Goal: Information Seeking & Learning: Learn about a topic

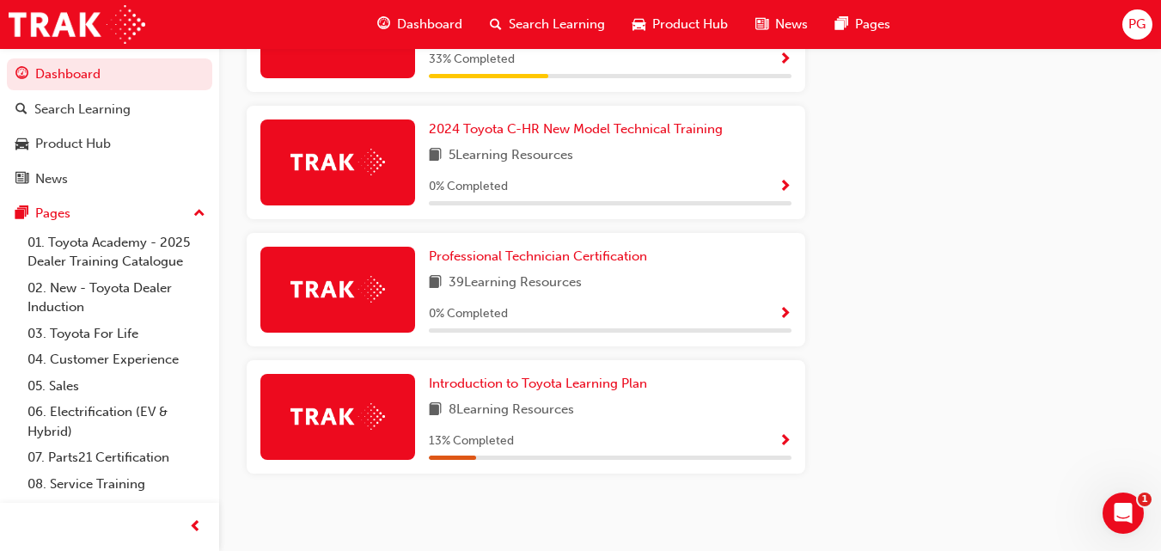
scroll to position [1062, 0]
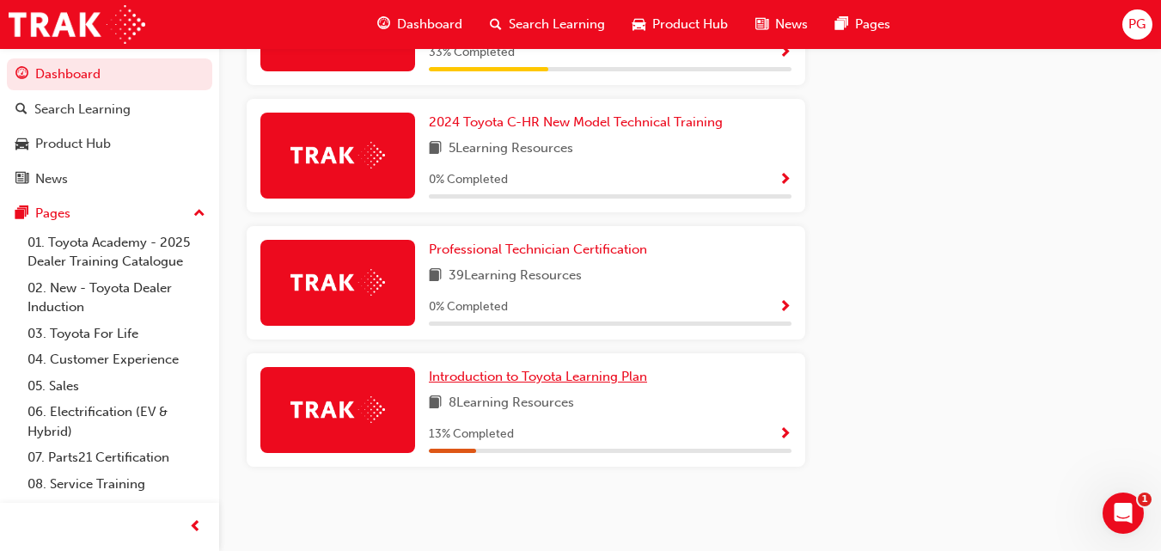
click at [572, 375] on span "Introduction to Toyota Learning Plan" at bounding box center [538, 376] width 218 height 15
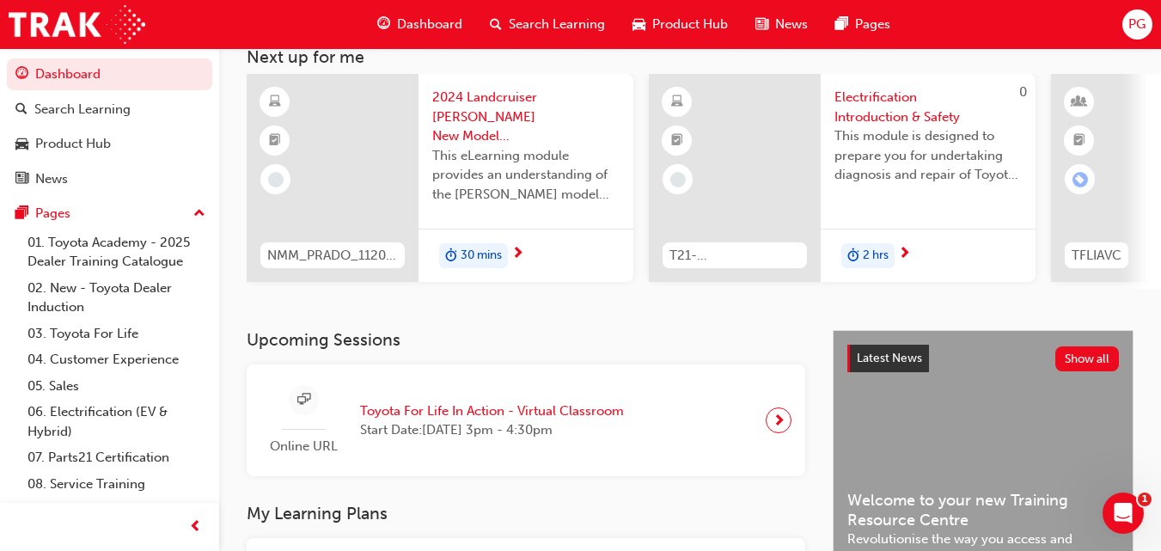
scroll to position [477, 0]
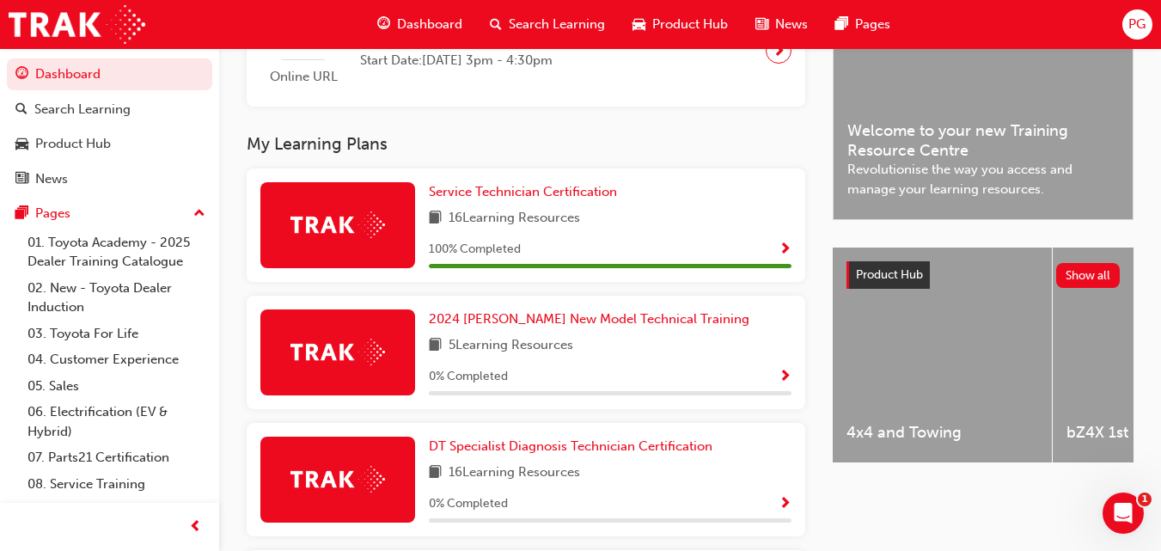
click at [776, 491] on div "DT Specialist Diagnosis Technician Certification 16 Learning Resources 0 % Comp…" at bounding box center [610, 480] width 363 height 86
click at [680, 452] on span "DT Specialist Diagnosis Technician Certification" at bounding box center [571, 445] width 284 height 15
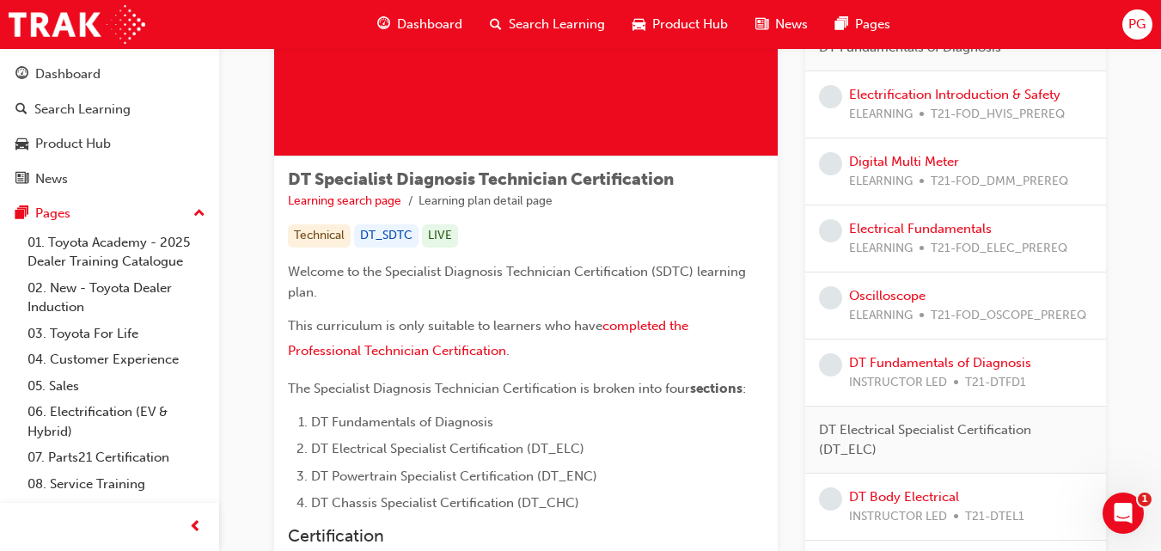
scroll to position [196, 0]
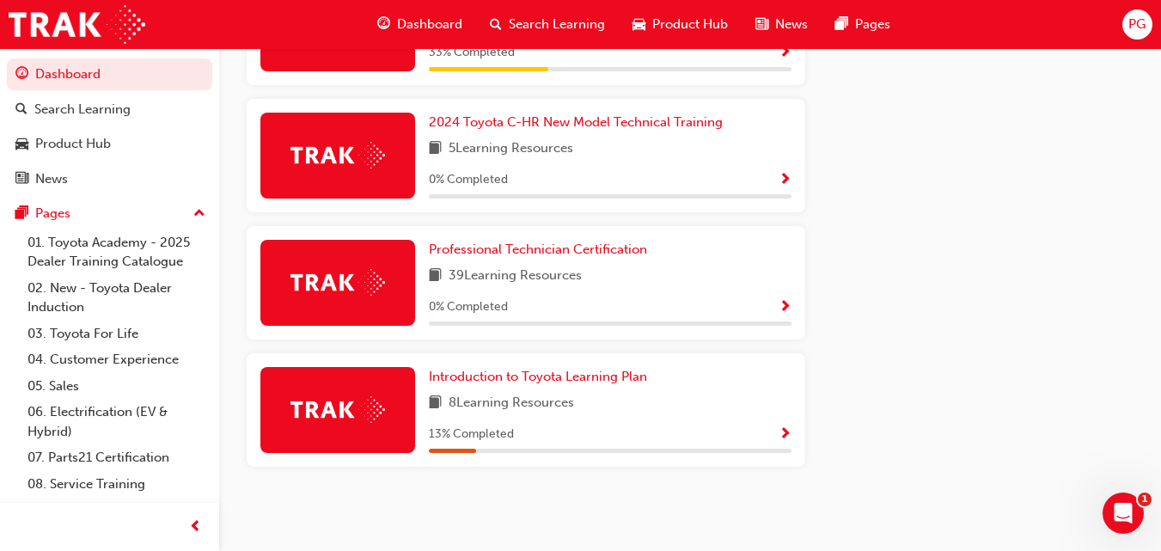
scroll to position [1061, 0]
click at [613, 249] on span "Professional Technician Certification" at bounding box center [538, 249] width 218 height 15
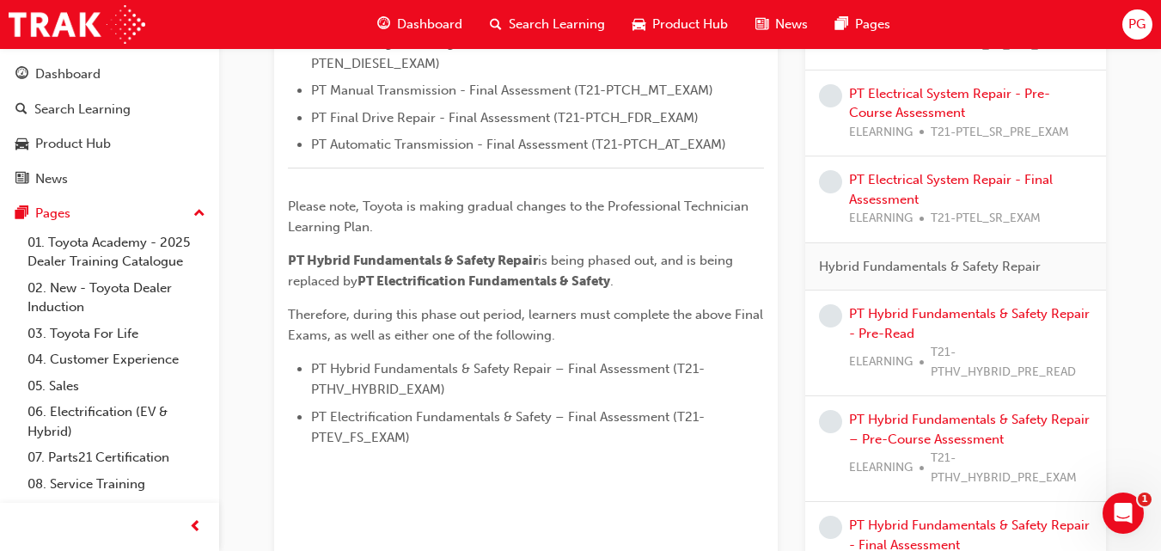
scroll to position [829, 0]
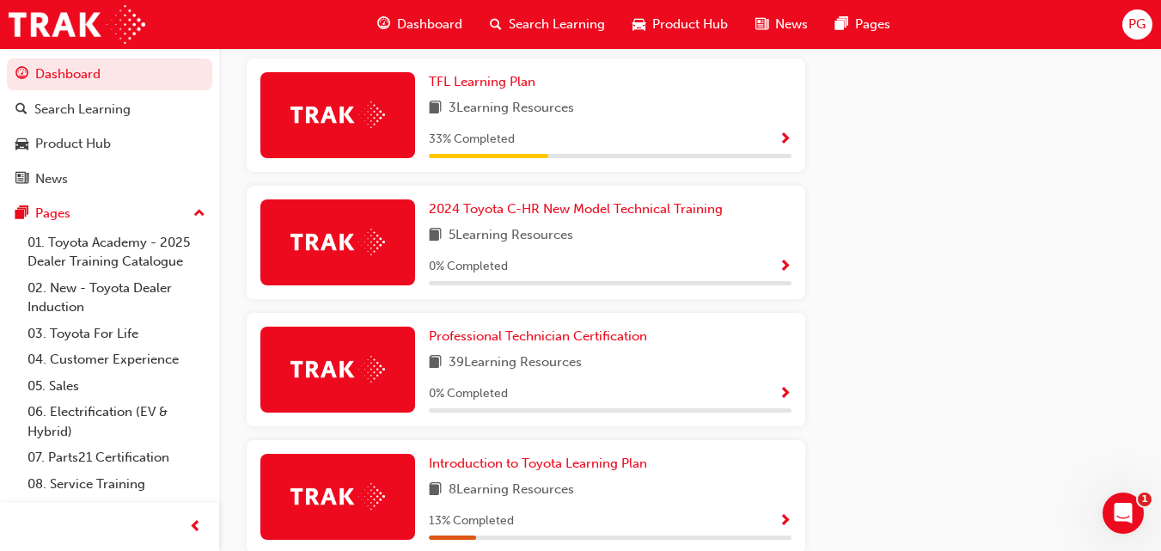
scroll to position [985, 0]
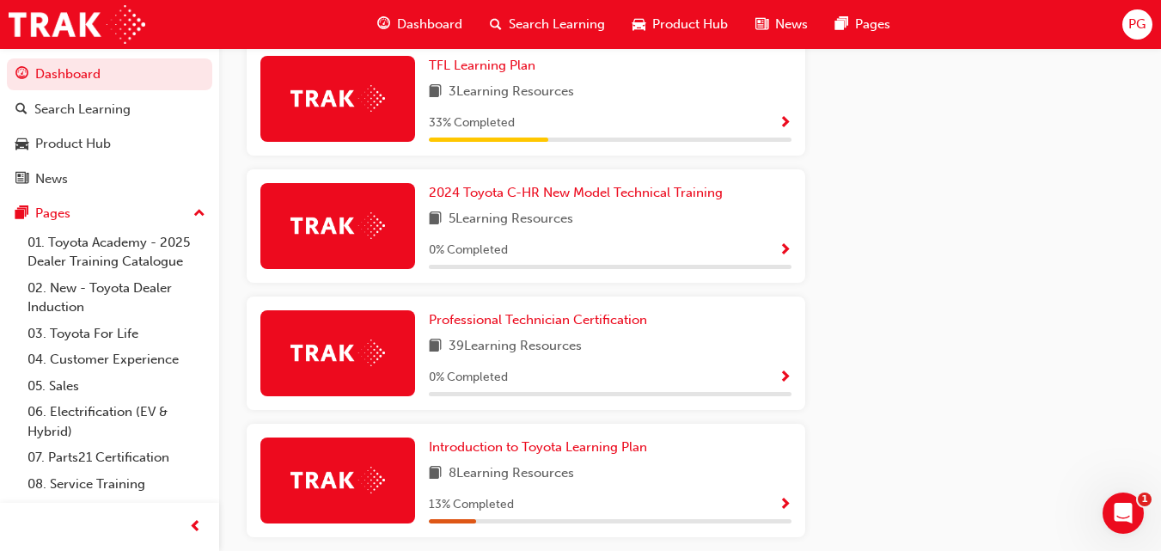
click at [781, 378] on span "Show Progress" at bounding box center [785, 377] width 13 height 15
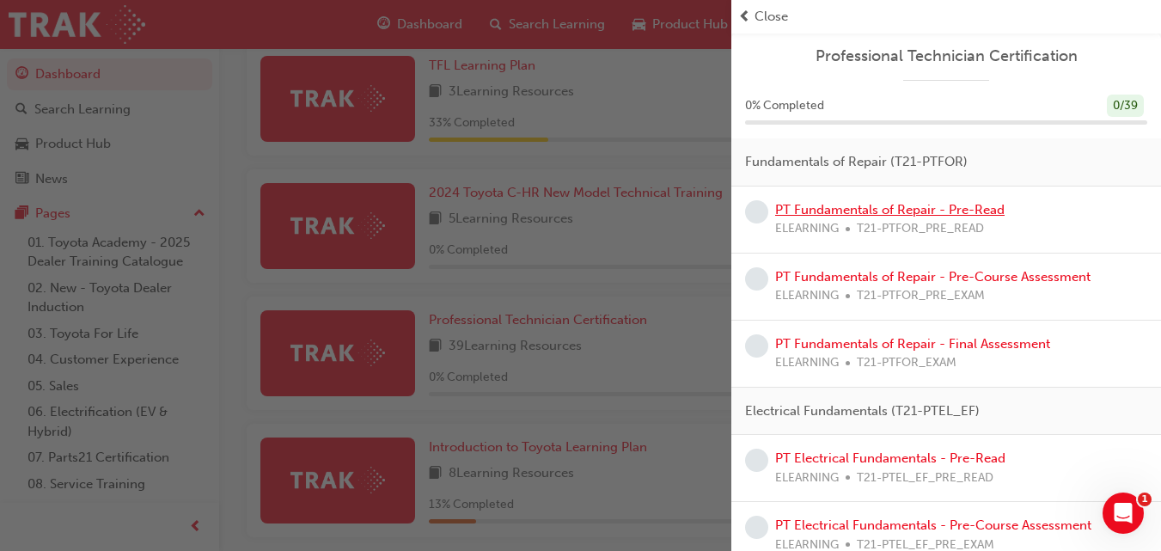
click at [972, 207] on link "PT Fundamentals of Repair - Pre-Read" at bounding box center [889, 209] width 229 height 15
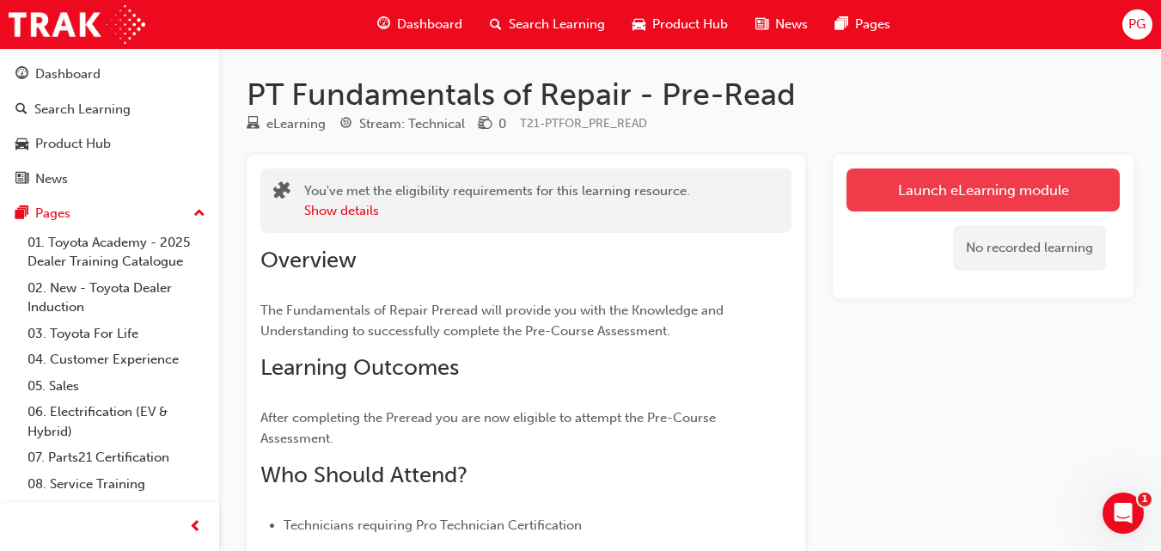
click at [952, 193] on link "Launch eLearning module" at bounding box center [983, 189] width 273 height 43
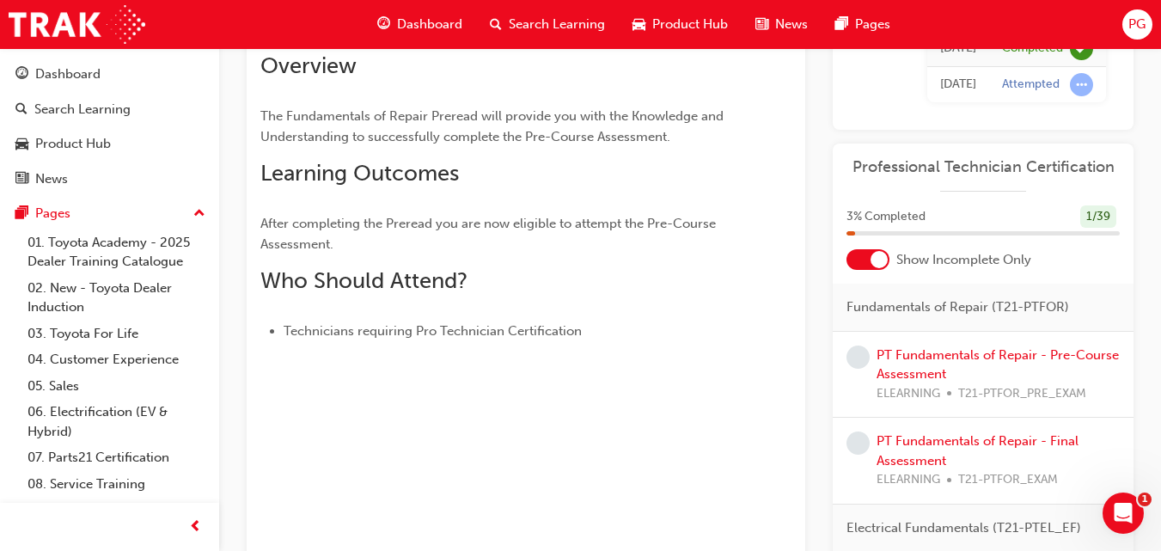
scroll to position [208, 0]
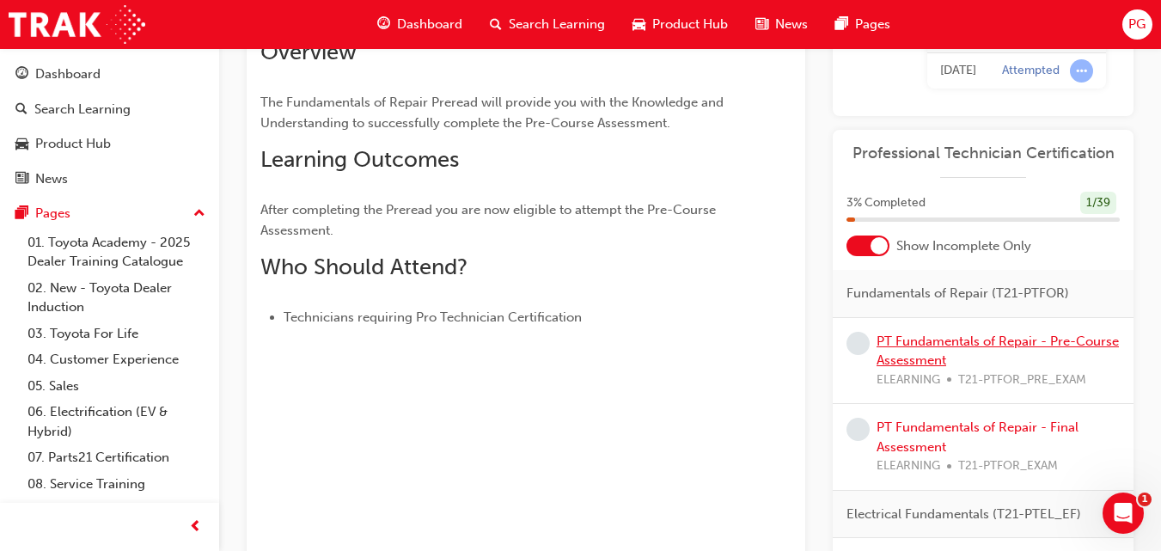
click at [947, 345] on link "PT Fundamentals of Repair - Pre-Course Assessment" at bounding box center [998, 350] width 242 height 35
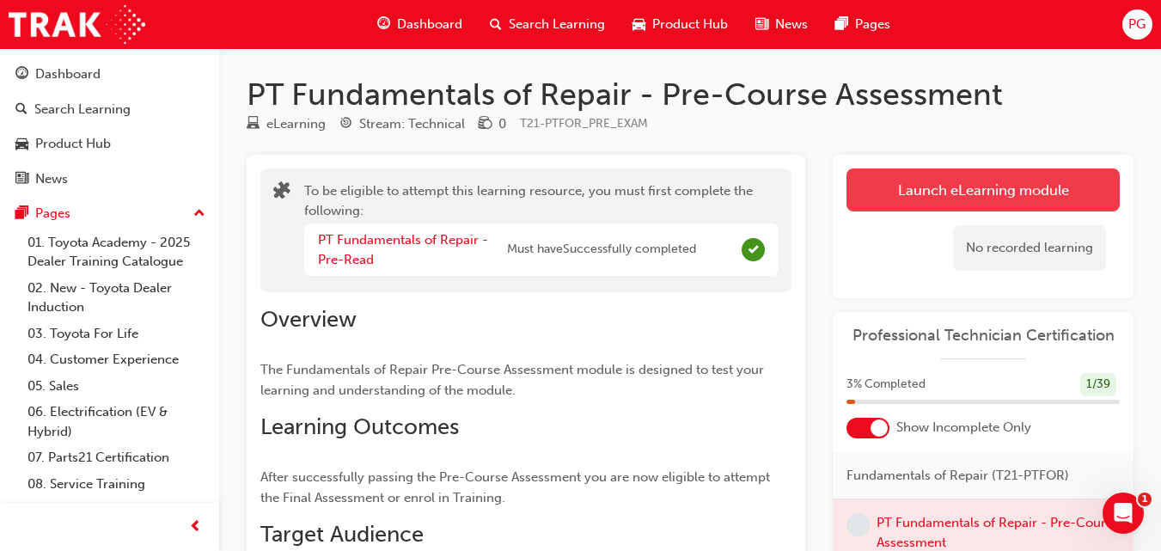
click at [991, 183] on button "Launch eLearning module" at bounding box center [983, 189] width 273 height 43
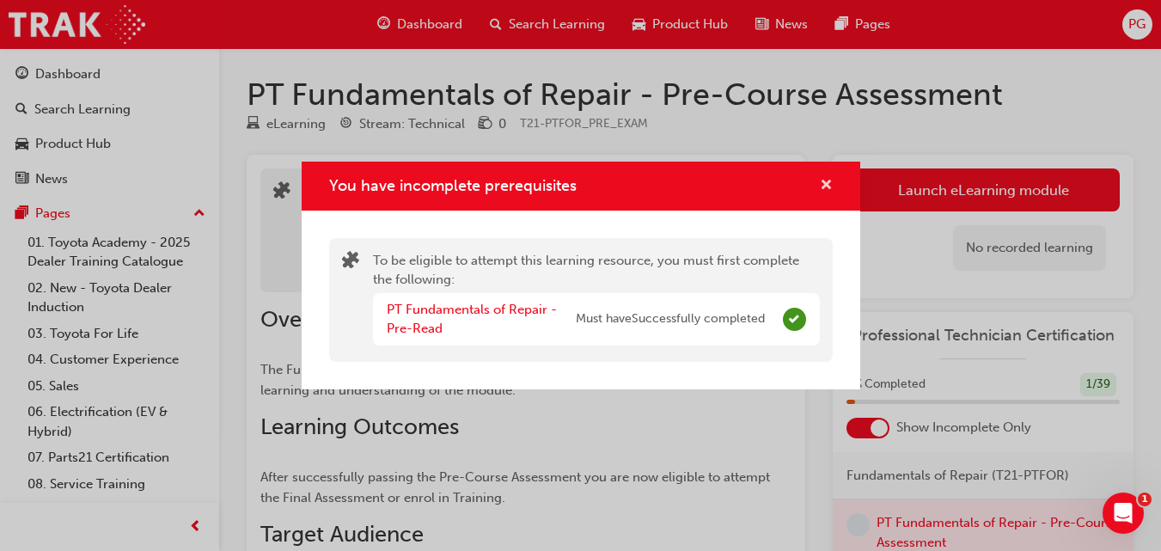
click at [824, 190] on span "cross-icon" at bounding box center [826, 186] width 13 height 15
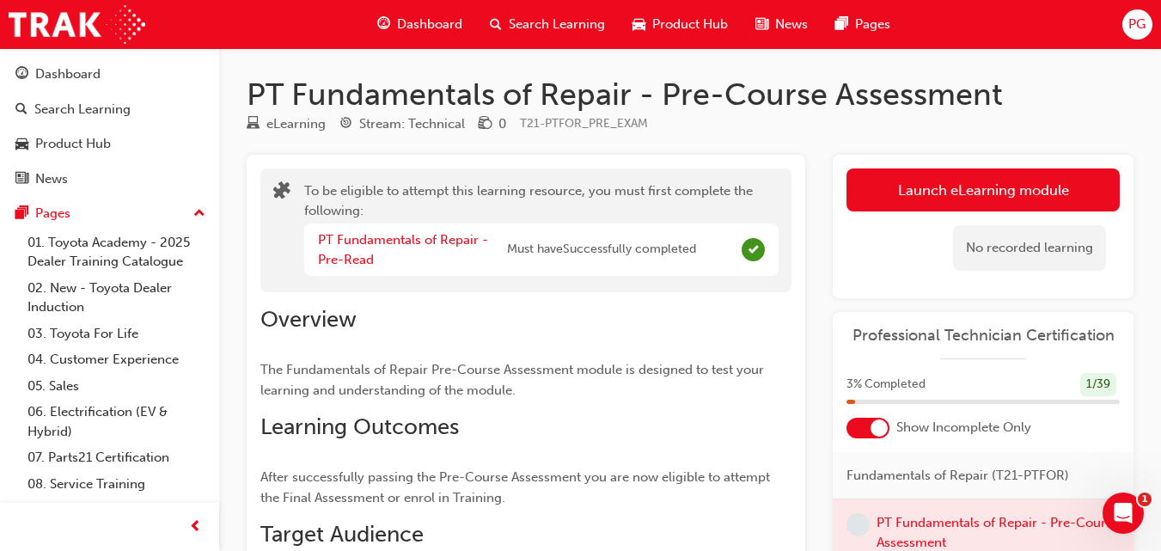
scroll to position [343, 0]
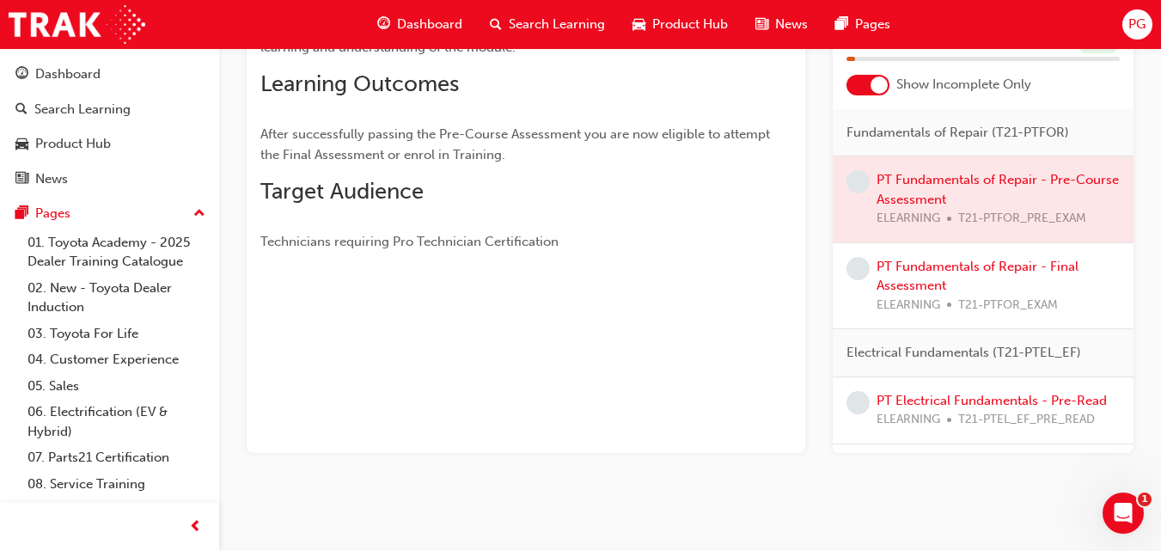
click at [947, 186] on div at bounding box center [983, 199] width 301 height 86
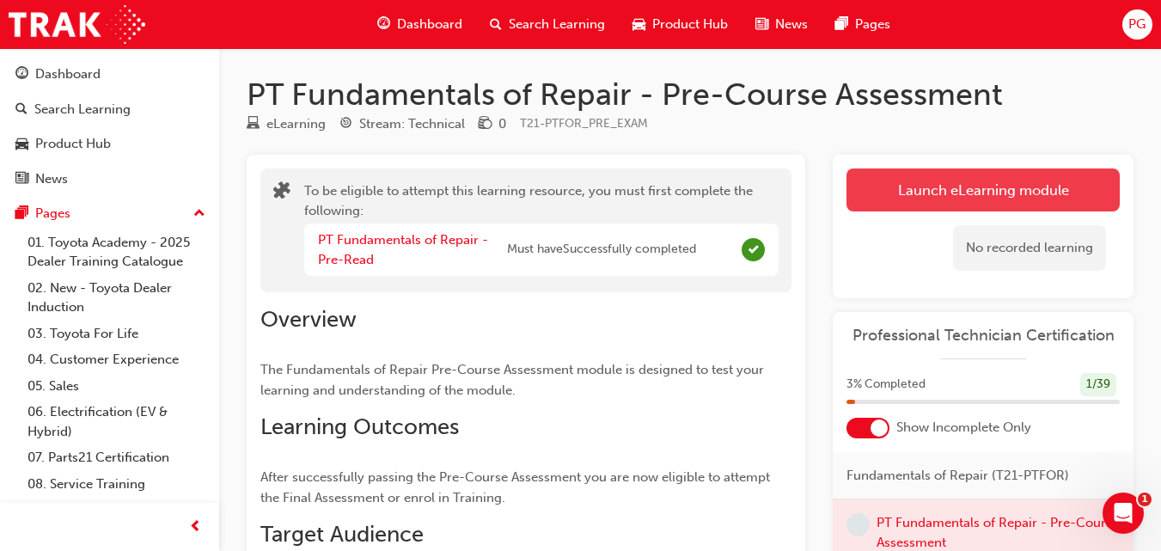
click at [1046, 175] on button "Launch eLearning module" at bounding box center [983, 189] width 273 height 43
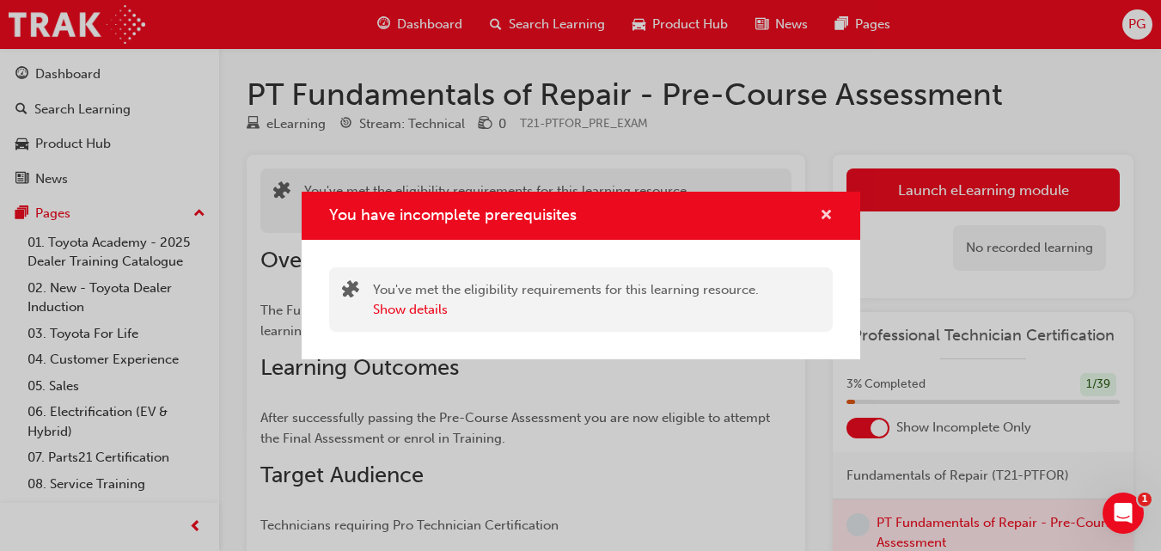
click at [828, 216] on span "cross-icon" at bounding box center [826, 216] width 13 height 15
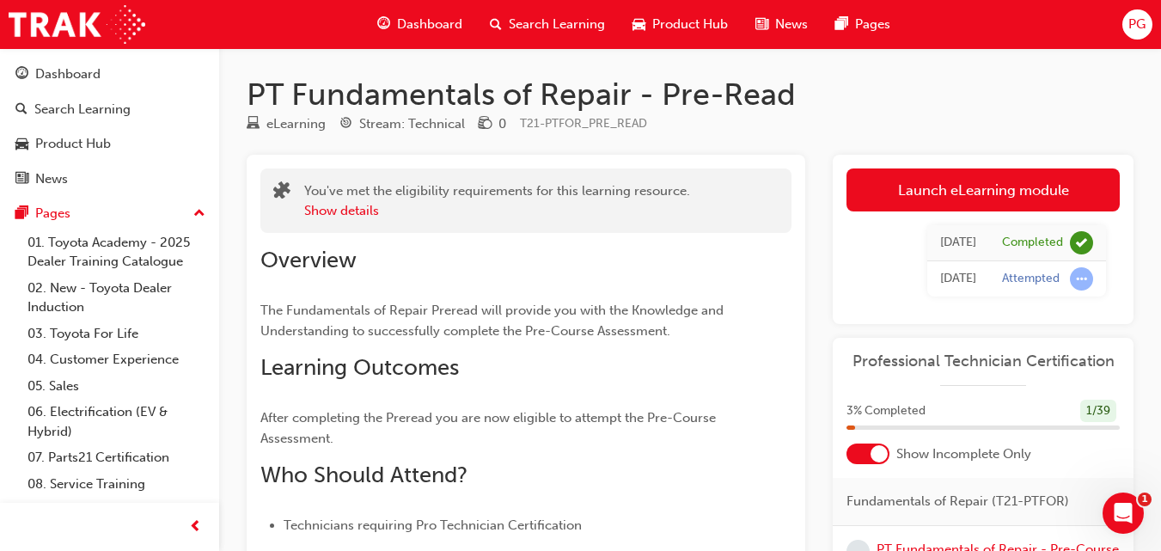
scroll to position [208, 0]
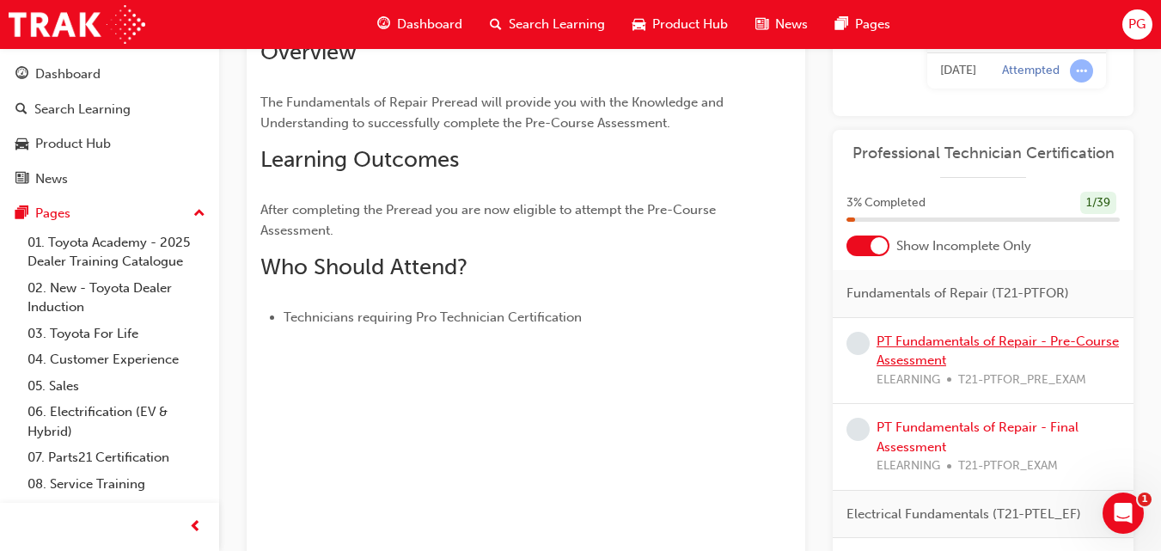
click at [913, 341] on link "PT Fundamentals of Repair - Pre-Course Assessment" at bounding box center [998, 350] width 242 height 35
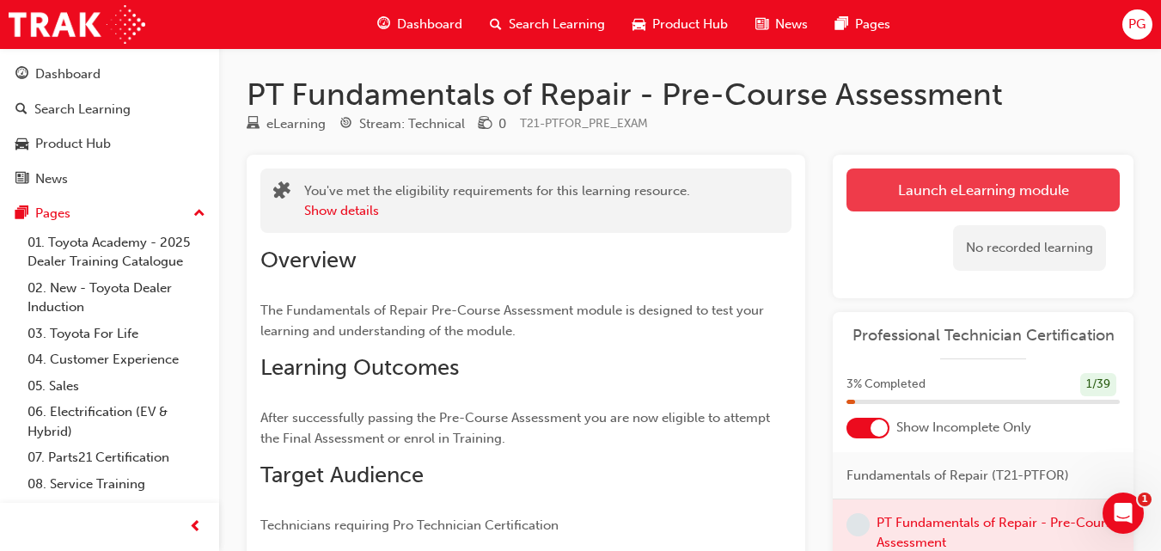
click at [1037, 185] on button "Launch eLearning module" at bounding box center [983, 189] width 273 height 43
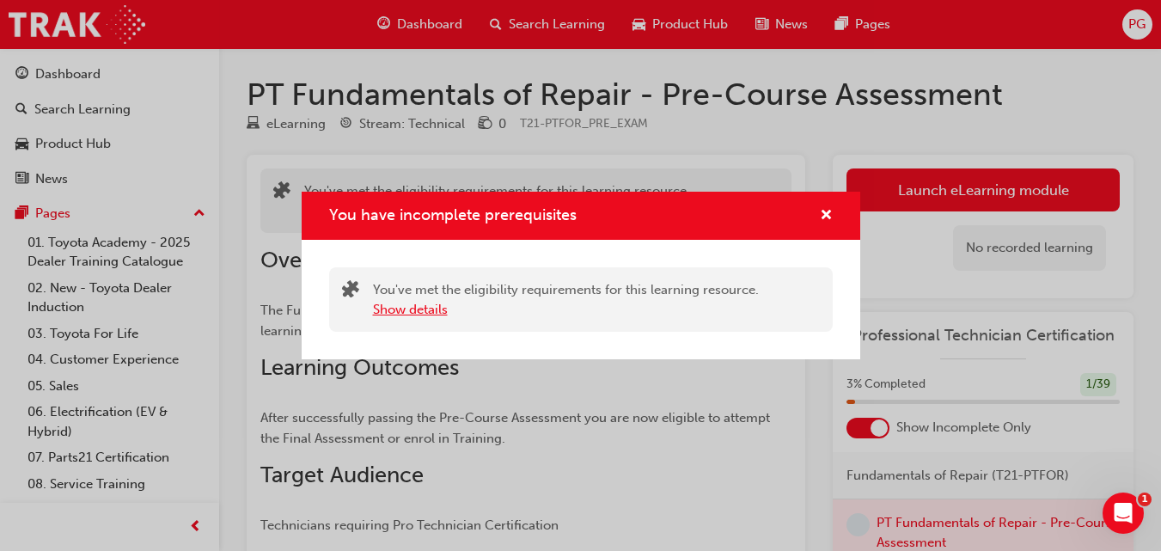
click at [434, 311] on button "Show details" at bounding box center [410, 310] width 75 height 20
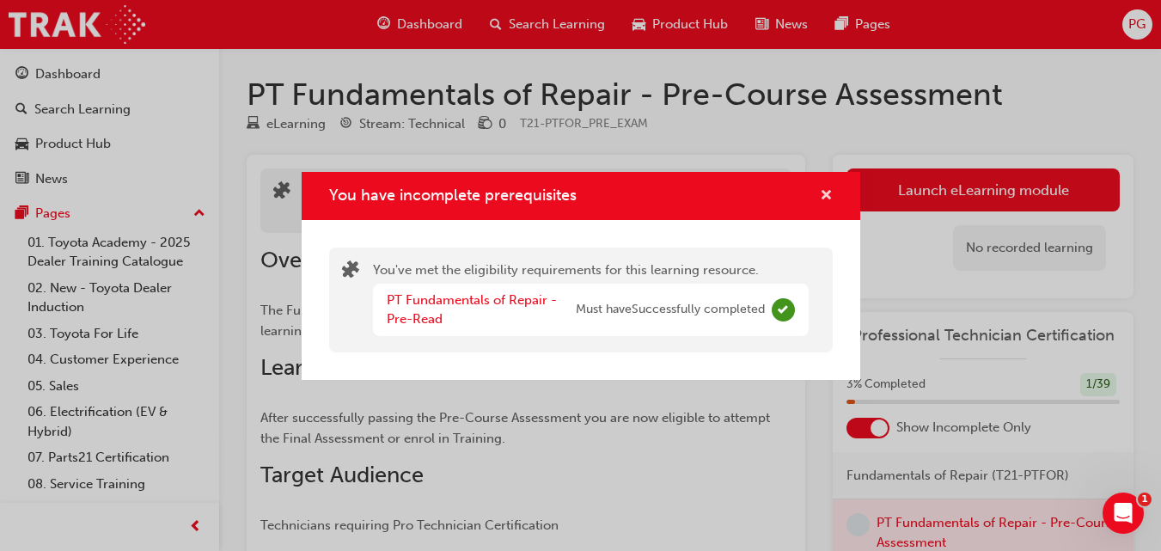
click at [822, 190] on span "cross-icon" at bounding box center [826, 196] width 13 height 15
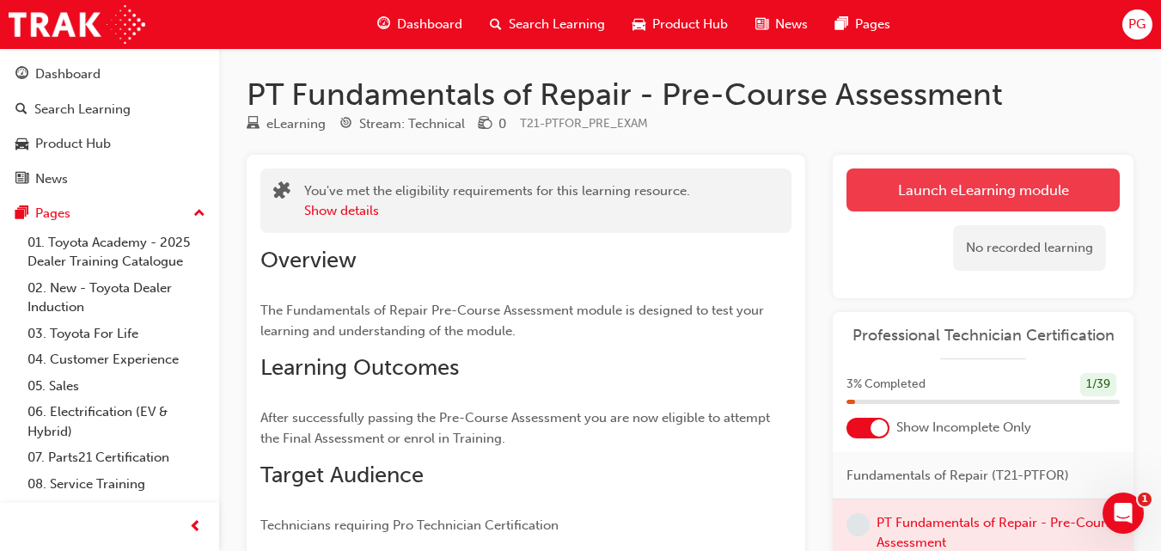
click at [858, 193] on button "Launch eLearning module" at bounding box center [983, 189] width 273 height 43
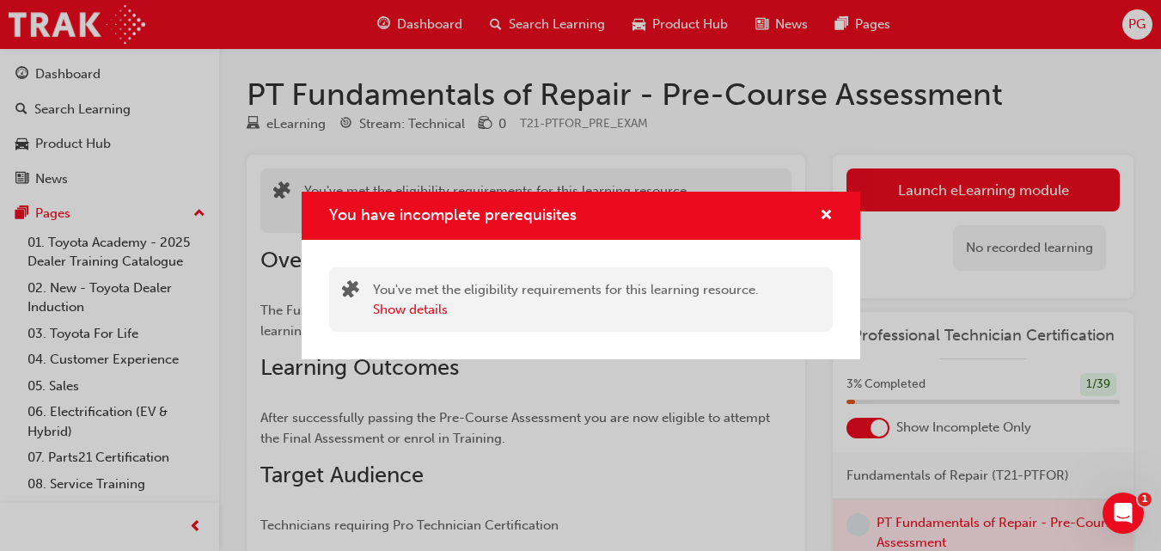
click at [835, 205] on div "You have incomplete prerequisites" at bounding box center [581, 216] width 559 height 49
click at [829, 212] on span "cross-icon" at bounding box center [826, 216] width 13 height 15
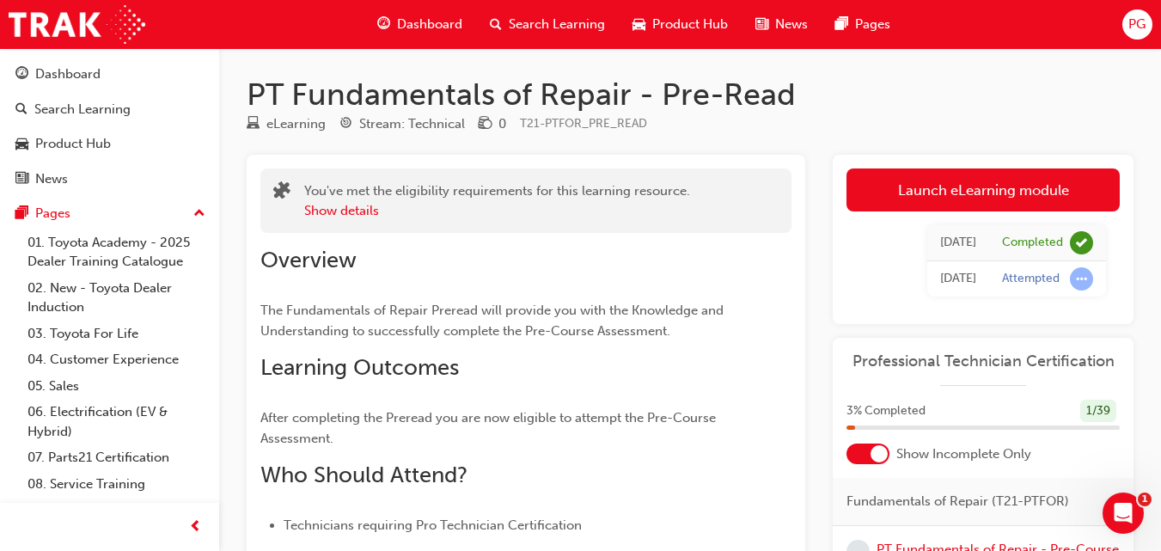
scroll to position [208, 0]
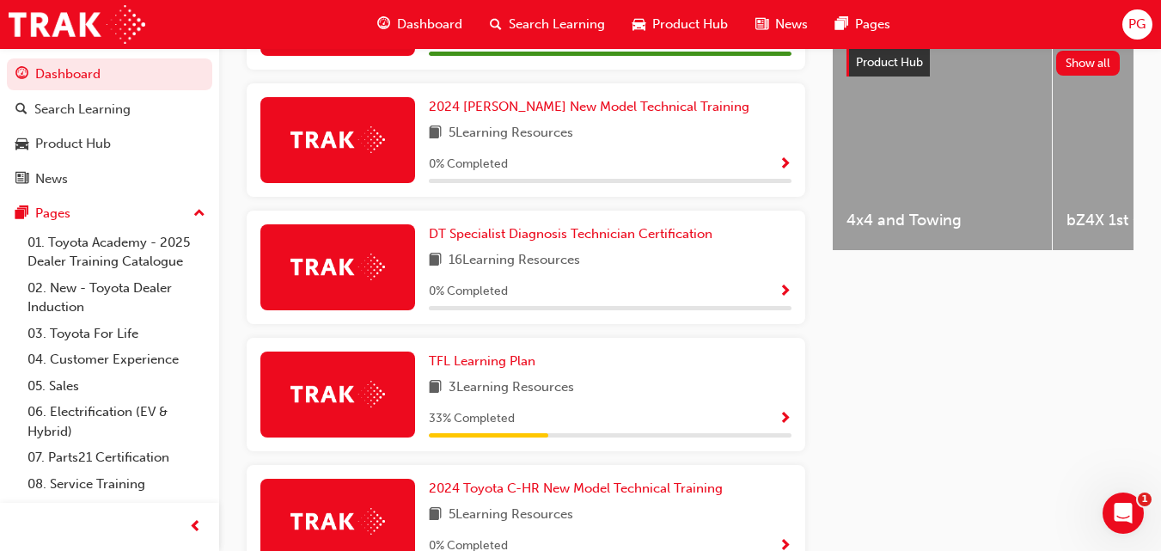
scroll to position [1062, 0]
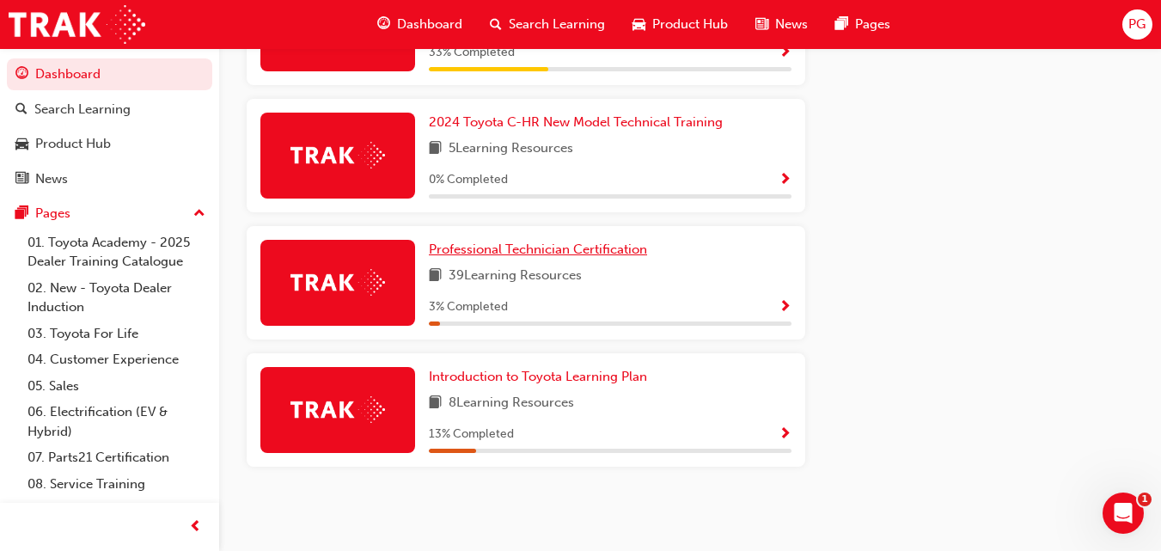
click at [488, 246] on span "Professional Technician Certification" at bounding box center [538, 249] width 218 height 15
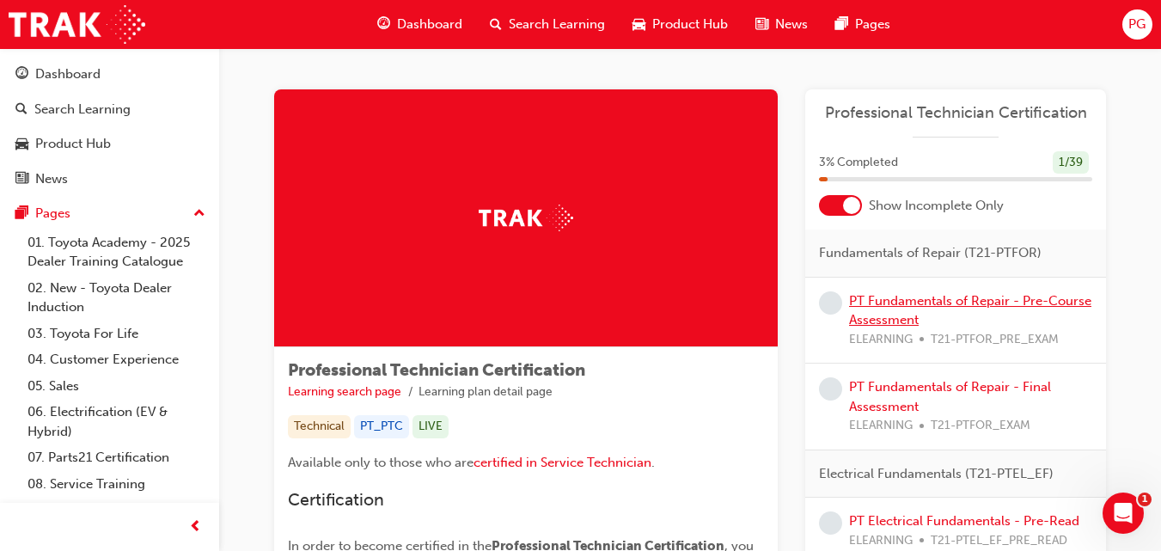
click at [918, 303] on link "PT Fundamentals of Repair - Pre-Course Assessment" at bounding box center [970, 310] width 242 height 35
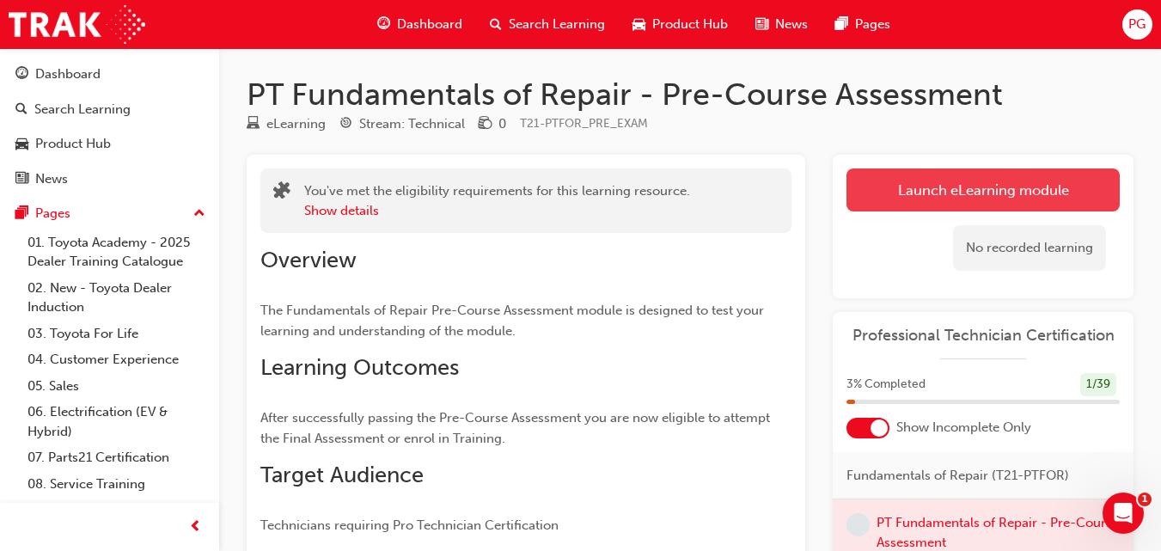
click at [894, 193] on link "Launch eLearning module" at bounding box center [983, 189] width 273 height 43
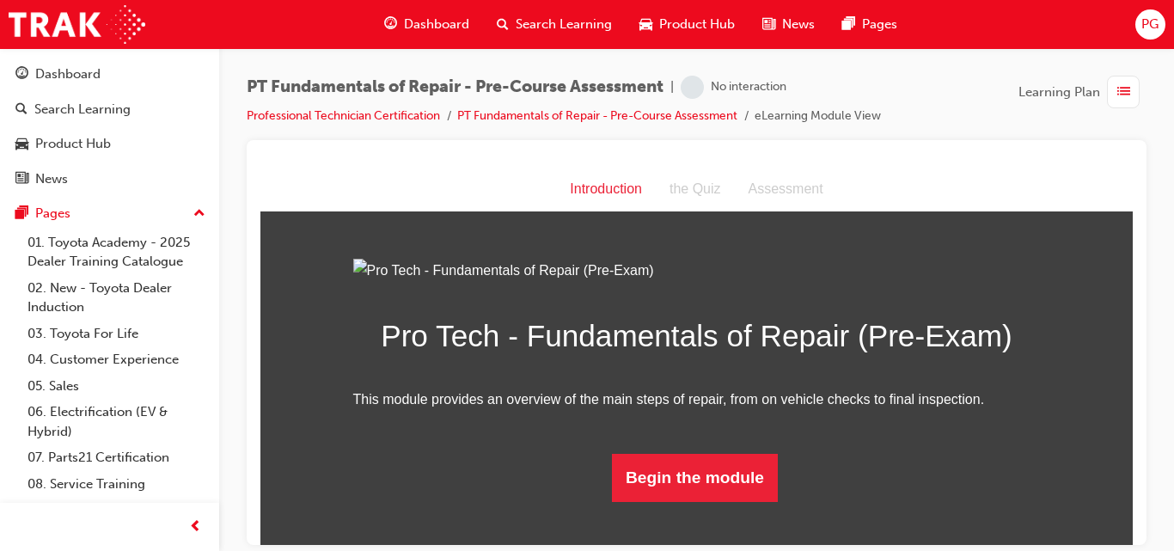
scroll to position [146, 0]
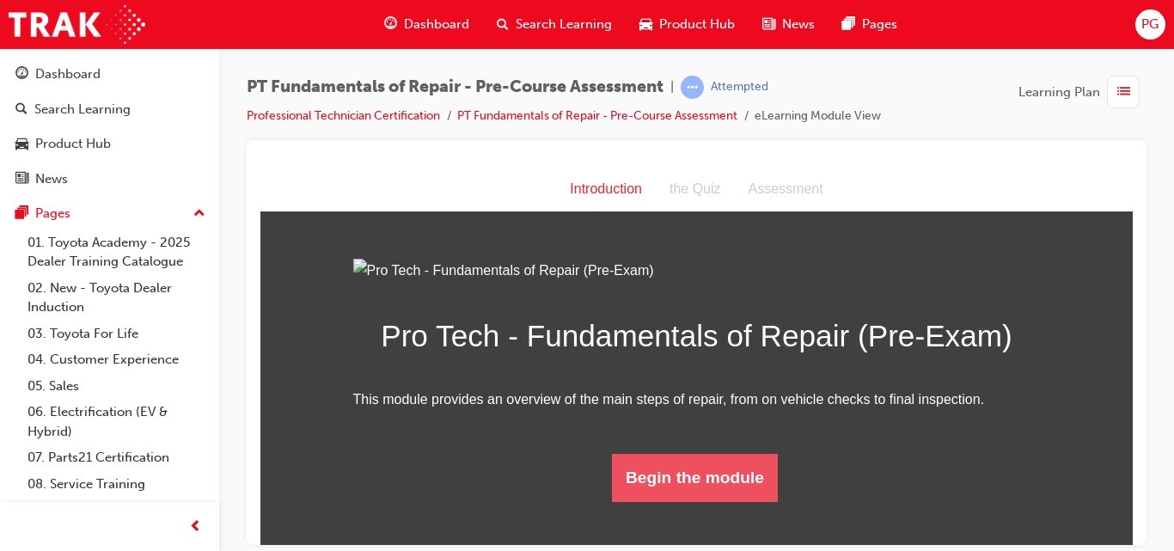
click at [737, 501] on button "Begin the module" at bounding box center [695, 477] width 166 height 48
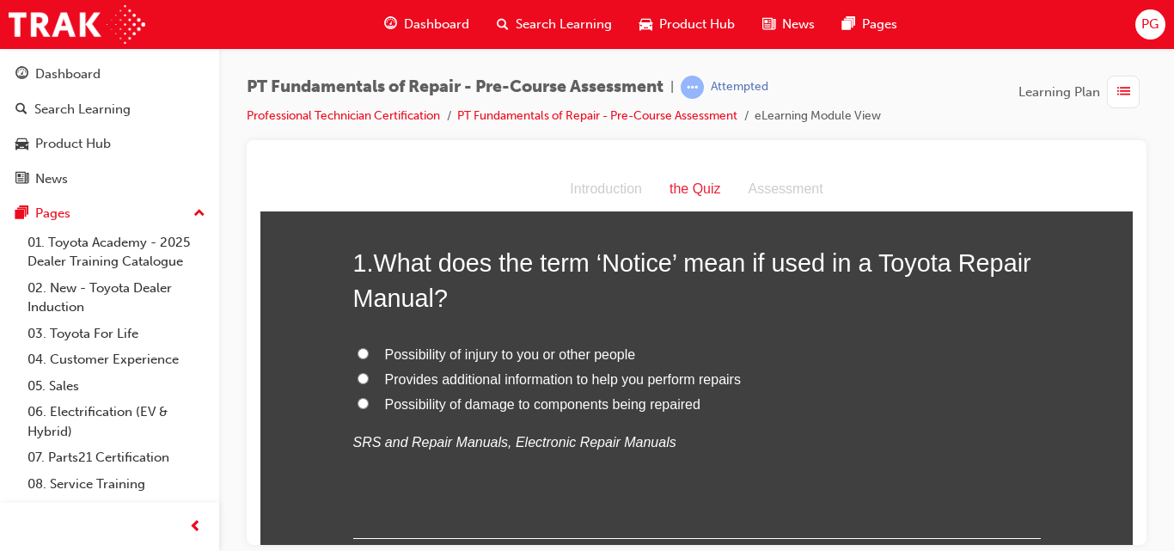
scroll to position [95, 0]
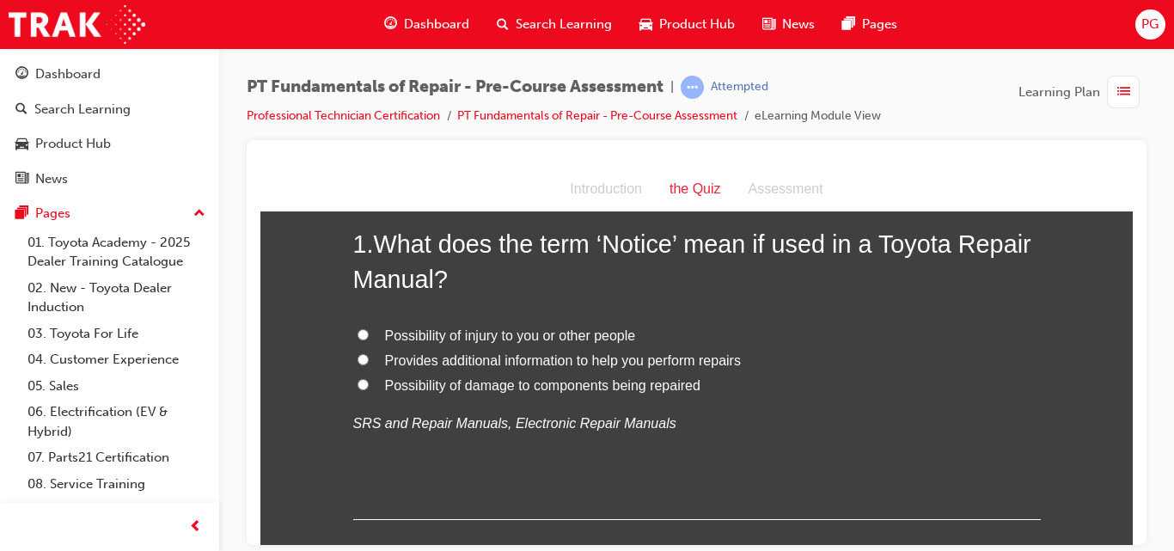
click at [358, 359] on input "Provides additional information to help you perform repairs" at bounding box center [363, 358] width 11 height 11
radio input "true"
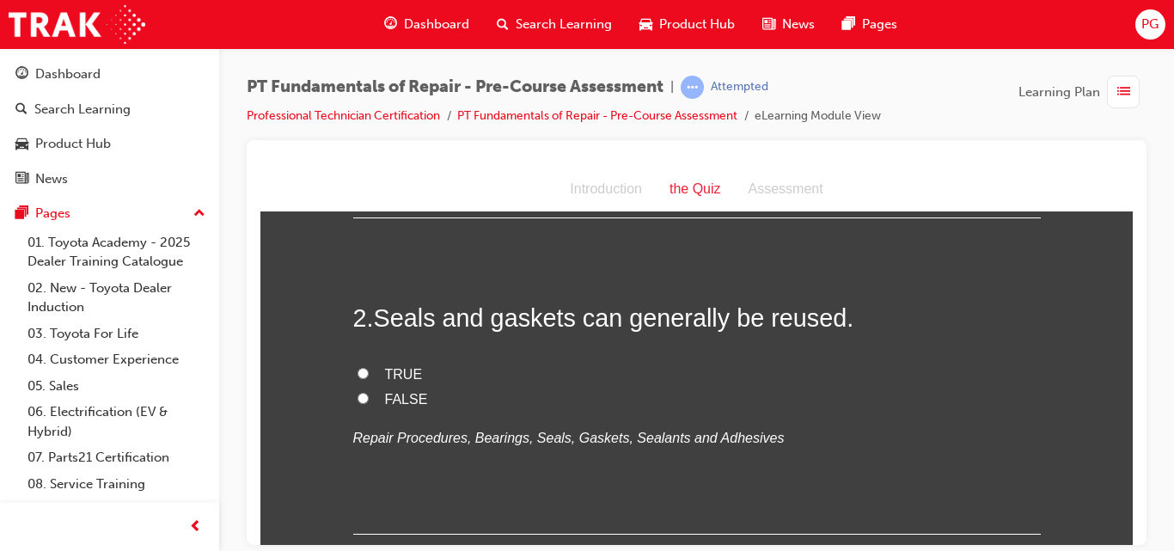
scroll to position [406, 0]
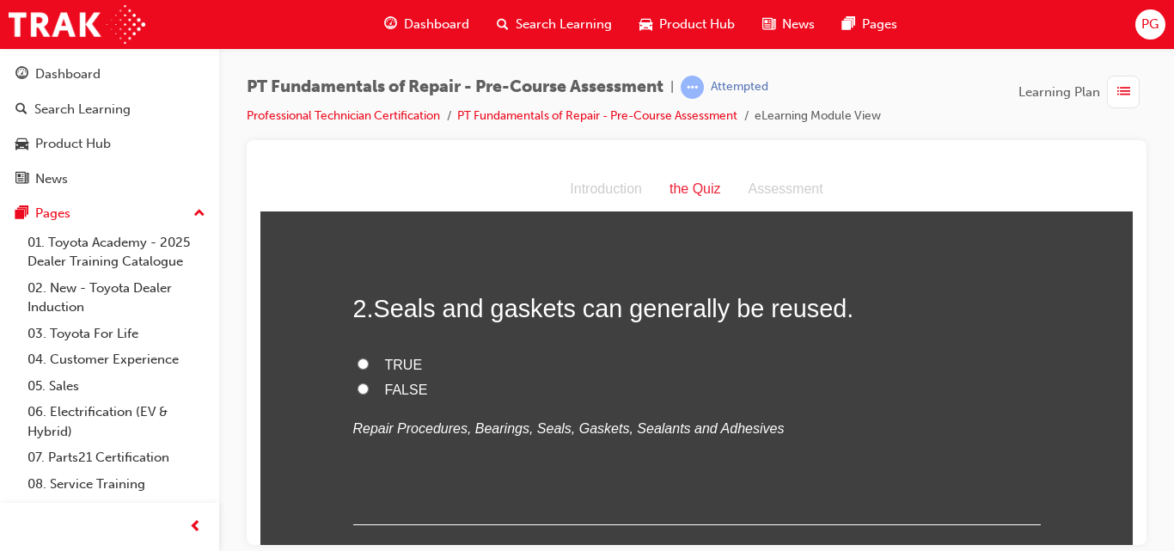
click at [358, 384] on input "FALSE" at bounding box center [363, 387] width 11 height 11
radio input "true"
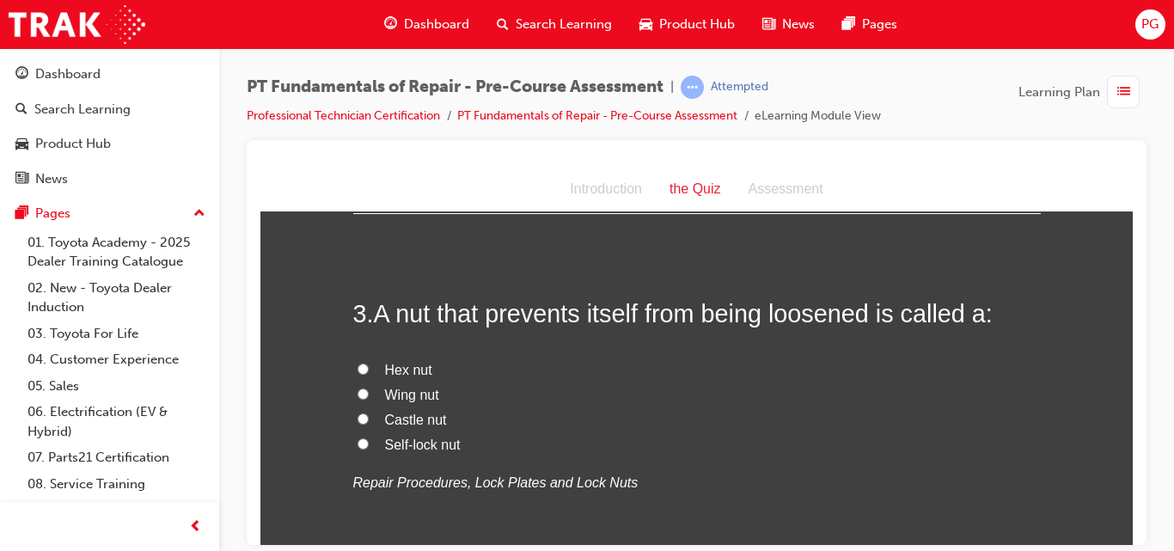
scroll to position [726, 0]
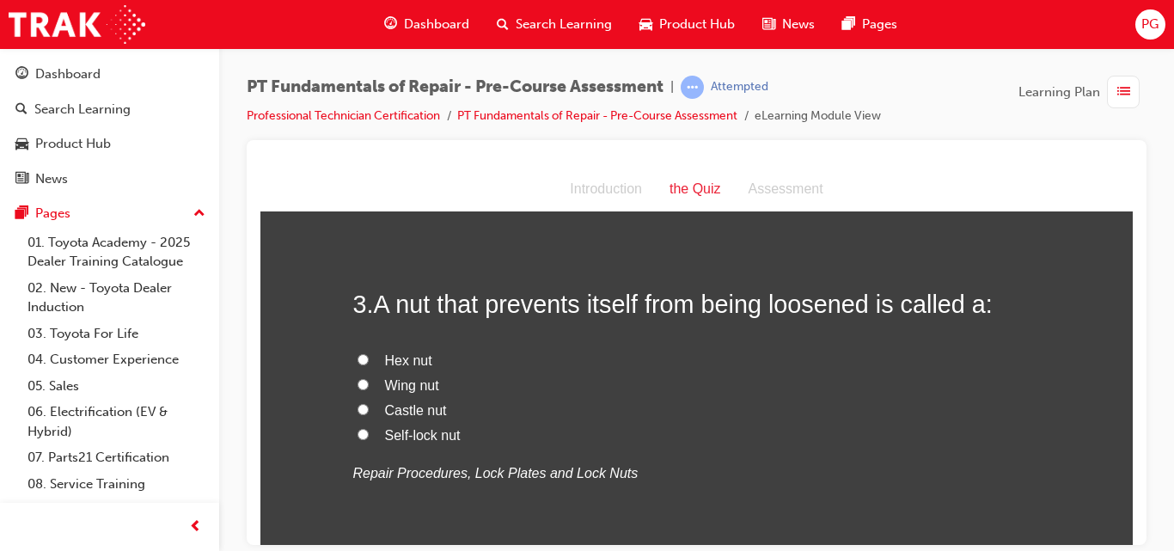
click at [411, 438] on span "Self-lock nut" at bounding box center [423, 434] width 76 height 15
click at [369, 438] on input "Self-lock nut" at bounding box center [363, 433] width 11 height 11
radio input "true"
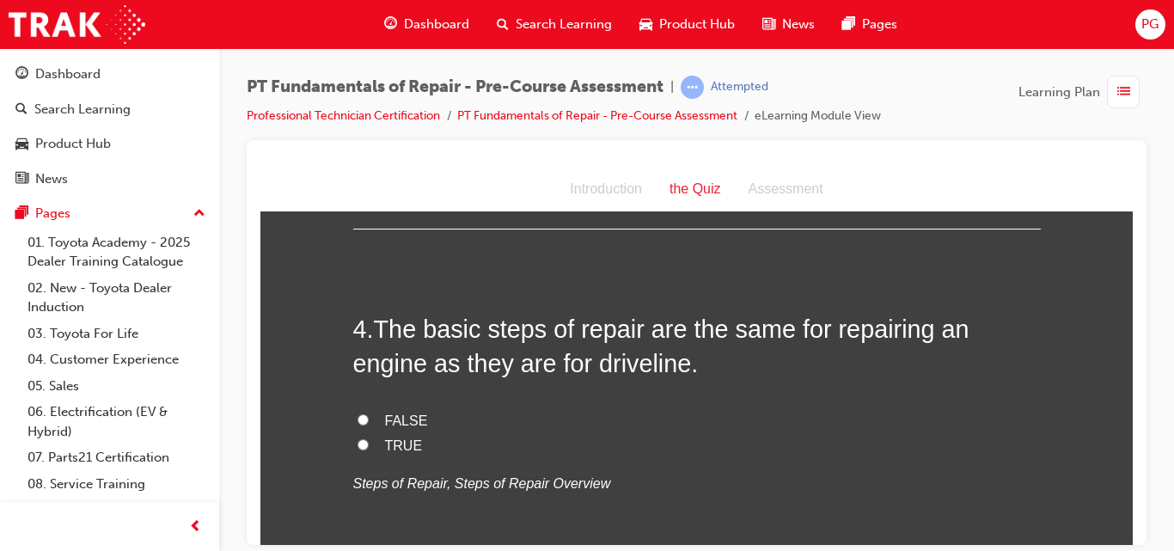
scroll to position [1075, 0]
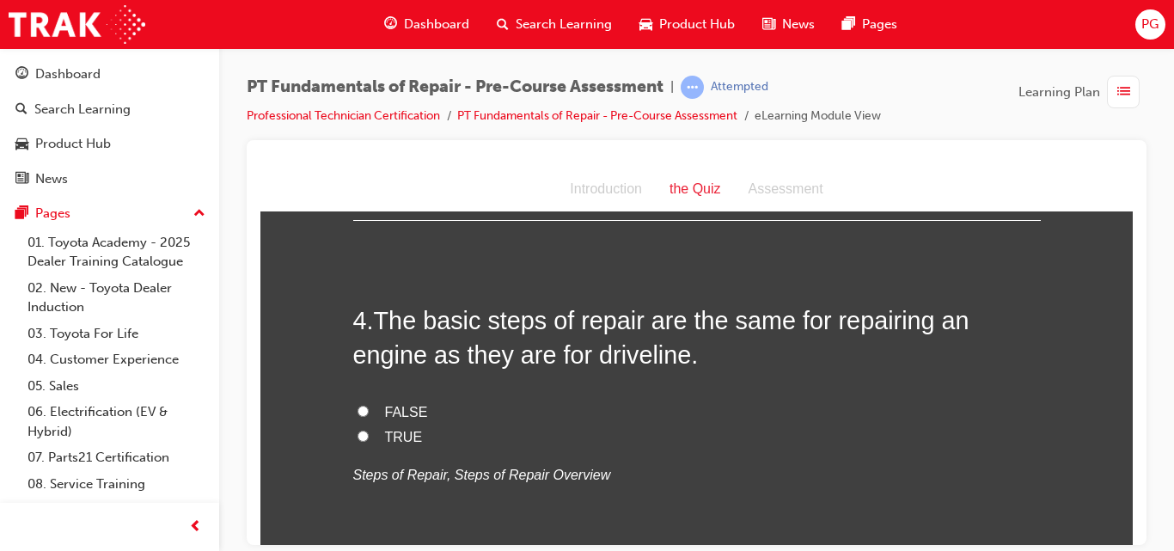
click at [360, 433] on input "TRUE" at bounding box center [363, 435] width 11 height 11
radio input "true"
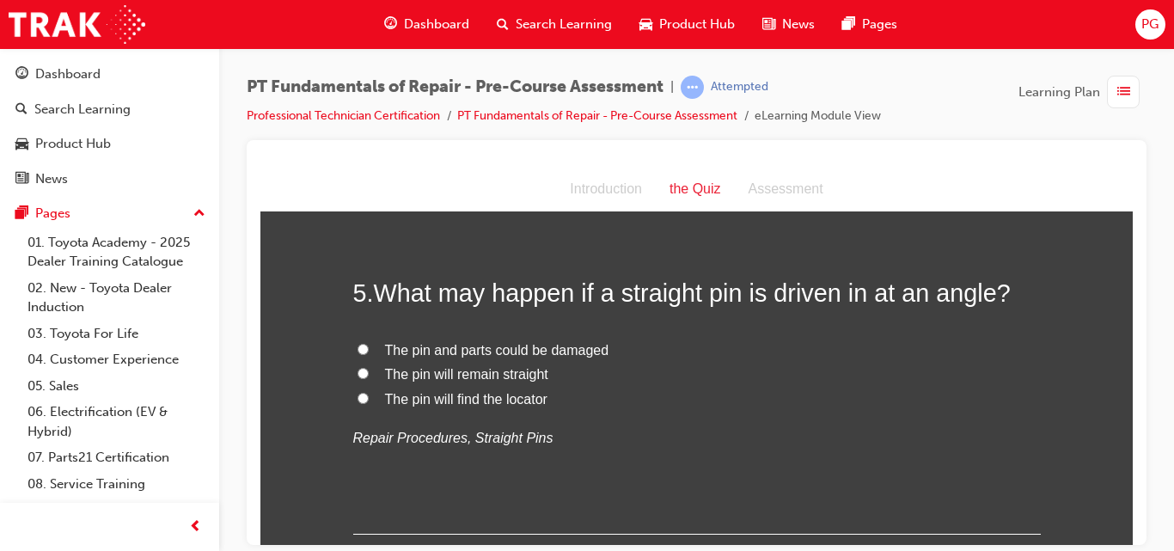
scroll to position [1444, 0]
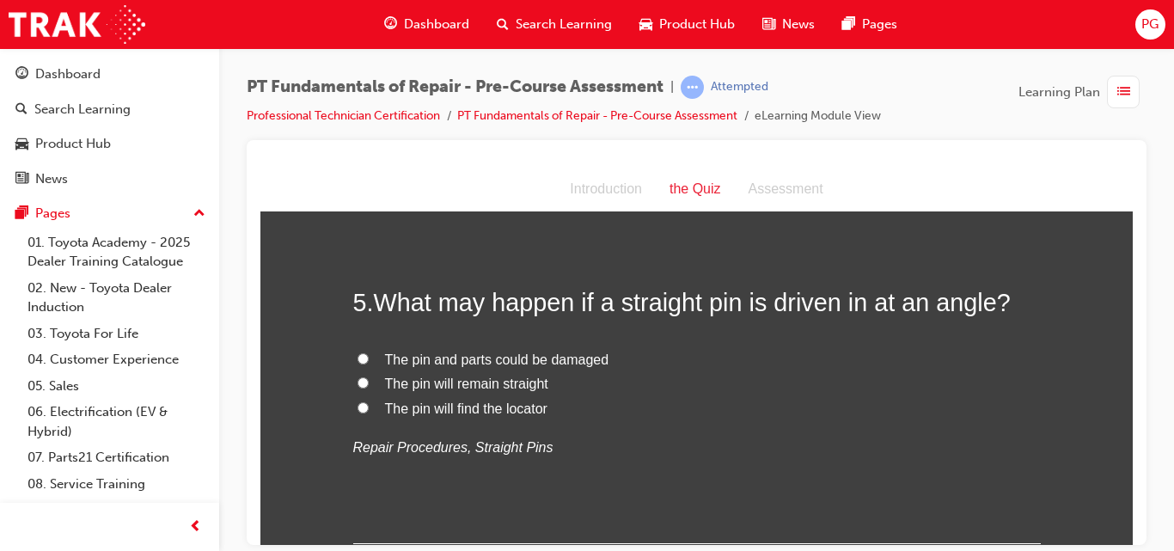
drag, startPoint x: 1127, startPoint y: 292, endPoint x: 1396, endPoint y: 493, distance: 335.9
click at [359, 355] on input "The pin and parts could be damaged" at bounding box center [363, 357] width 11 height 11
radio input "true"
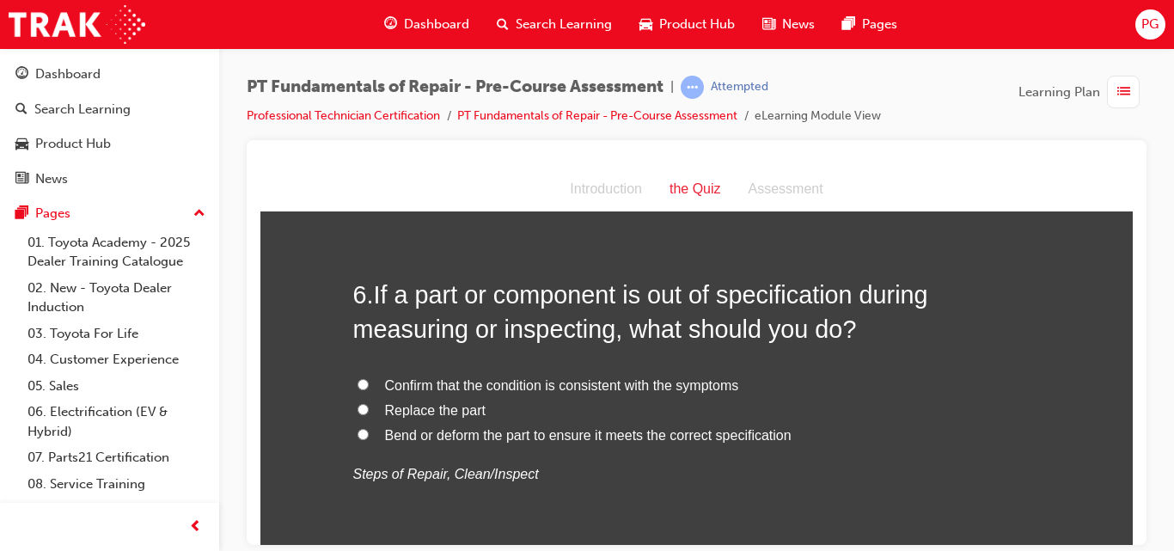
scroll to position [1802, 0]
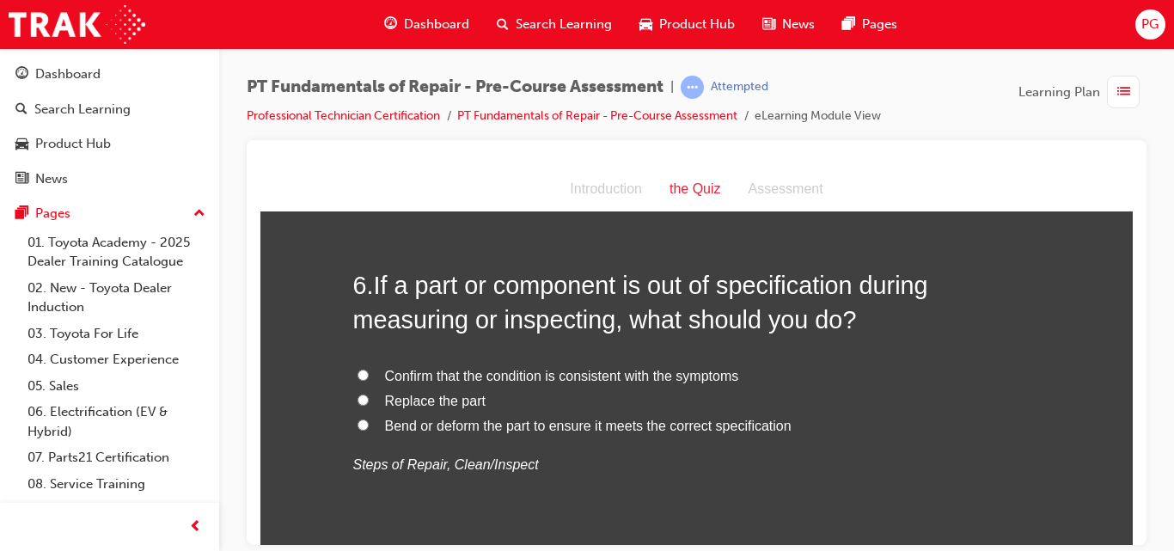
click at [358, 401] on input "Replace the part" at bounding box center [363, 399] width 11 height 11
radio input "true"
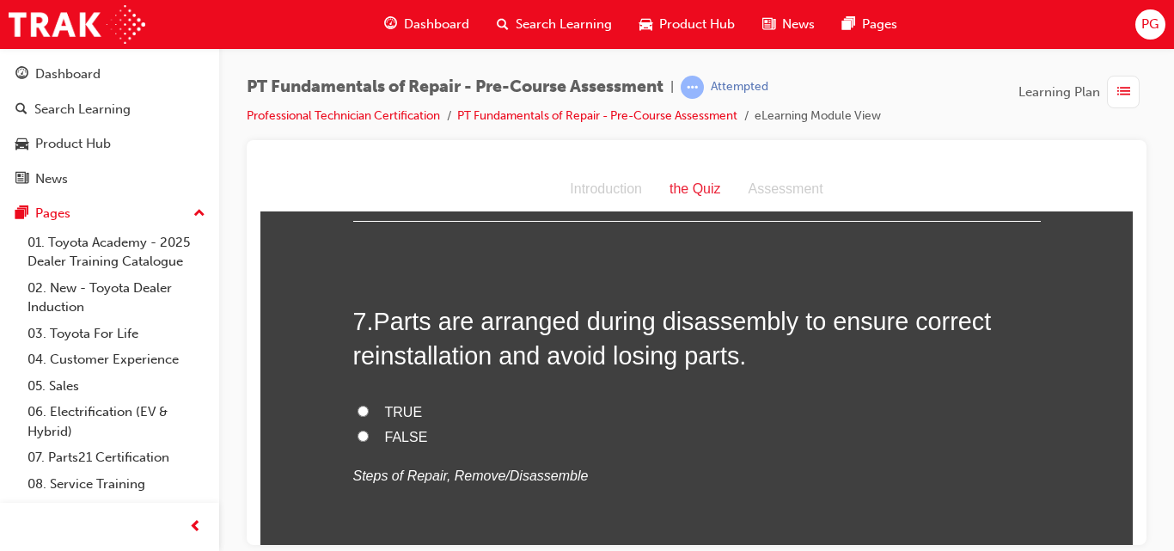
scroll to position [2151, 0]
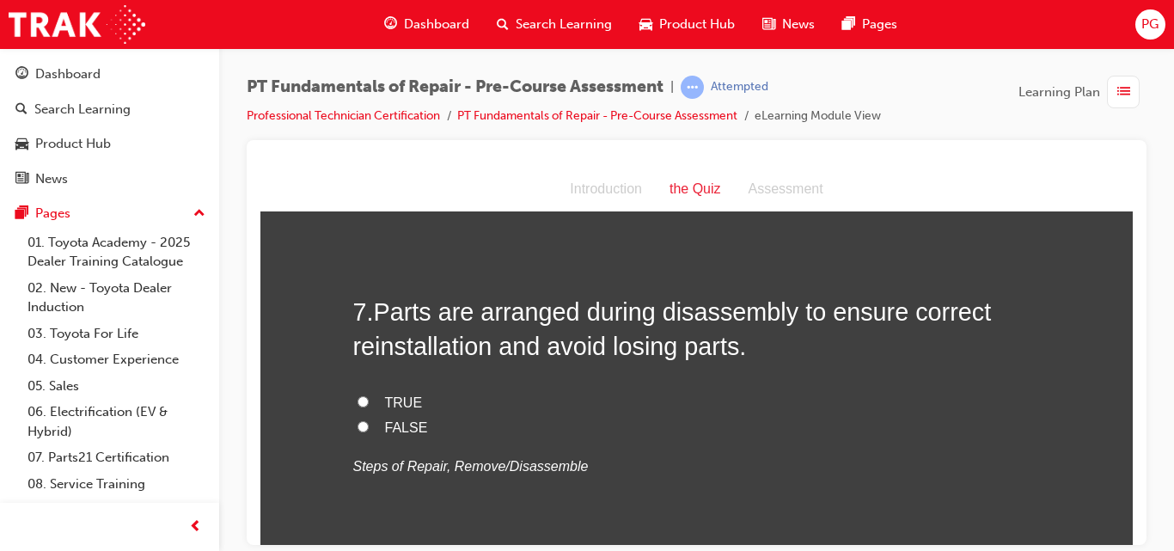
click at [358, 400] on input "TRUE" at bounding box center [363, 400] width 11 height 11
radio input "true"
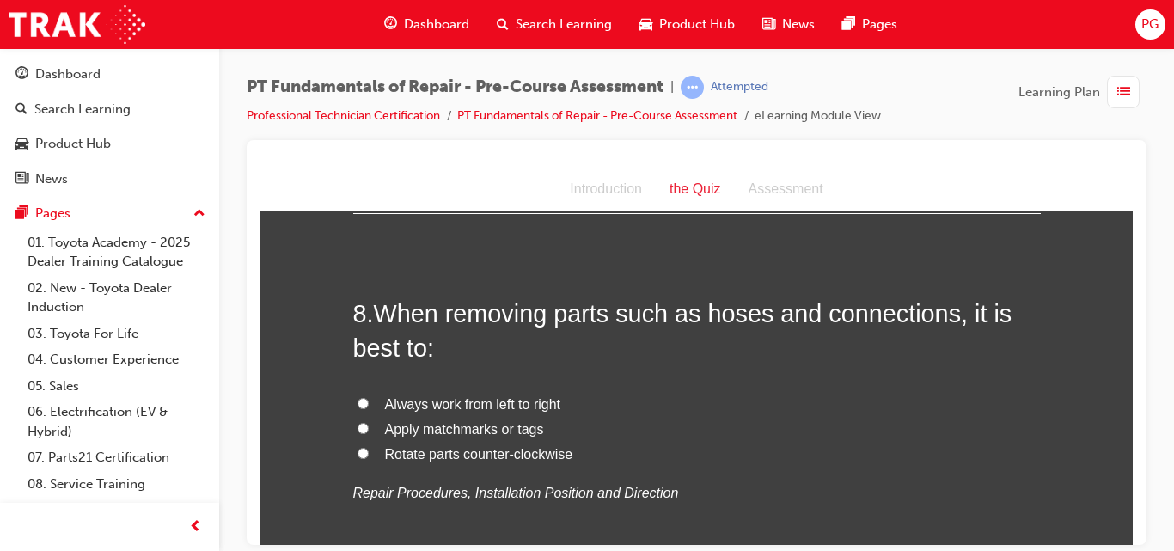
scroll to position [2519, 0]
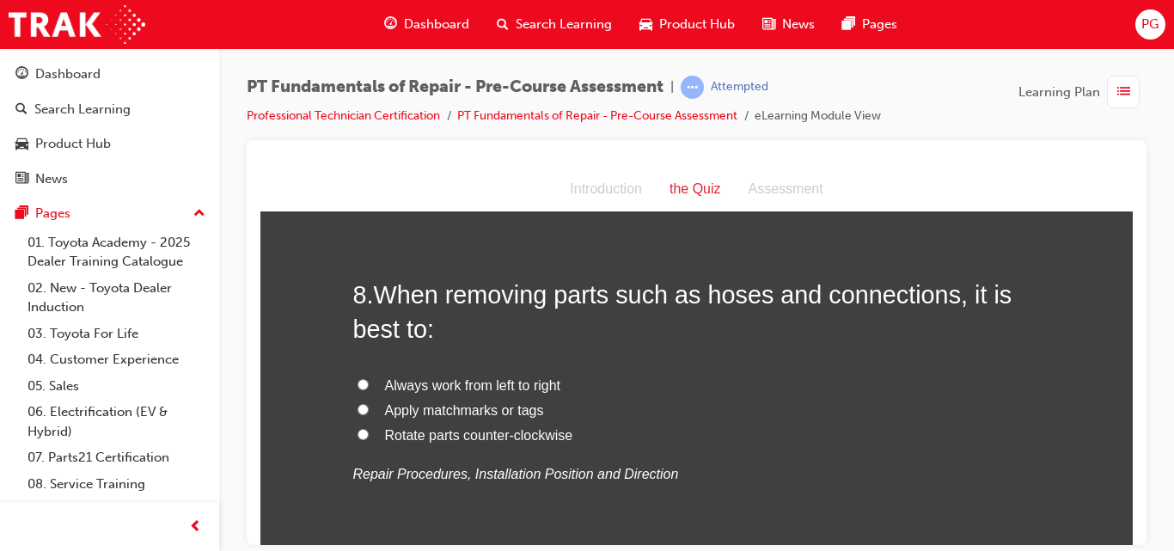
click at [358, 407] on input "Apply matchmarks or tags" at bounding box center [363, 408] width 11 height 11
radio input "true"
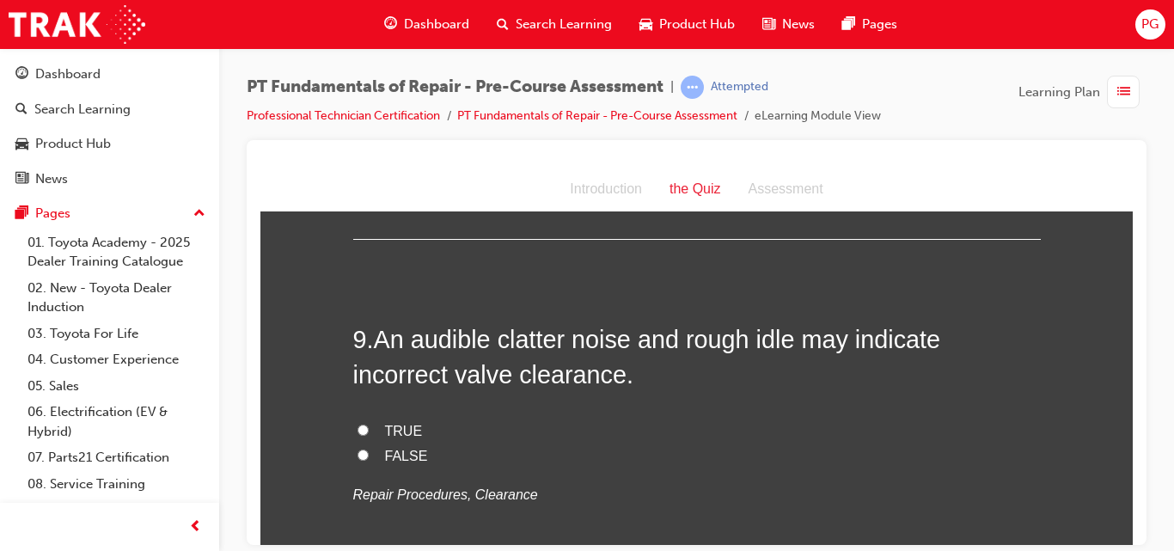
scroll to position [2868, 0]
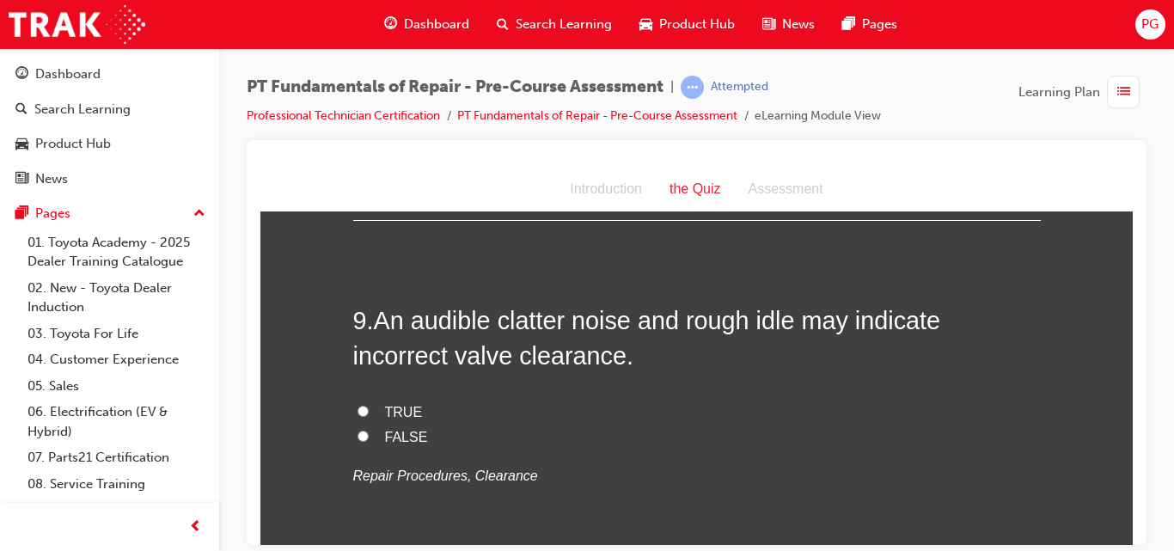
click at [358, 408] on input "TRUE" at bounding box center [363, 410] width 11 height 11
radio input "true"
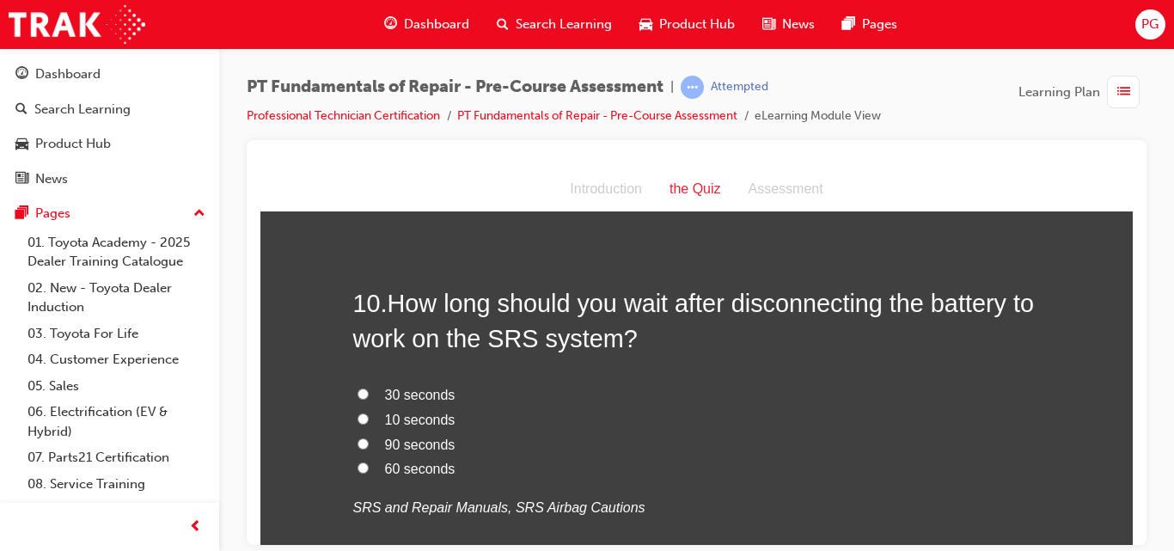
scroll to position [3245, 0]
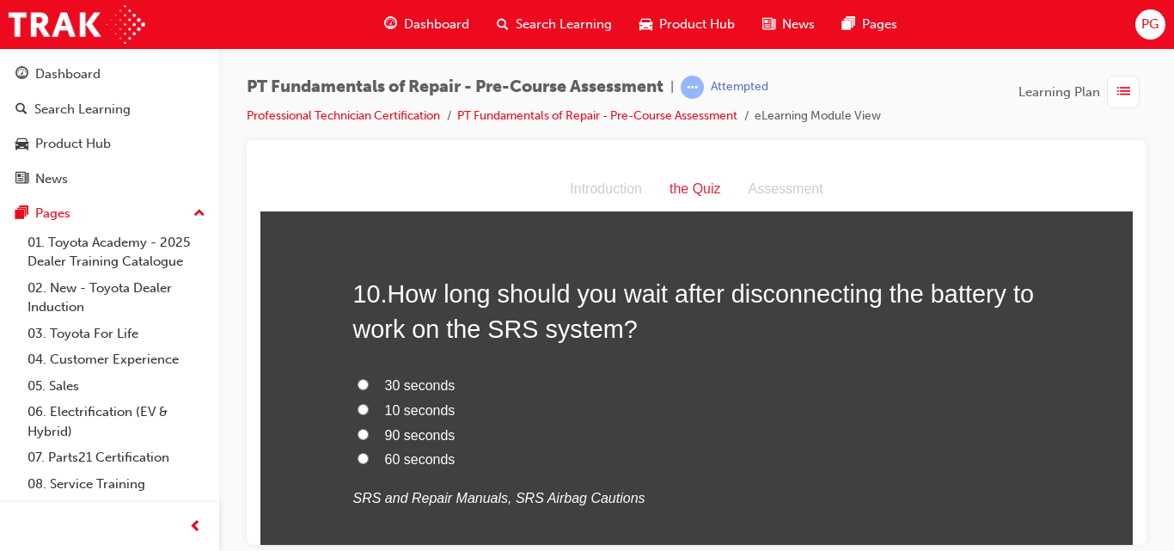
click at [358, 435] on input "90 seconds" at bounding box center [363, 433] width 11 height 11
radio input "true"
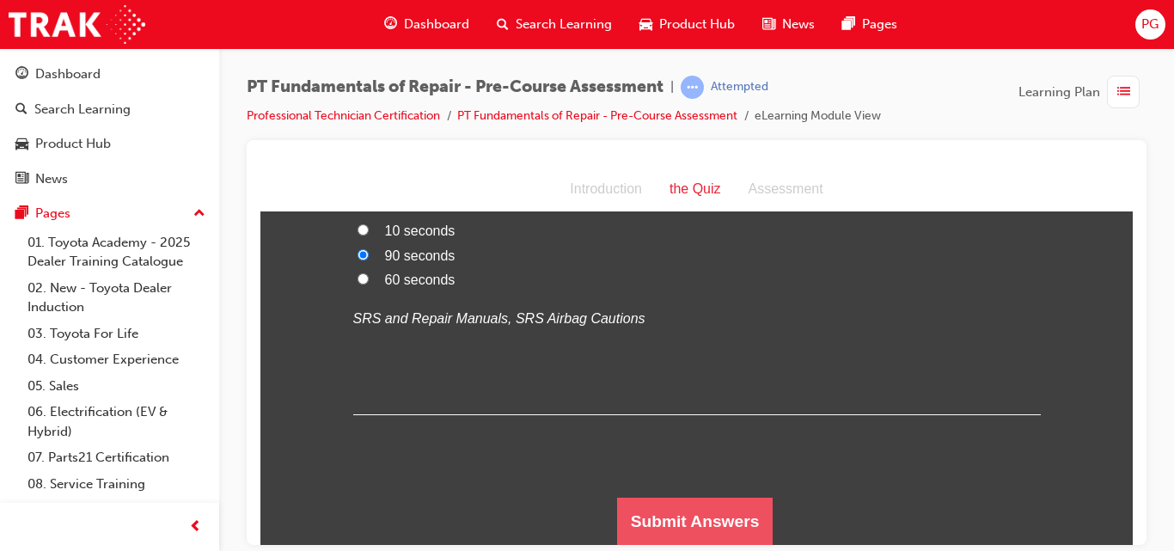
click at [705, 507] on button "Submit Answers" at bounding box center [695, 521] width 156 height 48
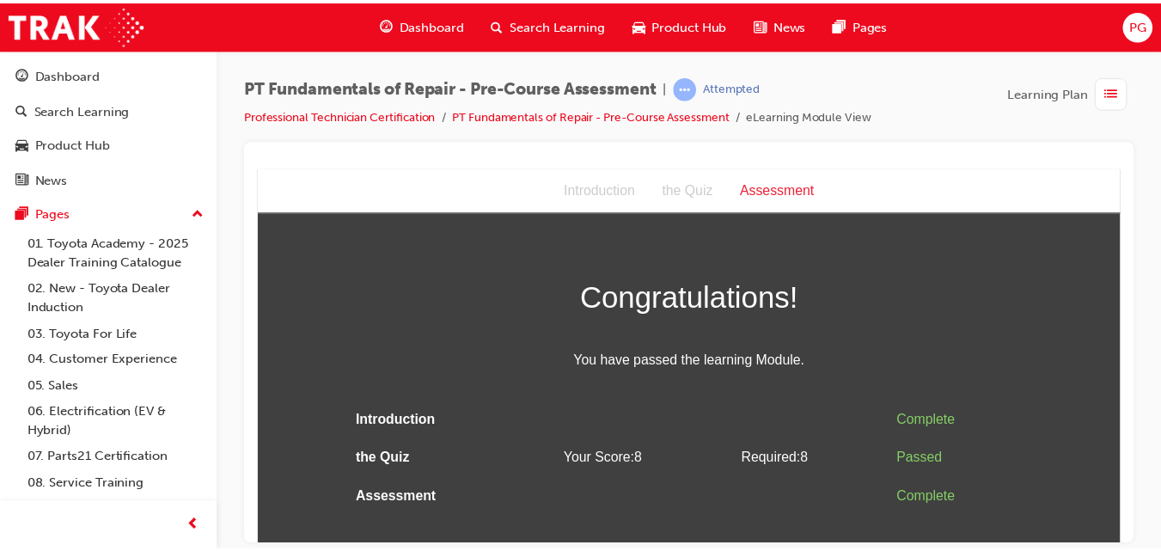
scroll to position [0, 0]
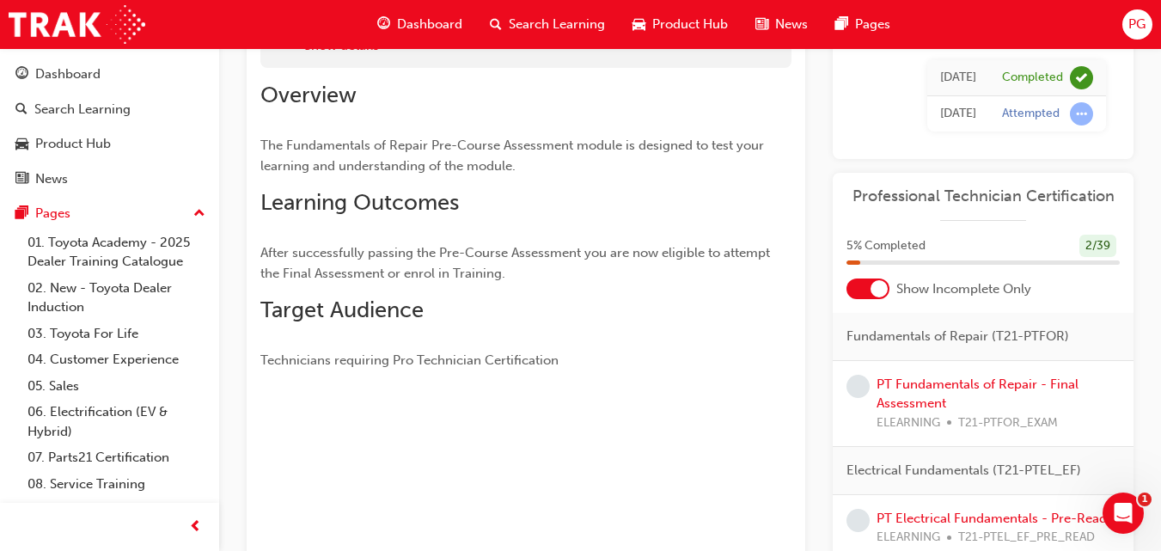
scroll to position [176, 0]
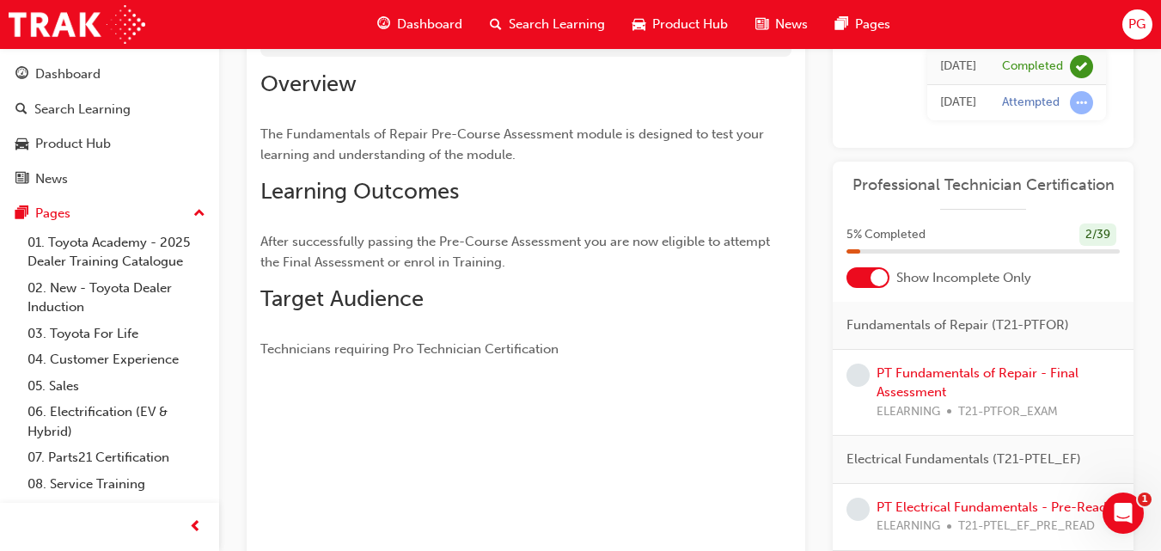
click at [870, 272] on div at bounding box center [868, 277] width 43 height 21
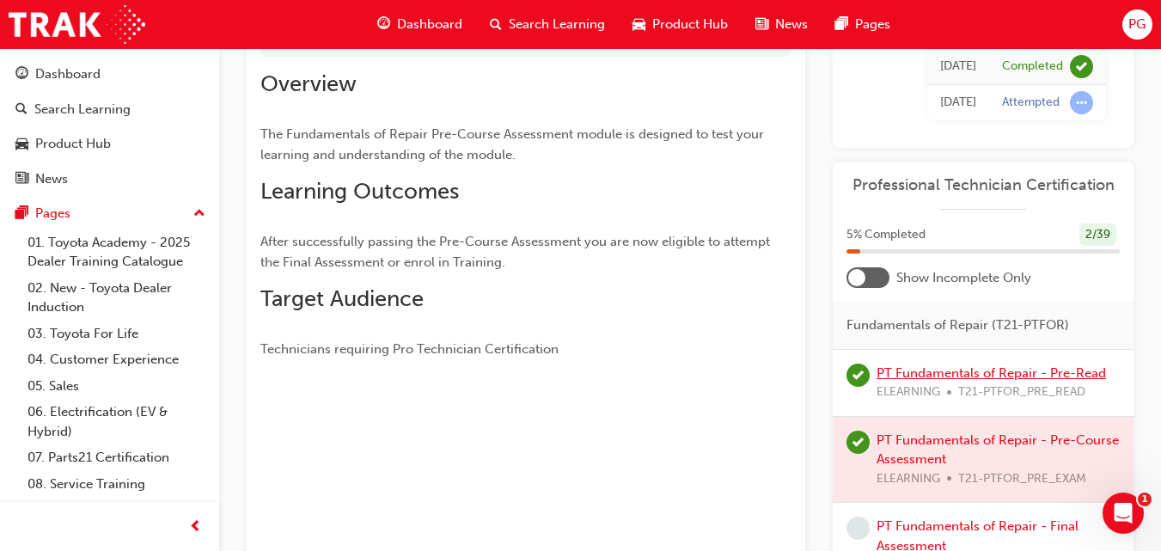
click at [924, 374] on link "PT Fundamentals of Repair - Pre-Read" at bounding box center [991, 372] width 229 height 15
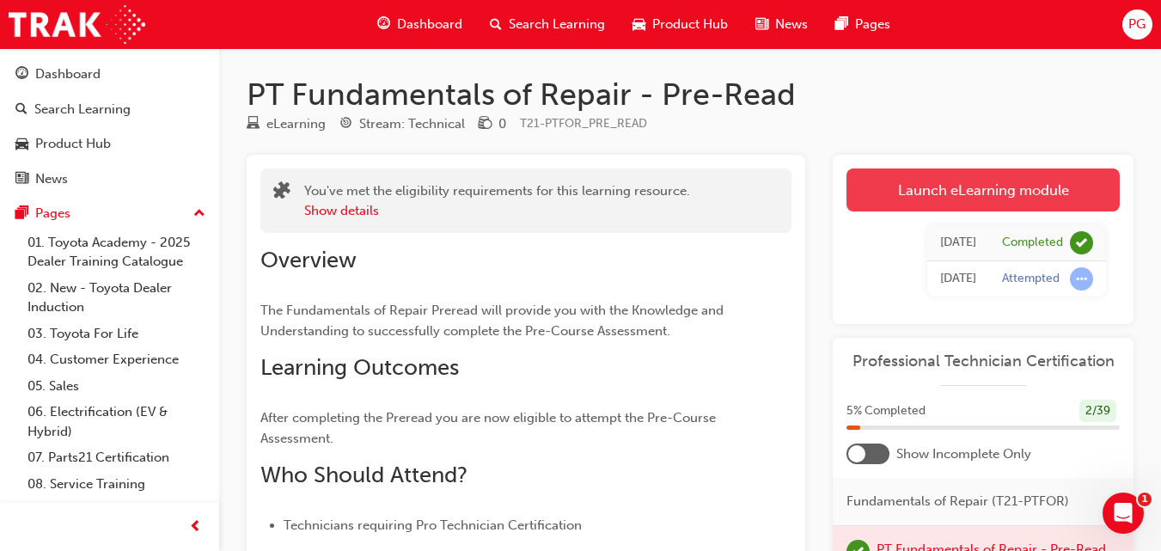
click at [1000, 175] on link "Launch eLearning module" at bounding box center [983, 189] width 273 height 43
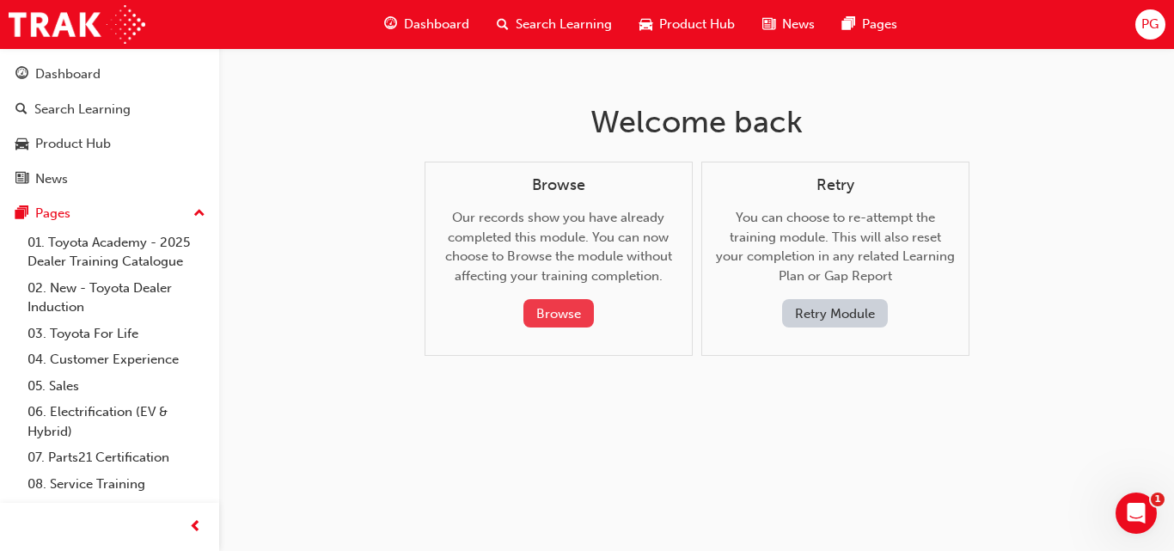
click at [565, 325] on button "Browse" at bounding box center [558, 313] width 70 height 28
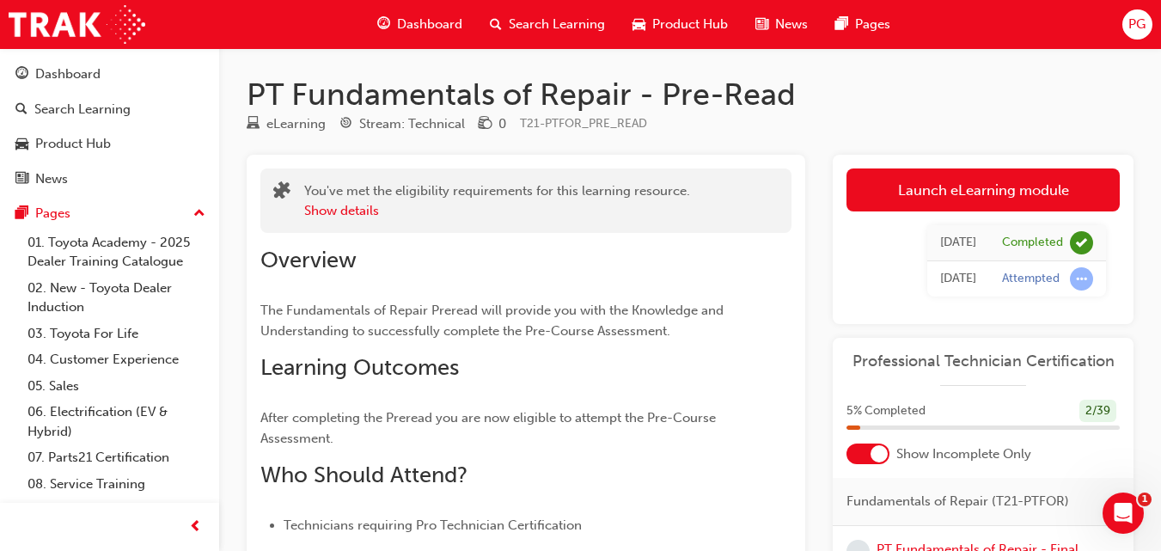
click at [871, 457] on div at bounding box center [879, 453] width 17 height 17
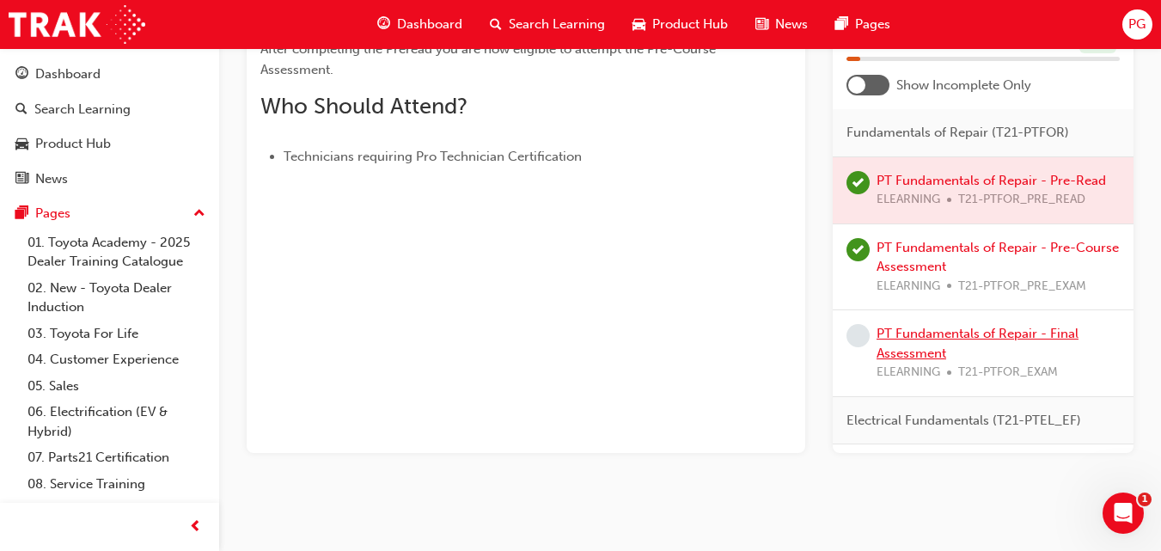
click at [903, 353] on link "PT Fundamentals of Repair - Final Assessment" at bounding box center [978, 343] width 202 height 35
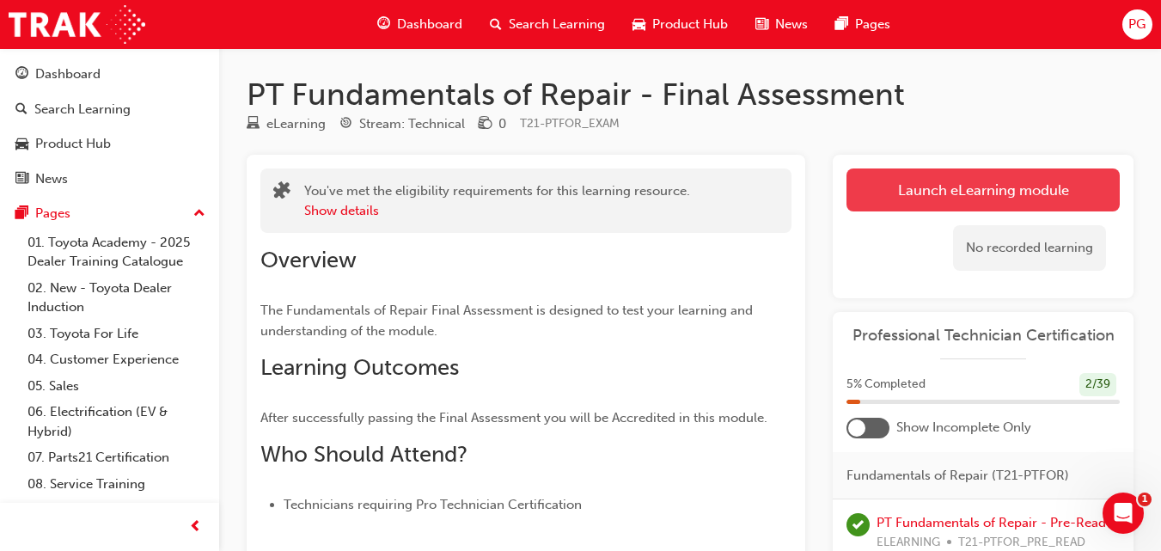
click at [932, 190] on link "Launch eLearning module" at bounding box center [983, 189] width 273 height 43
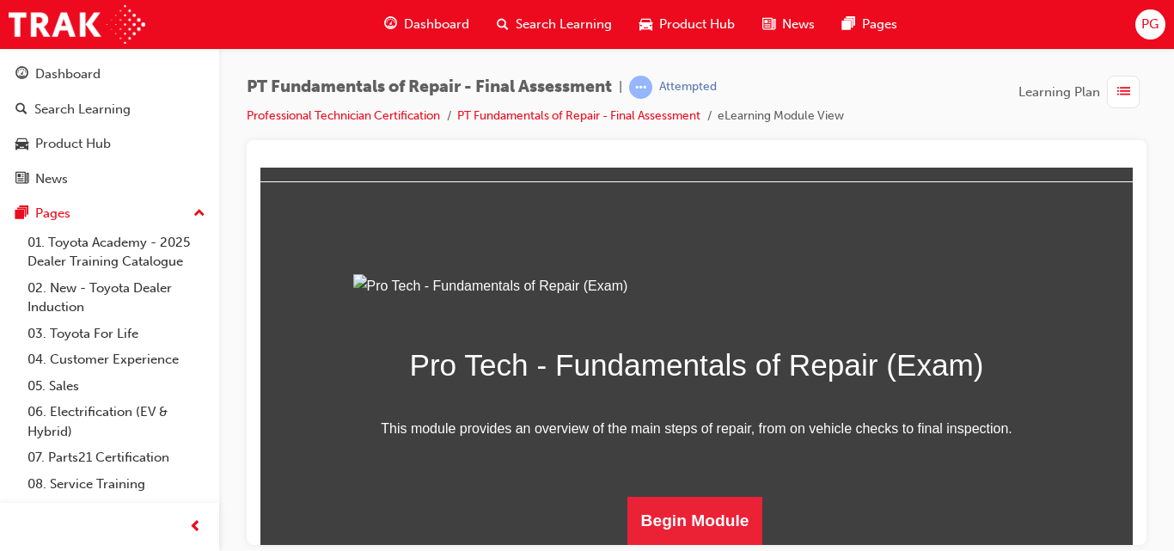
scroll to position [243, 0]
click at [683, 510] on button "Begin Module" at bounding box center [695, 520] width 136 height 48
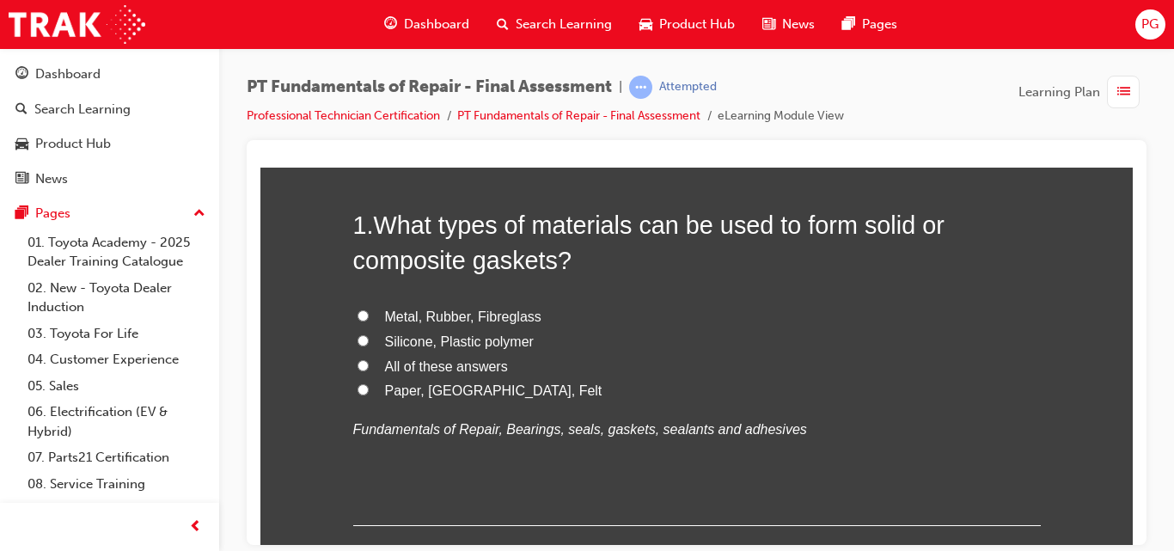
scroll to position [127, 0]
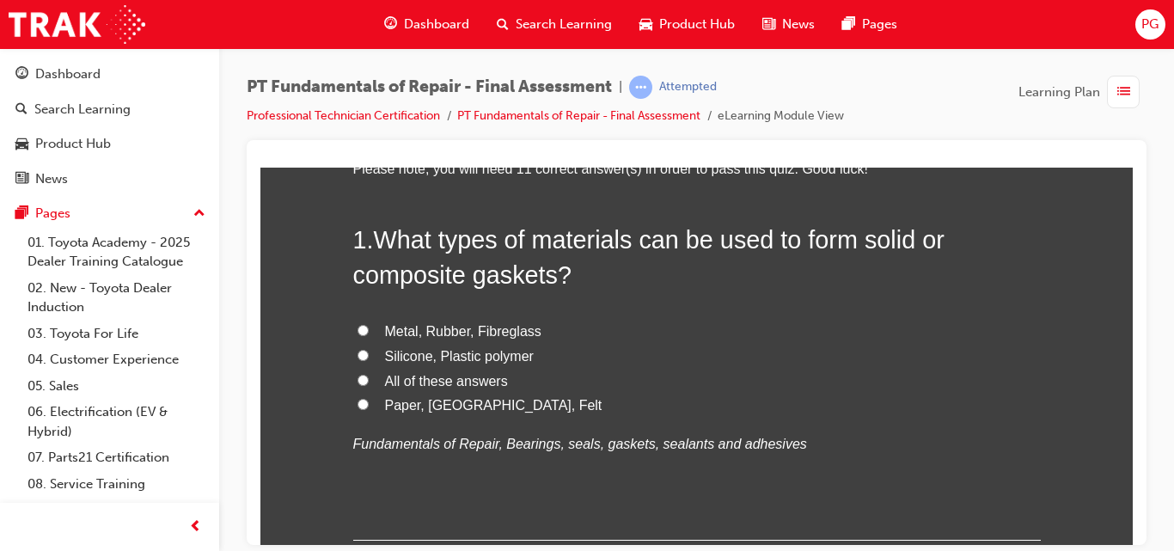
click at [358, 379] on input "All of these answers" at bounding box center [363, 379] width 11 height 11
radio input "true"
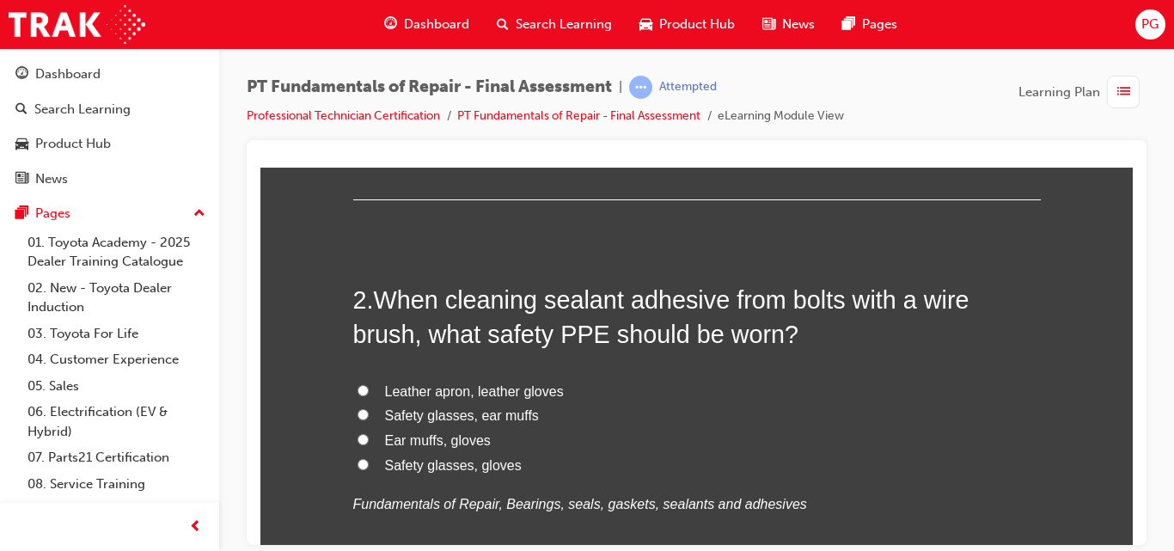
scroll to position [496, 0]
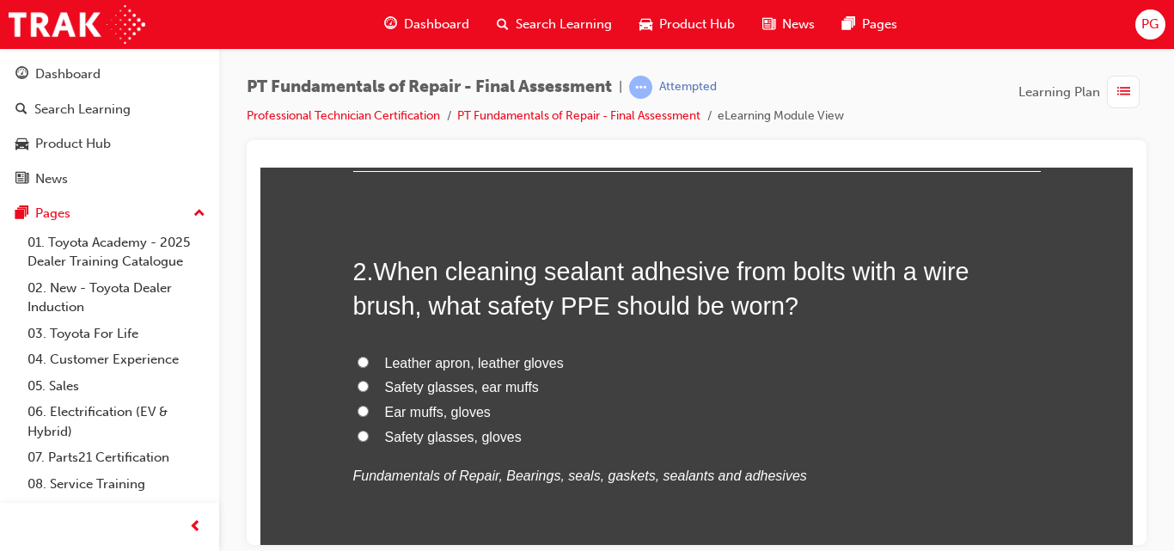
click at [358, 437] on input "Safety glasses, gloves" at bounding box center [363, 435] width 11 height 11
radio input "true"
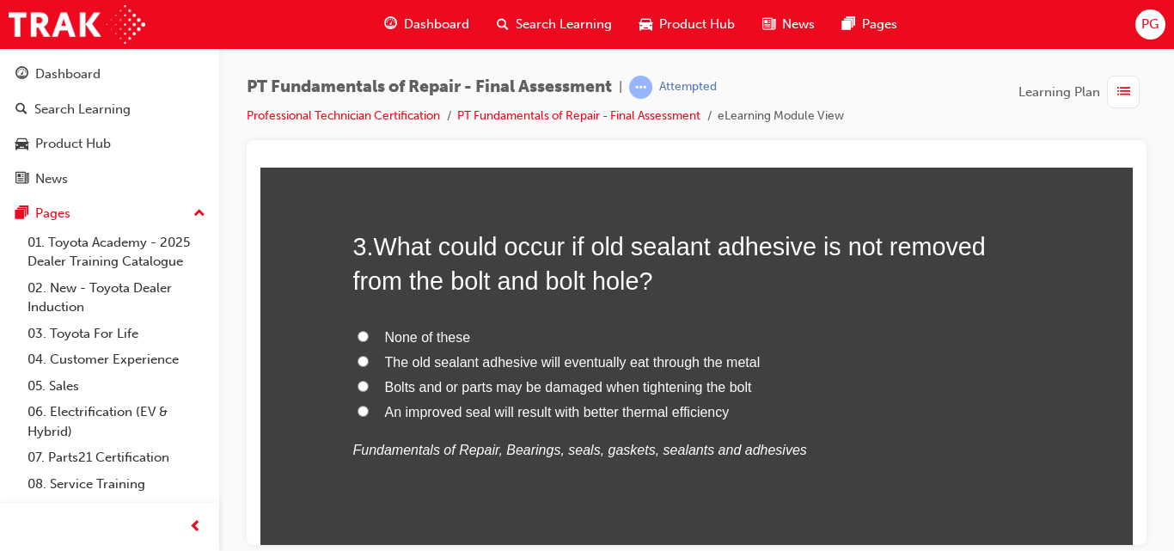
scroll to position [950, 0]
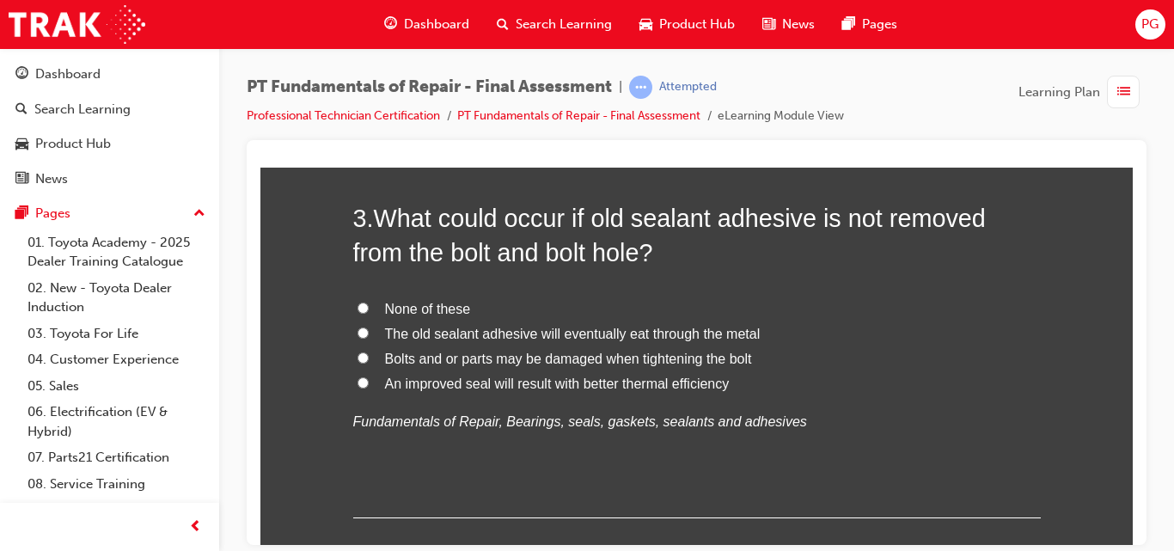
click at [358, 356] on input "Bolts and or parts may be damaged when tightening the bolt" at bounding box center [363, 357] width 11 height 11
radio input "true"
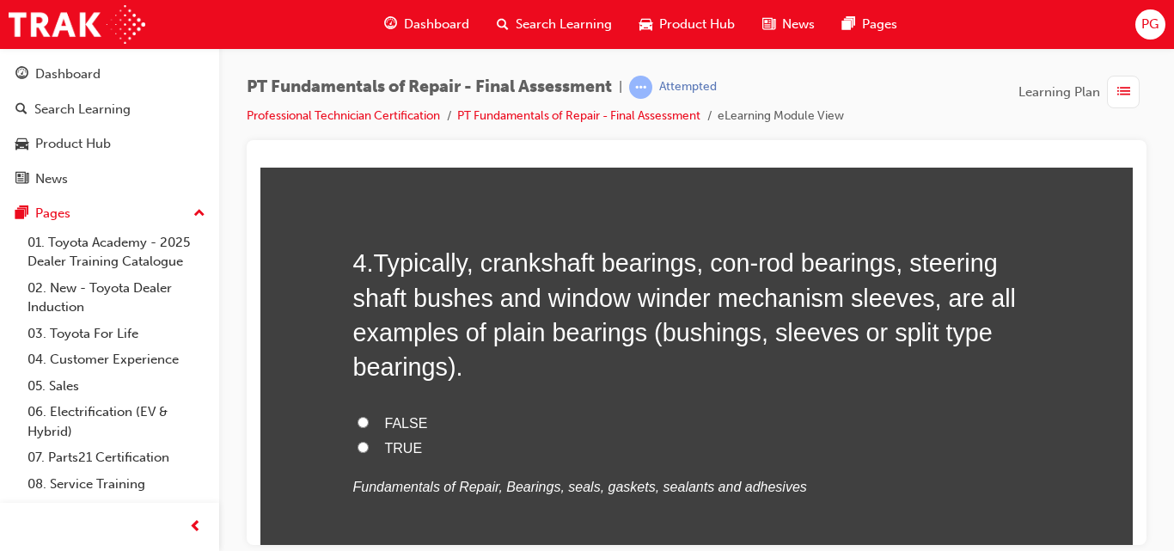
scroll to position [1318, 0]
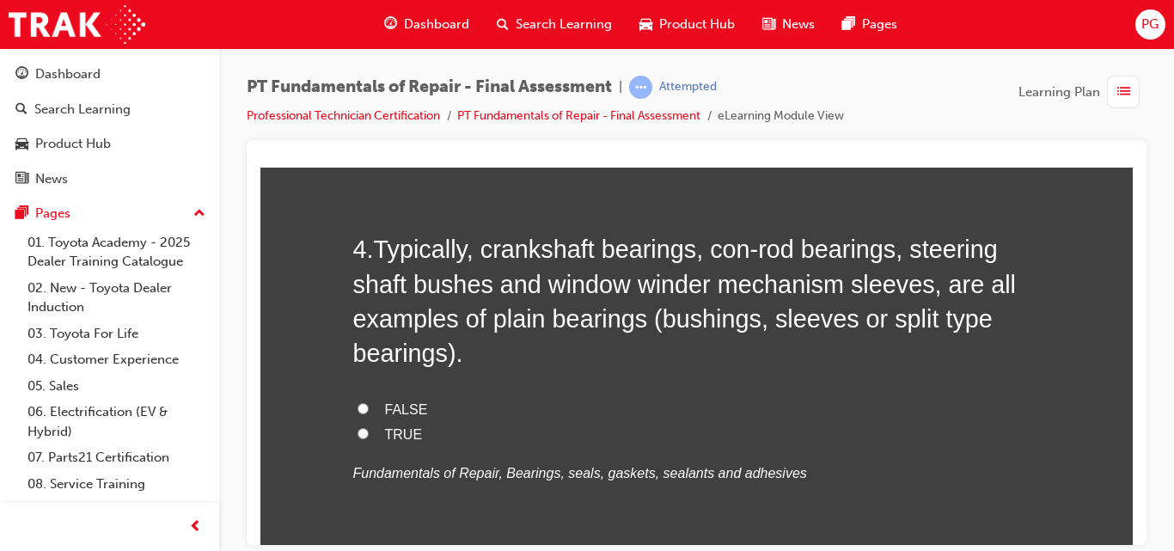
click at [358, 435] on input "TRUE" at bounding box center [363, 432] width 11 height 11
radio input "true"
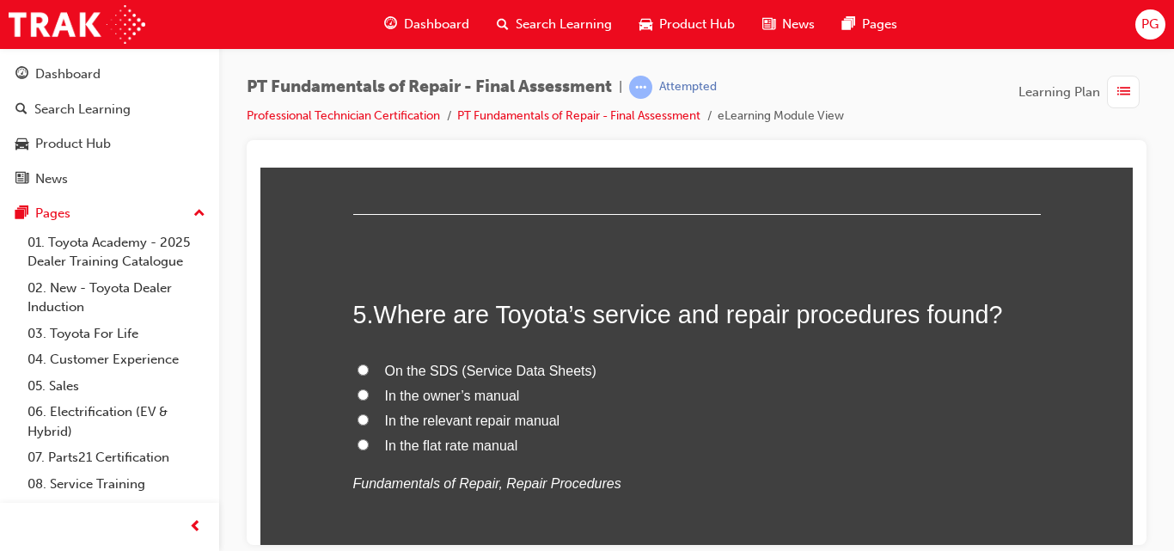
scroll to position [1702, 0]
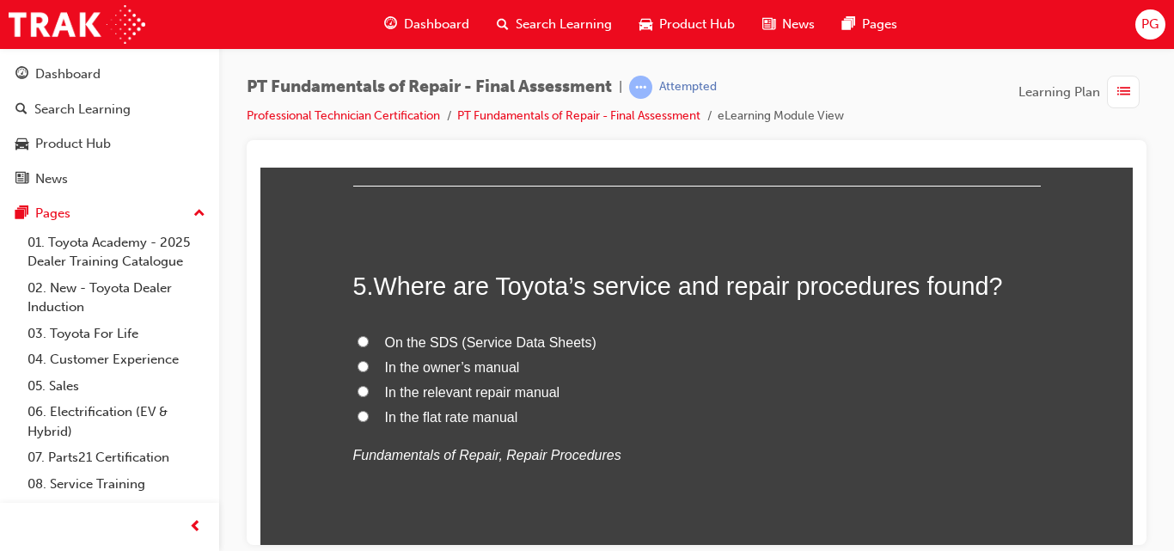
click at [359, 388] on input "In the relevant repair manual" at bounding box center [363, 390] width 11 height 11
radio input "true"
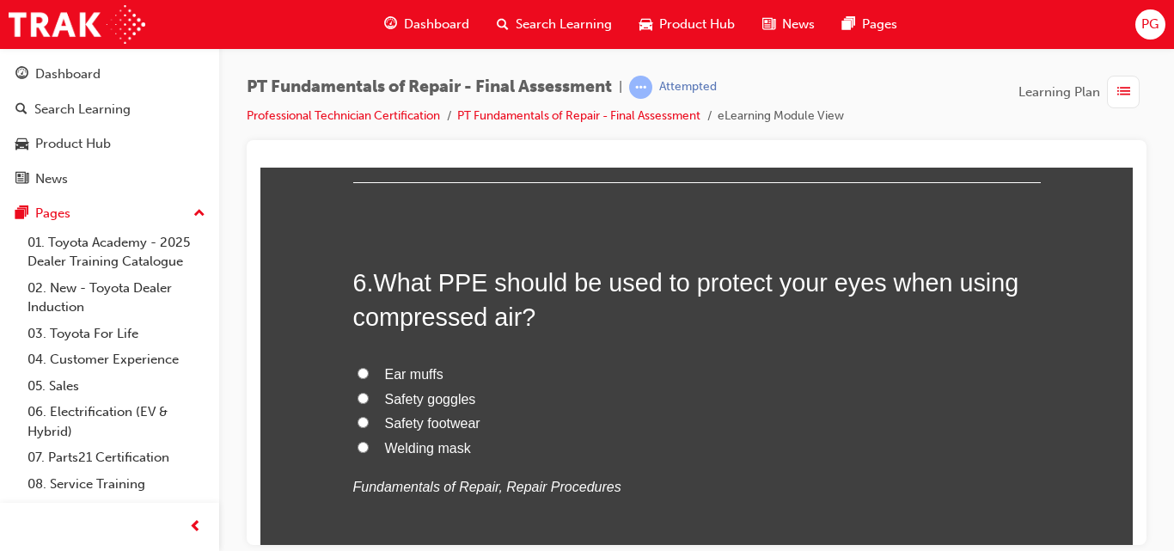
scroll to position [2113, 0]
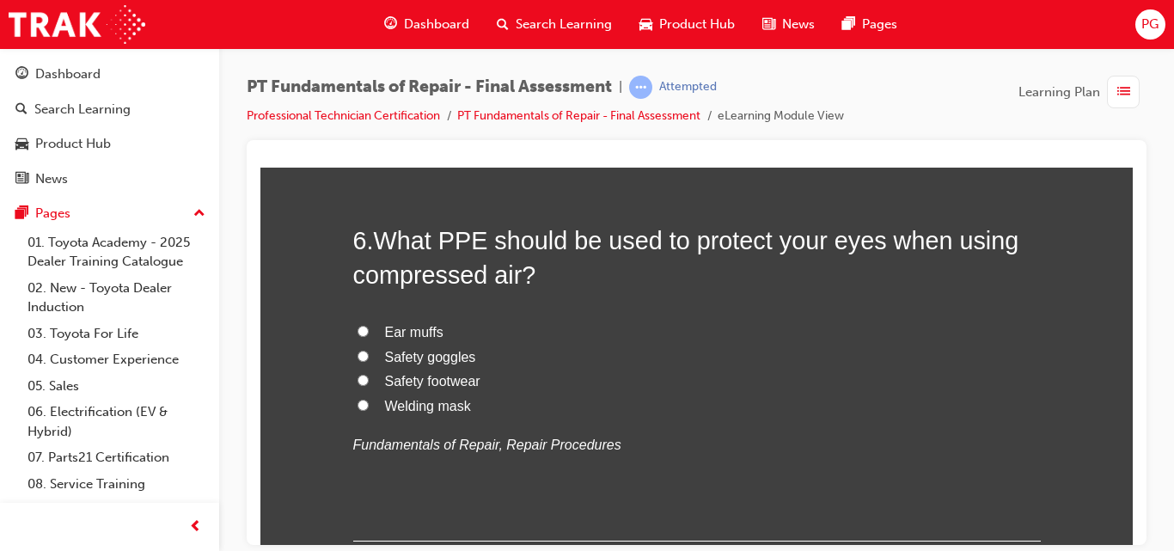
click at [358, 354] on input "Safety goggles" at bounding box center [363, 355] width 11 height 11
radio input "true"
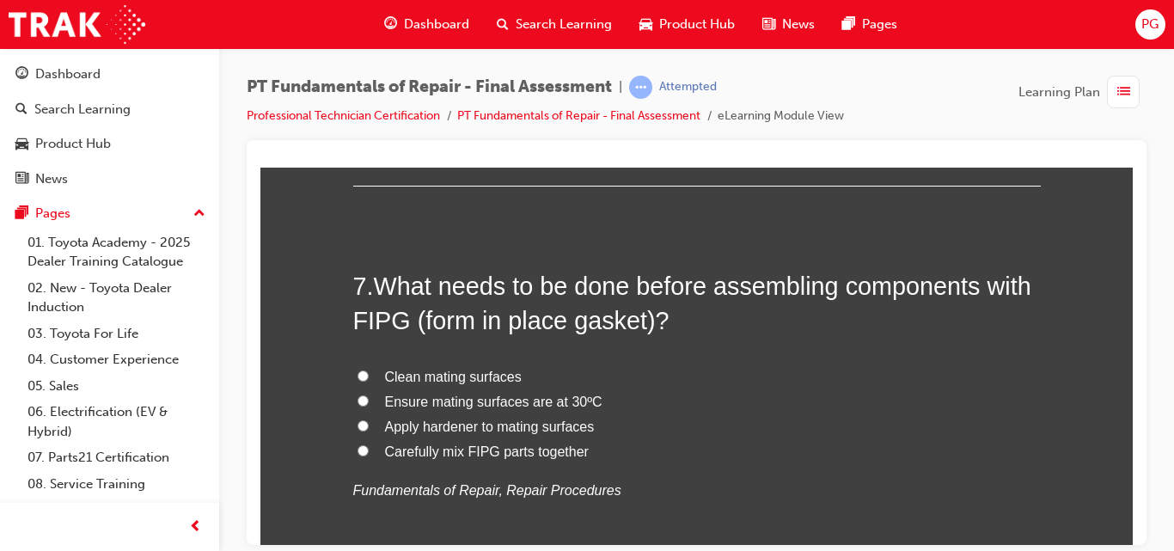
scroll to position [2481, 0]
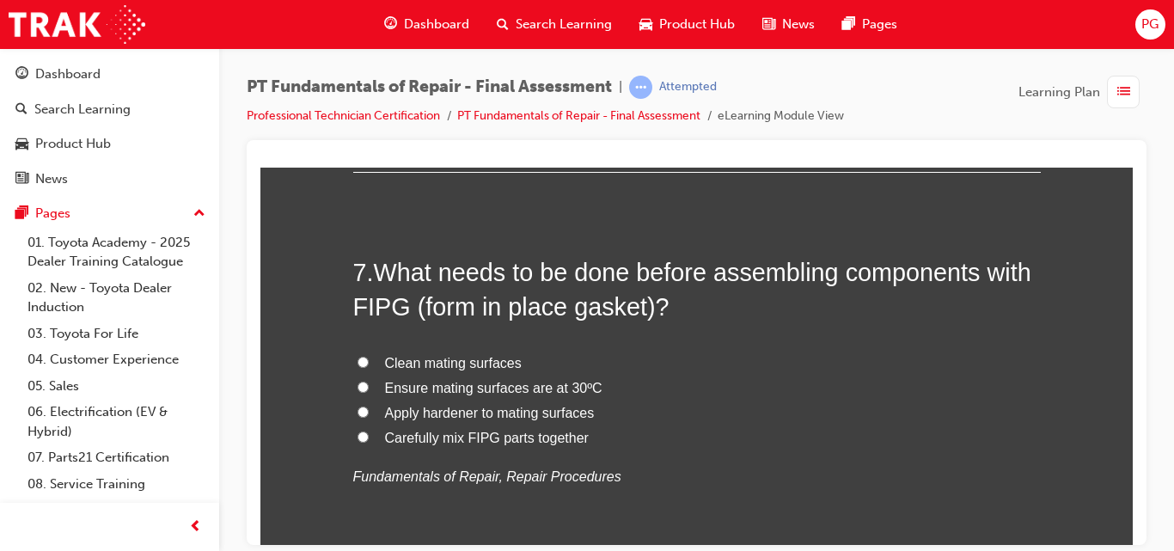
click at [358, 361] on input "Clean mating surfaces" at bounding box center [363, 361] width 11 height 11
radio input "true"
click at [358, 385] on input "Ensure mating surfaces are at 30ºC" at bounding box center [363, 386] width 11 height 11
radio input "true"
click at [358, 358] on input "Clean mating surfaces" at bounding box center [363, 361] width 11 height 11
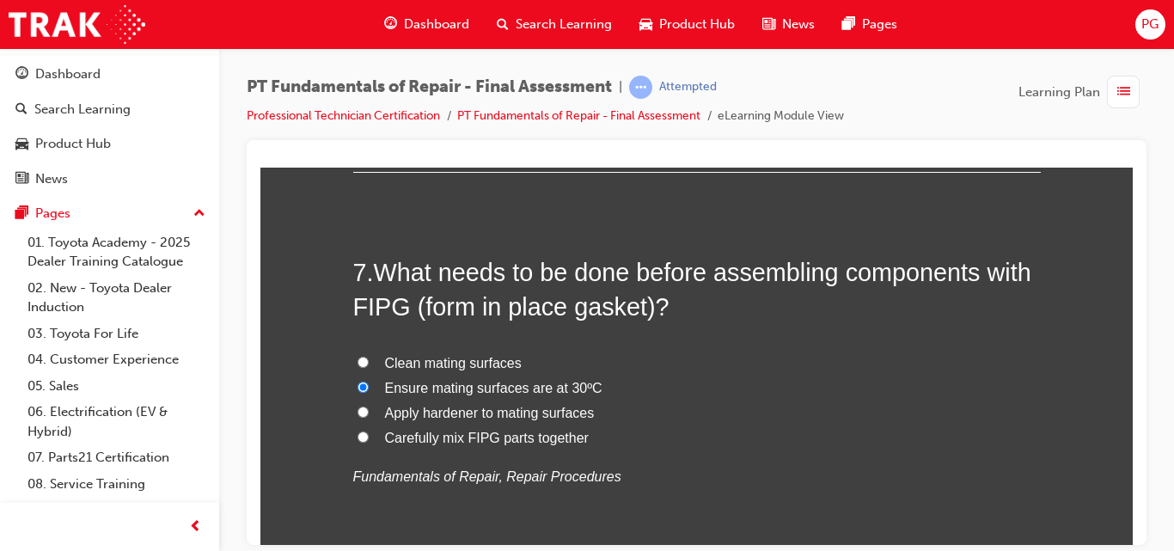
radio input "true"
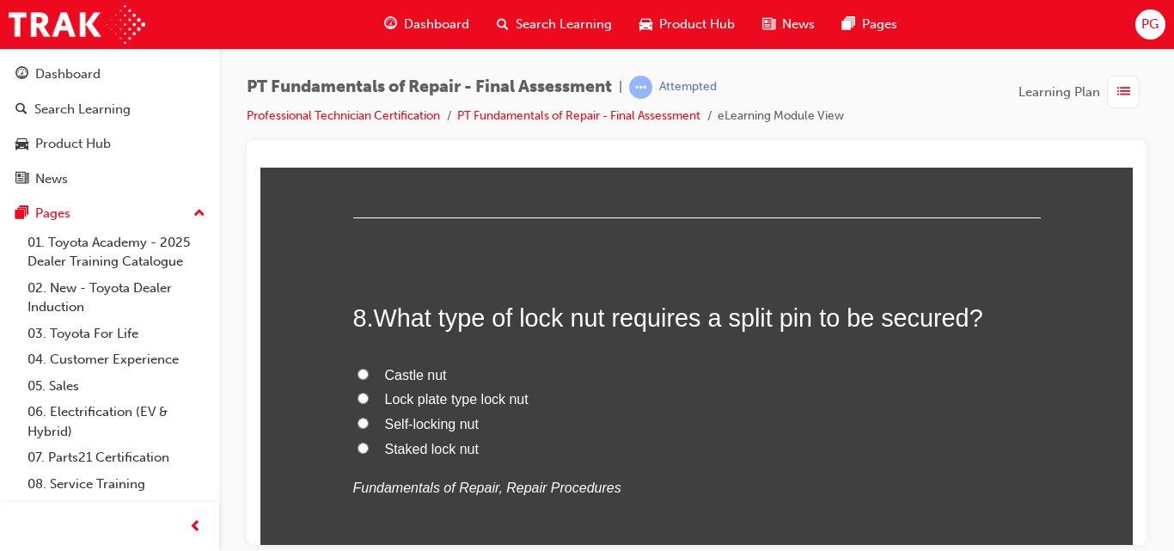
scroll to position [2850, 0]
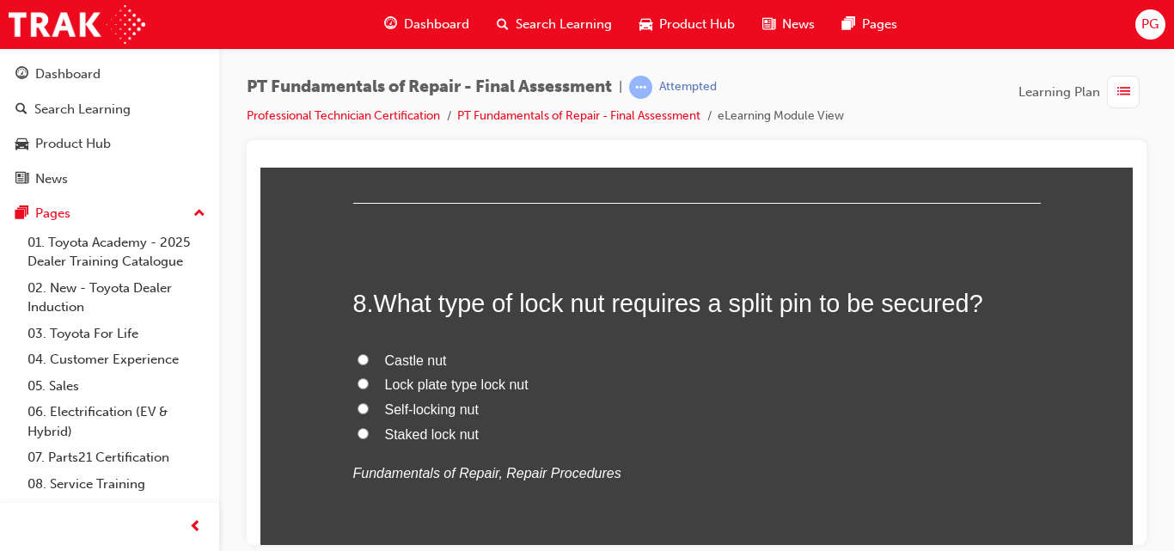
click at [358, 356] on input "Castle nut" at bounding box center [363, 358] width 11 height 11
radio input "true"
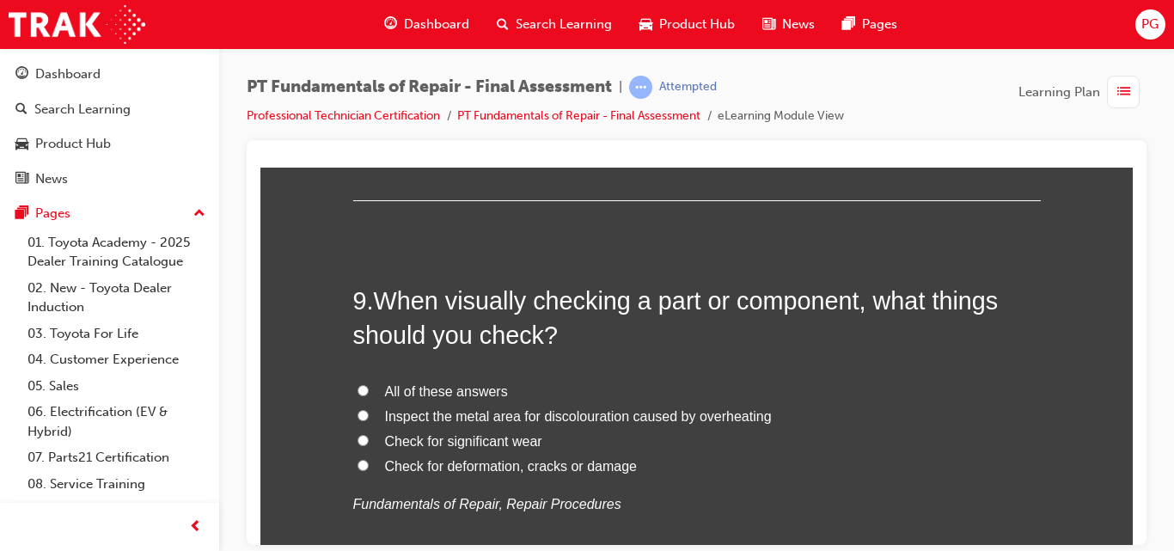
scroll to position [3247, 0]
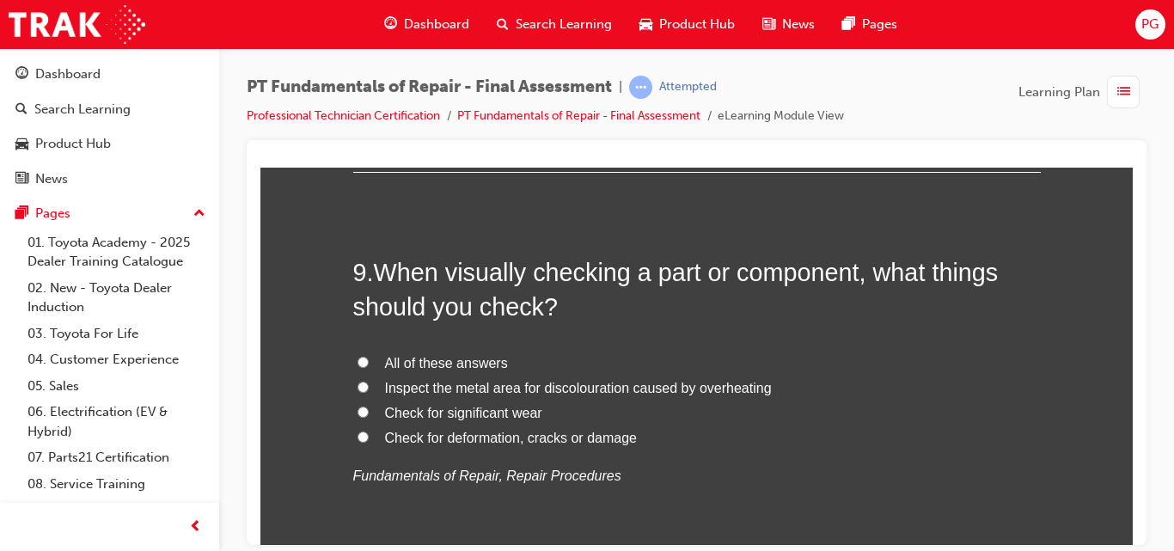
click at [359, 364] on input "All of these answers" at bounding box center [363, 361] width 11 height 11
radio input "true"
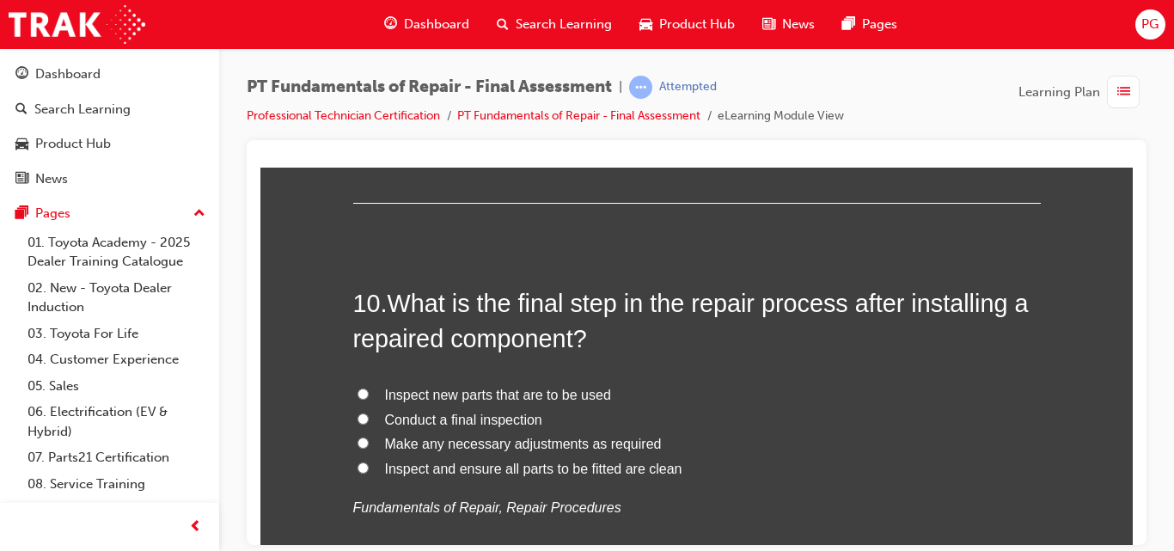
scroll to position [3629, 0]
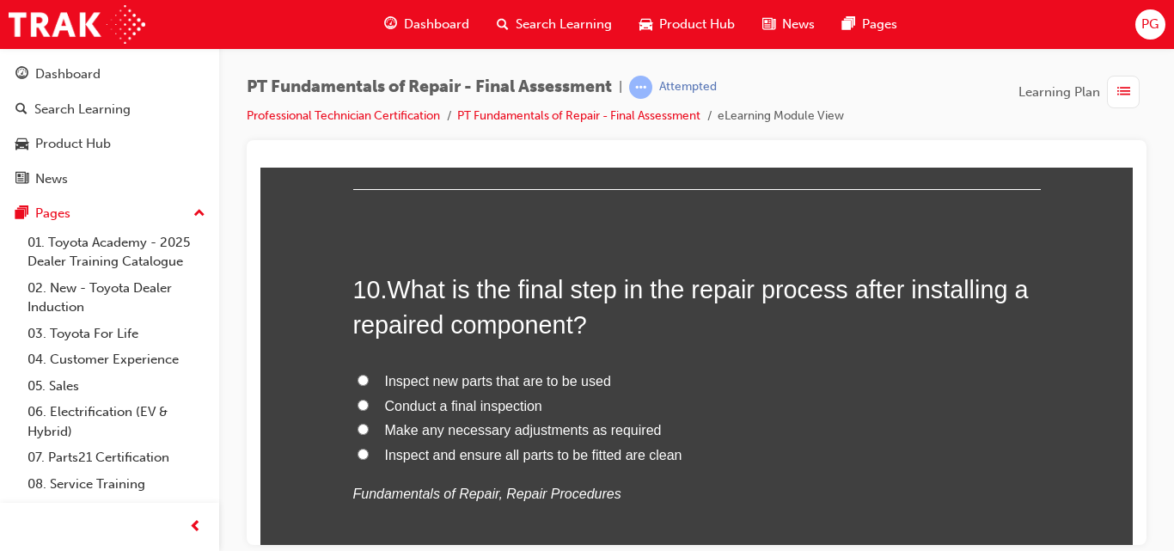
click at [358, 403] on input "Conduct a final inspection" at bounding box center [363, 404] width 11 height 11
radio input "true"
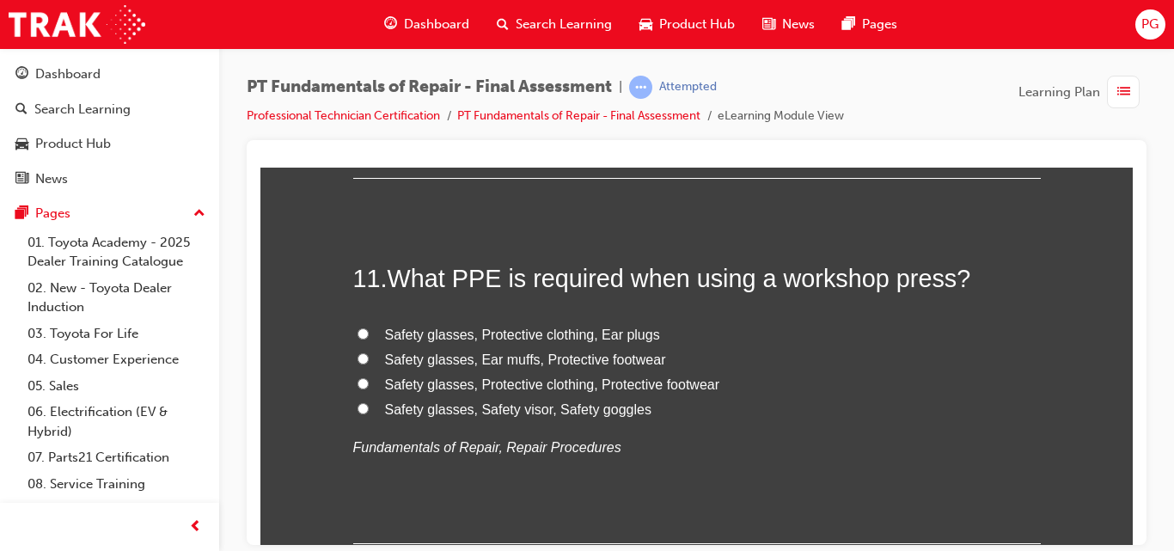
scroll to position [4055, 0]
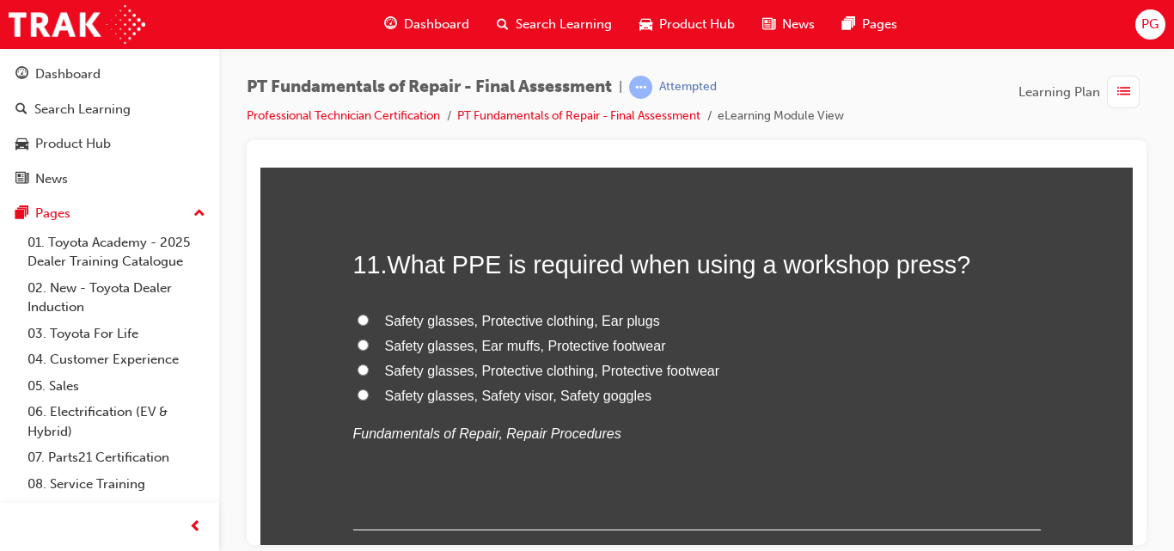
click at [407, 371] on span "Safety glasses, Protective clothing, Protective footwear" at bounding box center [552, 370] width 335 height 15
click at [369, 371] on input "Safety glasses, Protective clothing, Protective footwear" at bounding box center [363, 369] width 11 height 11
radio input "true"
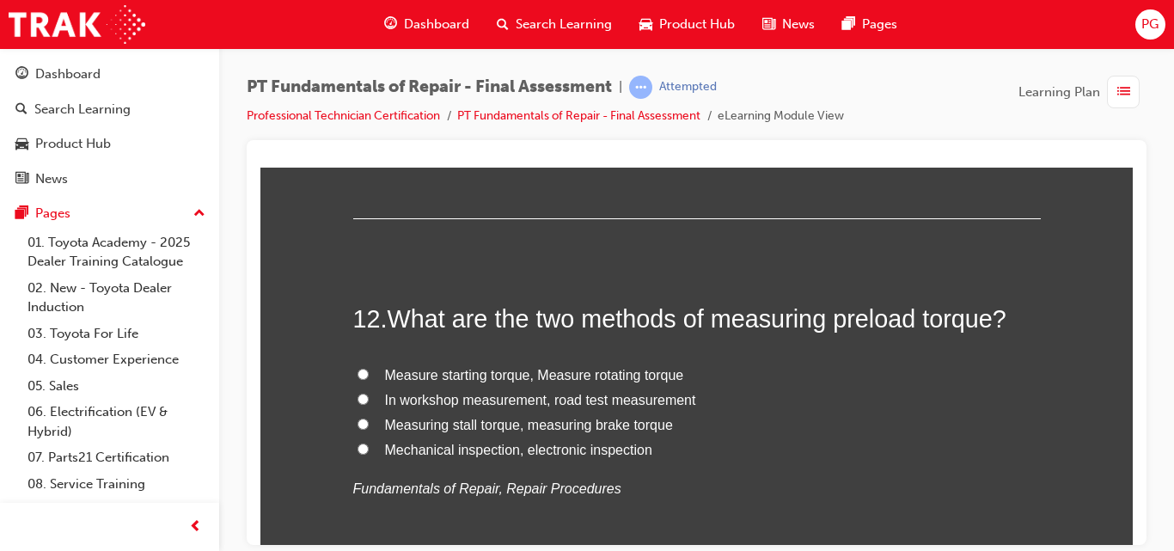
scroll to position [4385, 0]
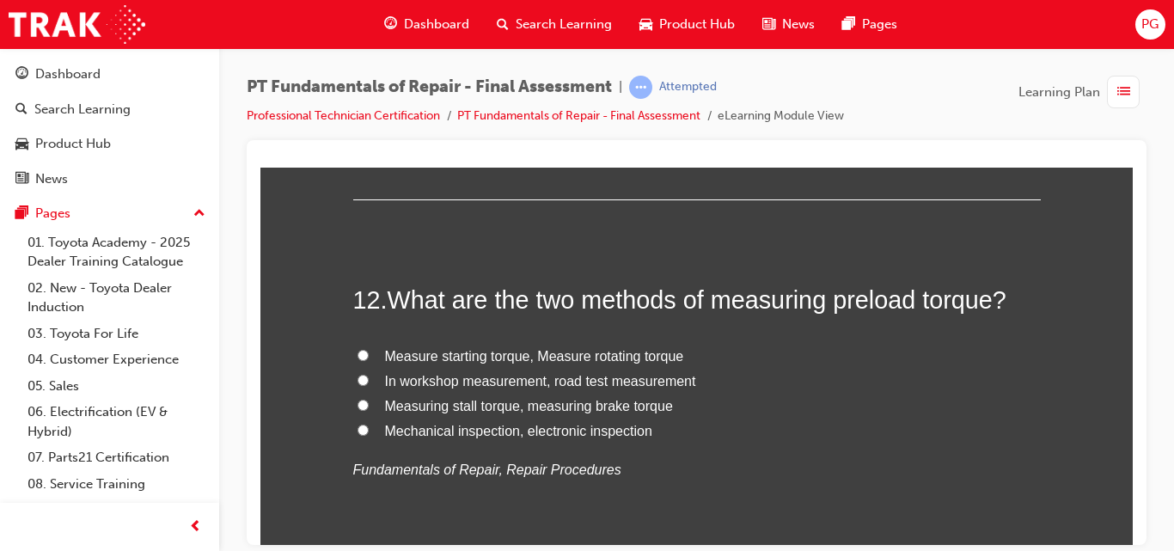
click at [642, 353] on span "Measure starting torque, Measure rotating torque" at bounding box center [534, 355] width 299 height 15
click at [369, 353] on input "Measure starting torque, Measure rotating torque" at bounding box center [363, 354] width 11 height 11
radio input "true"
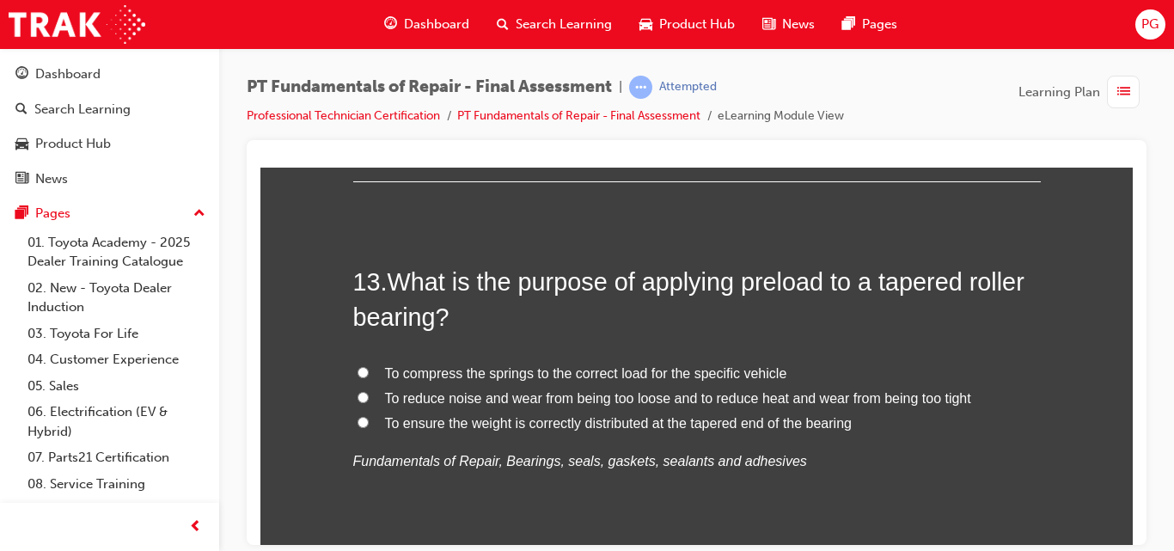
scroll to position [4797, 0]
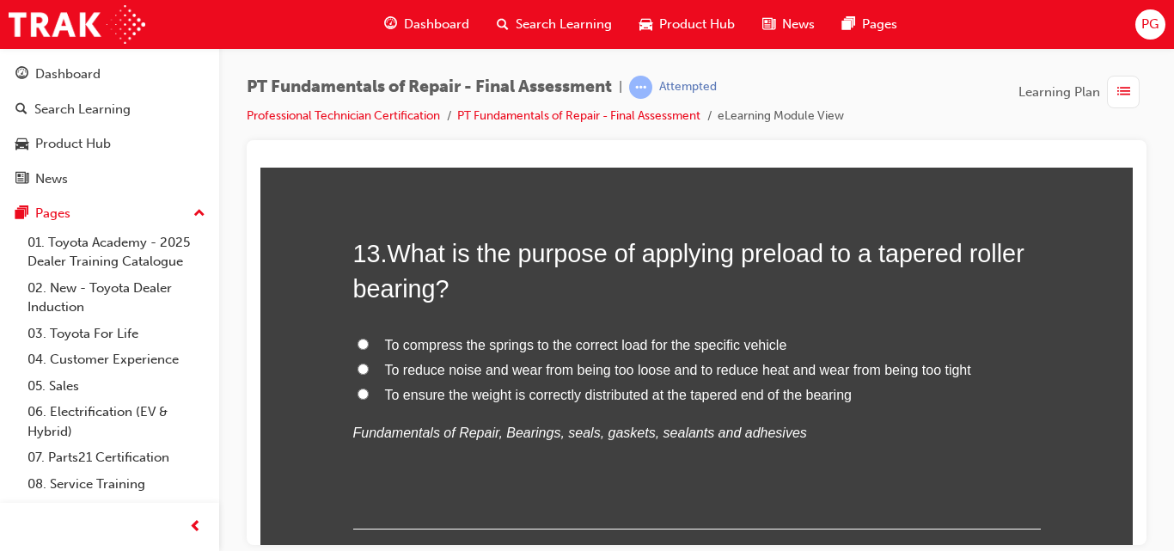
click at [358, 366] on input "To reduce noise and wear from being too loose and to reduce heat and wear from …" at bounding box center [363, 368] width 11 height 11
radio input "true"
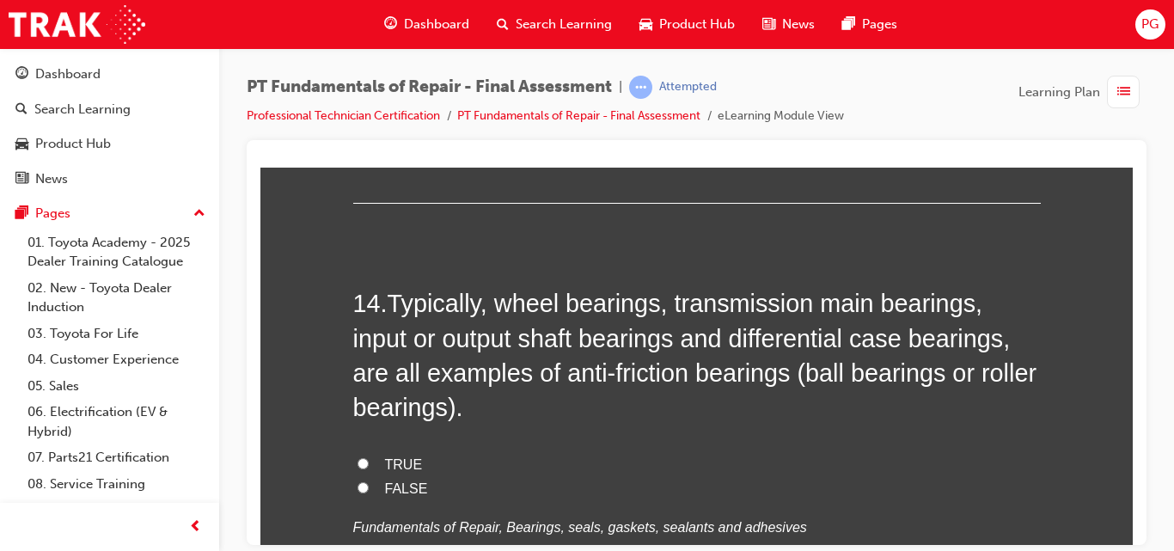
scroll to position [5137, 0]
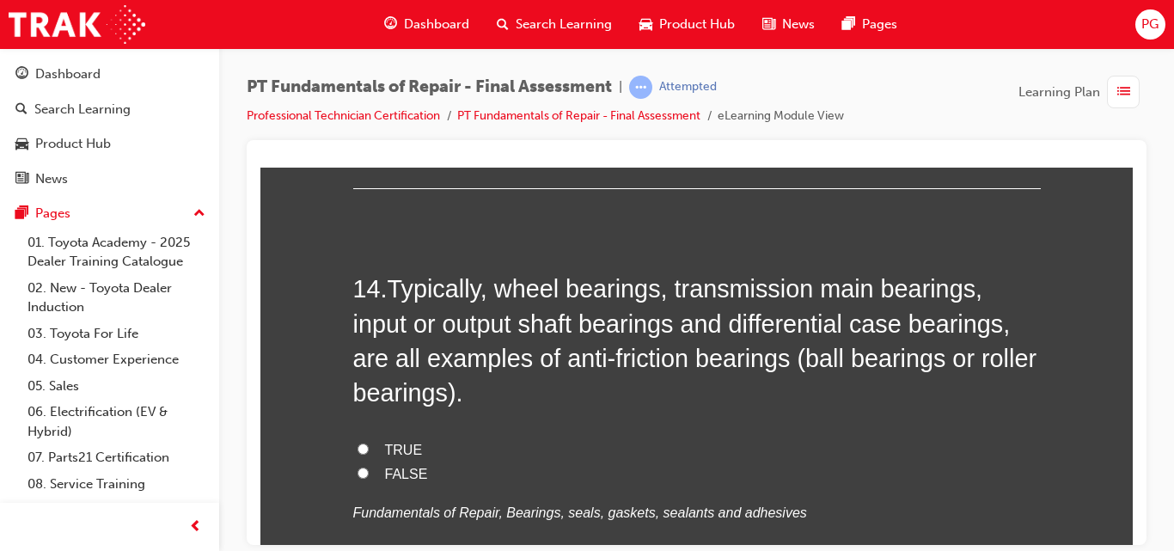
click at [358, 448] on input "TRUE" at bounding box center [363, 448] width 11 height 11
radio input "true"
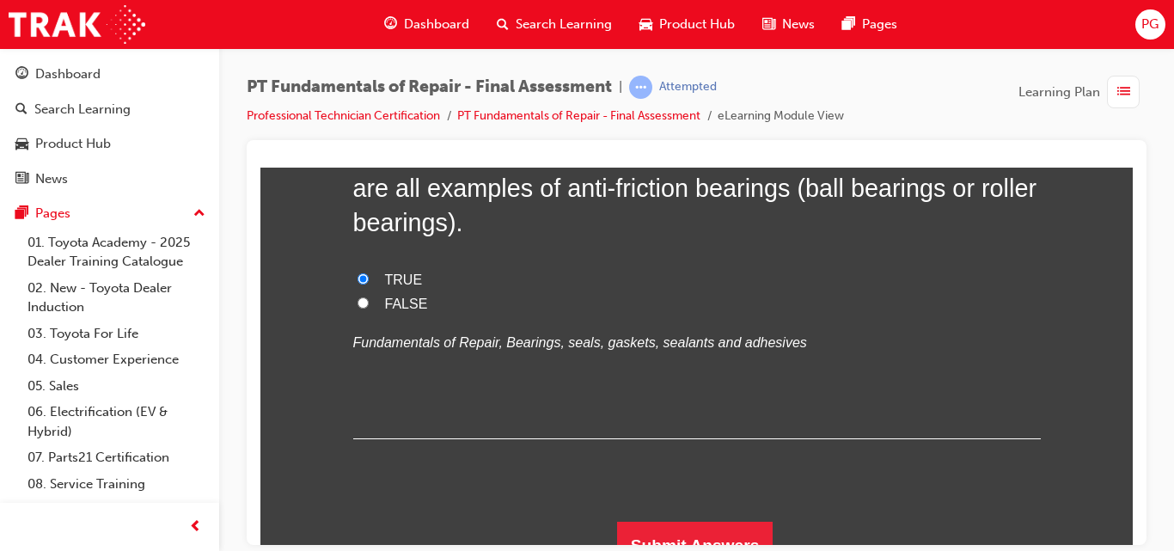
scroll to position [5331, 0]
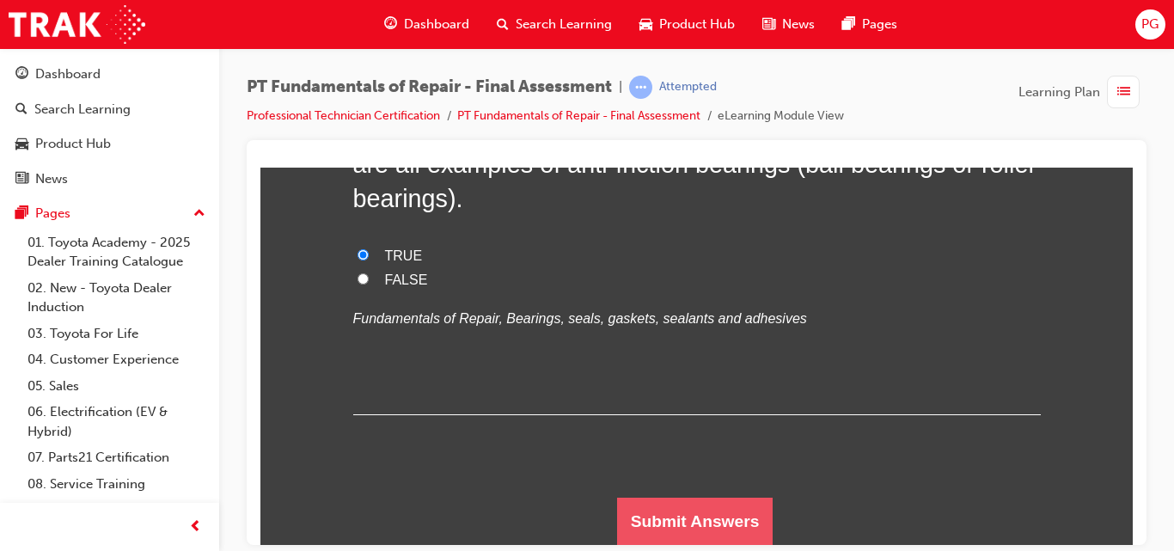
click at [645, 517] on button "Submit Answers" at bounding box center [695, 521] width 156 height 48
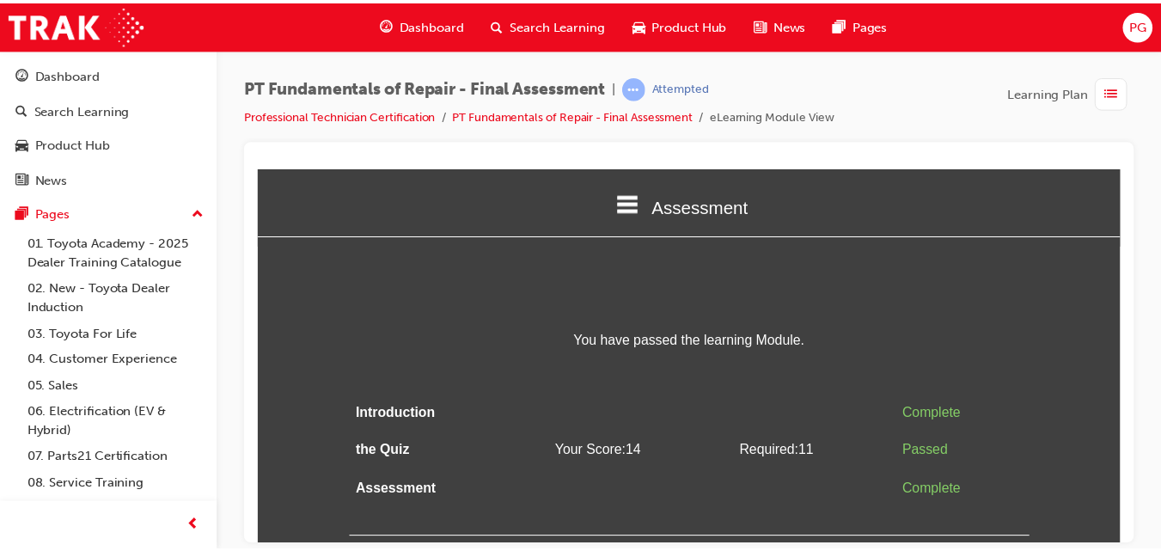
scroll to position [0, 0]
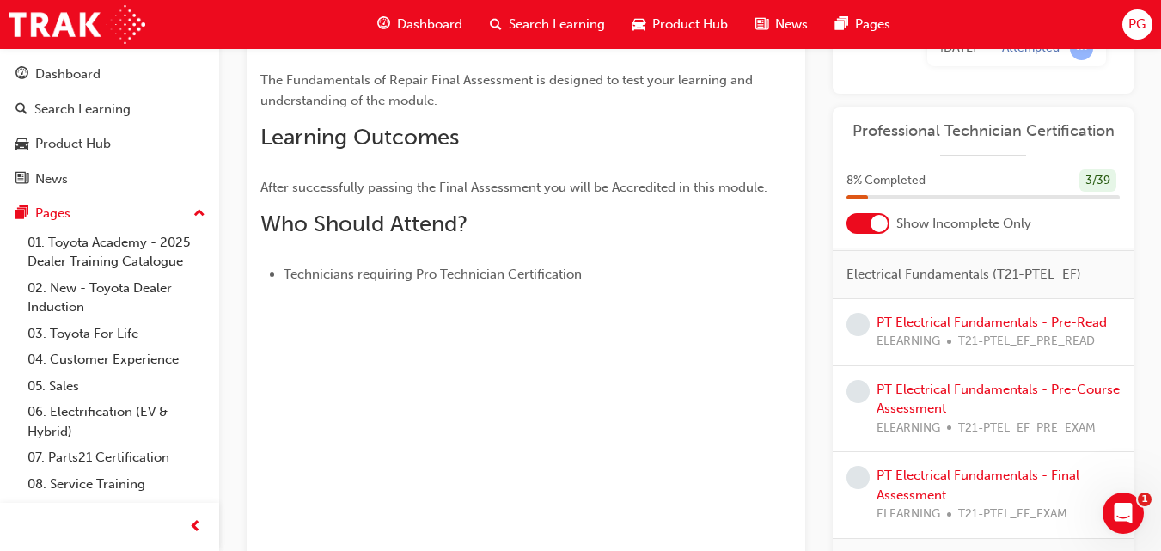
scroll to position [74, 0]
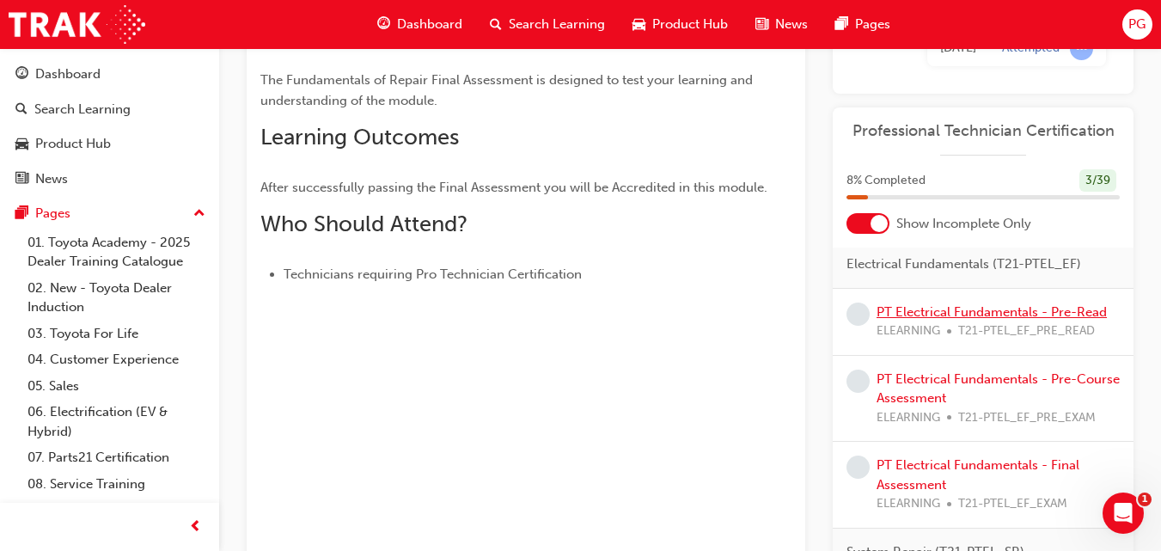
click at [969, 308] on link "PT Electrical Fundamentals - Pre-Read" at bounding box center [992, 311] width 230 height 15
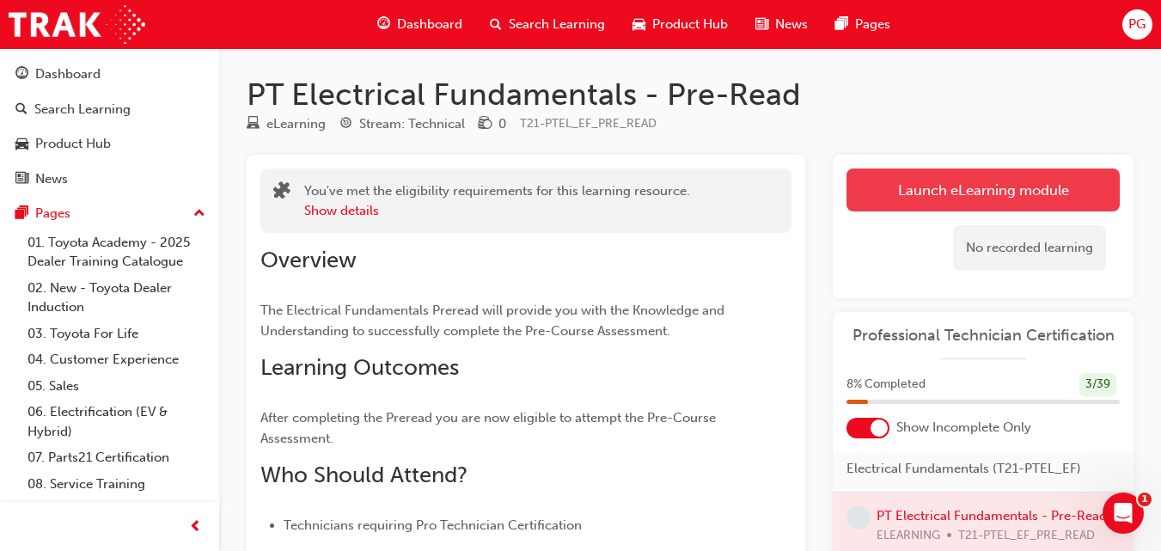
click at [1040, 182] on link "Launch eLearning module" at bounding box center [983, 189] width 273 height 43
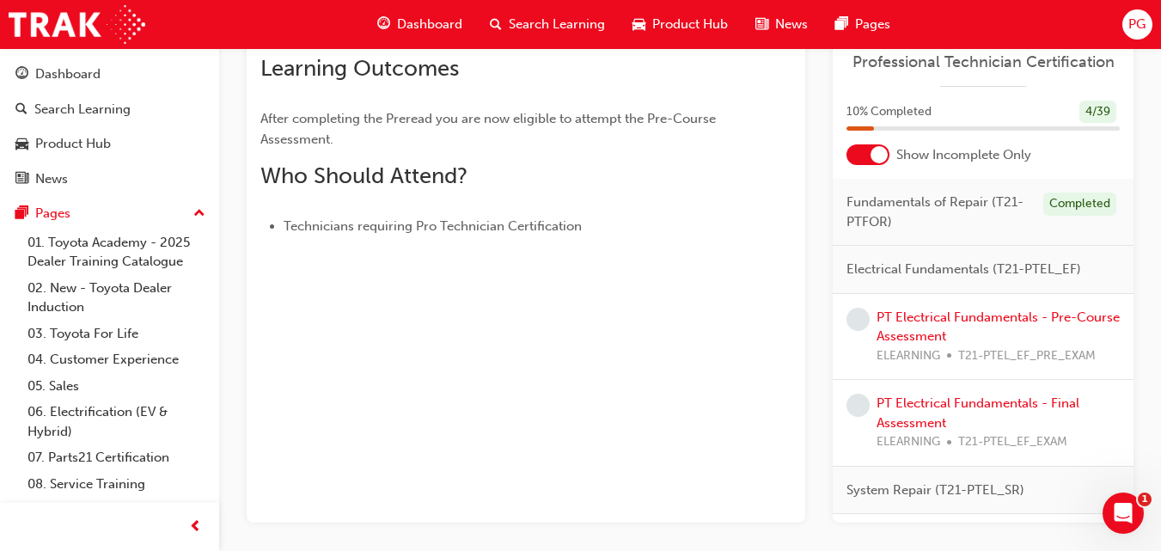
scroll to position [315, 0]
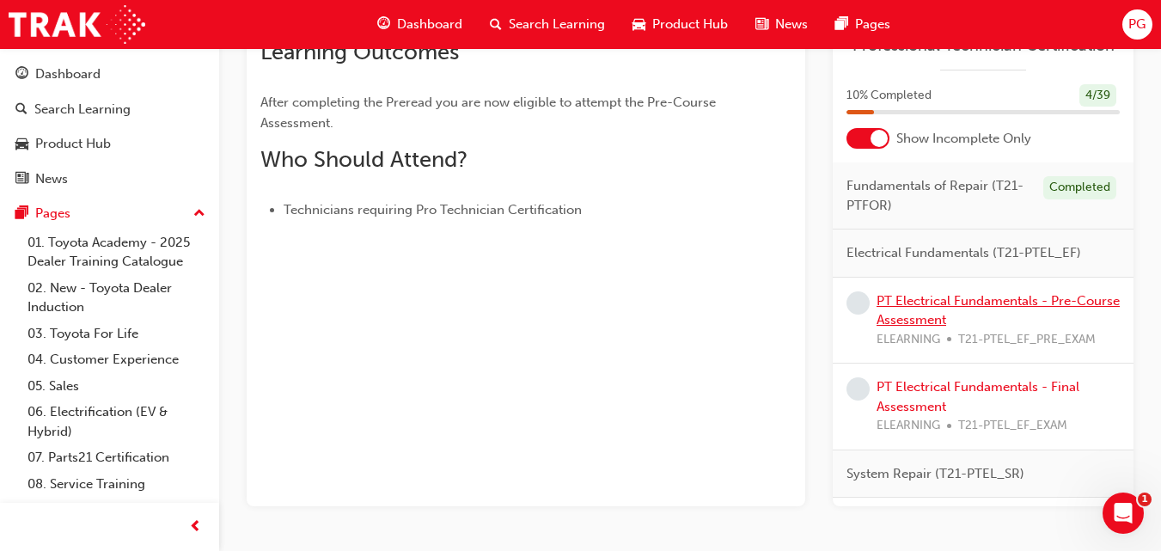
click at [956, 304] on link "PT Electrical Fundamentals - Pre-Course Assessment" at bounding box center [998, 310] width 243 height 35
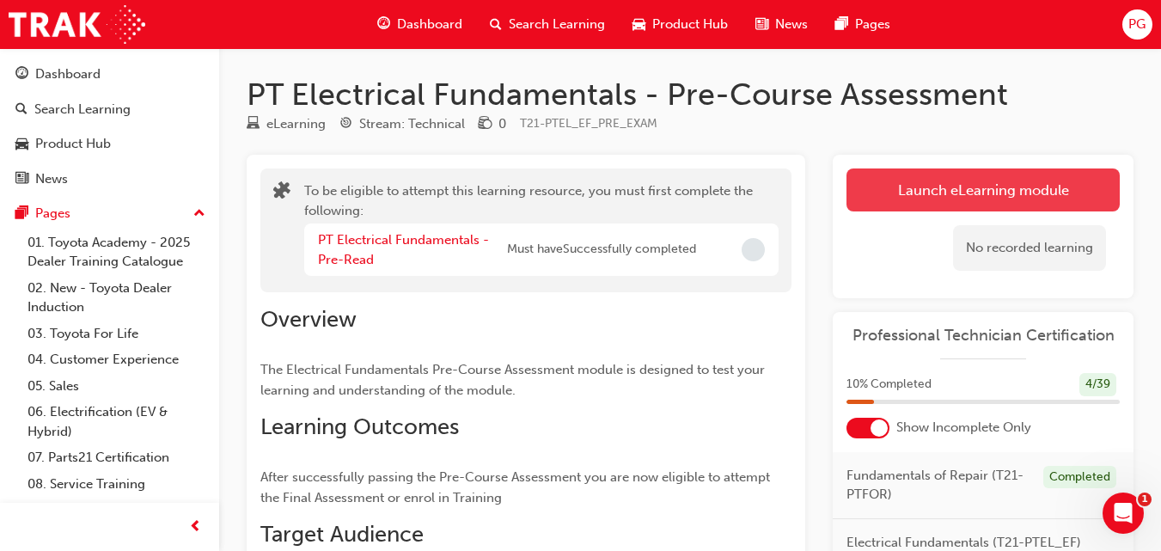
click at [922, 179] on button "Launch eLearning module" at bounding box center [983, 189] width 273 height 43
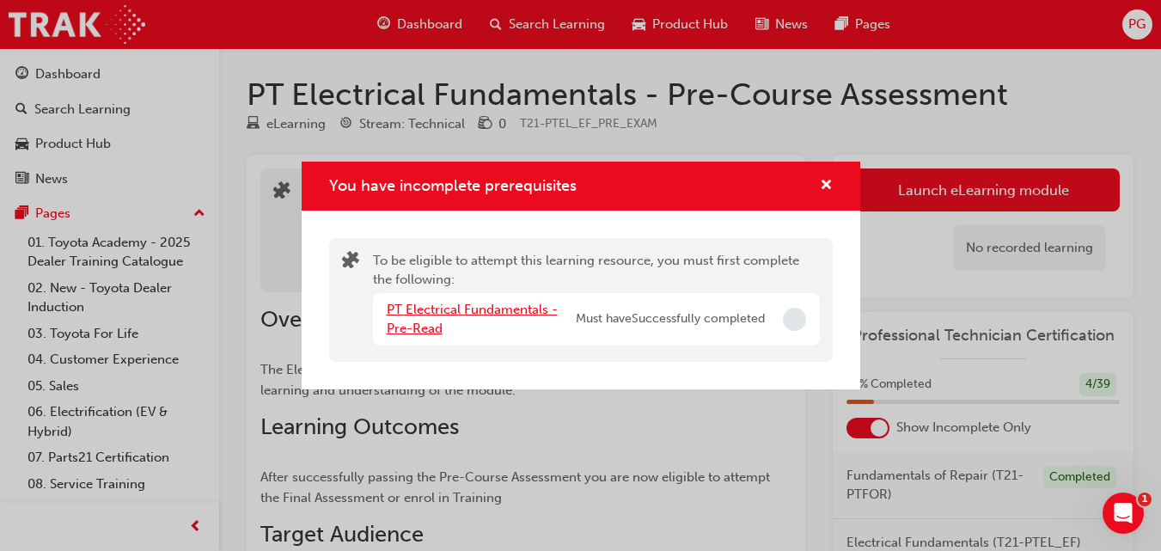
click at [515, 309] on link "PT Electrical Fundamentals - Pre-Read" at bounding box center [472, 319] width 171 height 35
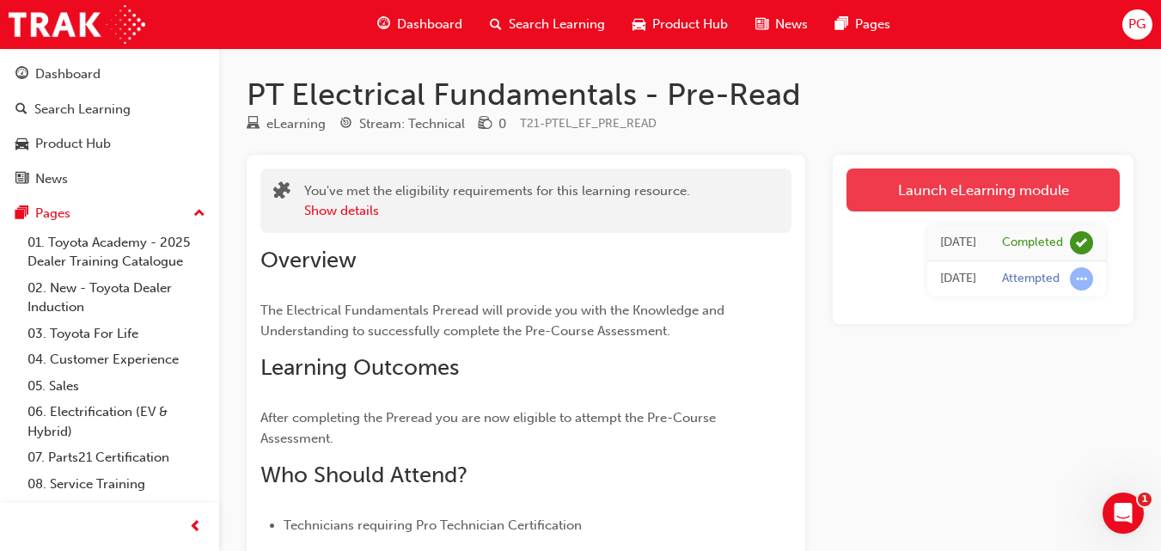
click at [945, 183] on link "Launch eLearning module" at bounding box center [983, 189] width 273 height 43
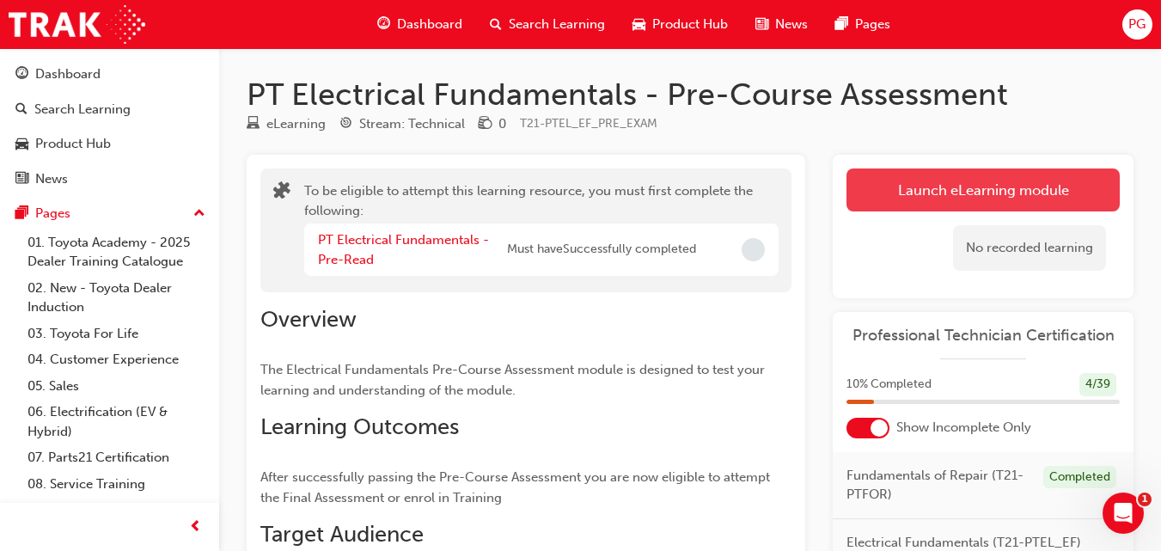
click at [1037, 183] on button "Launch eLearning module" at bounding box center [983, 189] width 273 height 43
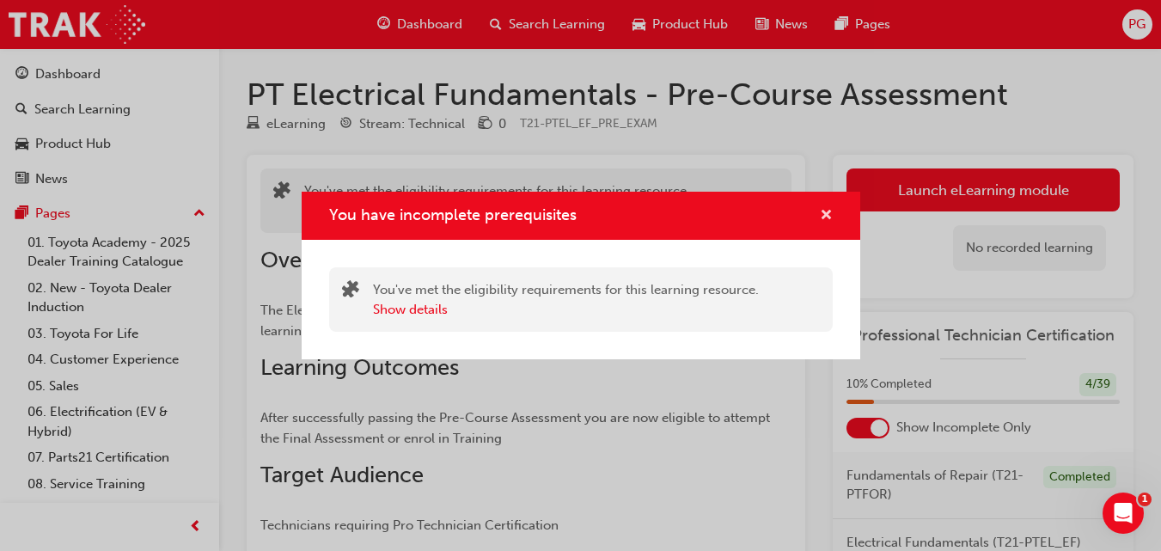
click at [825, 217] on span "cross-icon" at bounding box center [826, 216] width 13 height 15
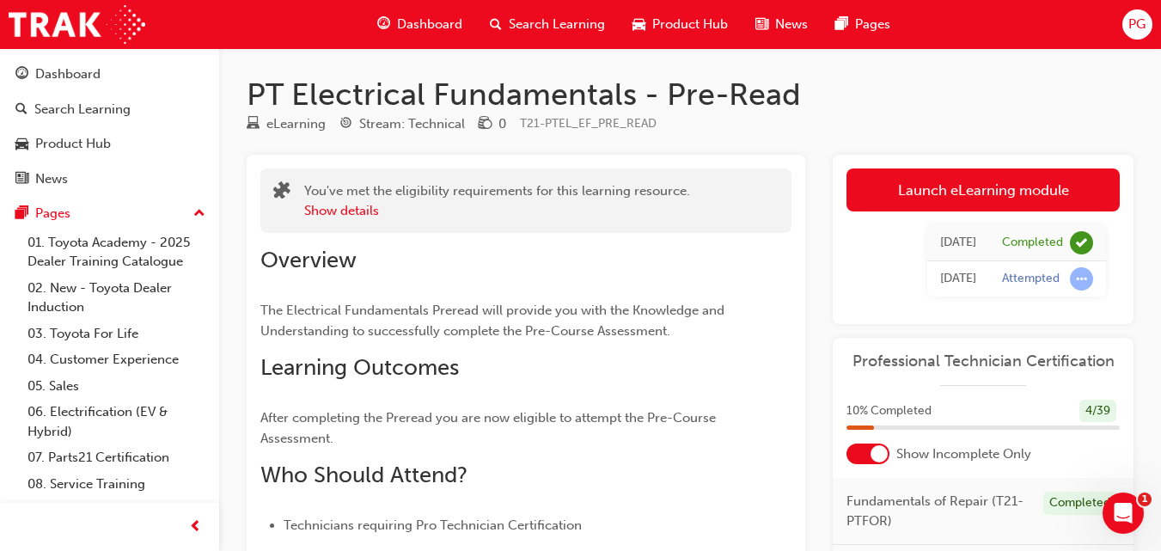
scroll to position [315, 0]
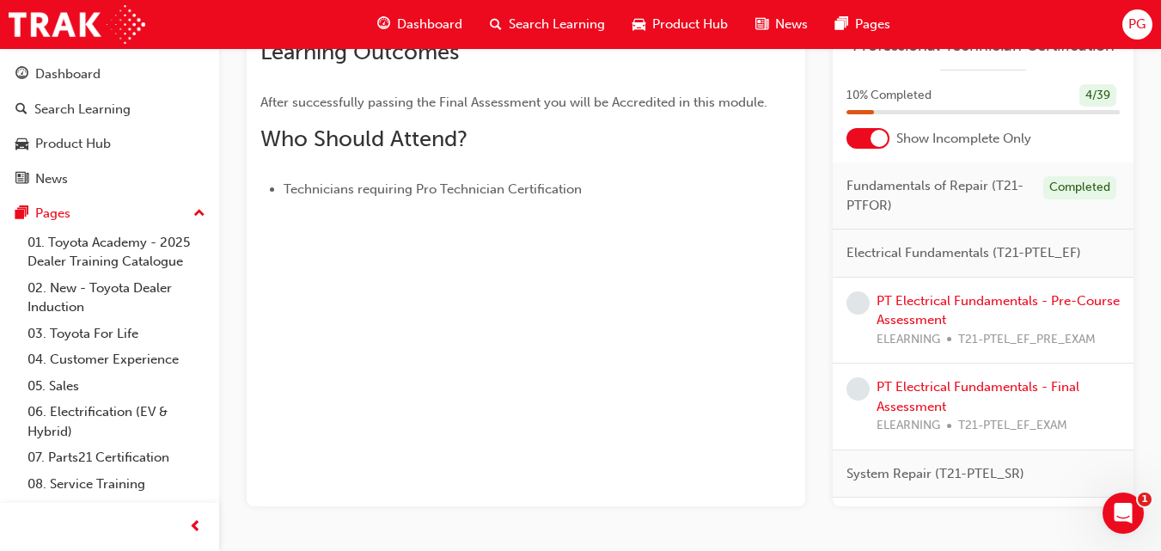
scroll to position [230, 0]
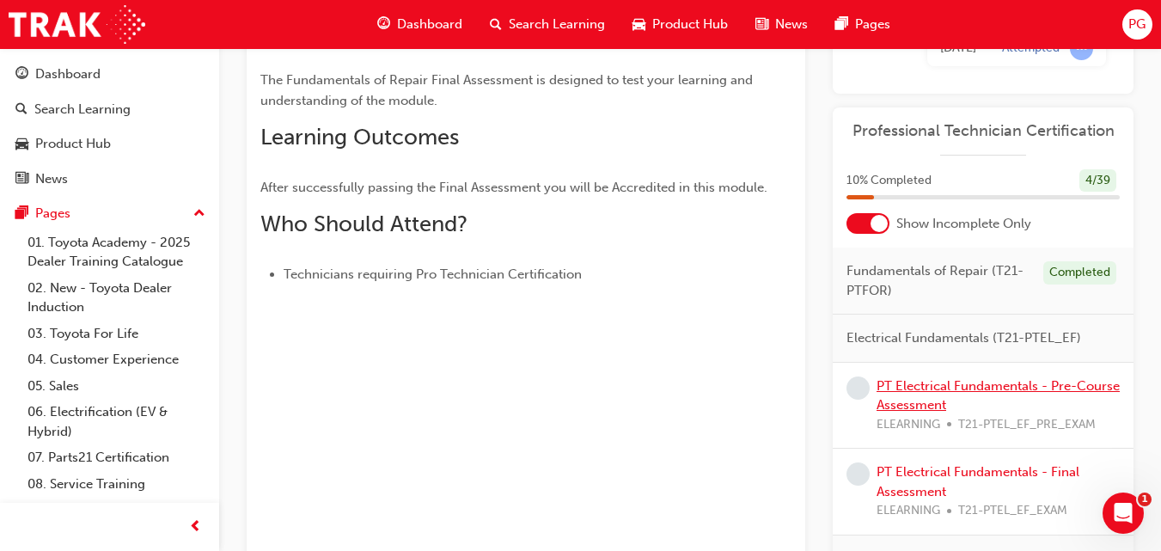
click at [901, 390] on link "PT Electrical Fundamentals - Pre-Course Assessment" at bounding box center [998, 395] width 243 height 35
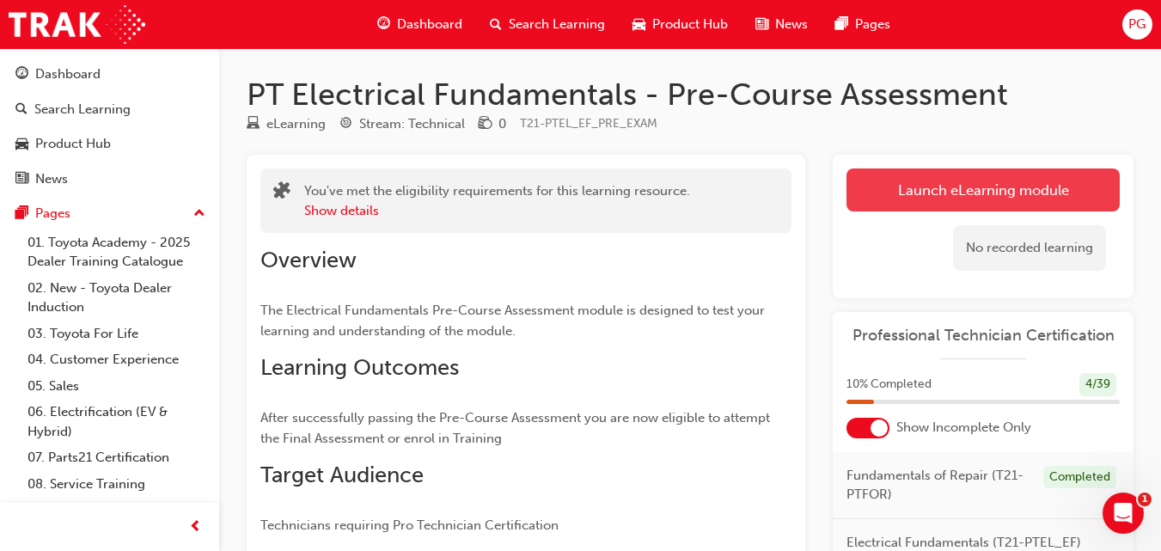
click at [1036, 183] on link "Launch eLearning module" at bounding box center [983, 189] width 273 height 43
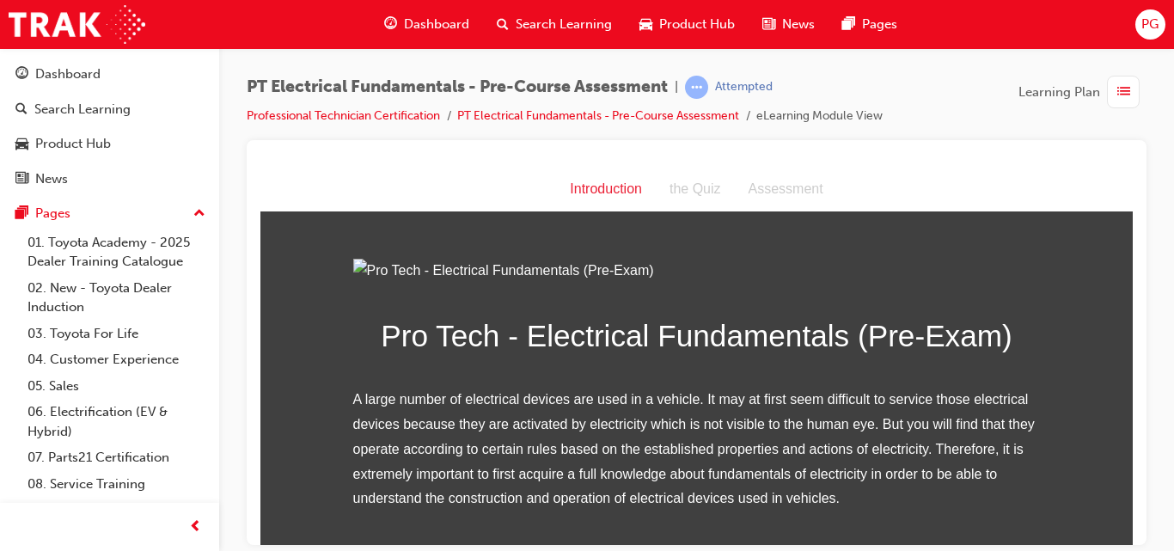
scroll to position [245, 0]
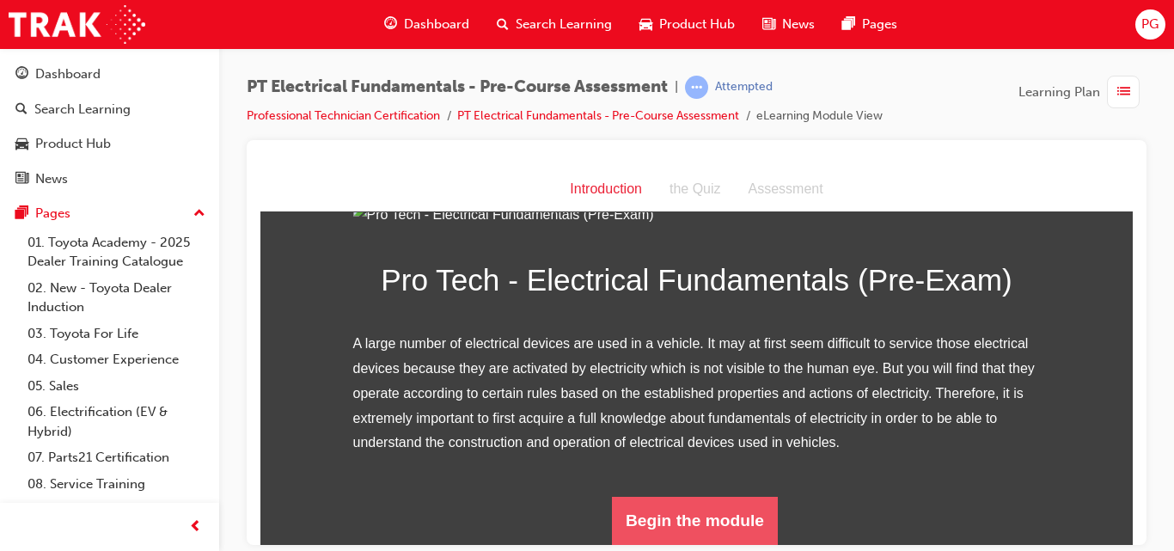
click at [744, 508] on button "Begin the module" at bounding box center [695, 520] width 166 height 48
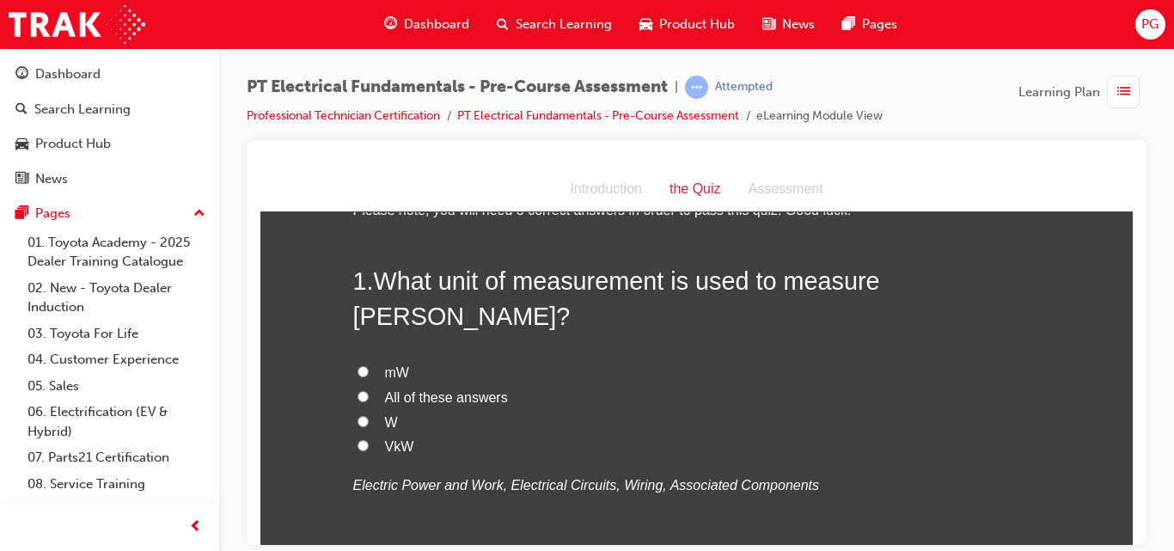
scroll to position [67, 0]
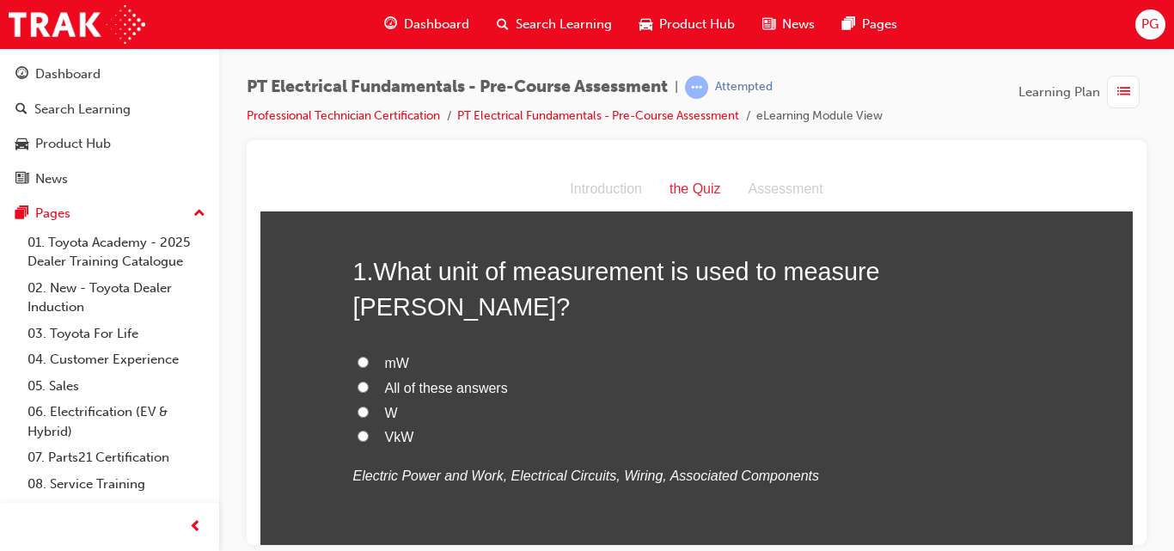
click at [358, 406] on input "W" at bounding box center [363, 411] width 11 height 11
radio input "true"
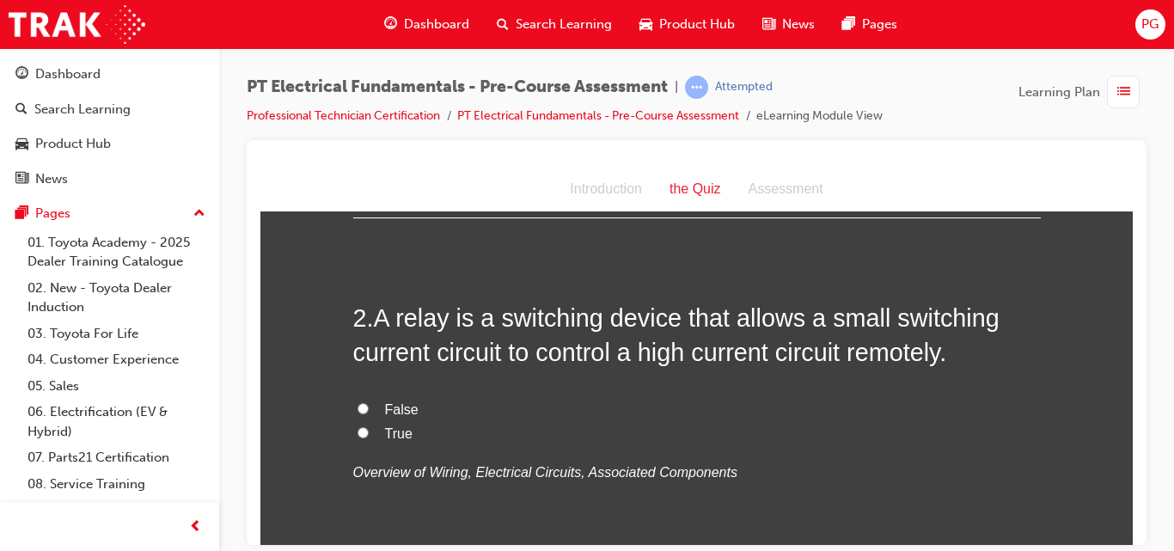
scroll to position [431, 0]
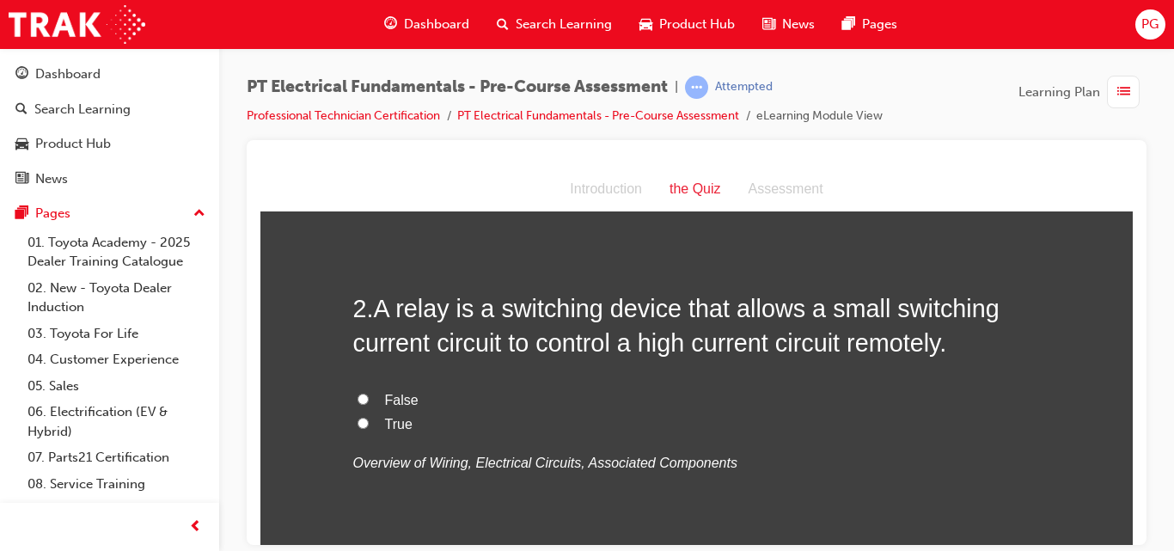
click at [358, 417] on input "True" at bounding box center [363, 422] width 11 height 11
radio input "true"
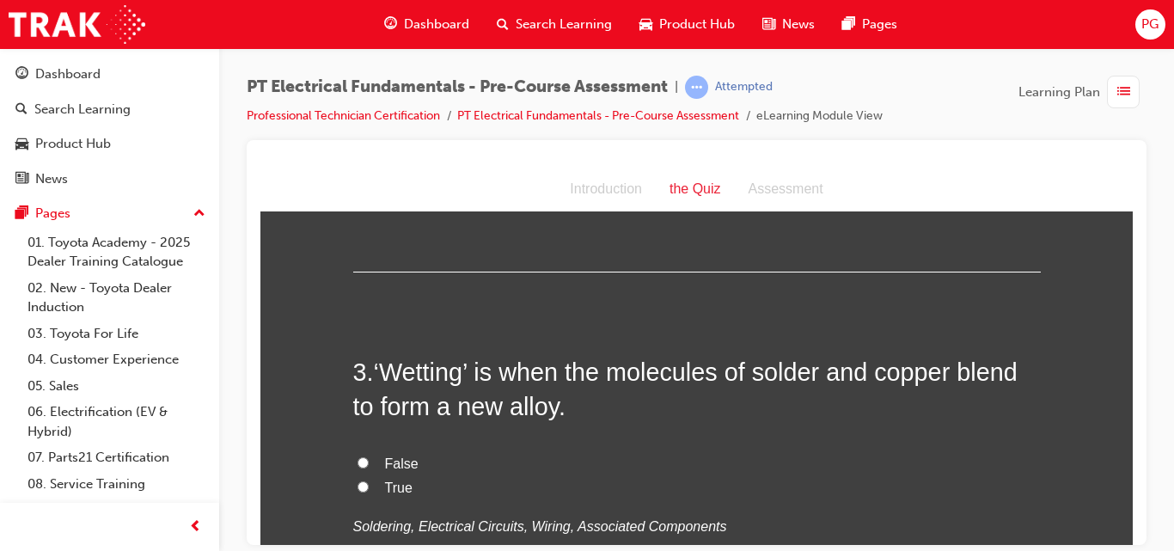
scroll to position [727, 0]
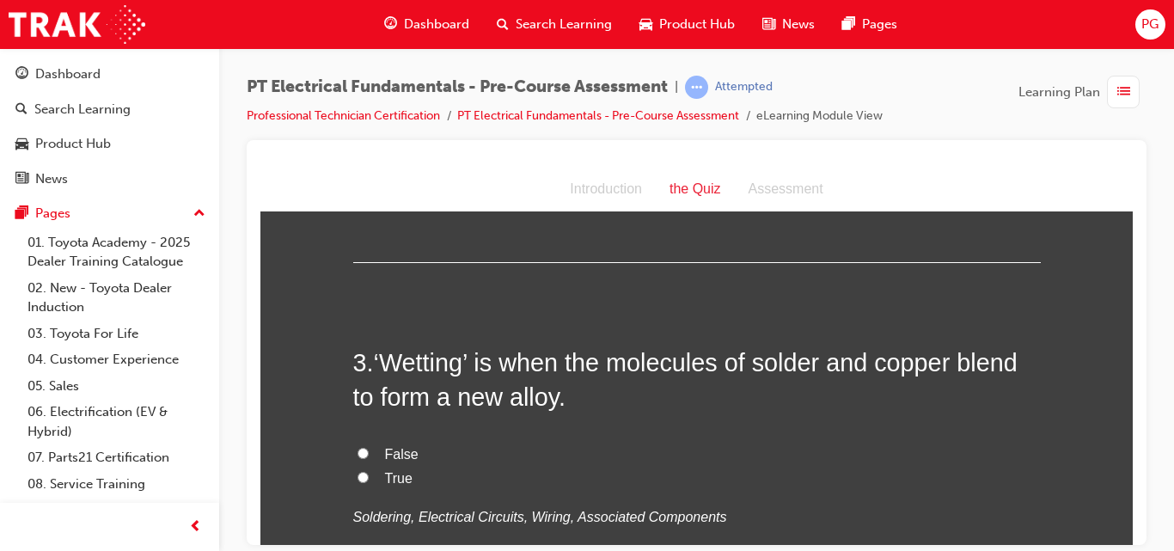
click at [358, 447] on input "False" at bounding box center [363, 452] width 11 height 11
radio input "true"
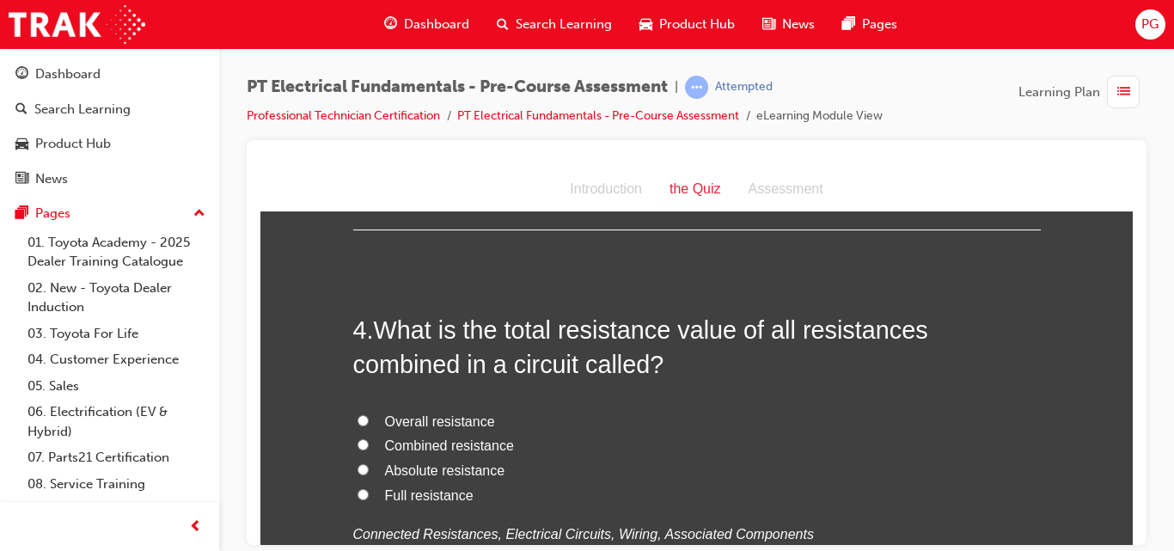
scroll to position [1129, 0]
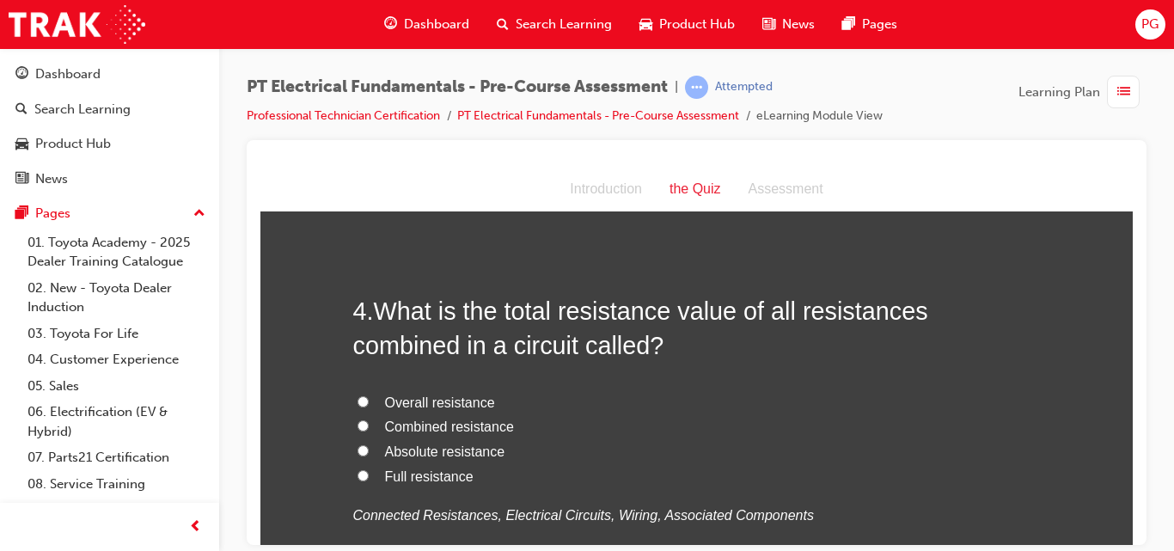
click at [358, 419] on input "Combined resistance" at bounding box center [363, 424] width 11 height 11
radio input "true"
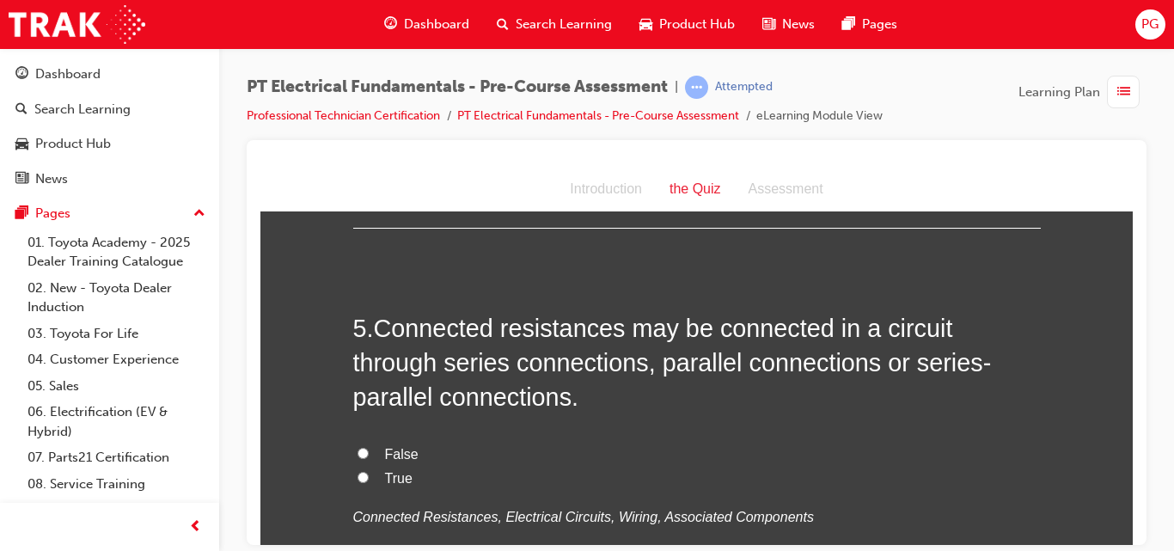
scroll to position [1532, 0]
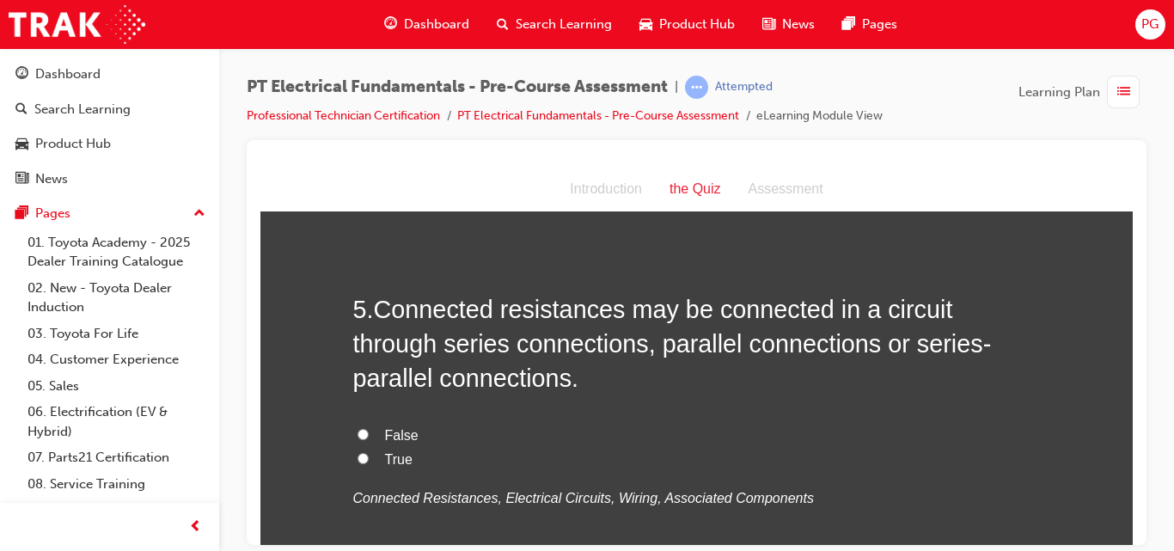
click at [358, 452] on input "True" at bounding box center [363, 457] width 11 height 11
radio input "true"
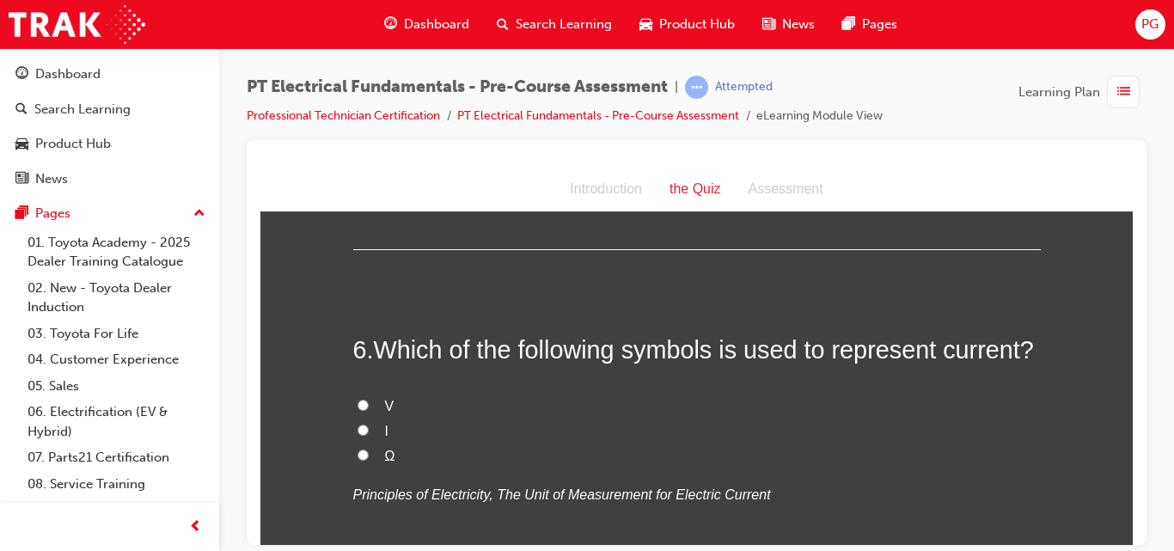
scroll to position [1905, 0]
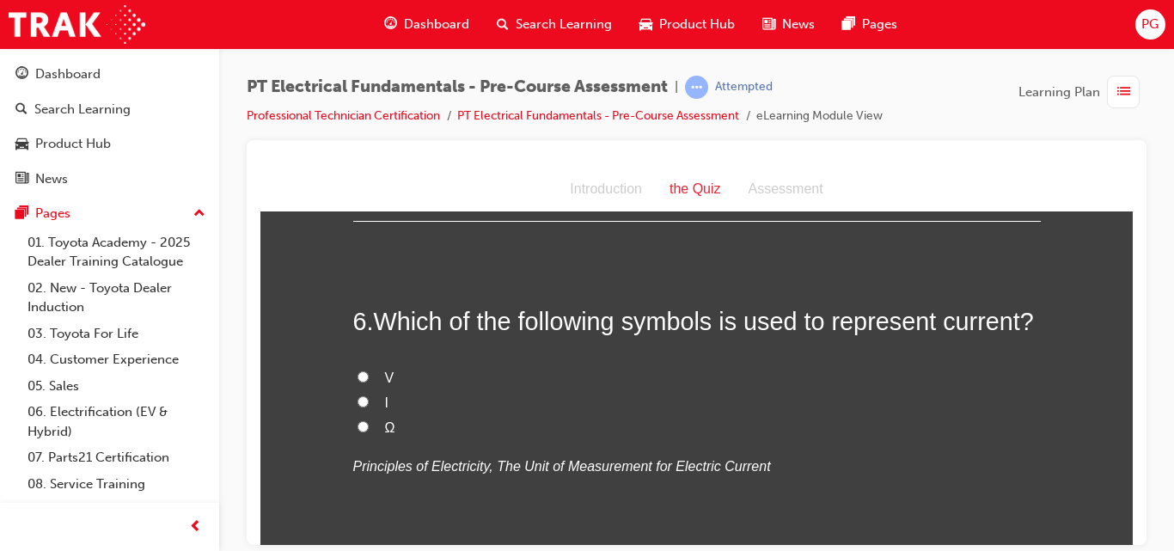
click at [358, 395] on input "I" at bounding box center [363, 400] width 11 height 11
radio input "true"
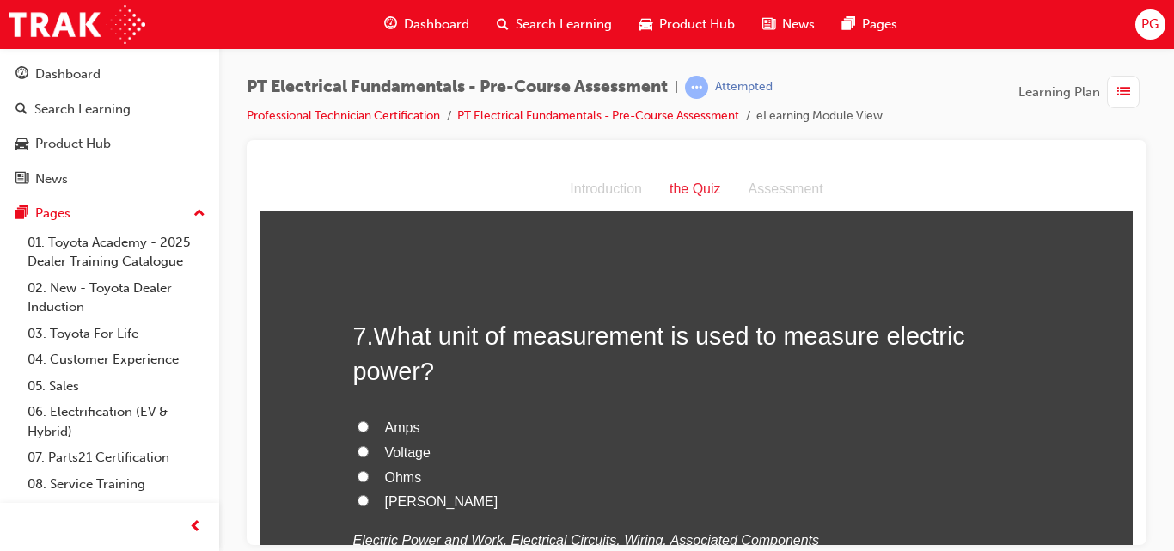
scroll to position [2240, 0]
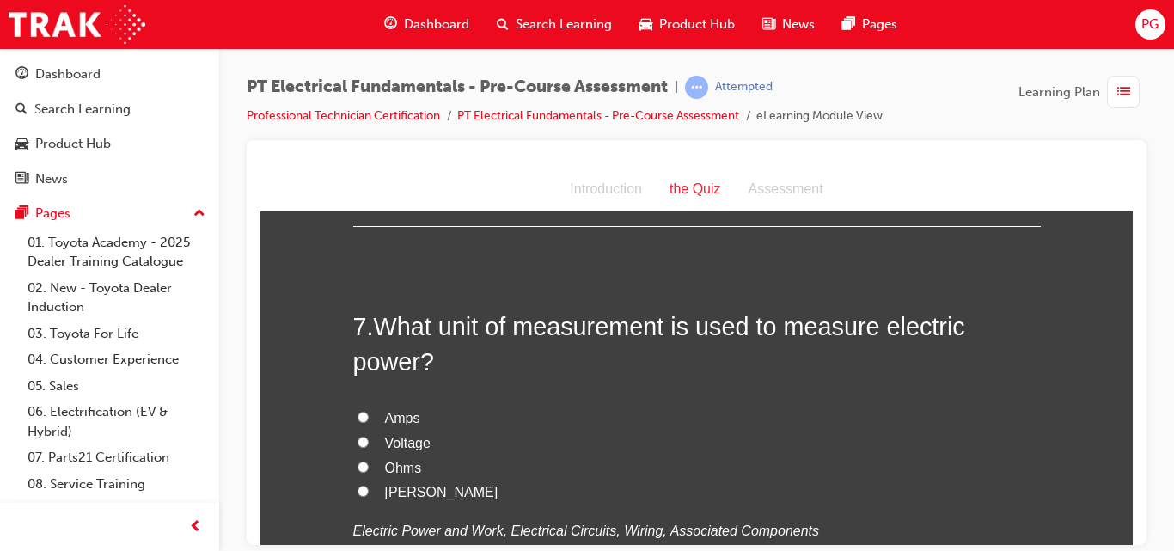
click at [358, 485] on input "Watts" at bounding box center [363, 490] width 11 height 11
radio input "true"
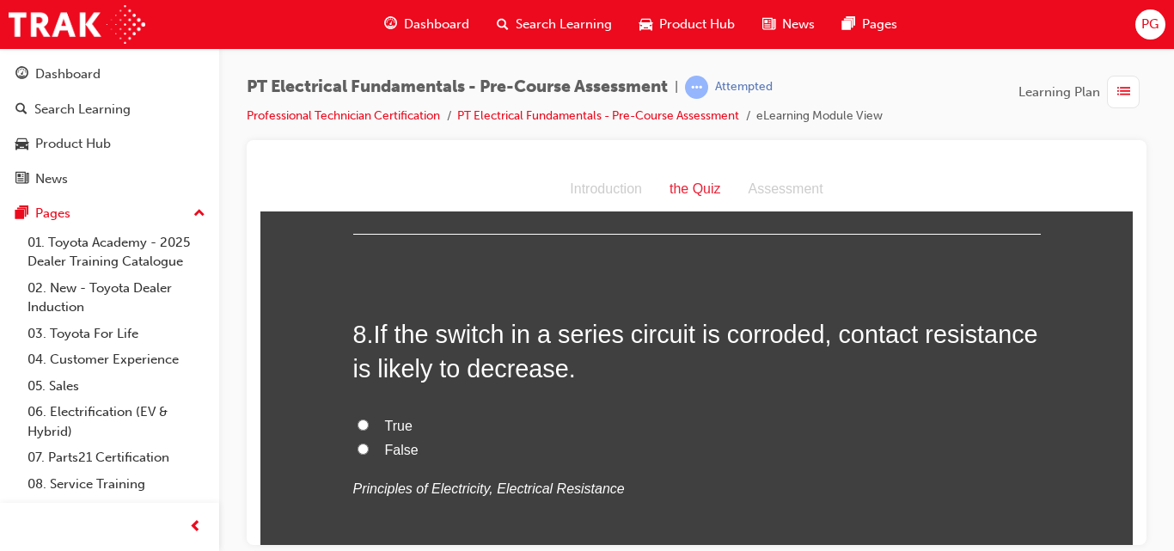
scroll to position [2642, 0]
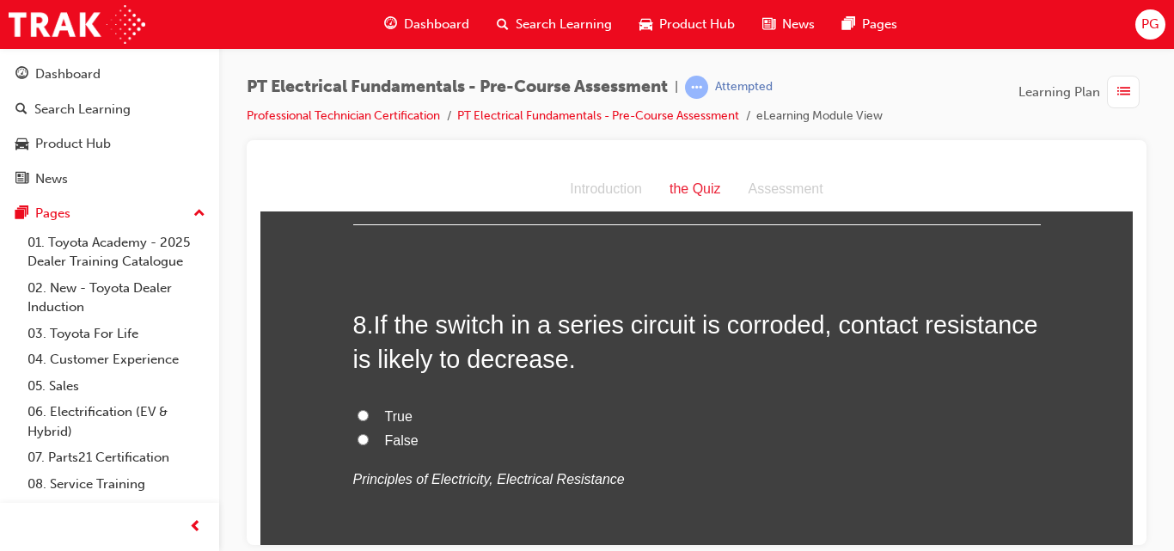
click at [358, 433] on input "False" at bounding box center [363, 438] width 11 height 11
radio input "true"
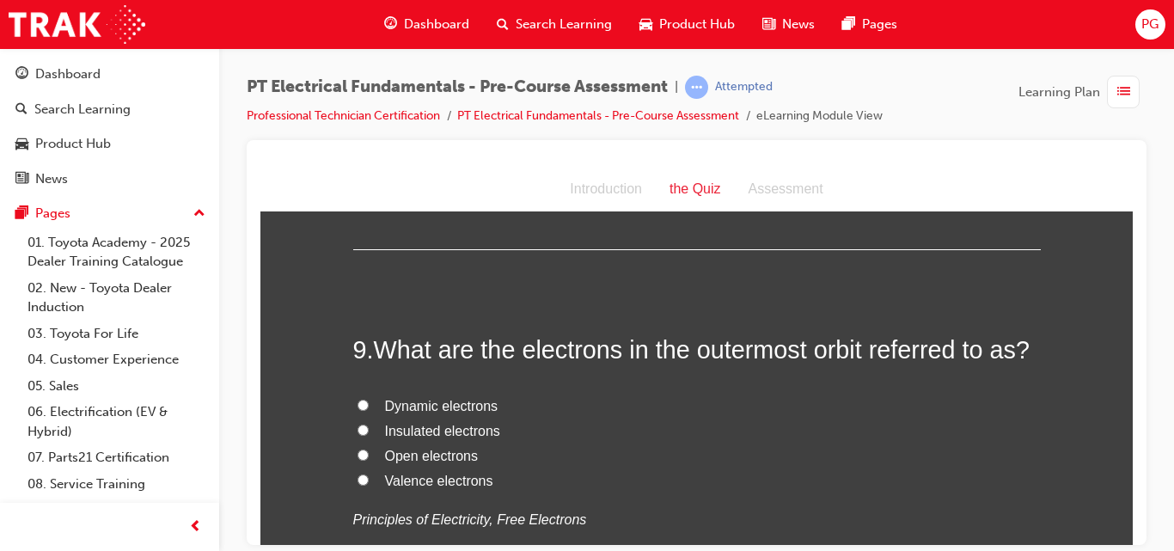
scroll to position [2977, 0]
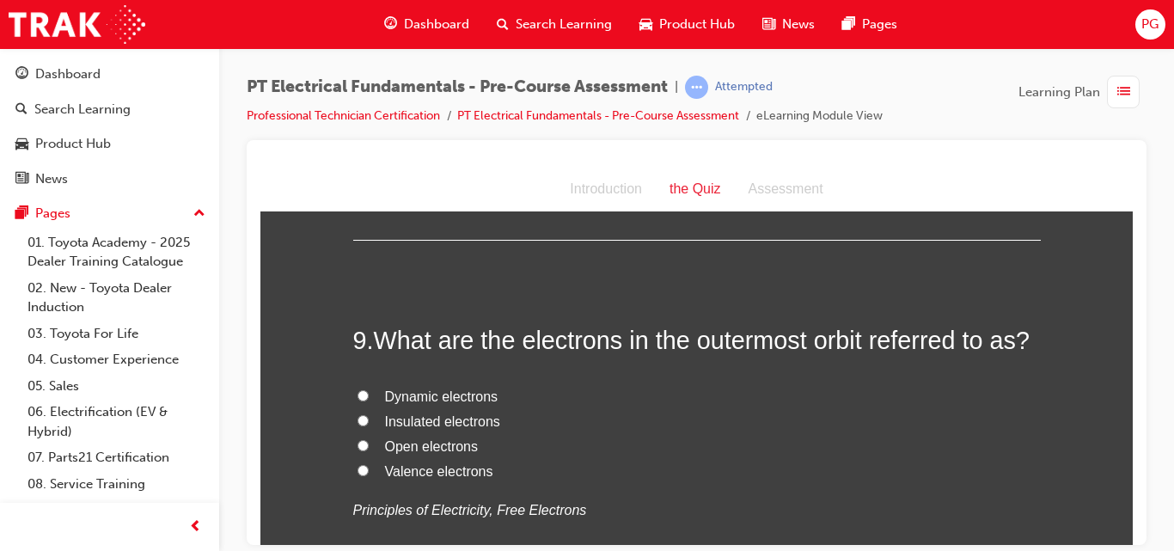
click at [359, 464] on input "Valence electrons" at bounding box center [363, 469] width 11 height 11
radio input "true"
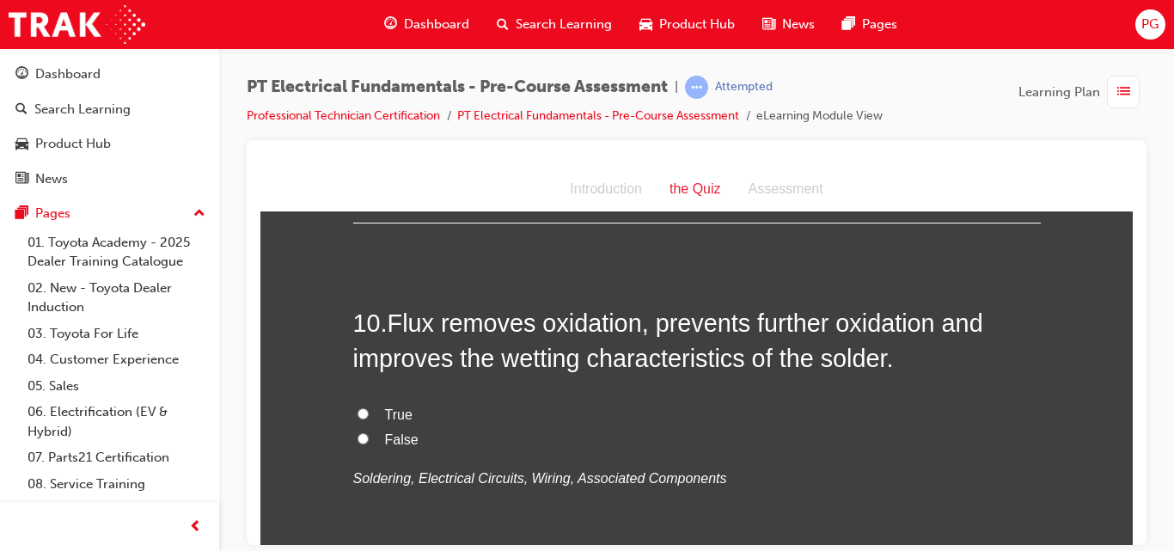
scroll to position [3369, 0]
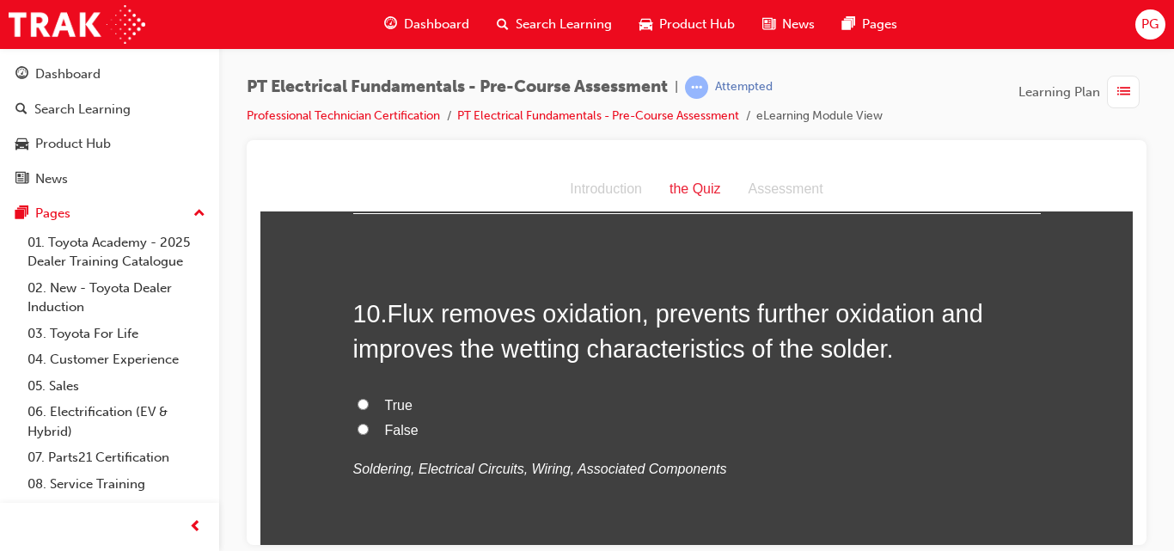
click at [358, 398] on input "True" at bounding box center [363, 403] width 11 height 11
radio input "true"
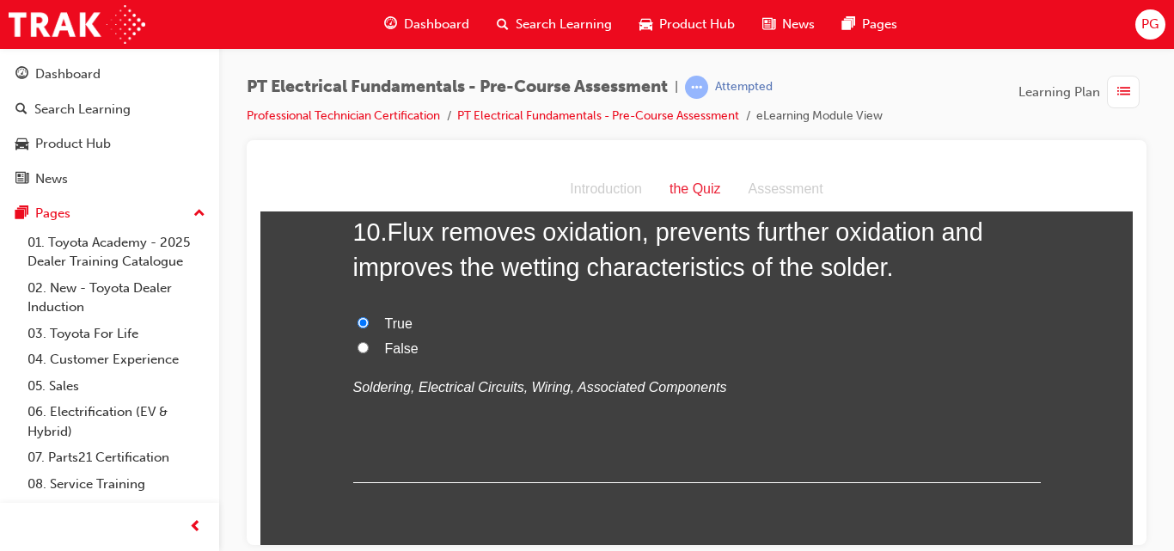
scroll to position [3484, 0]
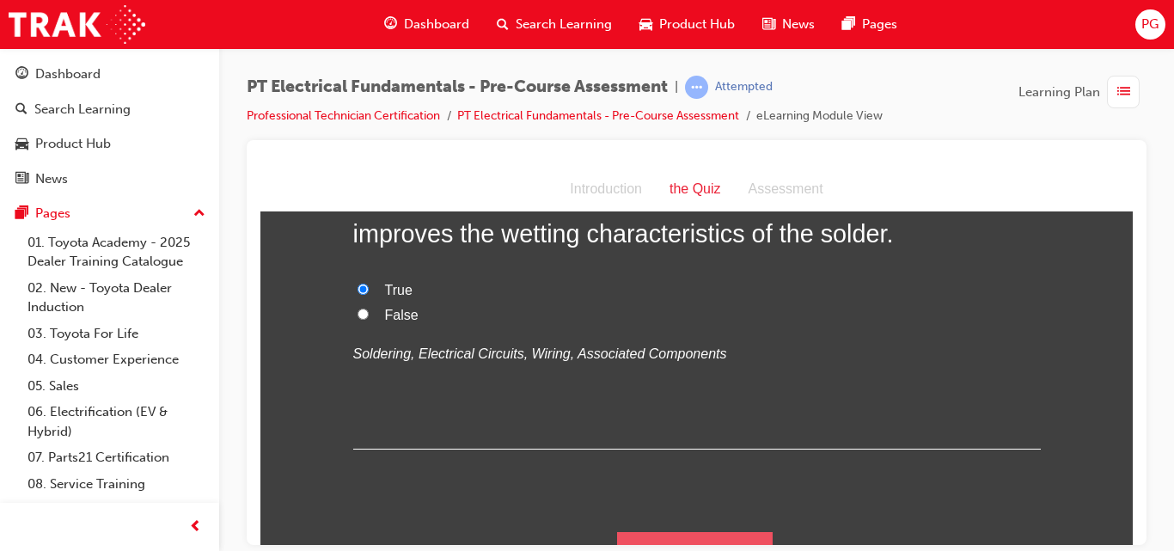
click at [732, 531] on button "Submit Answers" at bounding box center [695, 555] width 156 height 48
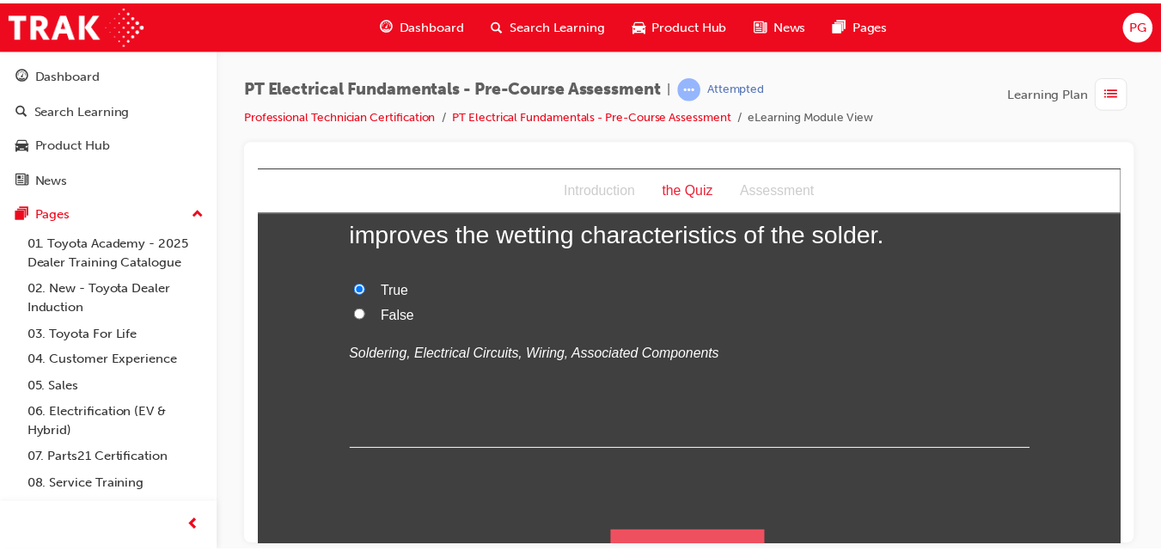
scroll to position [0, 0]
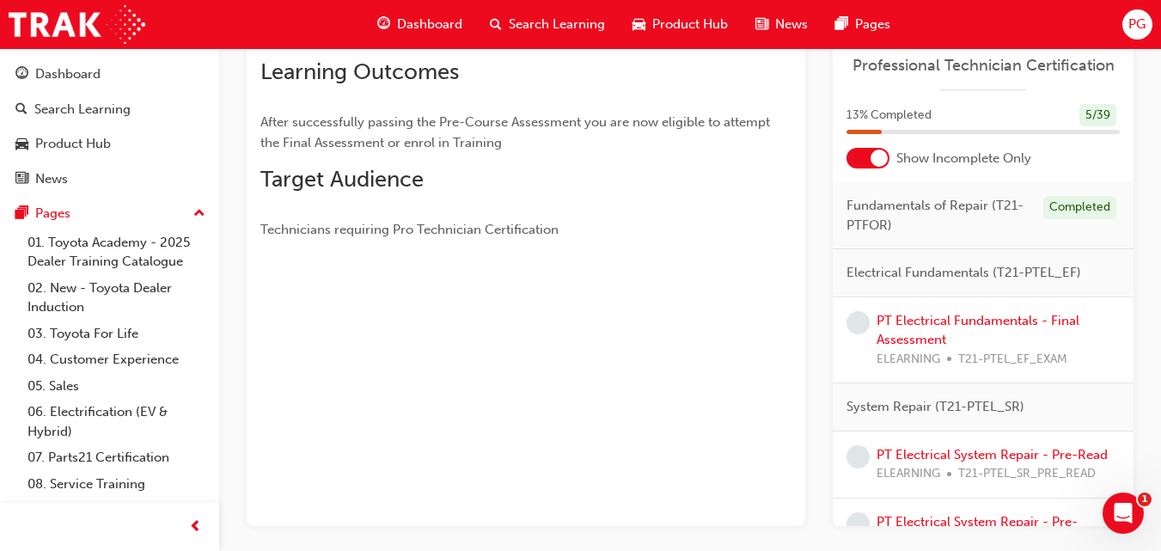
scroll to position [297, 0]
click at [893, 322] on link "PT Electrical Fundamentals - Final Assessment" at bounding box center [978, 328] width 203 height 35
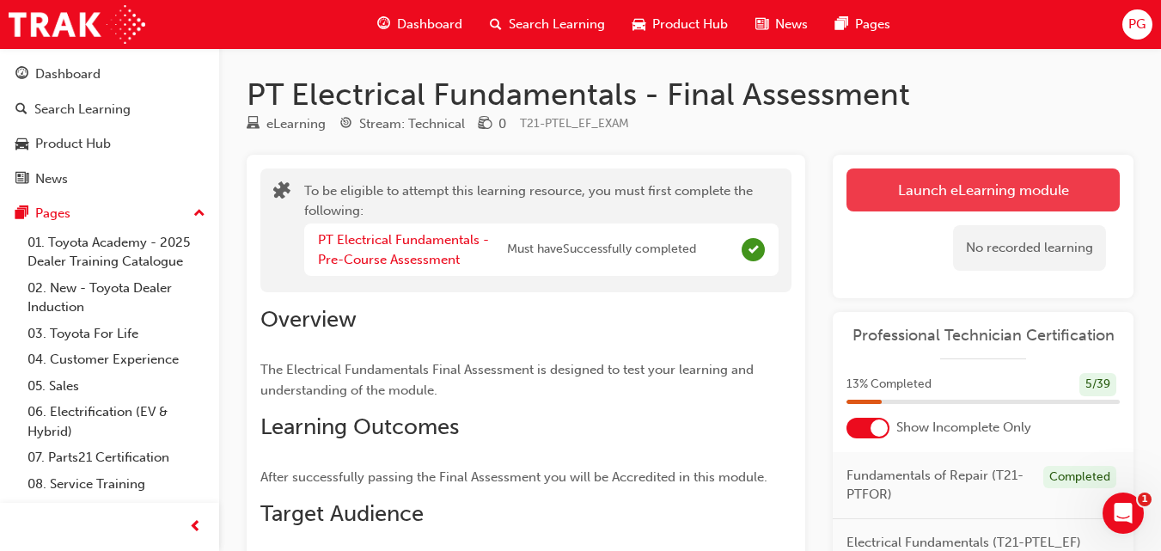
click at [1039, 174] on button "Launch eLearning module" at bounding box center [983, 189] width 273 height 43
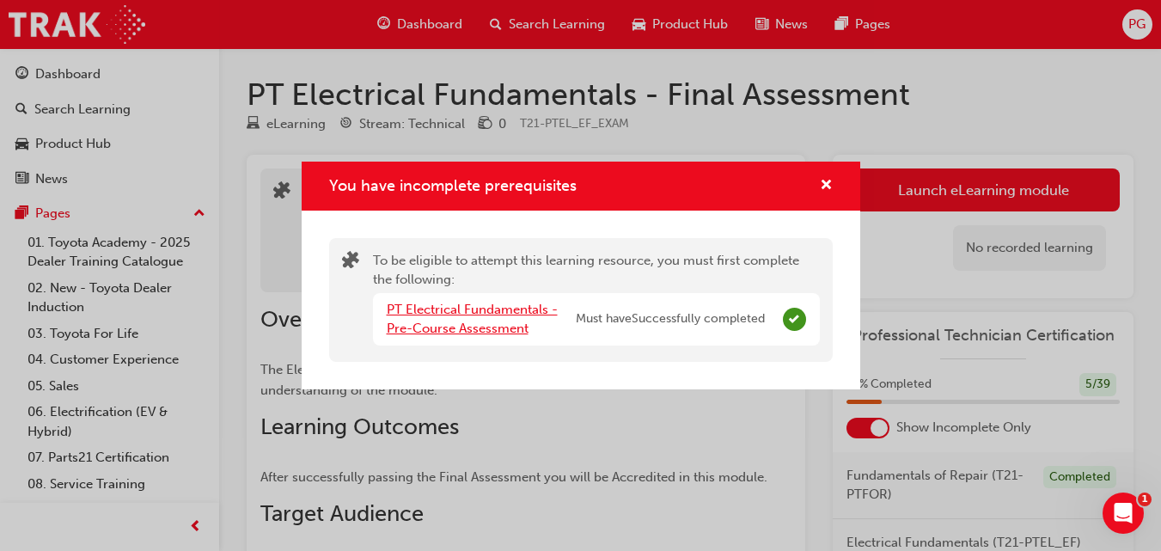
click at [477, 324] on link "PT Electrical Fundamentals - Pre-Course Assessment" at bounding box center [472, 319] width 171 height 35
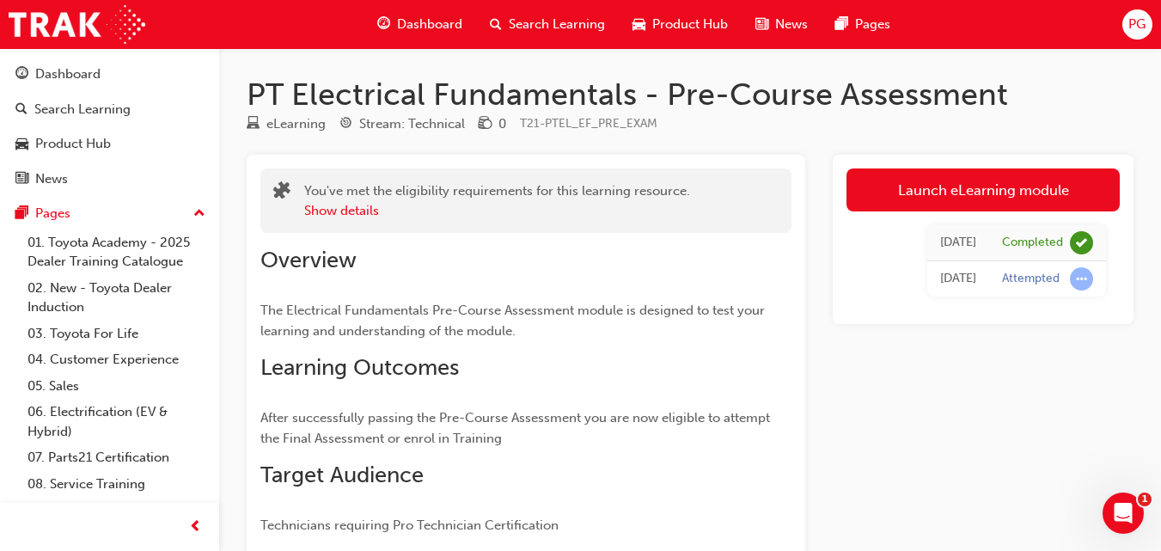
scroll to position [297, 0]
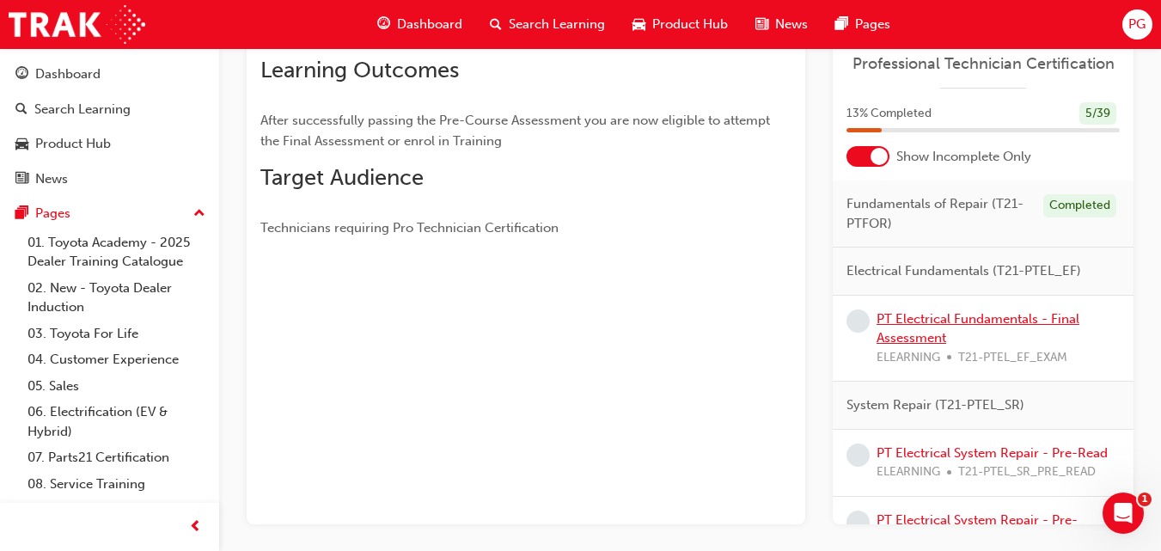
click at [906, 318] on link "PT Electrical Fundamentals - Final Assessment" at bounding box center [978, 328] width 203 height 35
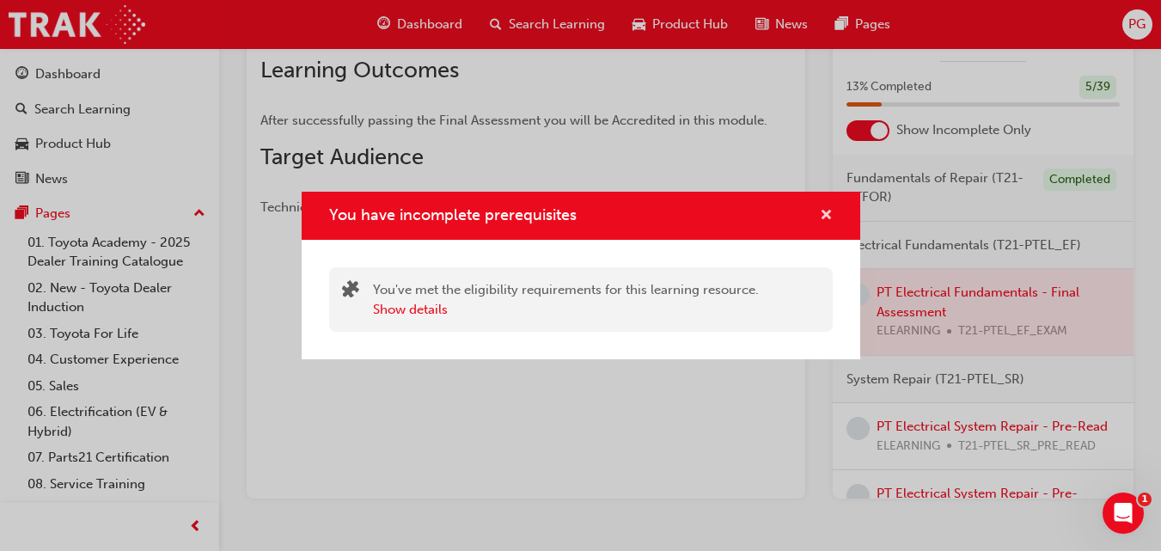
click at [827, 209] on span "cross-icon" at bounding box center [826, 216] width 13 height 15
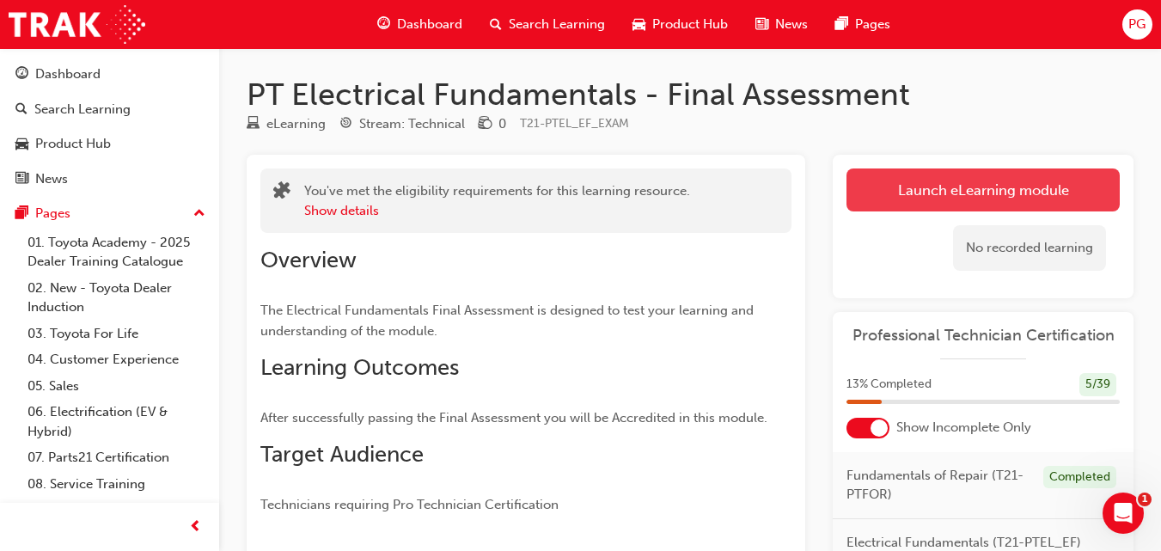
click at [1051, 176] on button "Launch eLearning module" at bounding box center [983, 189] width 273 height 43
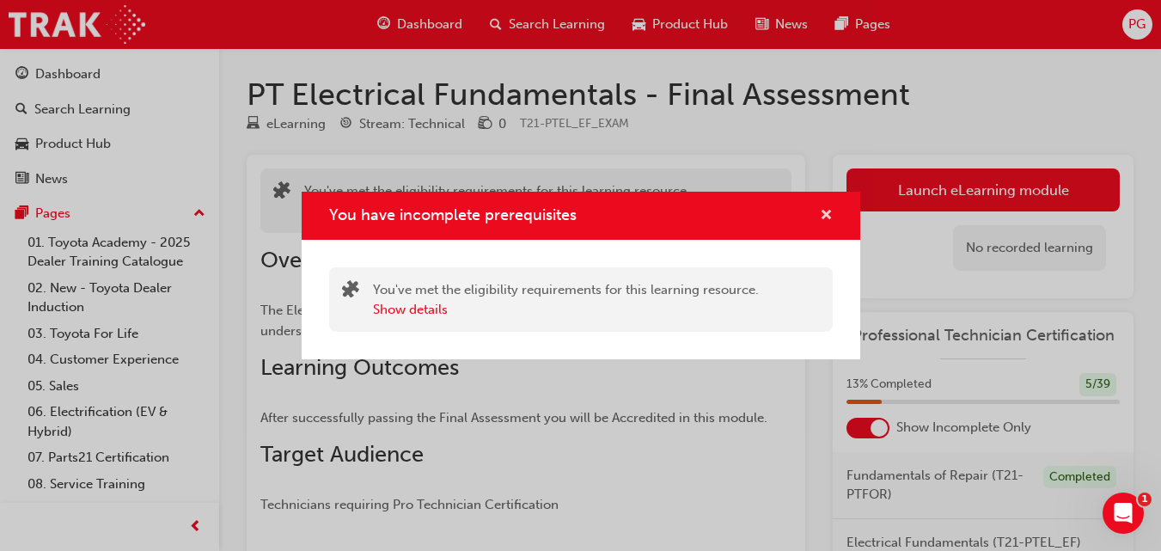
click at [825, 211] on span "cross-icon" at bounding box center [826, 216] width 13 height 15
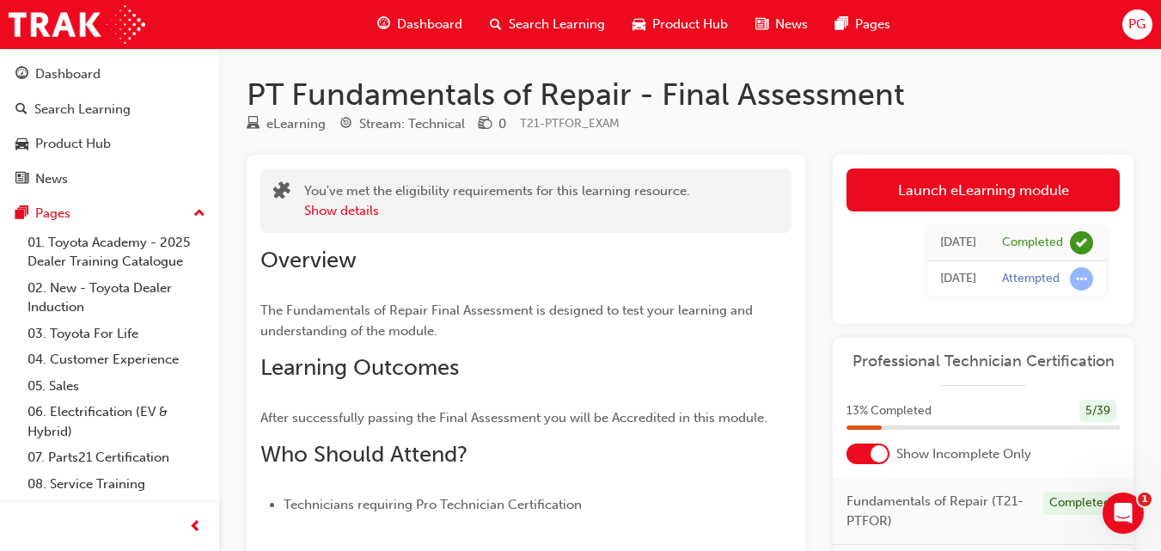
scroll to position [230, 0]
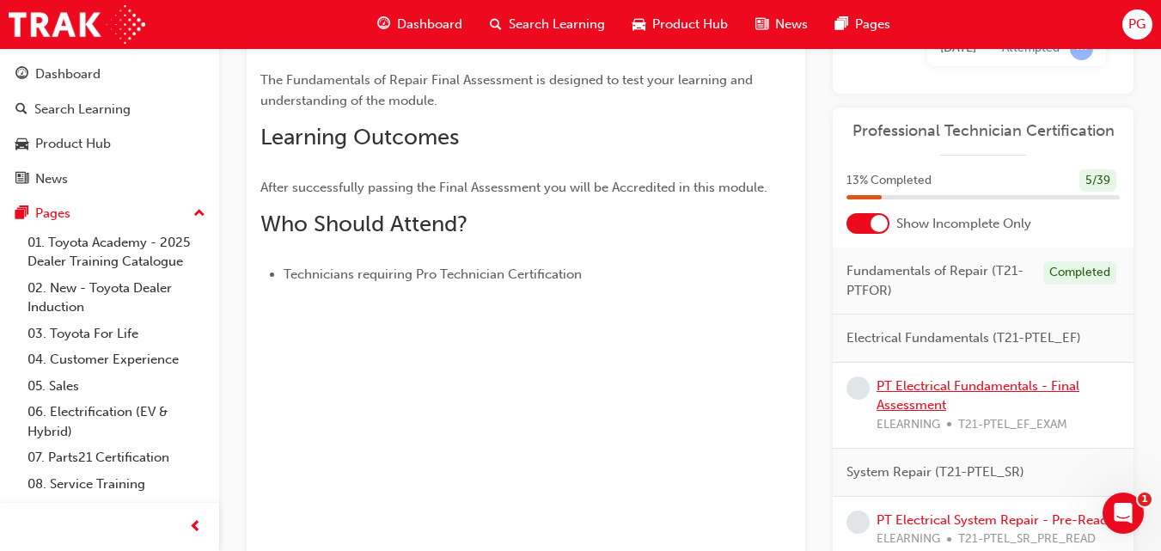
click at [951, 388] on link "PT Electrical Fundamentals - Final Assessment" at bounding box center [978, 395] width 203 height 35
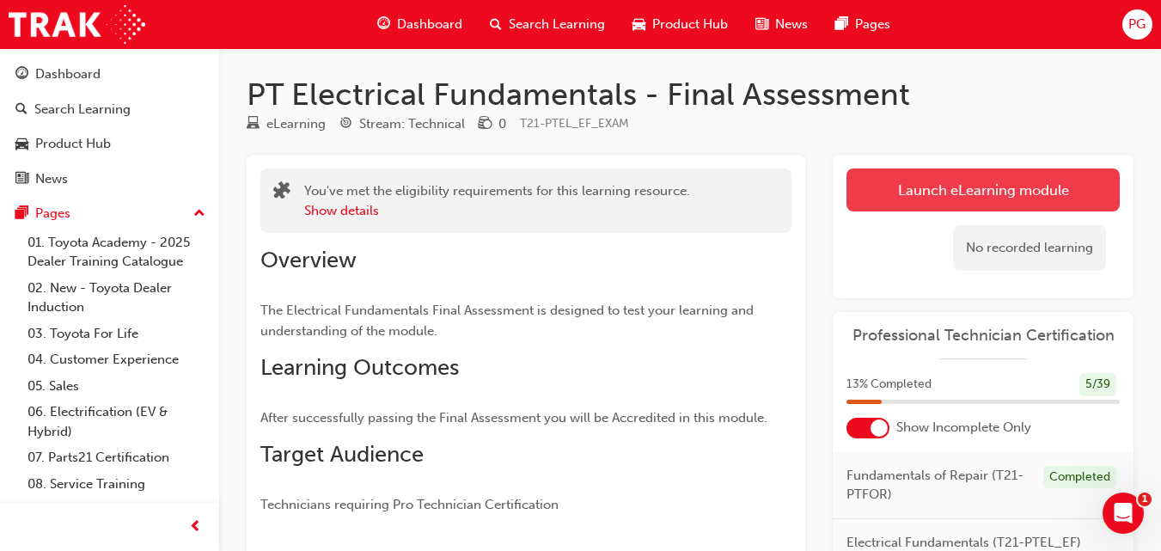
click at [1045, 180] on link "Launch eLearning module" at bounding box center [983, 189] width 273 height 43
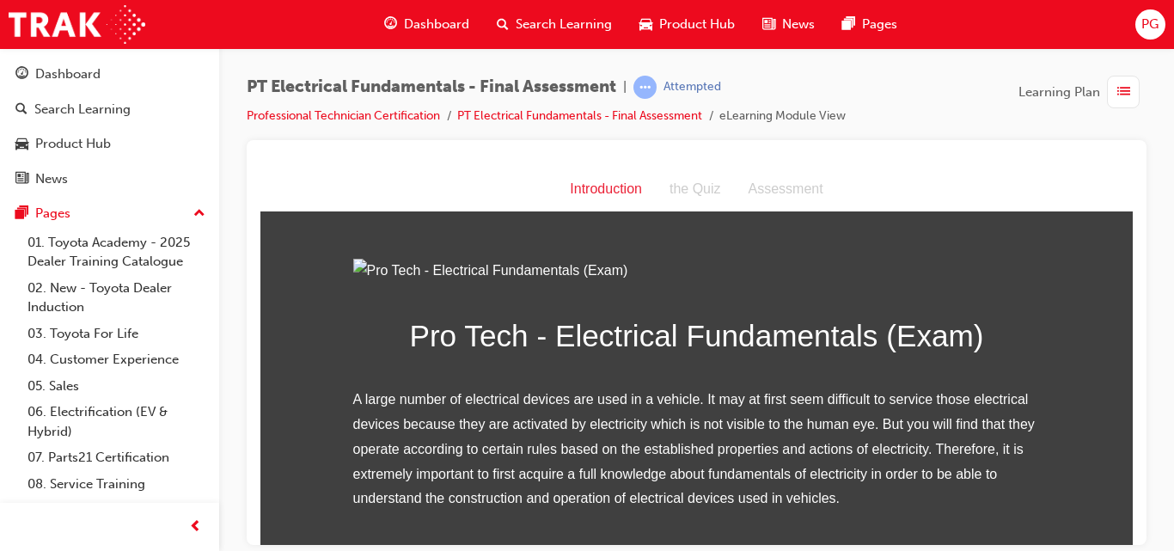
scroll to position [245, 0]
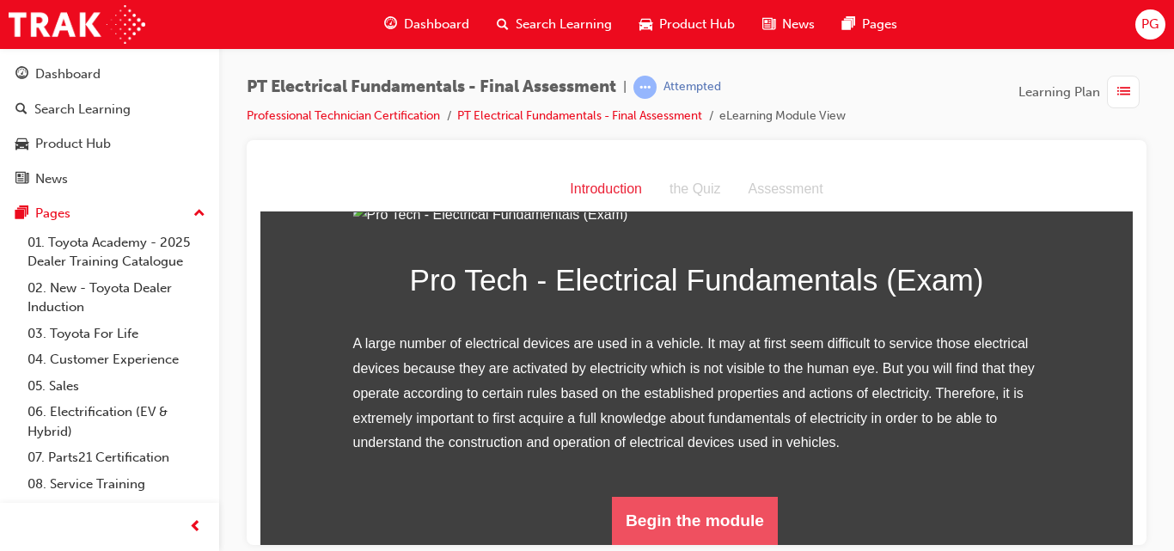
click at [706, 536] on button "Begin the module" at bounding box center [695, 520] width 166 height 48
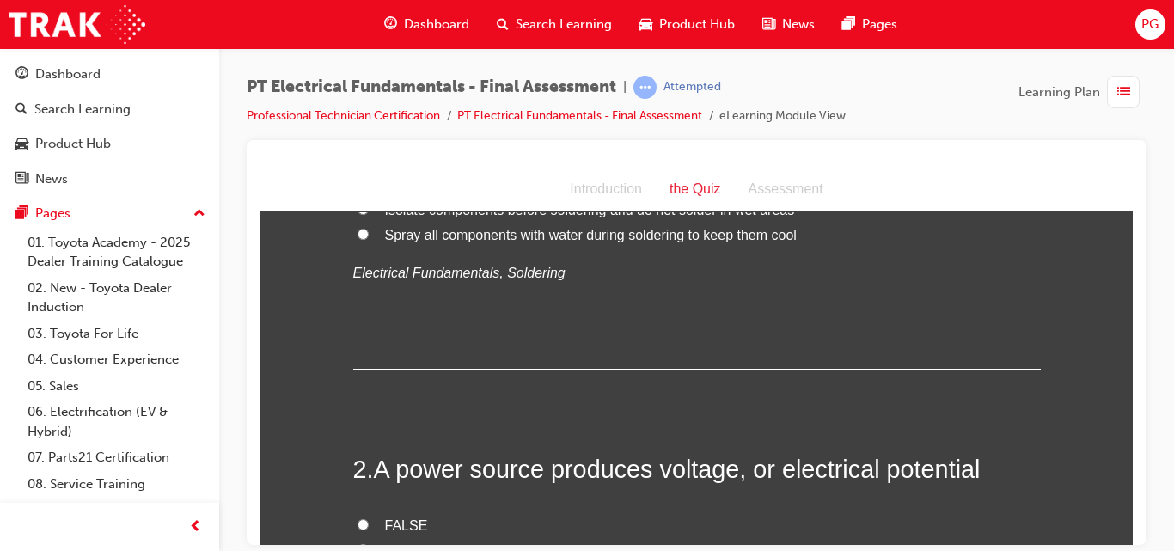
scroll to position [0, 0]
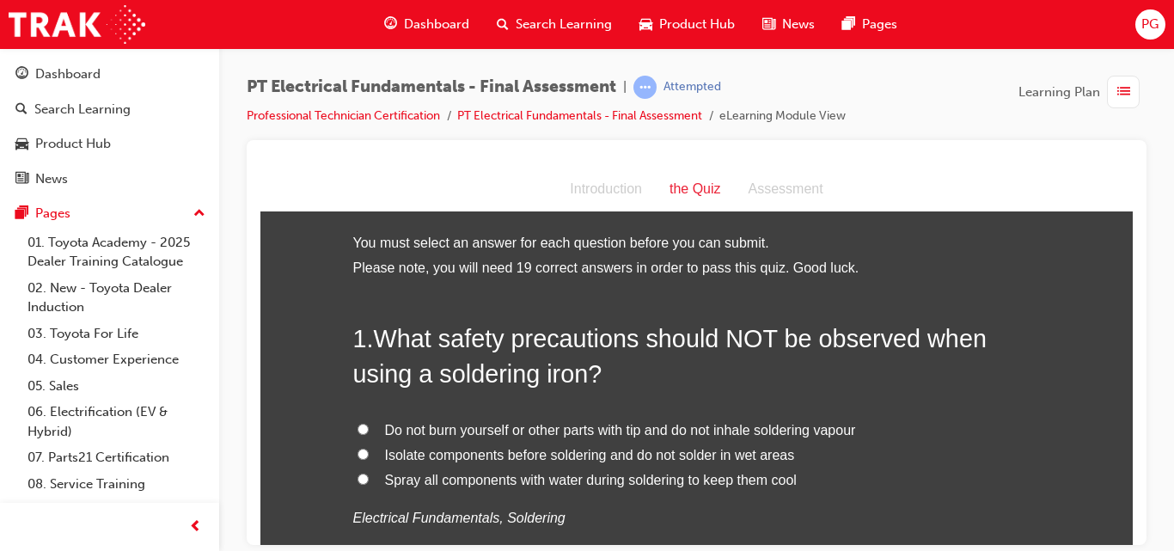
click at [494, 473] on span "Spray all components with water during soldering to keep them cool" at bounding box center [591, 479] width 412 height 15
click at [369, 473] on input "Spray all components with water during soldering to keep them cool" at bounding box center [363, 478] width 11 height 11
radio input "true"
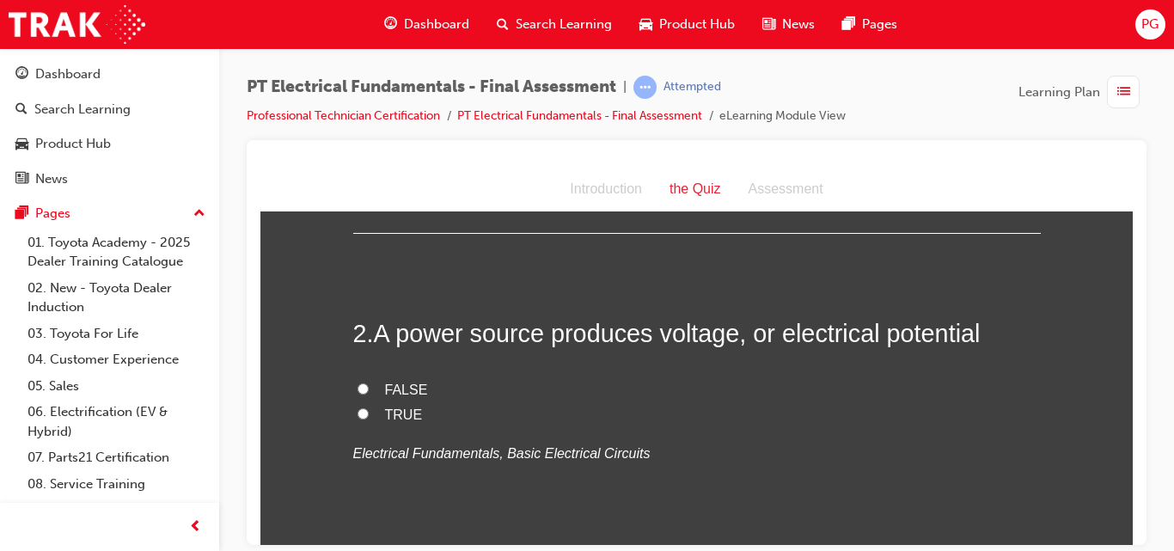
scroll to position [403, 0]
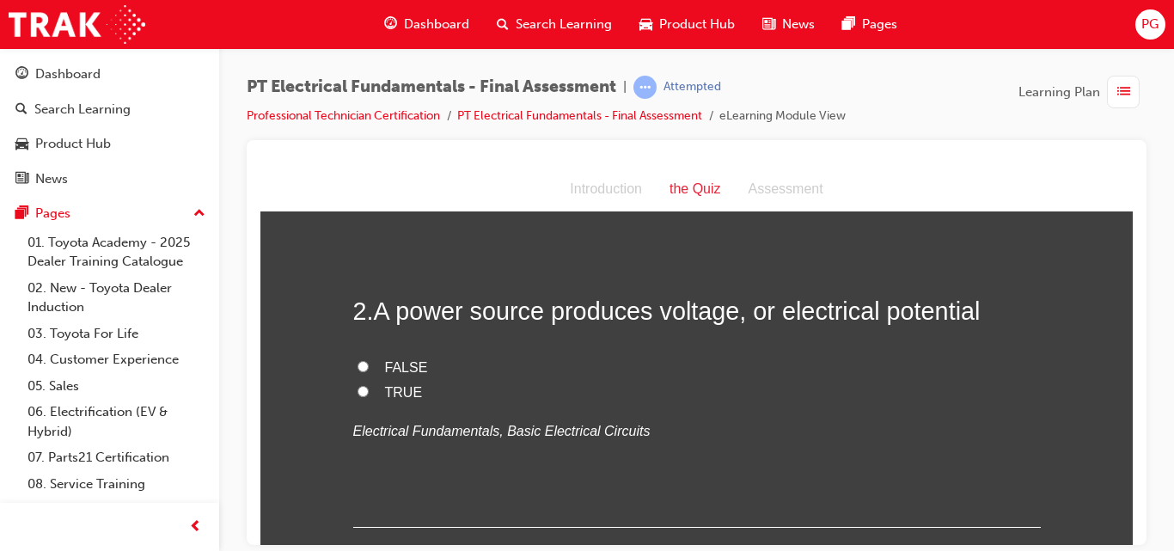
click at [358, 391] on input "TRUE" at bounding box center [363, 390] width 11 height 11
radio input "true"
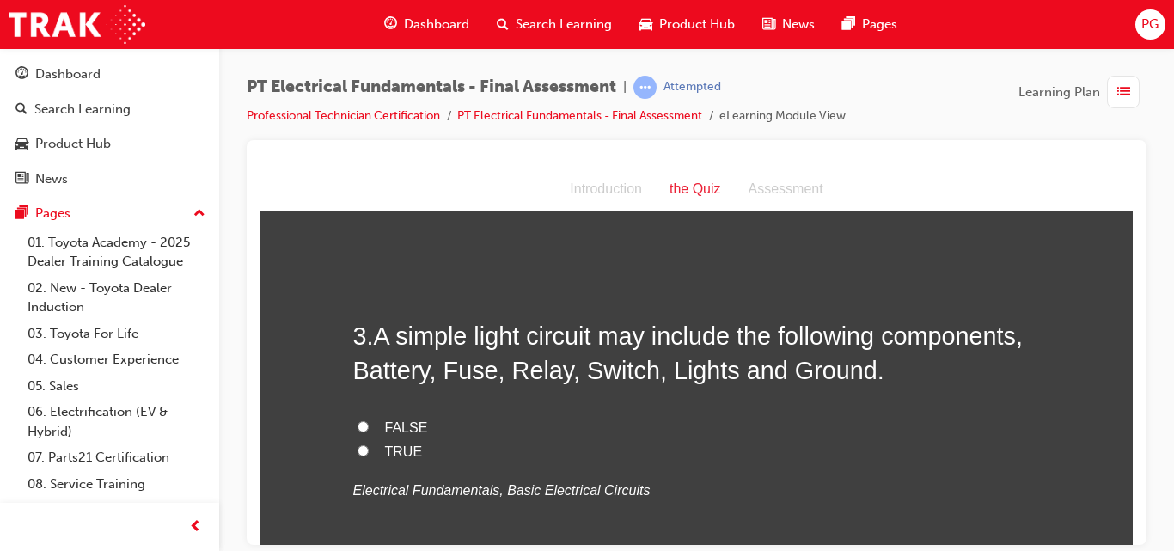
scroll to position [740, 0]
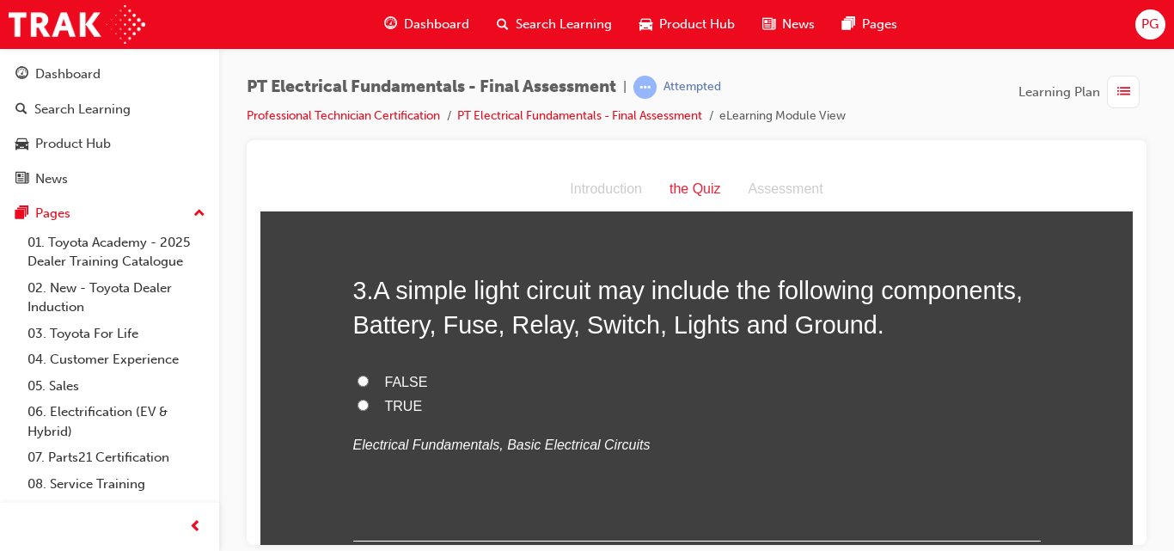
click at [358, 404] on input "TRUE" at bounding box center [363, 404] width 11 height 11
radio input "true"
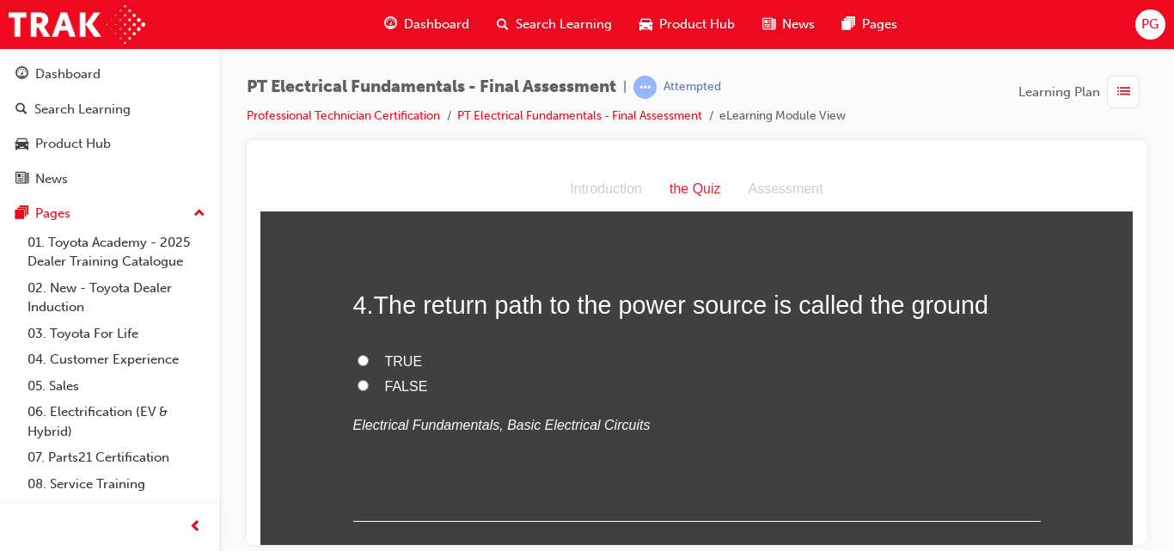
scroll to position [1098, 0]
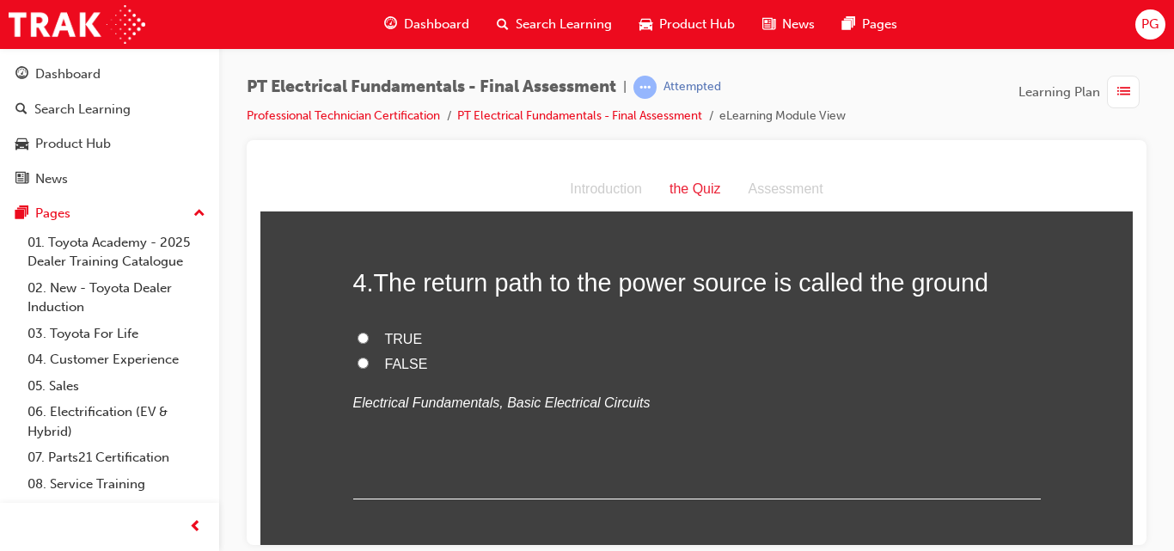
click at [358, 338] on input "TRUE" at bounding box center [363, 337] width 11 height 11
radio input "true"
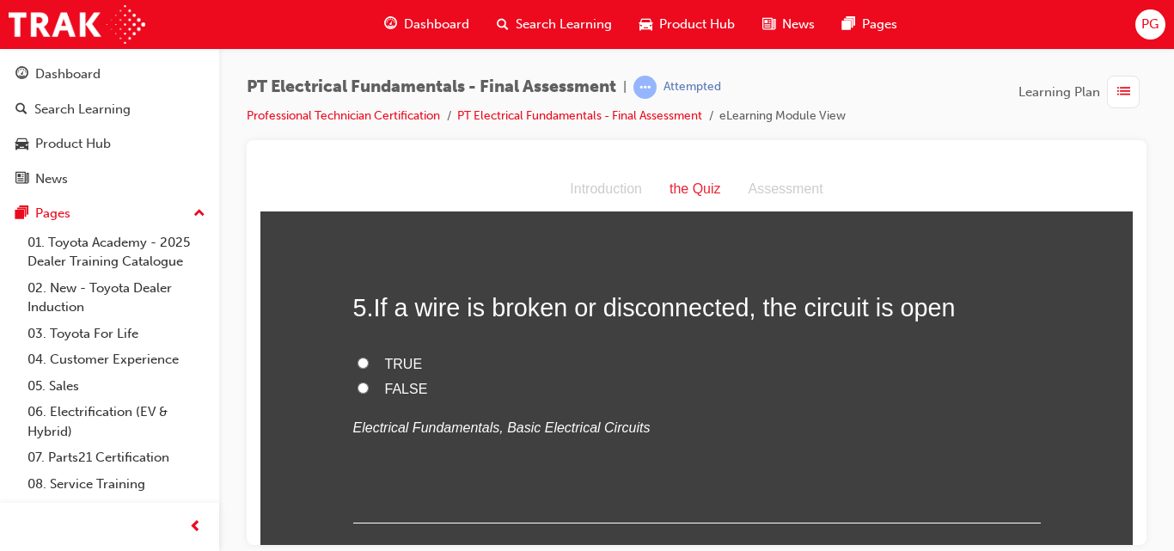
scroll to position [1412, 0]
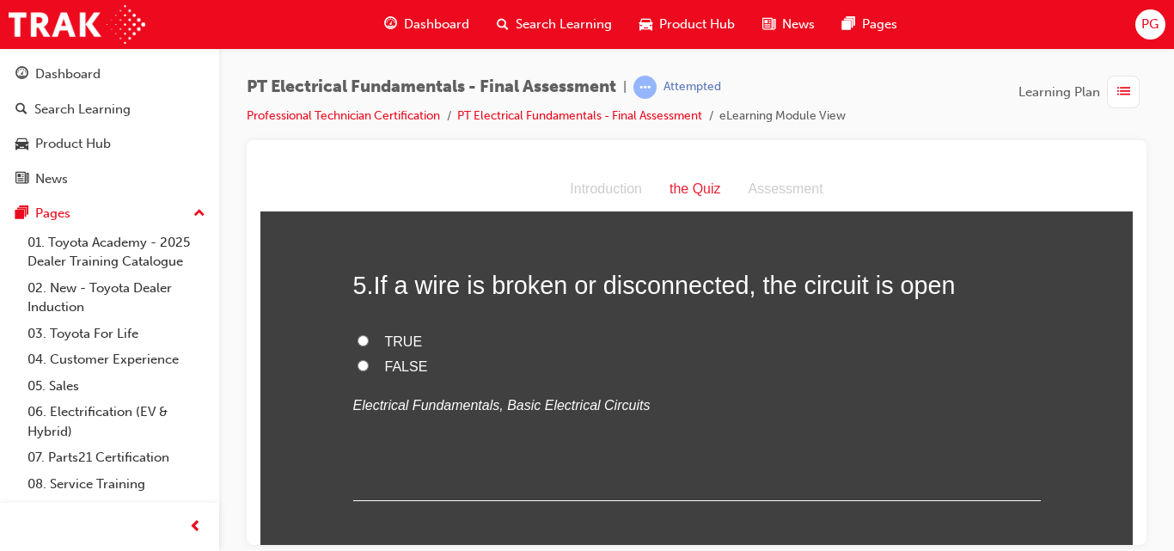
click at [363, 339] on label "TRUE" at bounding box center [697, 341] width 688 height 25
click at [363, 339] on input "TRUE" at bounding box center [363, 339] width 11 height 11
radio input "true"
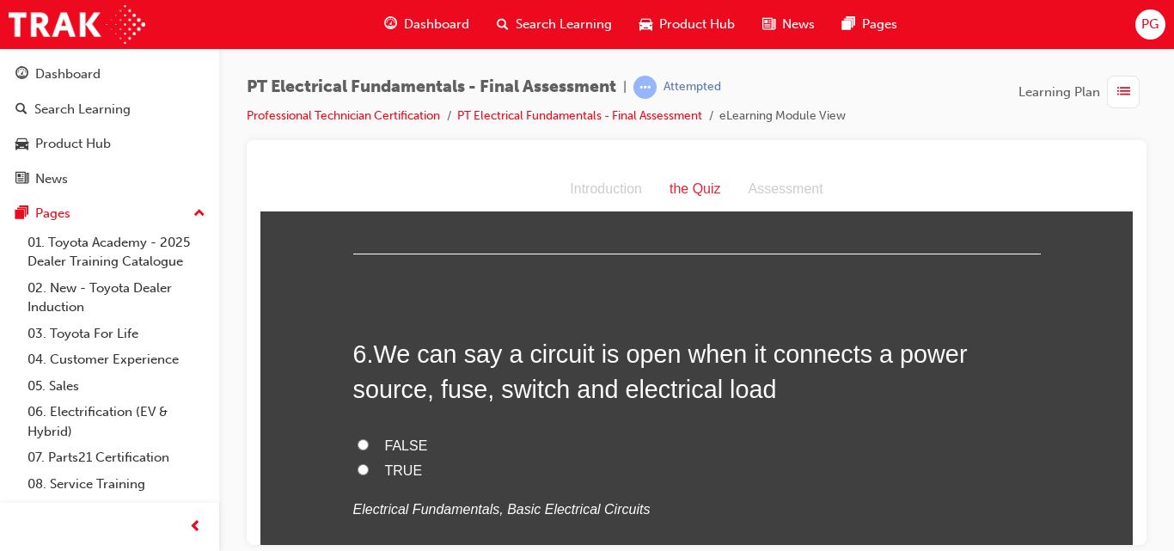
scroll to position [1703, 0]
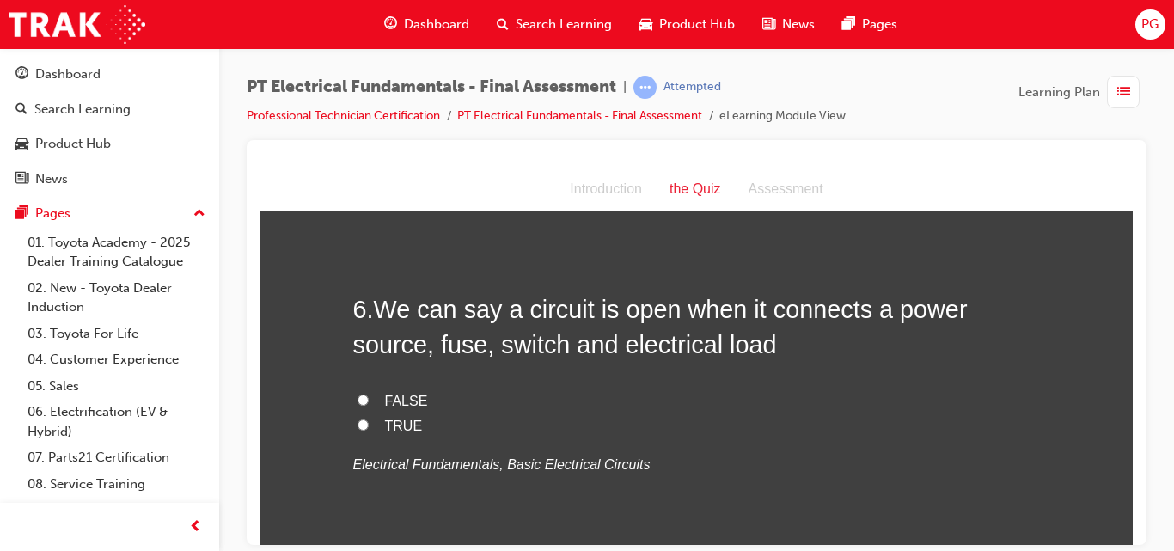
click at [358, 394] on input "FALSE" at bounding box center [363, 399] width 11 height 11
radio input "true"
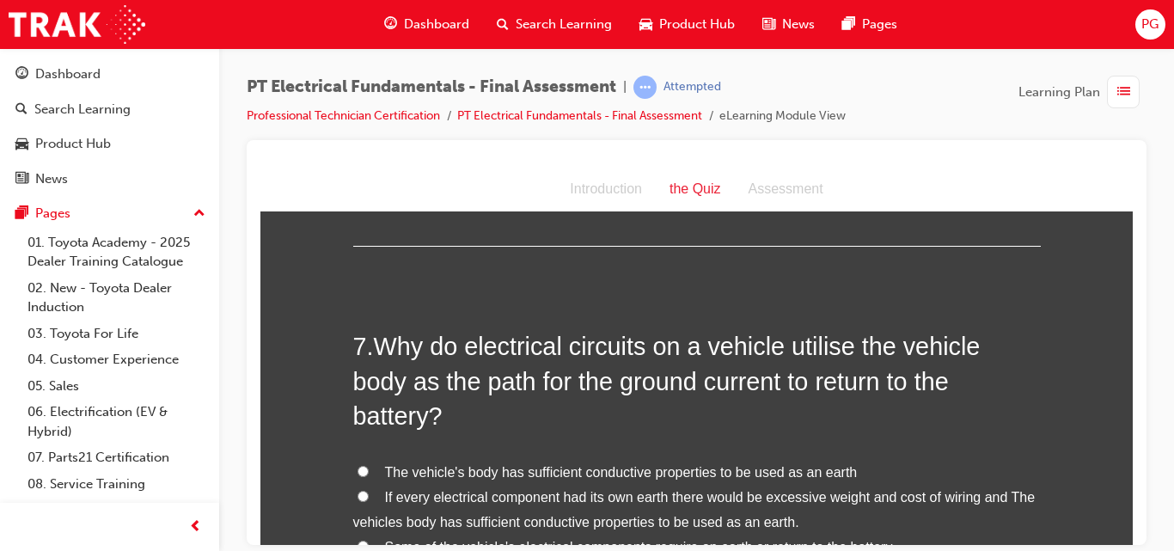
scroll to position [2084, 0]
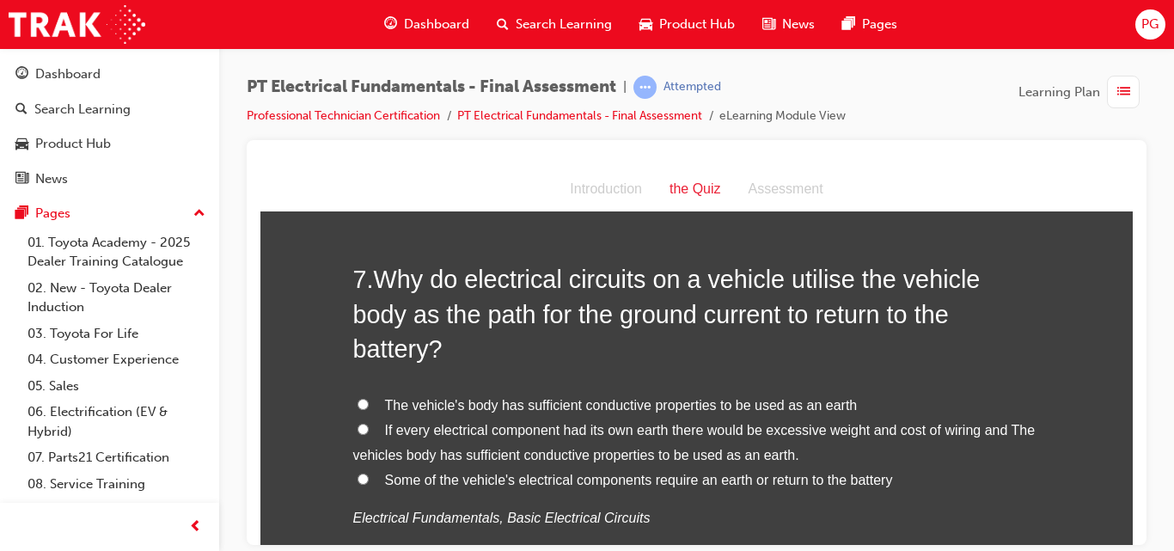
click at [358, 423] on input "If every electrical component had its own earth there would be excessive weight…" at bounding box center [363, 428] width 11 height 11
radio input "true"
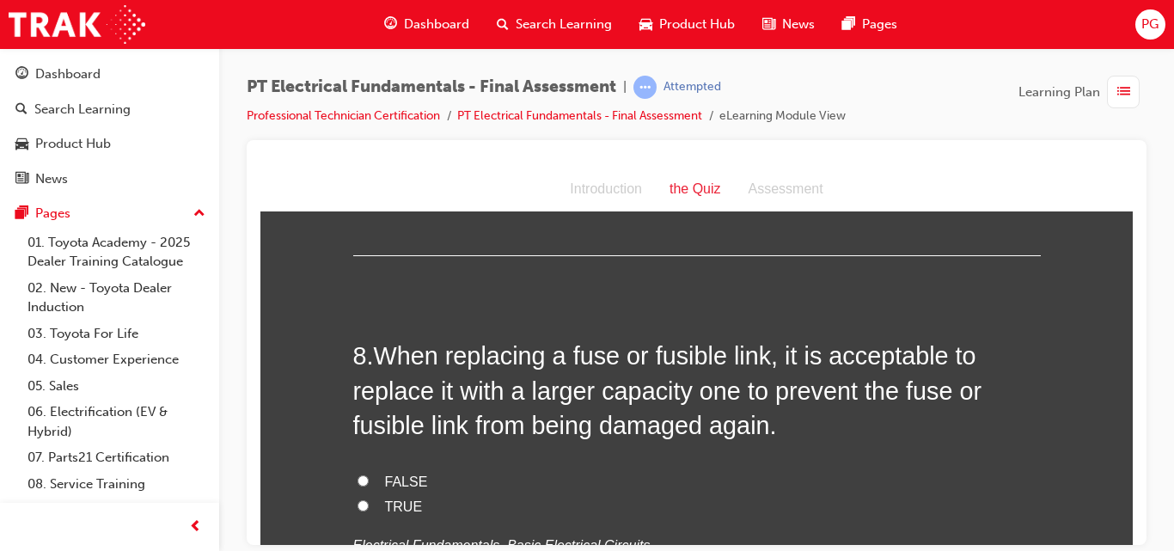
scroll to position [2466, 0]
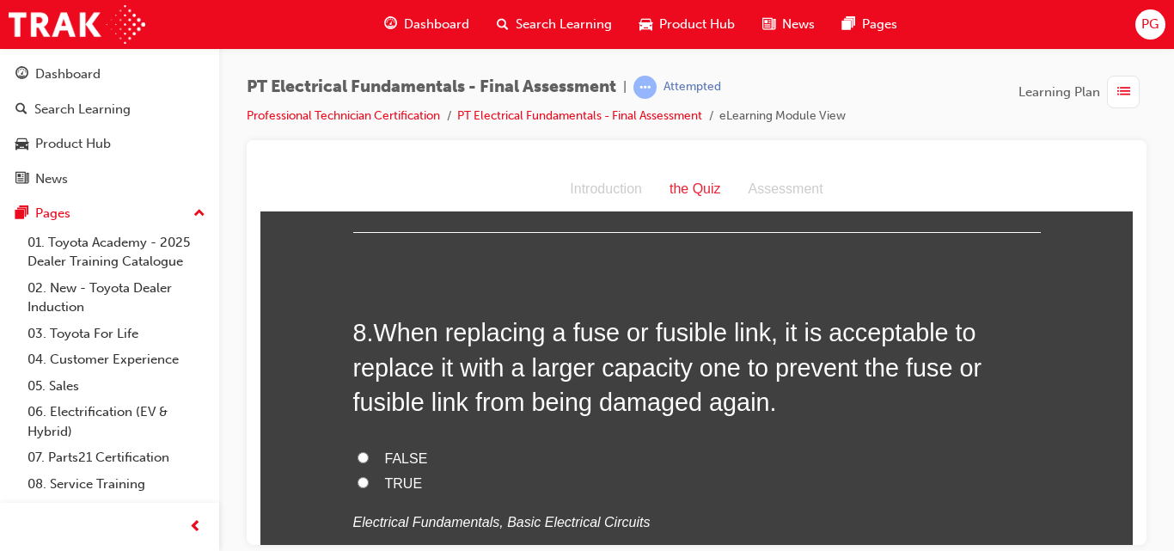
click at [358, 451] on input "FALSE" at bounding box center [363, 456] width 11 height 11
radio input "true"
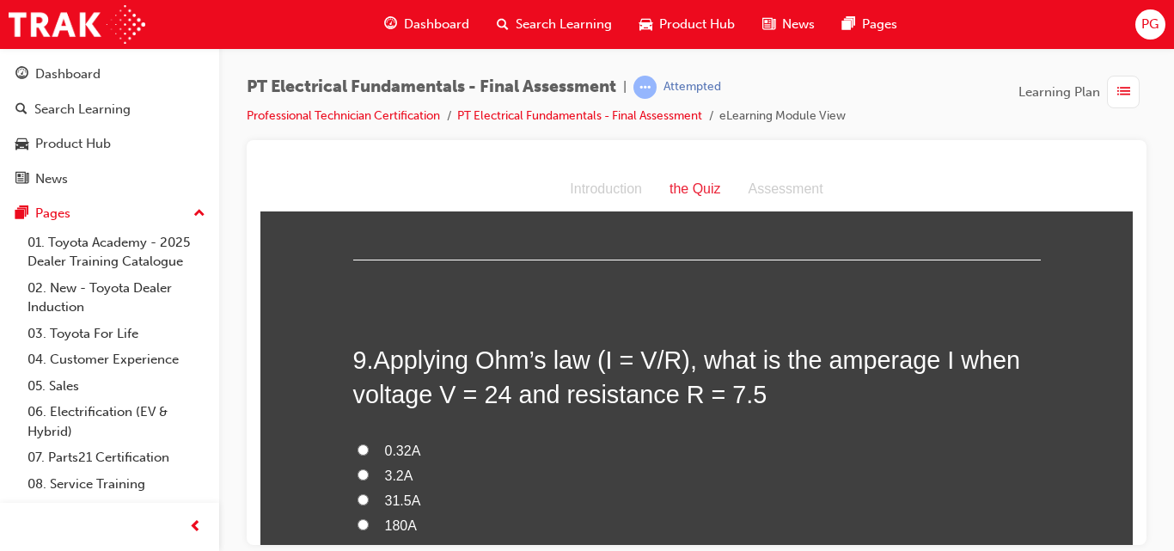
scroll to position [2869, 0]
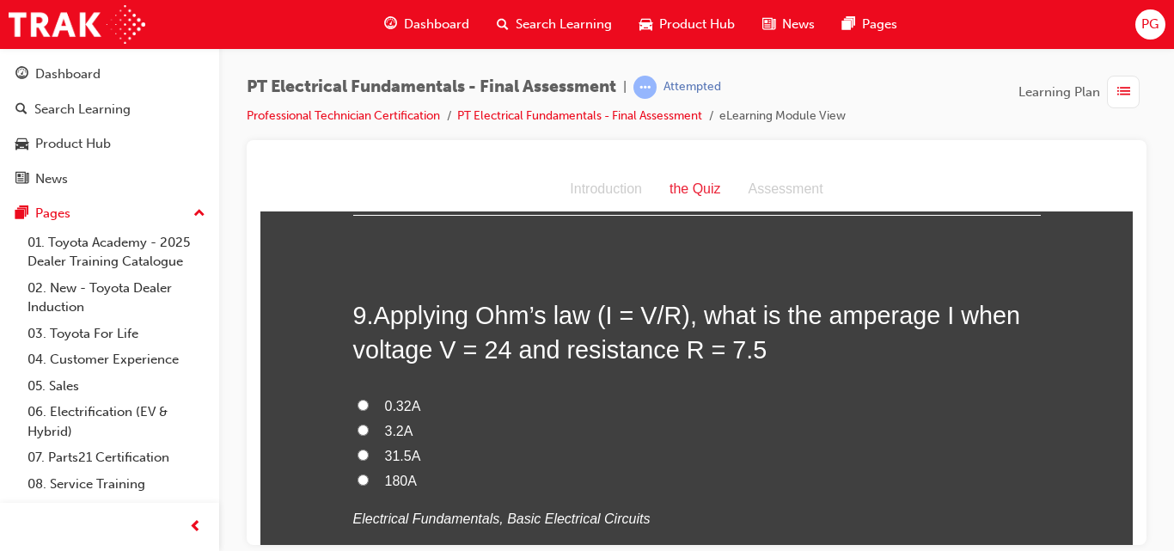
click at [358, 424] on input "3.2A" at bounding box center [363, 429] width 11 height 11
radio input "true"
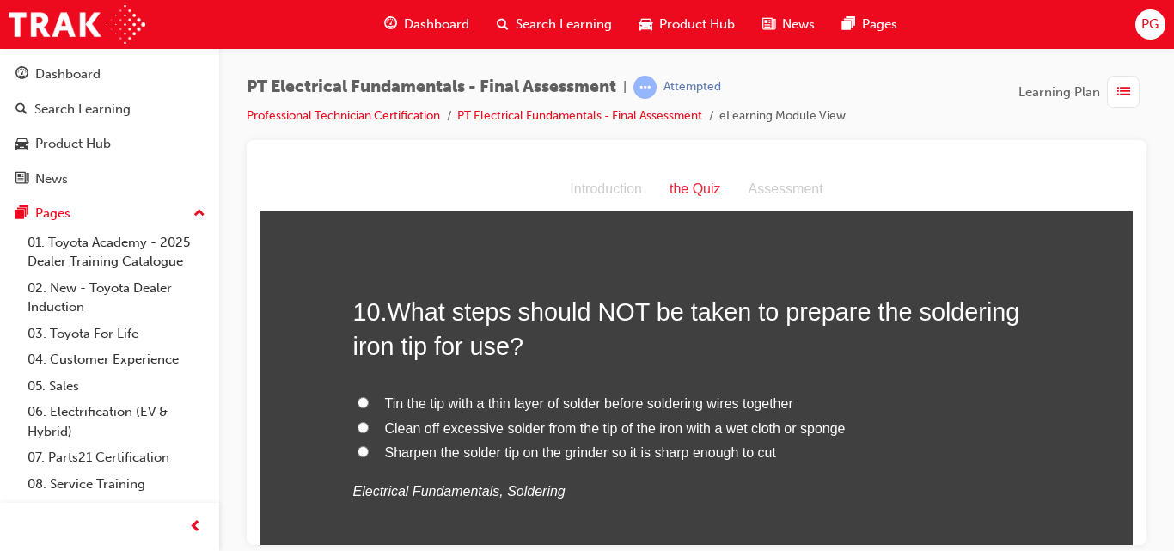
scroll to position [3294, 0]
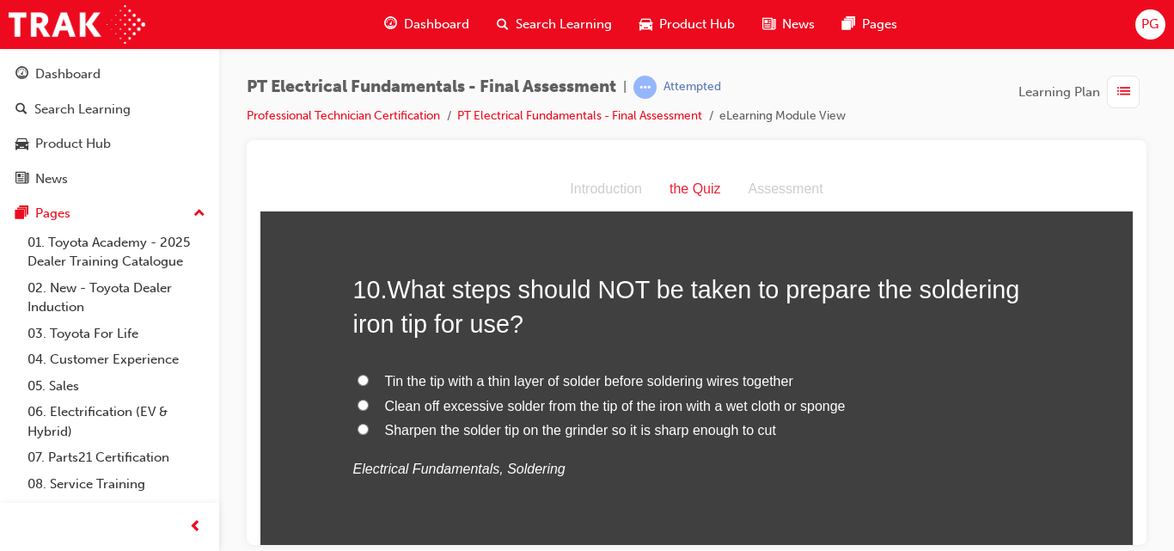
click at [391, 422] on span "Sharpen the solder tip on the grinder so it is sharp enough to cut" at bounding box center [580, 429] width 391 height 15
click at [369, 423] on input "Sharpen the solder tip on the grinder so it is sharp enough to cut" at bounding box center [363, 428] width 11 height 11
radio input "true"
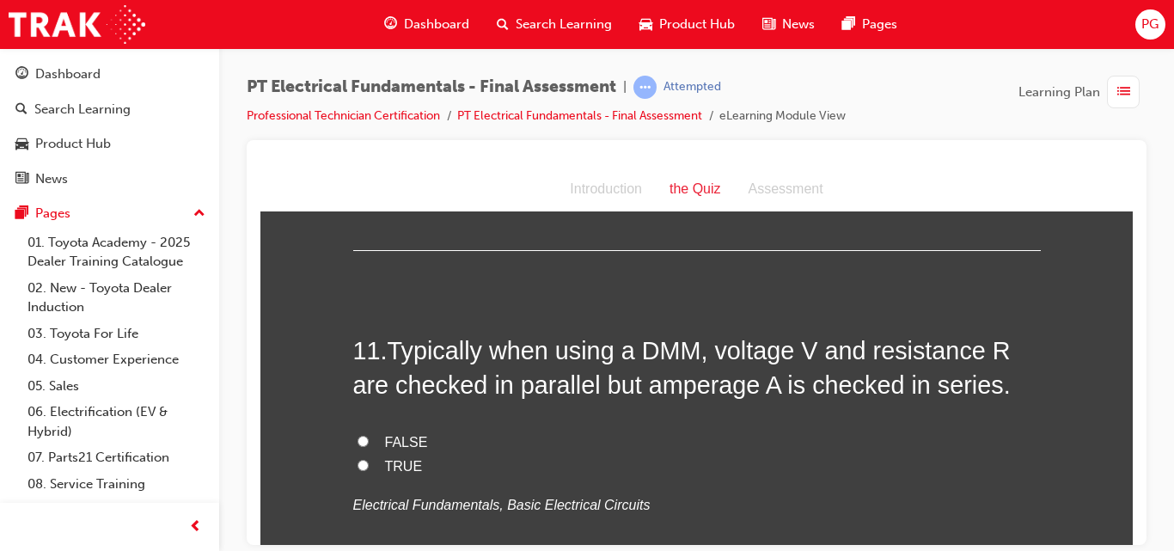
scroll to position [3631, 0]
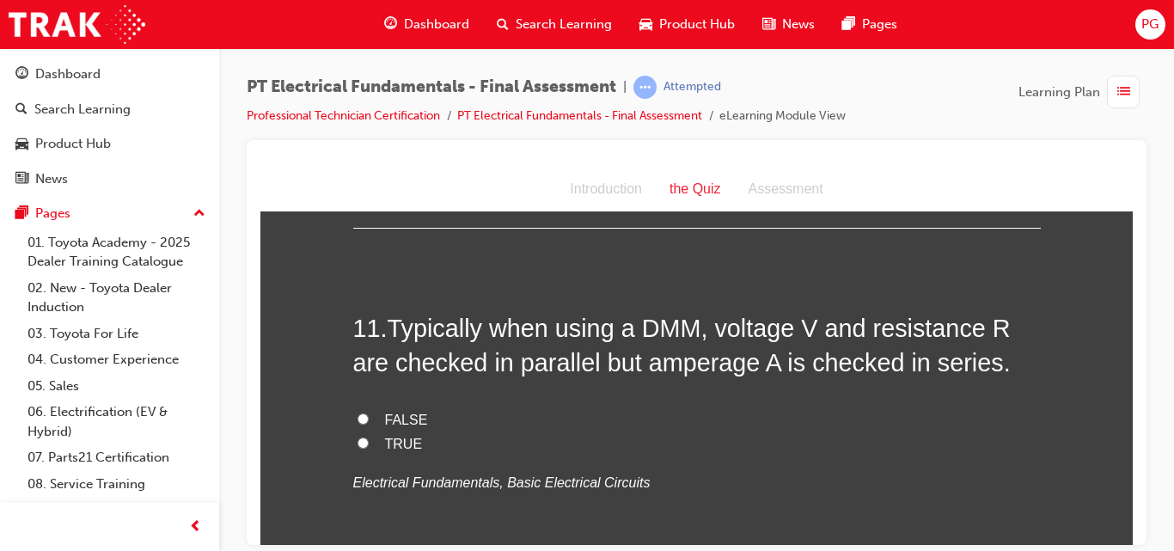
click at [358, 437] on input "TRUE" at bounding box center [363, 442] width 11 height 11
radio input "true"
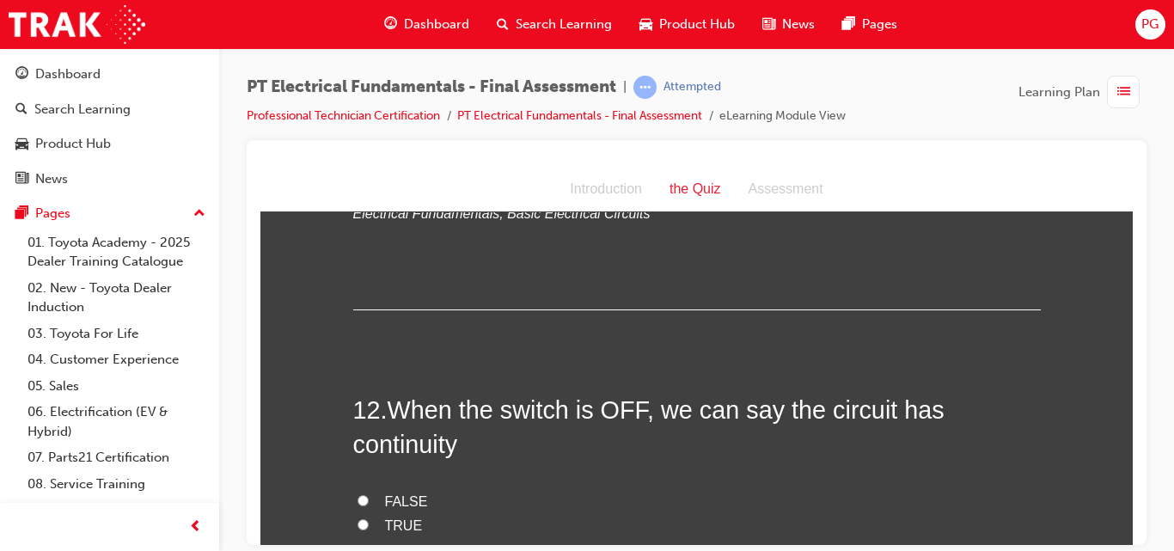
scroll to position [3923, 0]
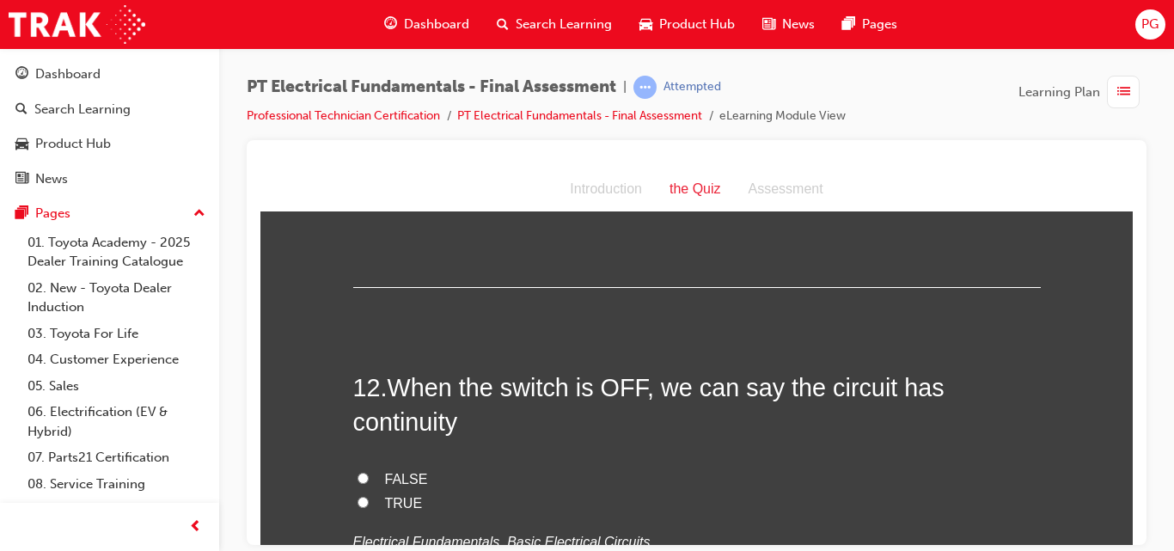
click at [358, 472] on input "FALSE" at bounding box center [363, 477] width 11 height 11
radio input "true"
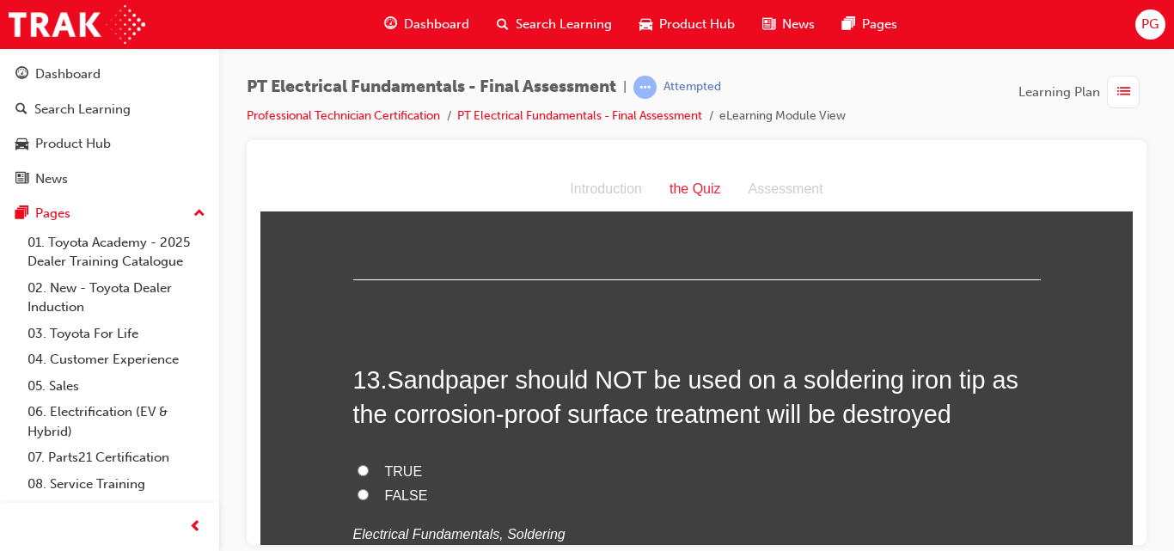
scroll to position [4303, 0]
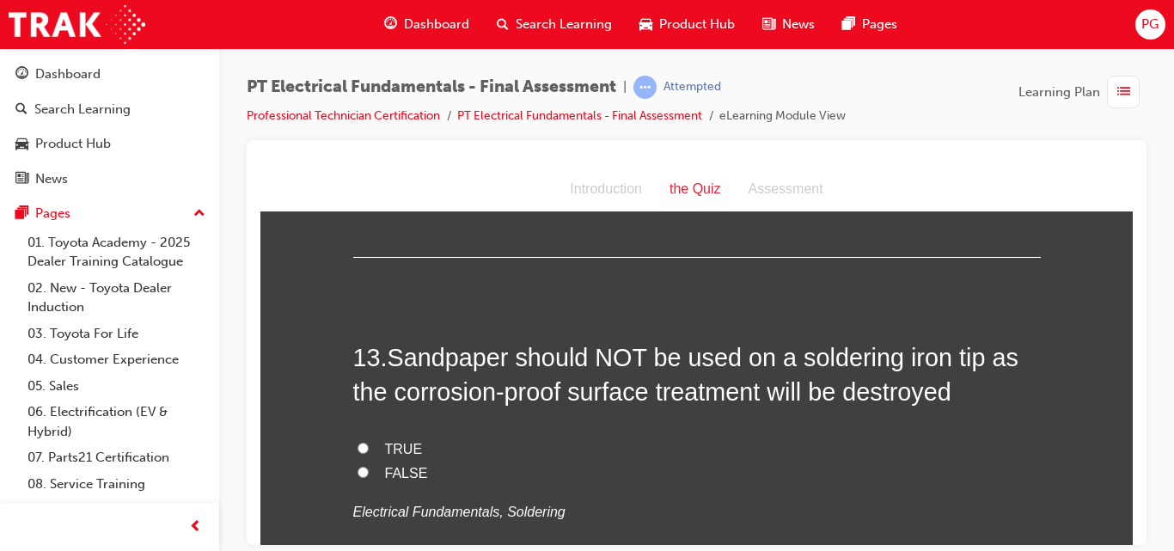
click at [358, 442] on input "TRUE" at bounding box center [363, 447] width 11 height 11
radio input "true"
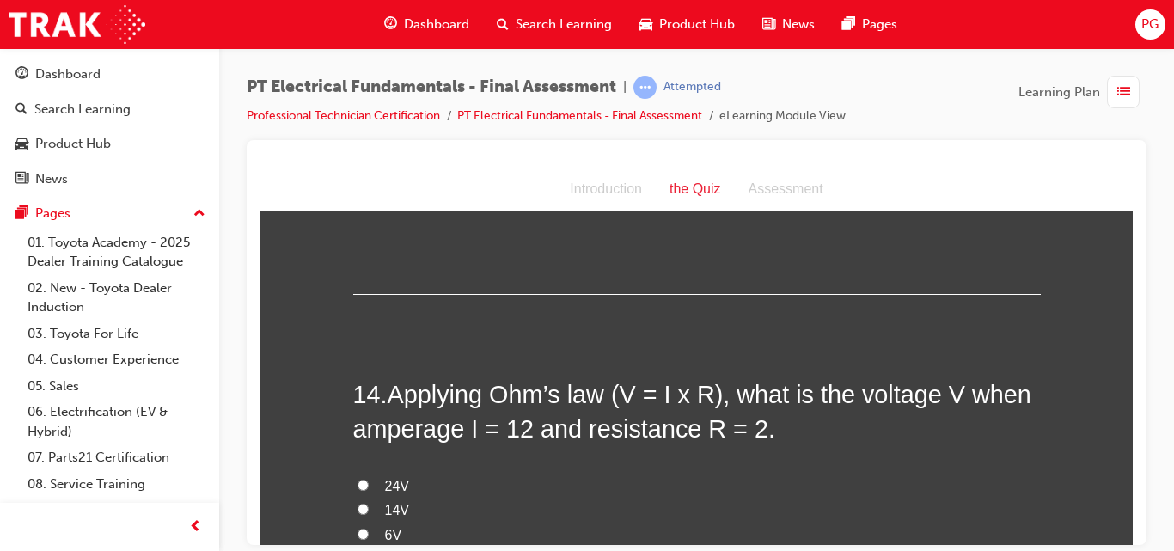
scroll to position [4662, 0]
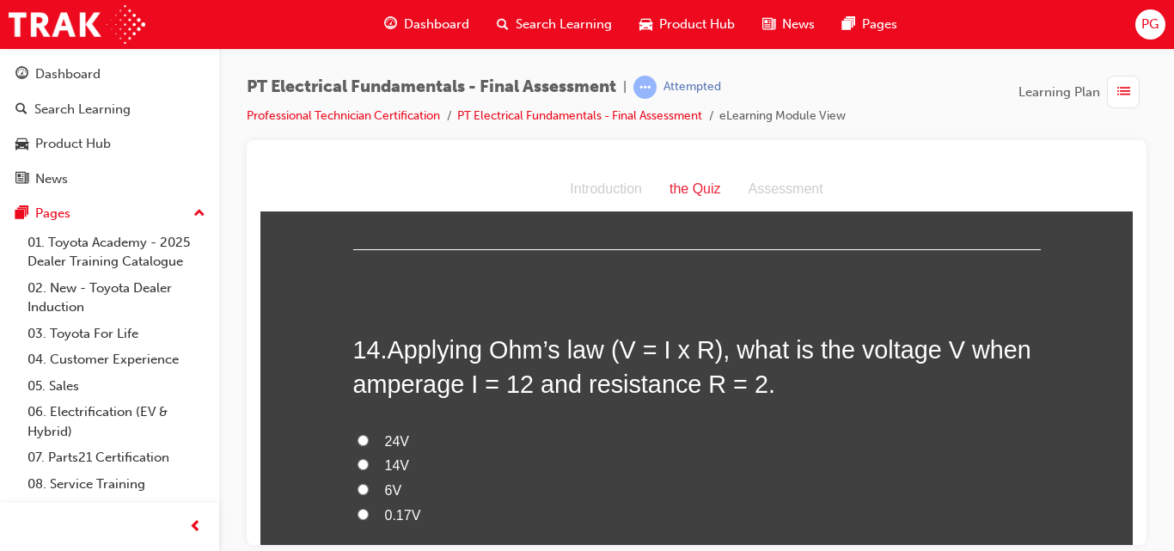
click at [358, 434] on input "24V" at bounding box center [363, 439] width 11 height 11
radio input "true"
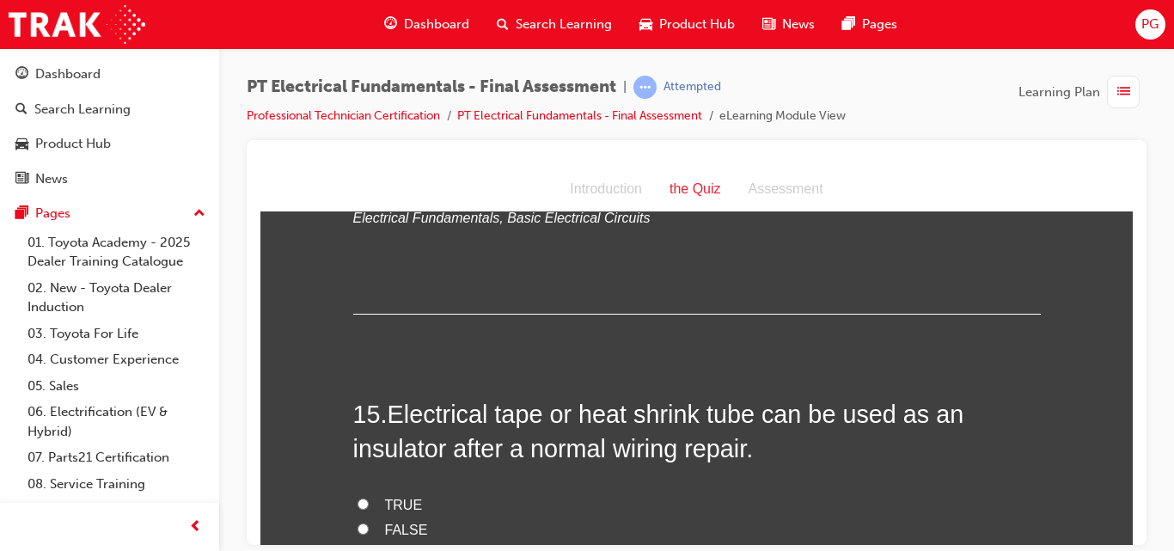
scroll to position [5042, 0]
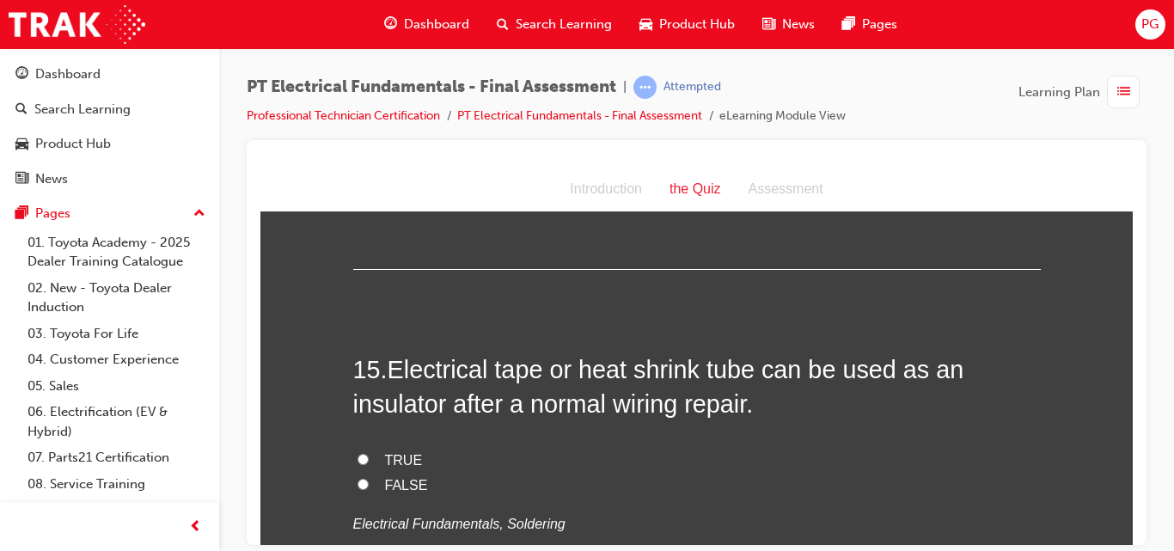
click at [358, 453] on input "TRUE" at bounding box center [363, 458] width 11 height 11
radio input "true"
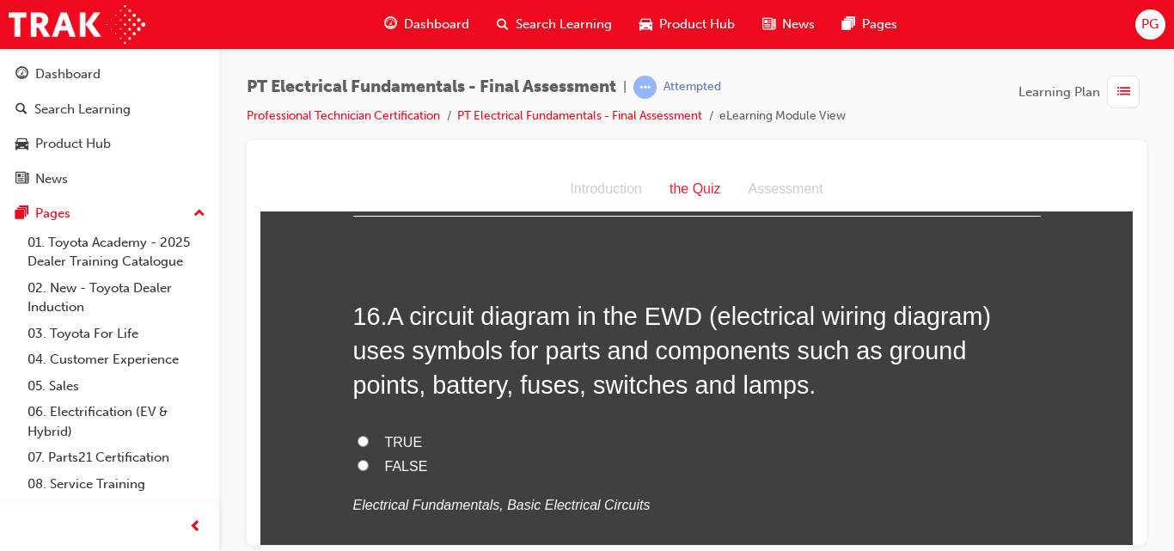
scroll to position [5469, 0]
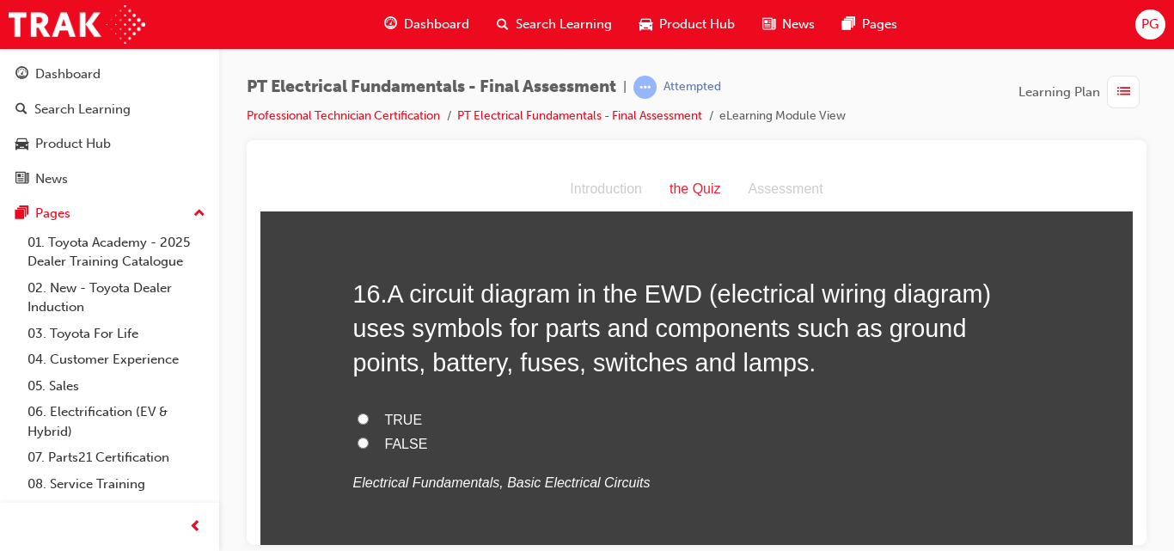
click at [358, 413] on input "TRUE" at bounding box center [363, 418] width 11 height 11
radio input "true"
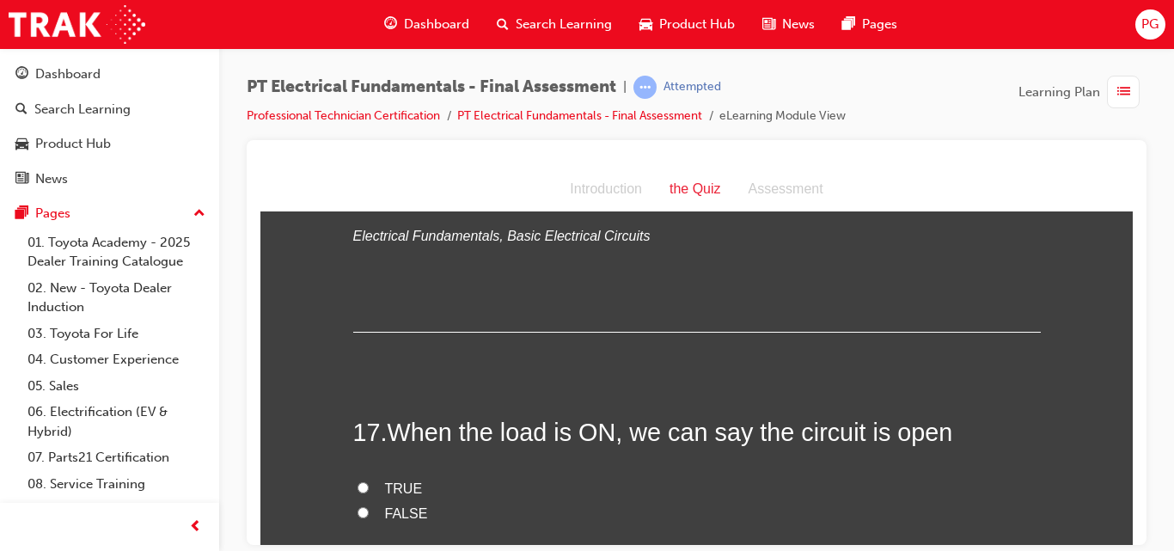
scroll to position [5738, 0]
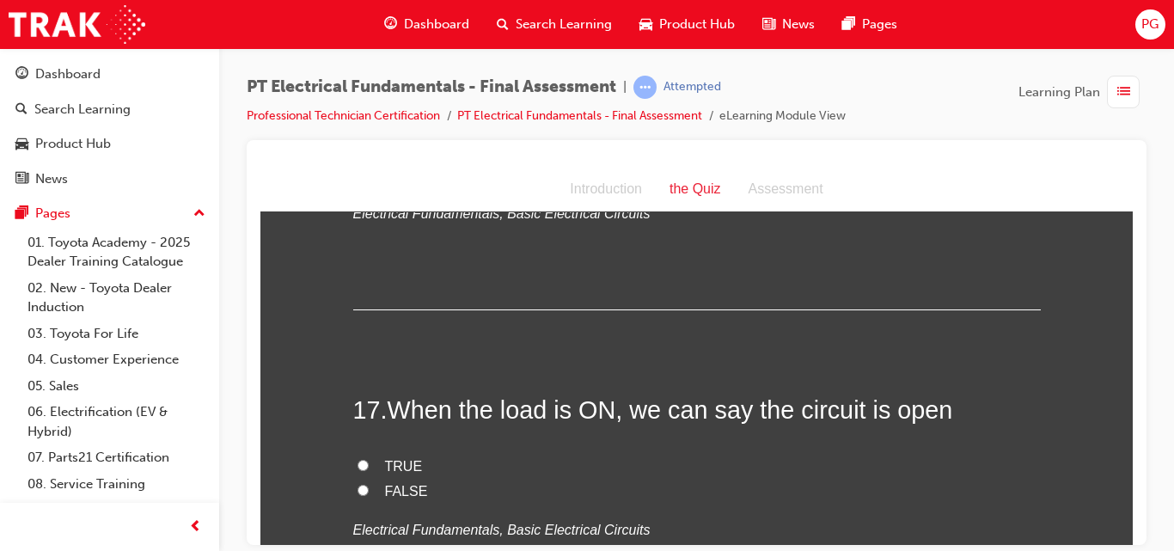
click at [358, 484] on input "FALSE" at bounding box center [363, 489] width 11 height 11
radio input "true"
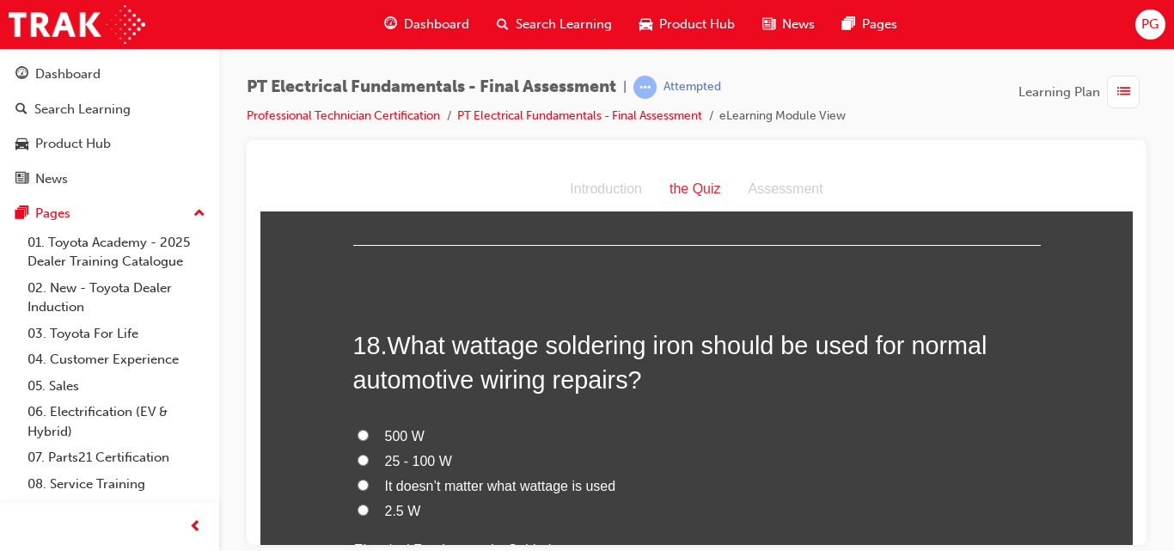
scroll to position [6141, 0]
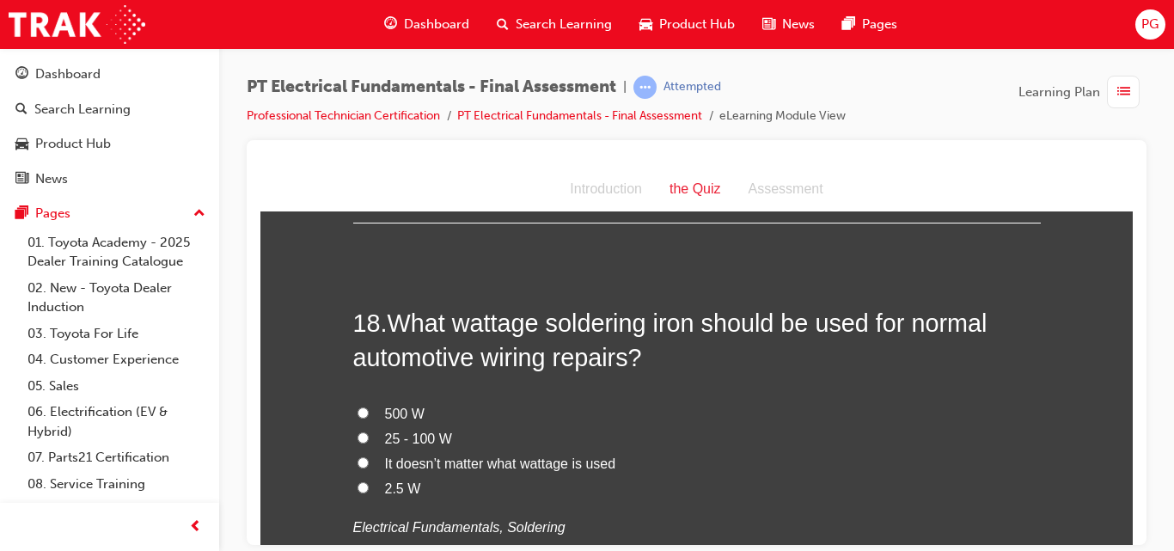
click at [358, 431] on input "25 - 100 W" at bounding box center [363, 436] width 11 height 11
radio input "true"
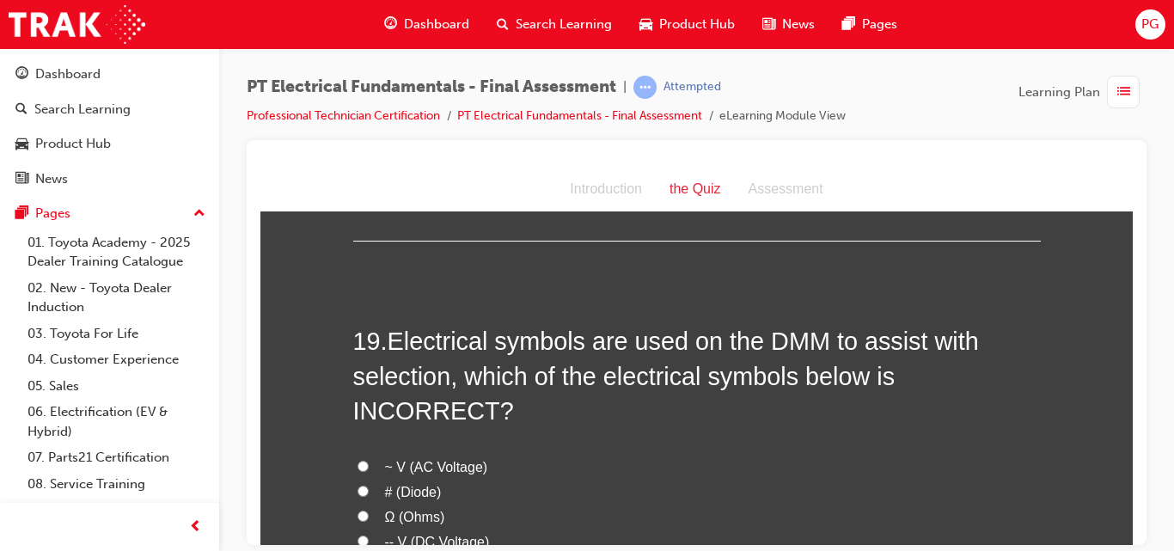
scroll to position [6589, 0]
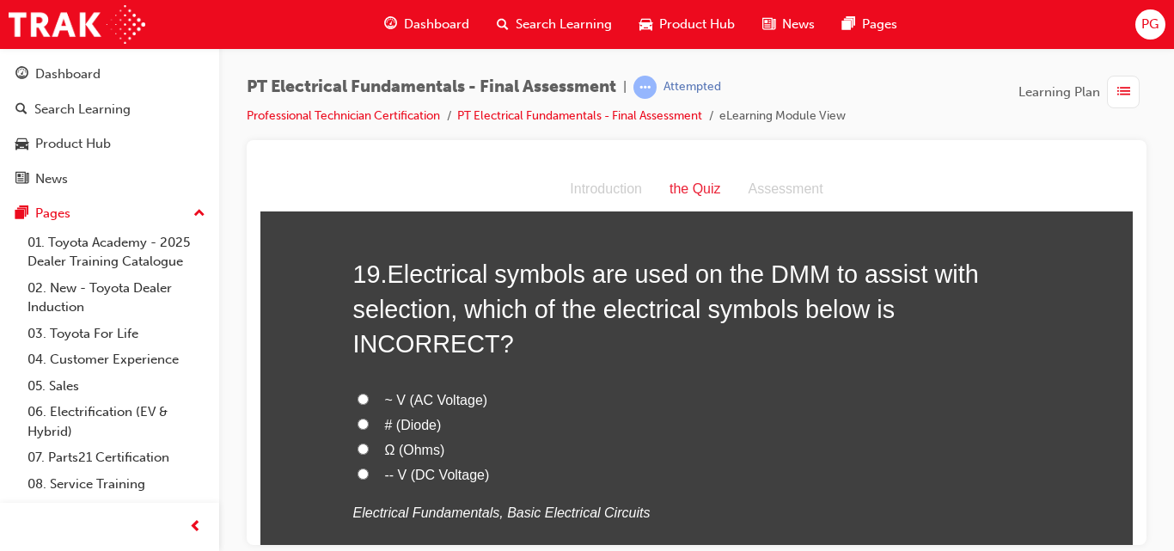
click at [358, 418] on input "# (Diode)" at bounding box center [363, 423] width 11 height 11
radio input "true"
click at [1142, 443] on div at bounding box center [697, 342] width 900 height 405
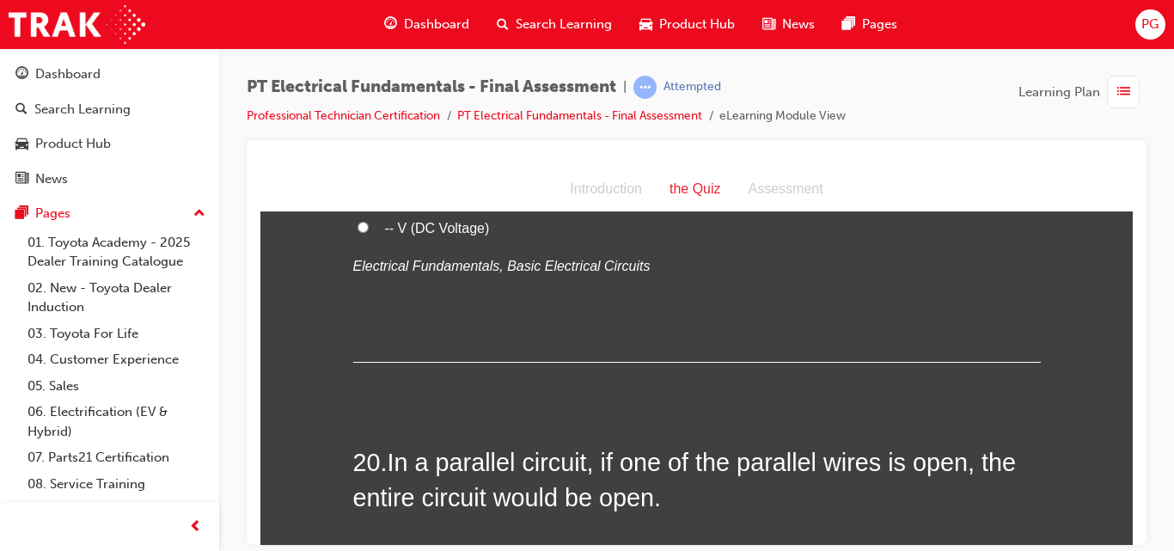
scroll to position [6881, 0]
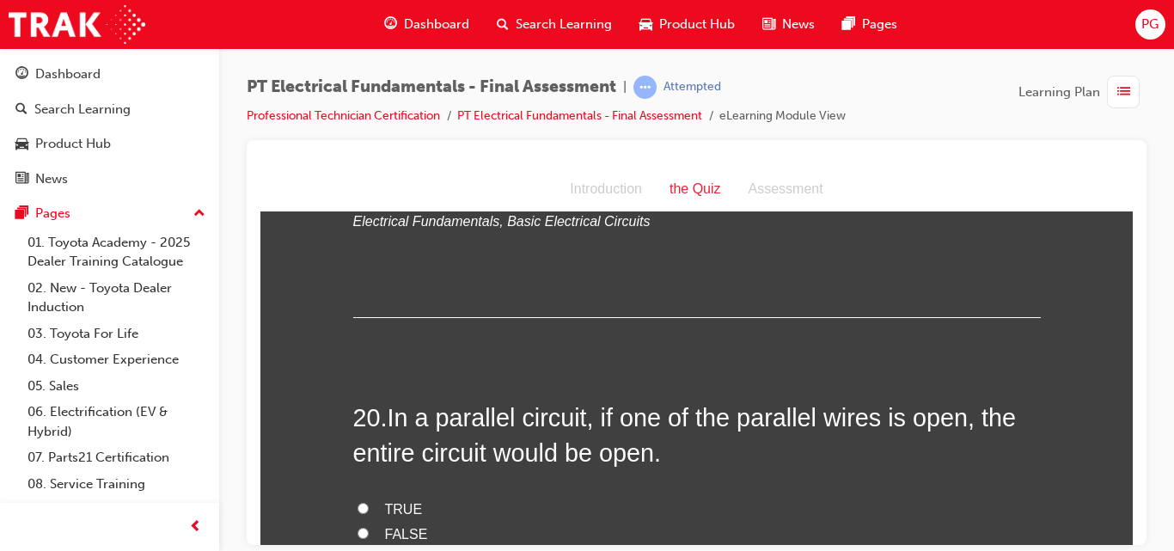
click at [393, 526] on span "FALSE" at bounding box center [406, 533] width 43 height 15
click at [369, 527] on input "FALSE" at bounding box center [363, 532] width 11 height 11
radio input "true"
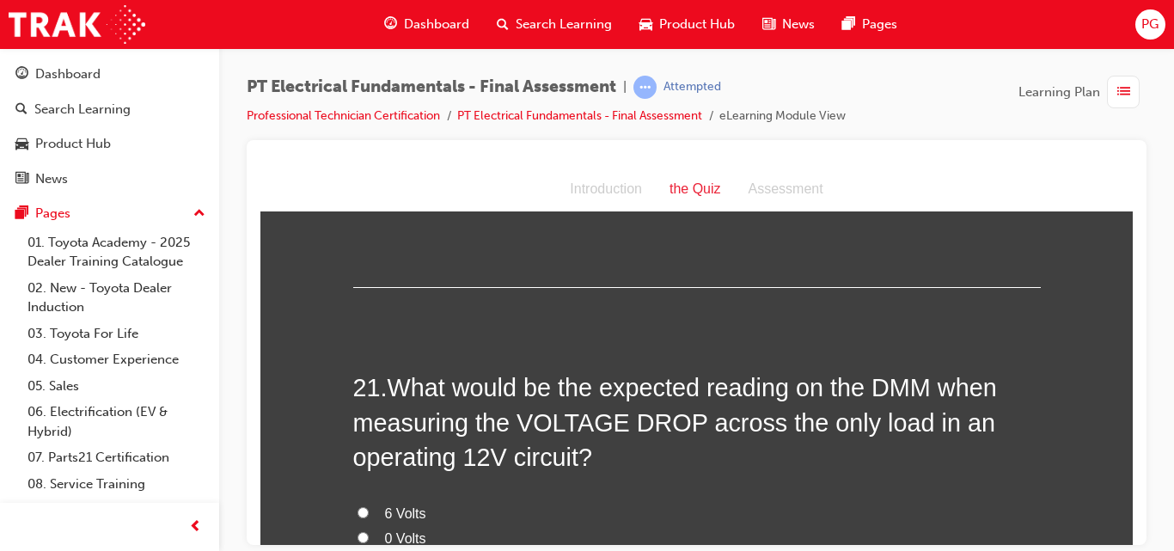
scroll to position [7284, 0]
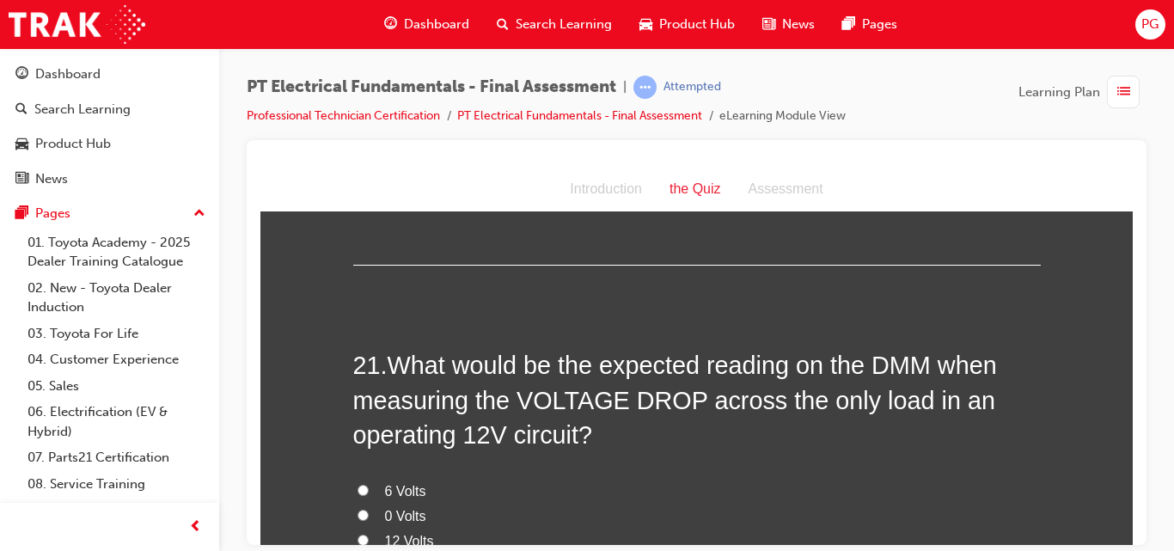
click at [385, 533] on span "12 Volts" at bounding box center [409, 540] width 49 height 15
click at [369, 534] on input "12 Volts" at bounding box center [363, 539] width 11 height 11
radio input "true"
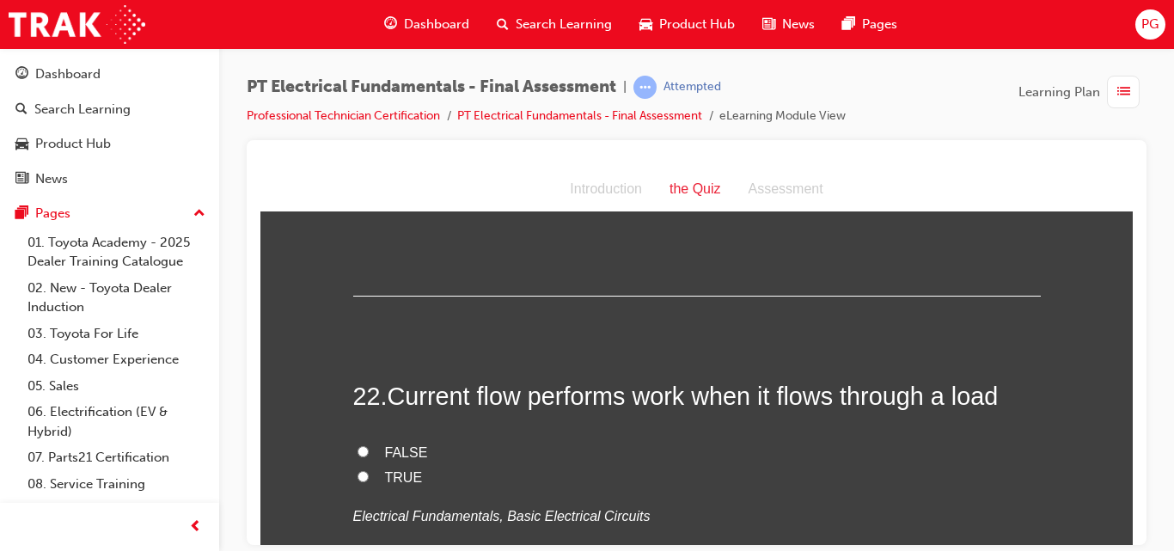
scroll to position [7710, 0]
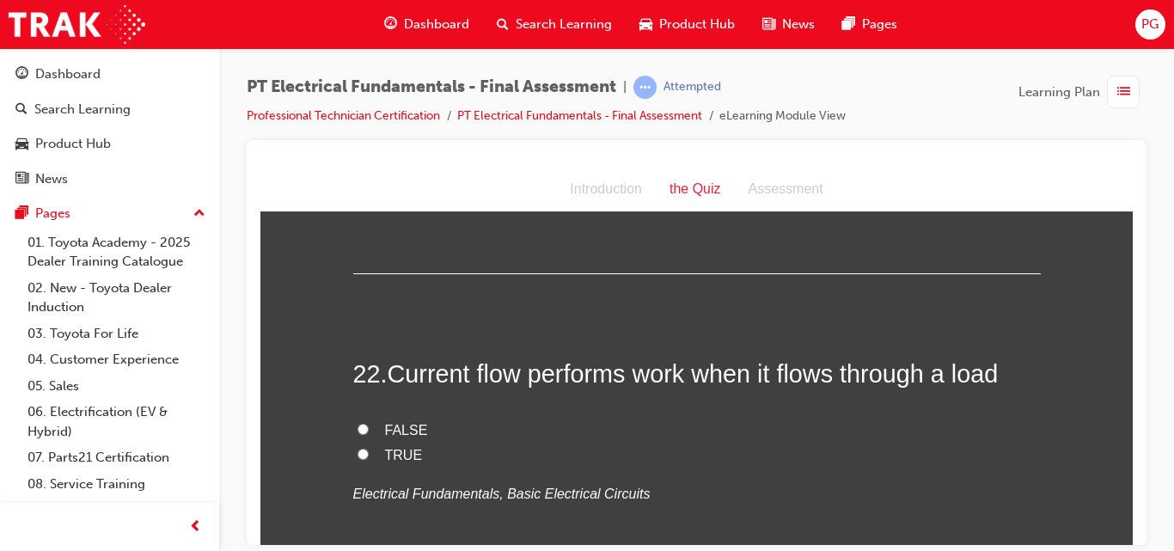
click at [387, 447] on span "TRUE" at bounding box center [404, 454] width 38 height 15
click at [369, 448] on input "TRUE" at bounding box center [363, 453] width 11 height 11
radio input "true"
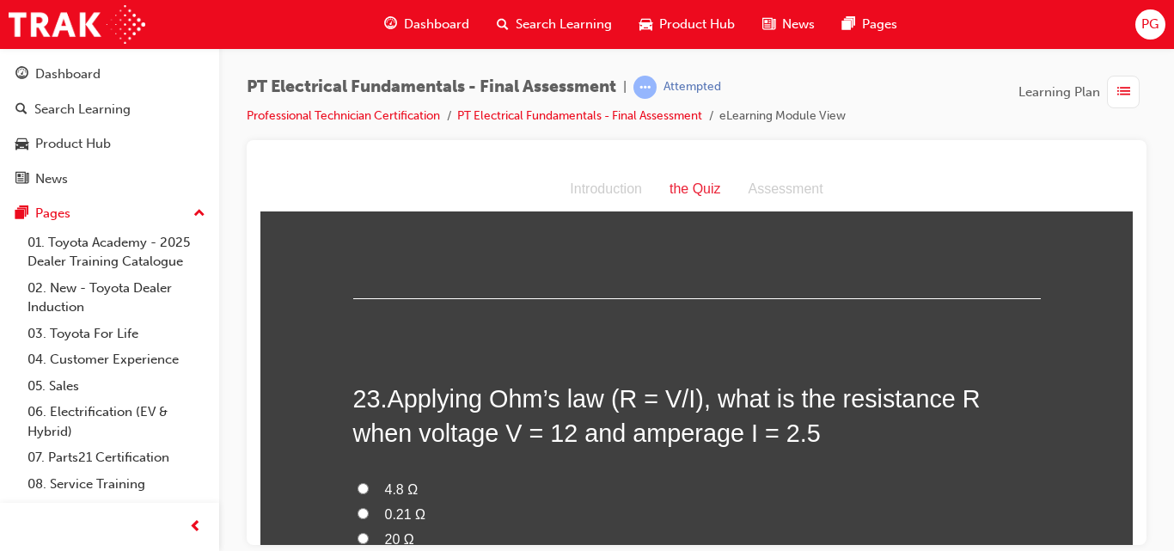
scroll to position [8046, 0]
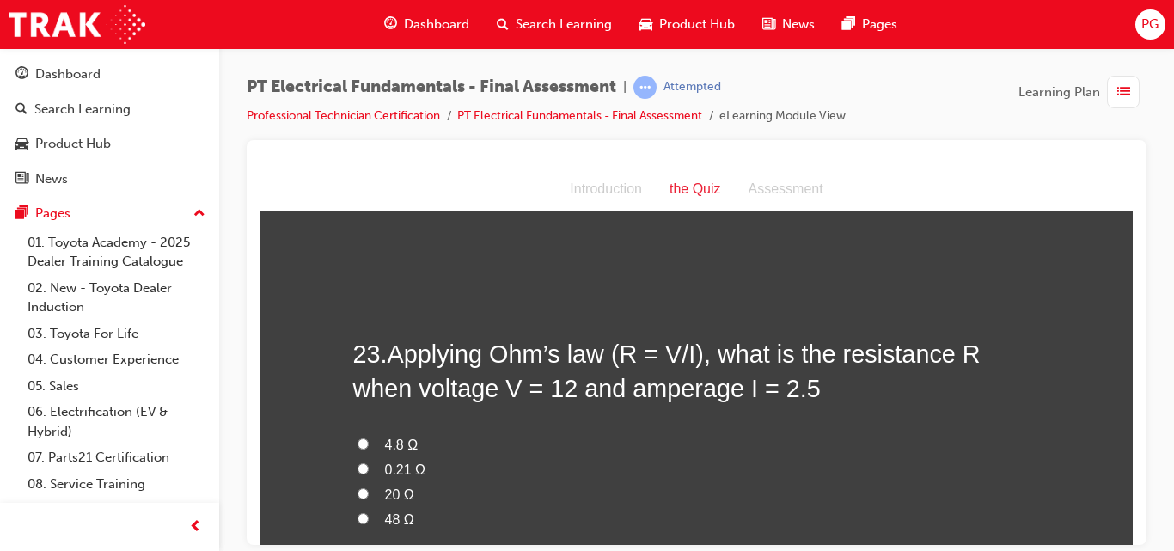
click at [358, 437] on input "4.8 Ω" at bounding box center [363, 442] width 11 height 11
radio input "true"
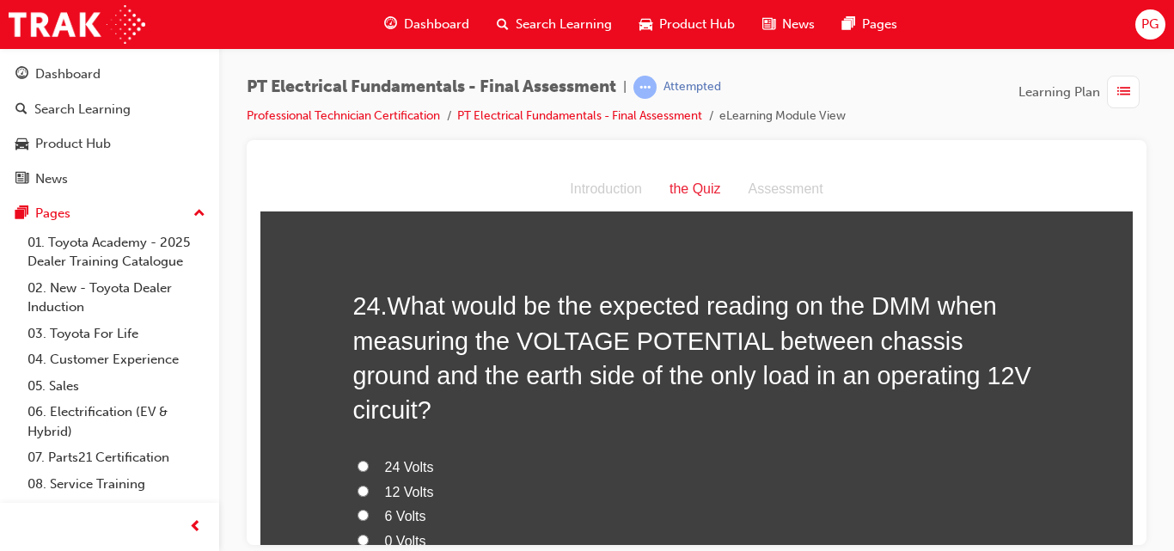
scroll to position [8472, 0]
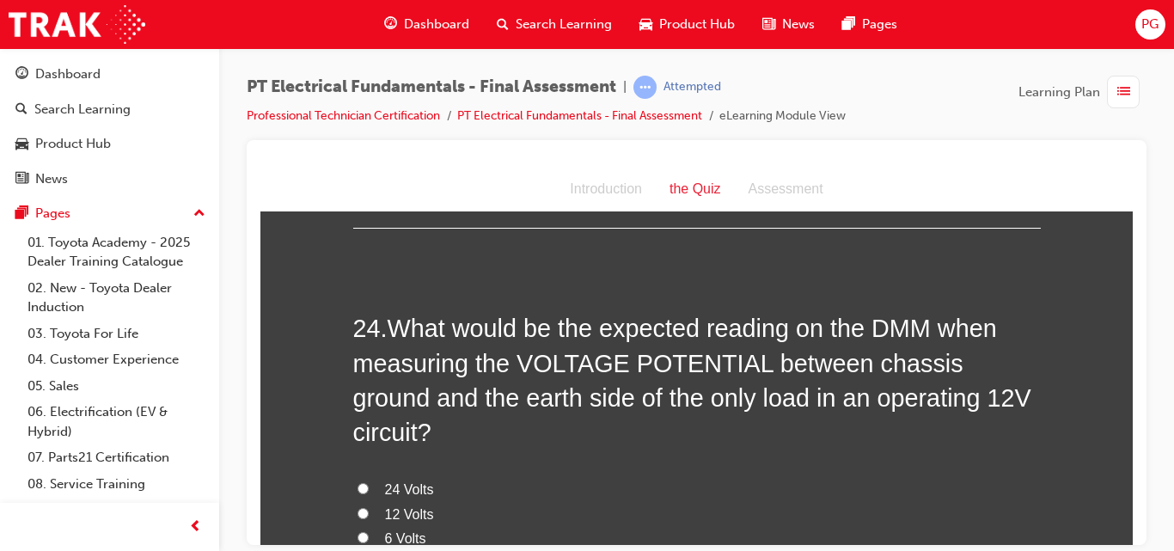
click at [358, 550] on input "0 Volts" at bounding box center [363, 561] width 11 height 11
radio input "true"
drag, startPoint x: 1126, startPoint y: 509, endPoint x: 1394, endPoint y: 676, distance: 316.2
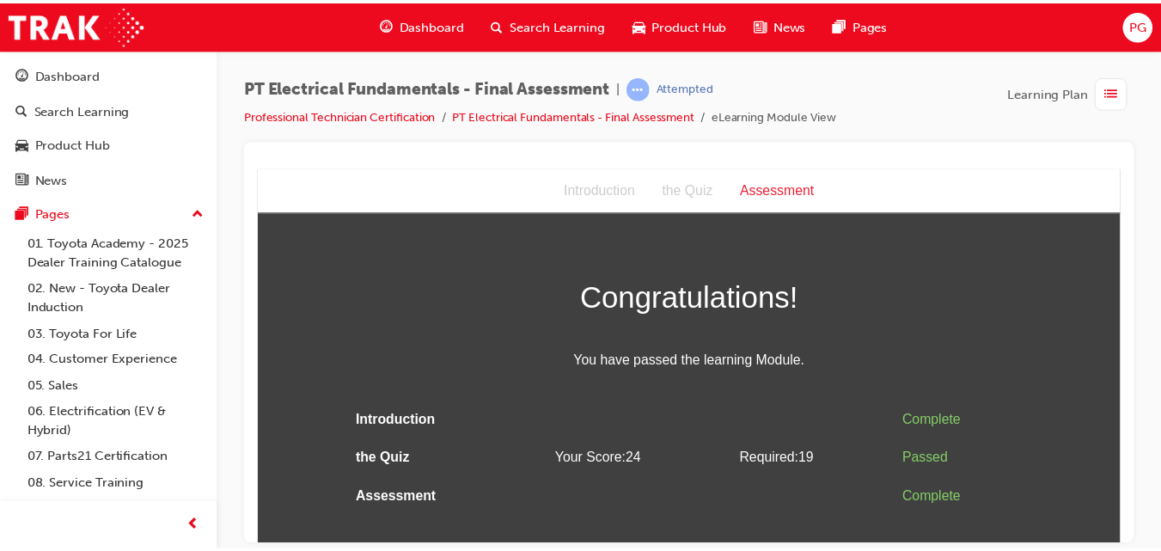
scroll to position [0, 0]
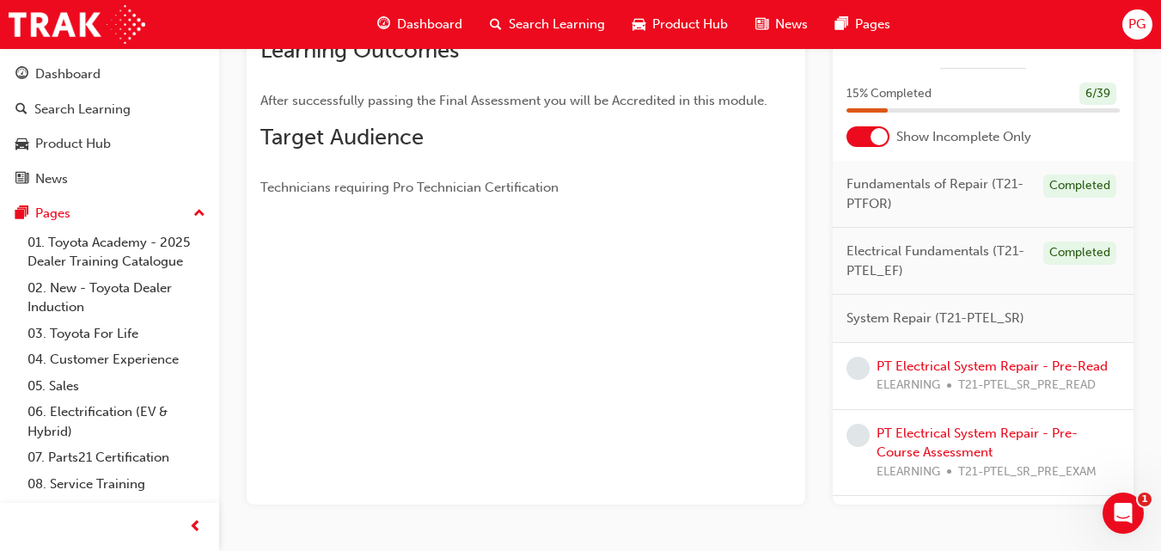
scroll to position [325, 0]
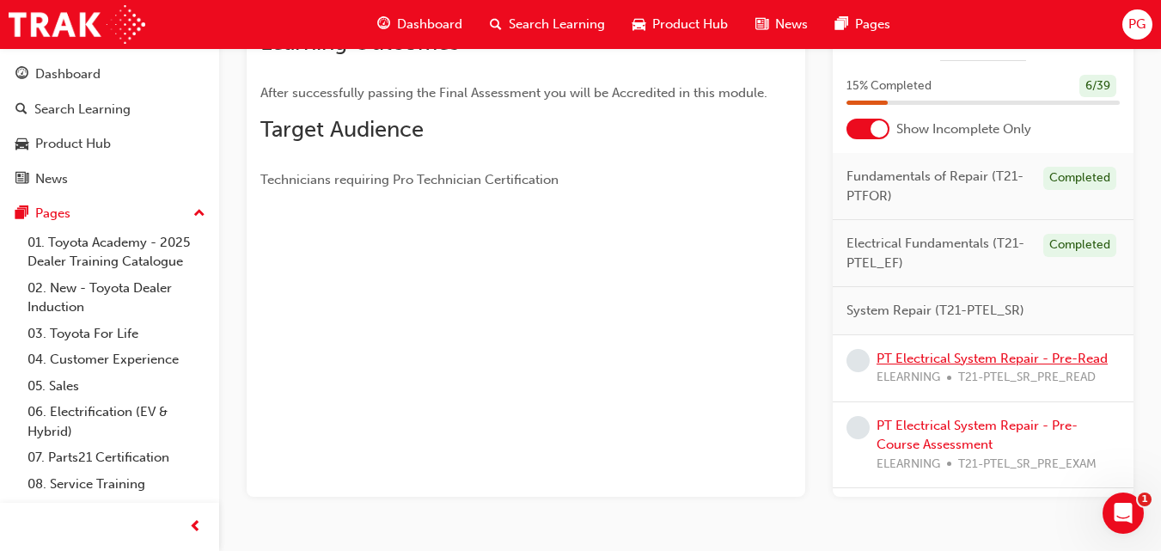
click at [931, 359] on link "PT Electrical System Repair - Pre-Read" at bounding box center [992, 358] width 231 height 15
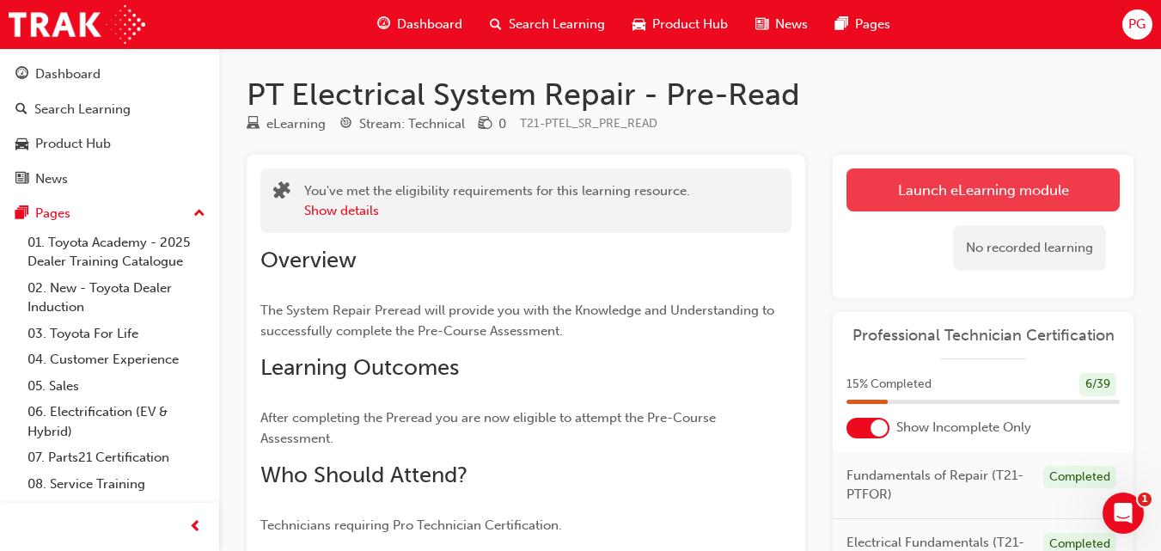
click at [973, 180] on link "Launch eLearning module" at bounding box center [983, 189] width 273 height 43
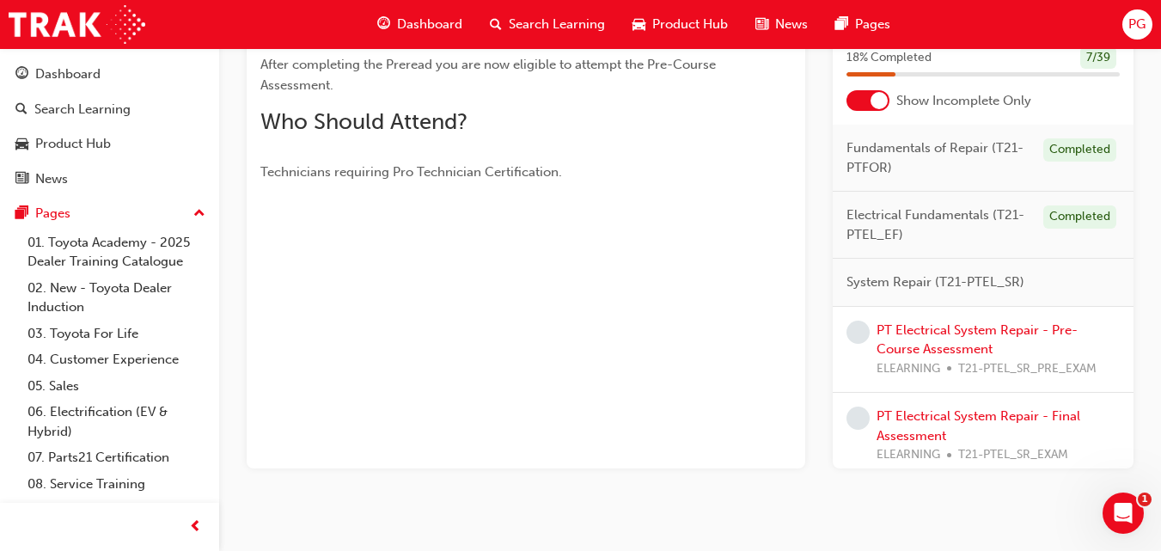
scroll to position [357, 0]
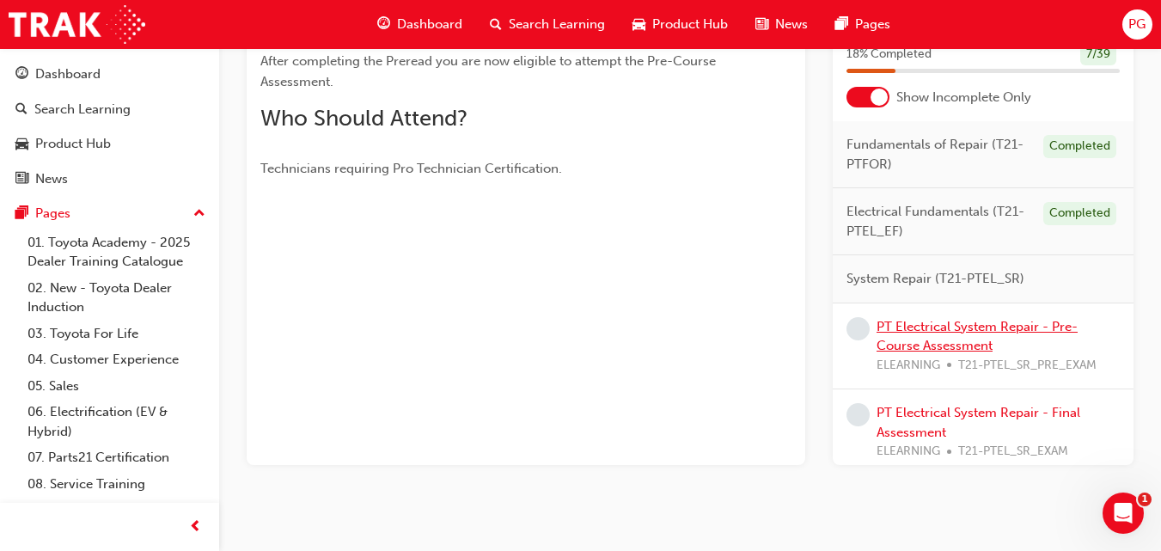
click at [955, 344] on link "PT Electrical System Repair - Pre-Course Assessment" at bounding box center [977, 336] width 201 height 35
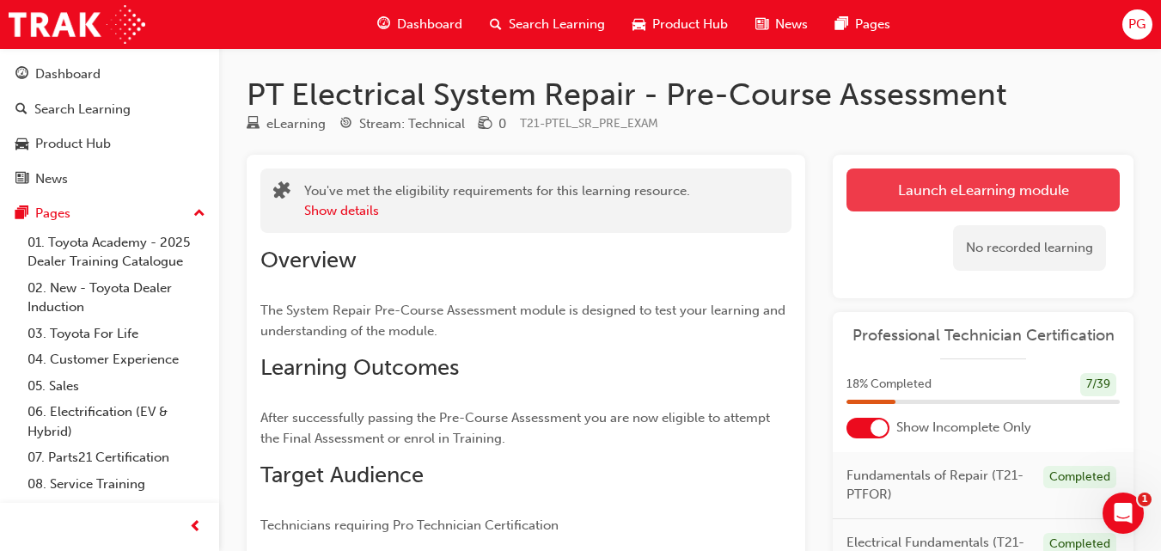
click at [1011, 193] on link "Launch eLearning module" at bounding box center [983, 189] width 273 height 43
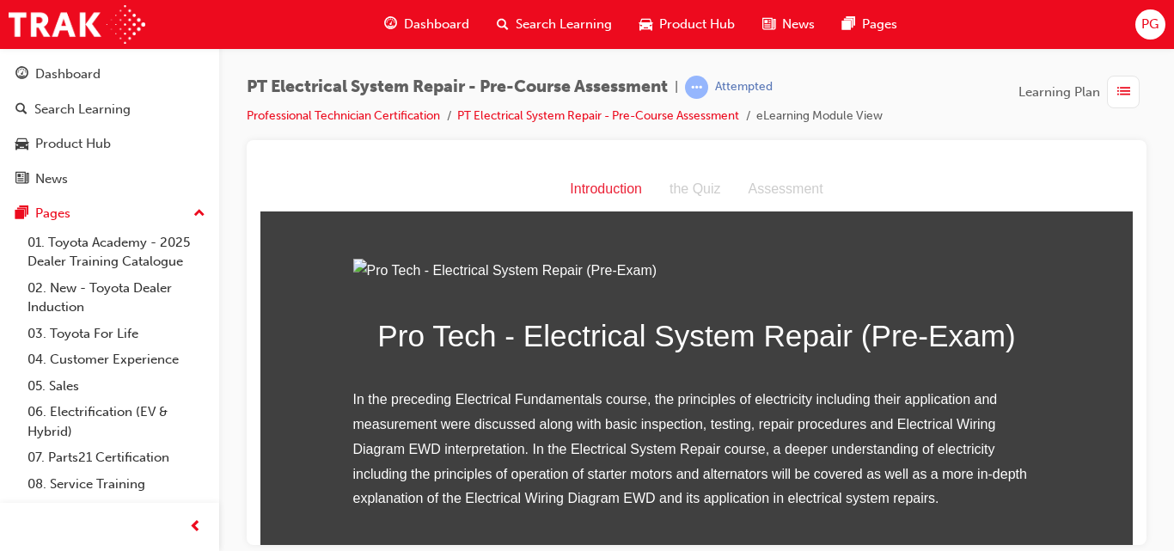
scroll to position [245, 0]
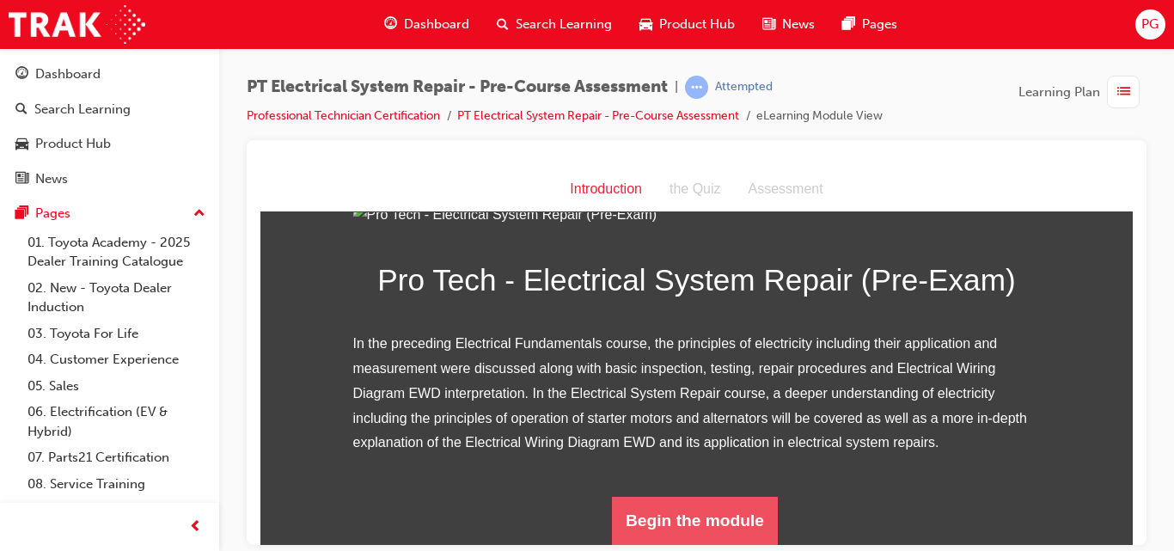
click at [634, 507] on button "Begin the module" at bounding box center [695, 520] width 166 height 48
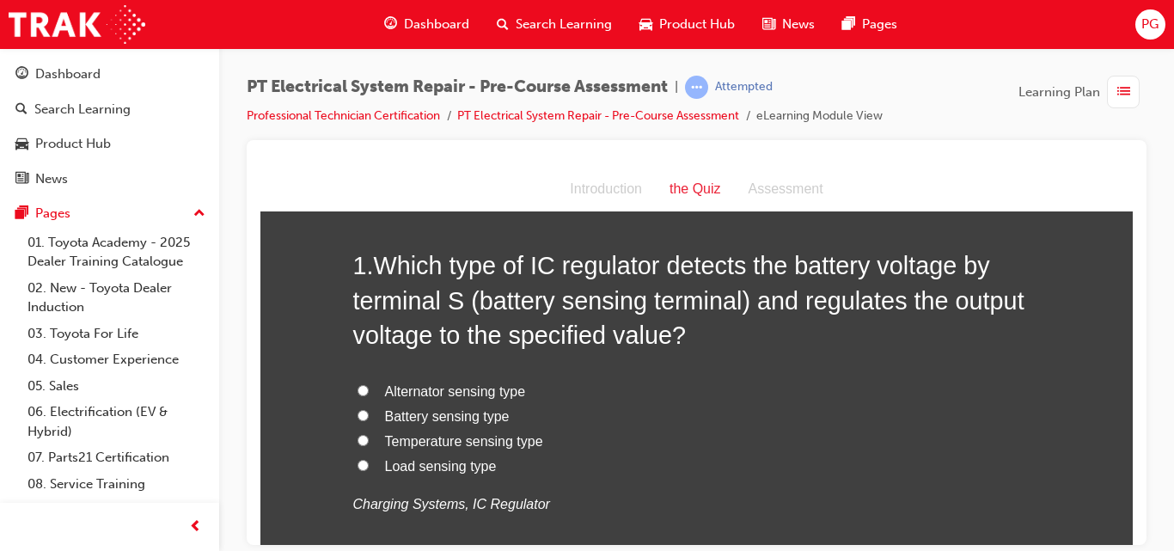
scroll to position [83, 0]
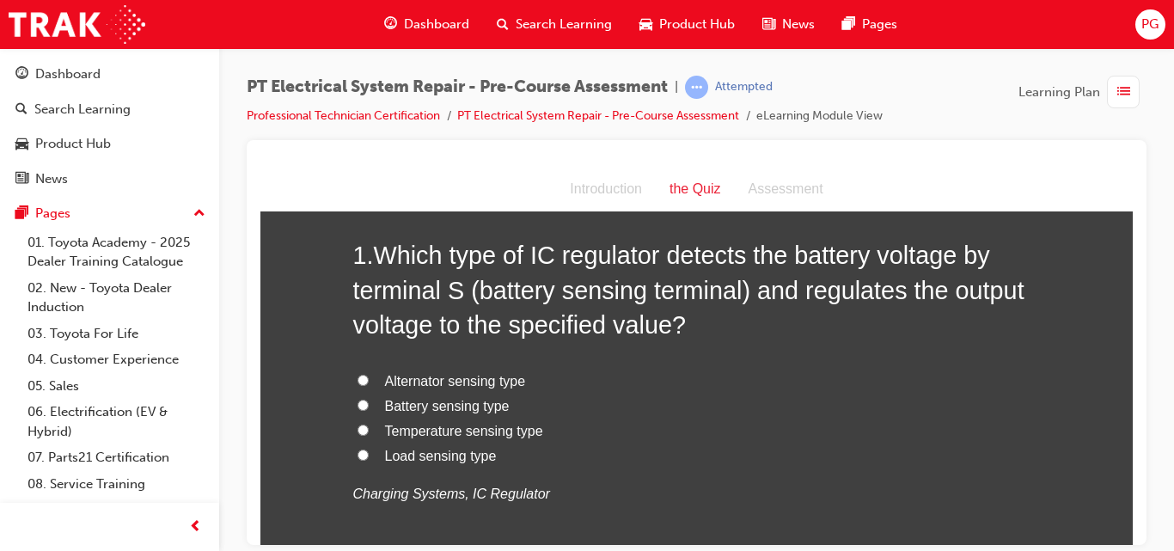
click at [358, 402] on input "Battery sensing type" at bounding box center [363, 404] width 11 height 11
radio input "true"
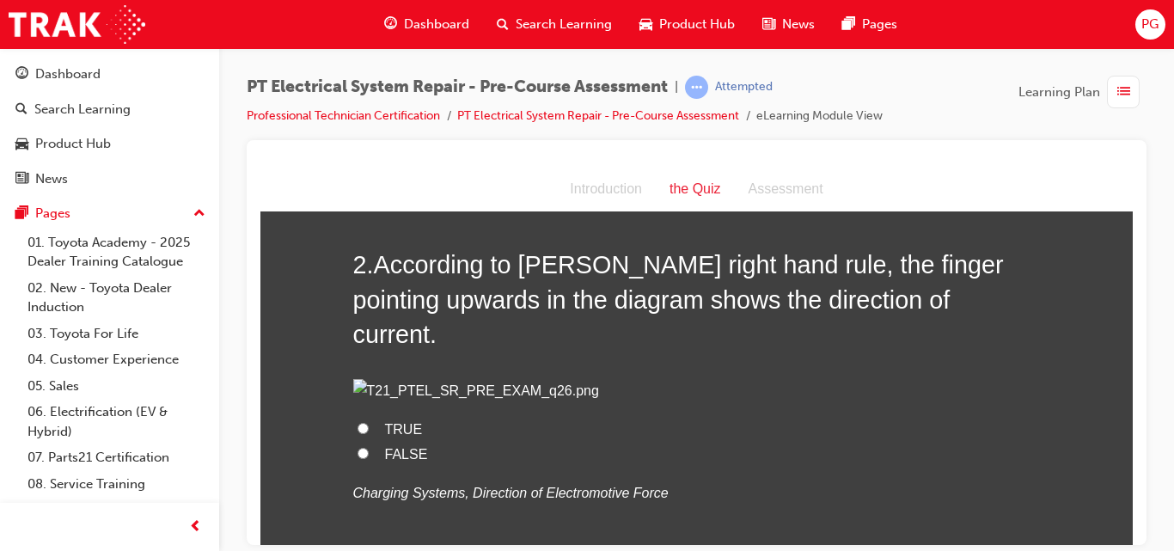
scroll to position [519, 0]
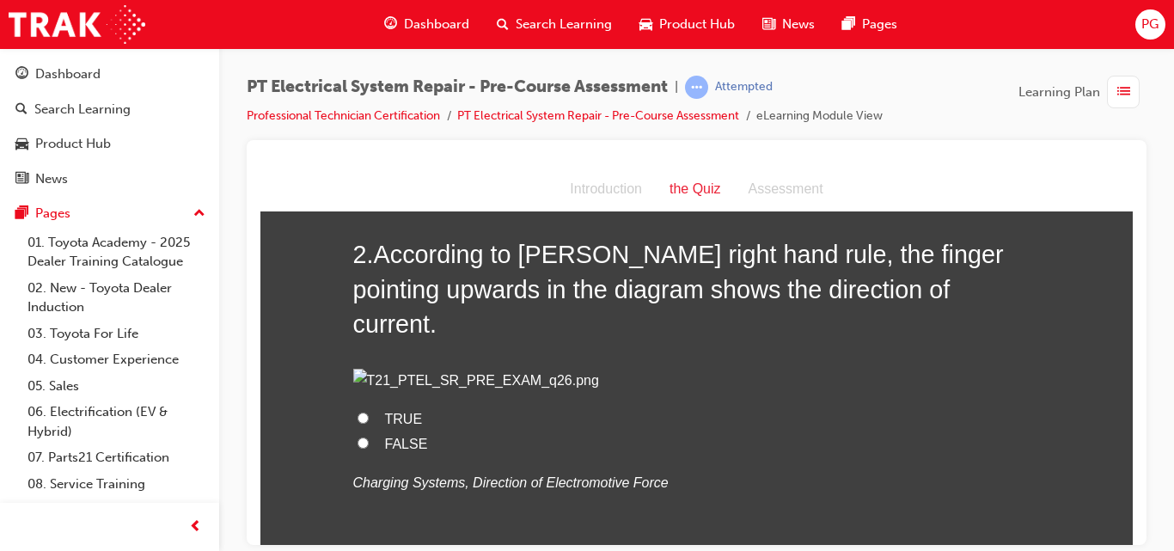
click at [358, 448] on input "FALSE" at bounding box center [363, 442] width 11 height 11
radio input "true"
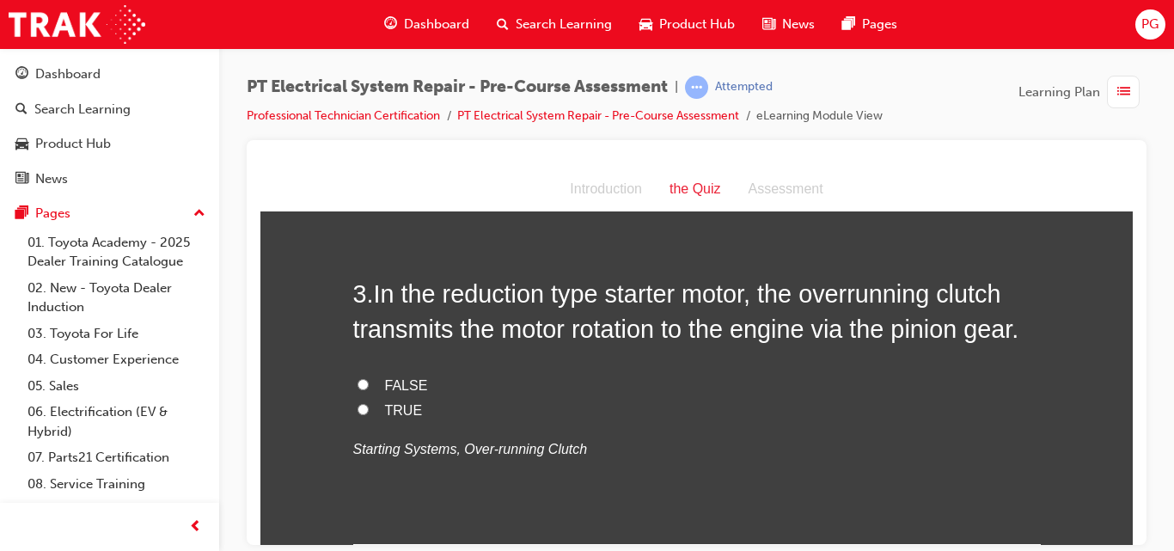
scroll to position [956, 0]
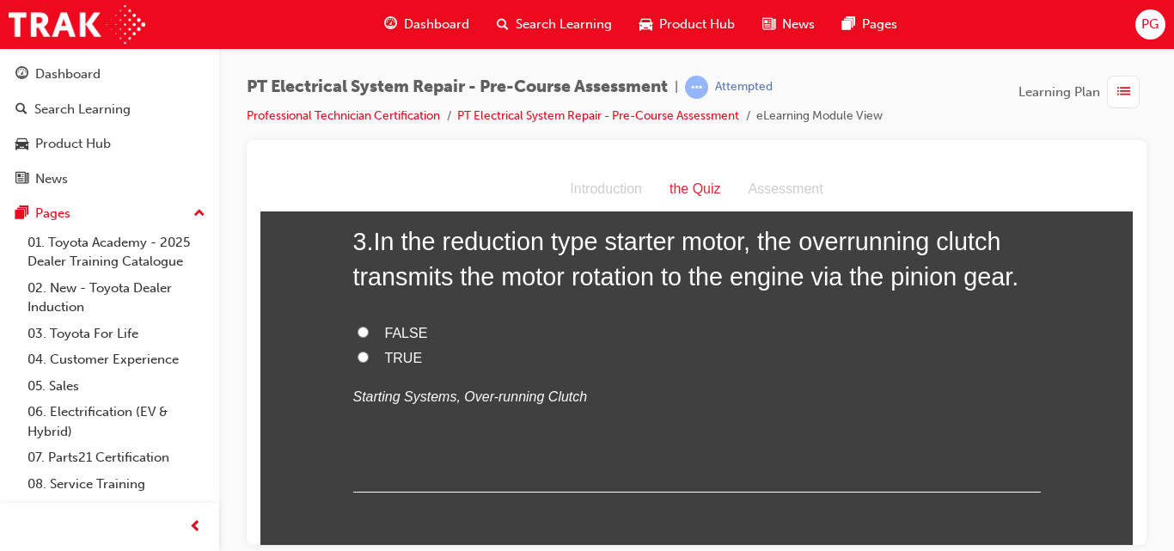
click at [387, 364] on span "TRUE" at bounding box center [404, 357] width 38 height 15
click at [369, 362] on input "TRUE" at bounding box center [363, 356] width 11 height 11
radio input "true"
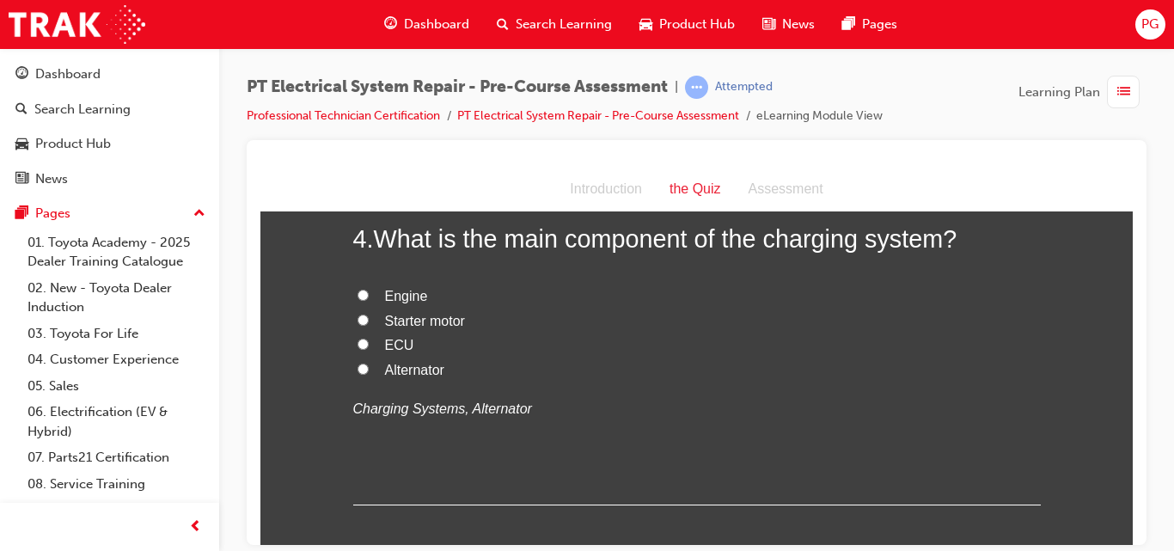
scroll to position [1319, 0]
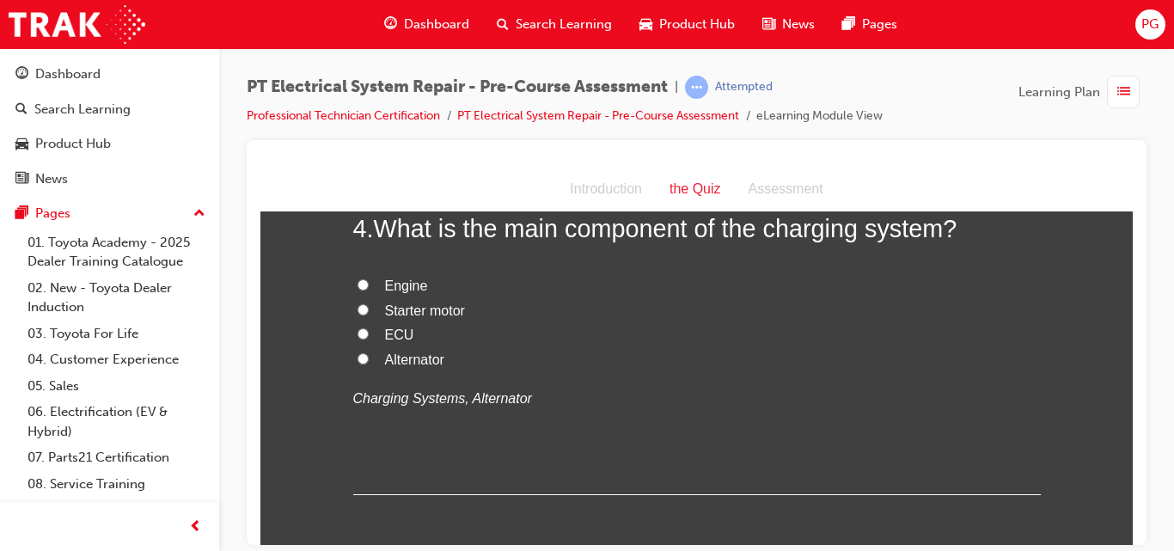
click at [358, 364] on input "Alternator" at bounding box center [363, 357] width 11 height 11
radio input "true"
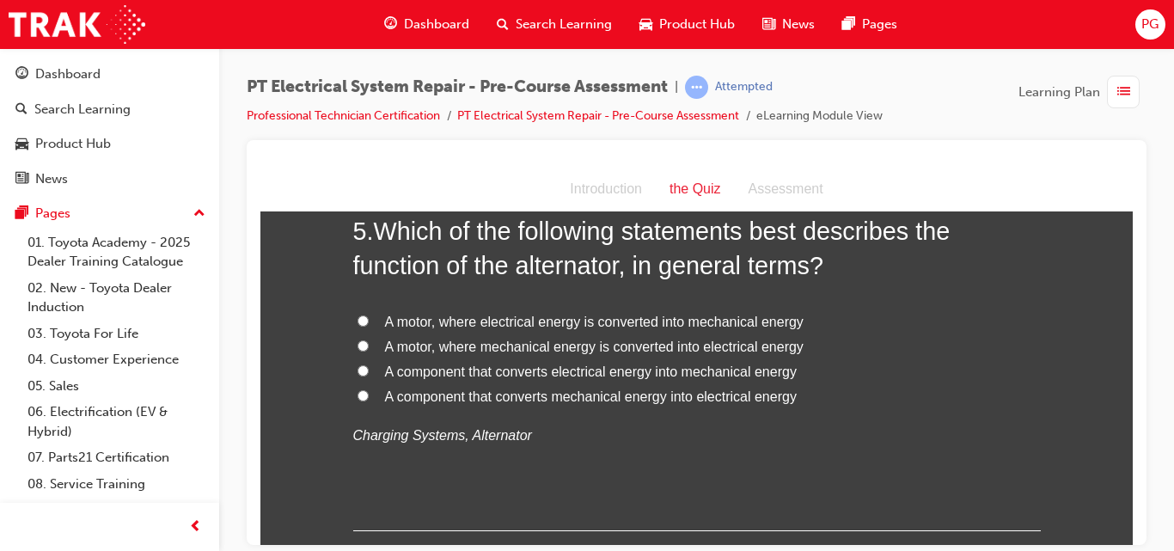
scroll to position [1714, 0]
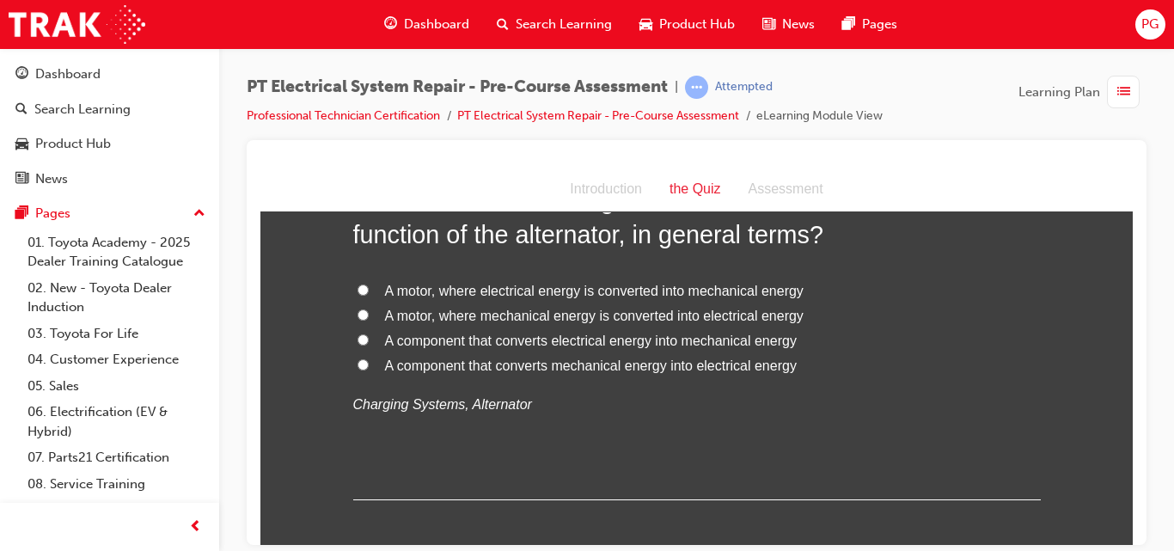
click at [358, 370] on input "A component that converts mechanical energy into electrical energy" at bounding box center [363, 363] width 11 height 11
radio input "true"
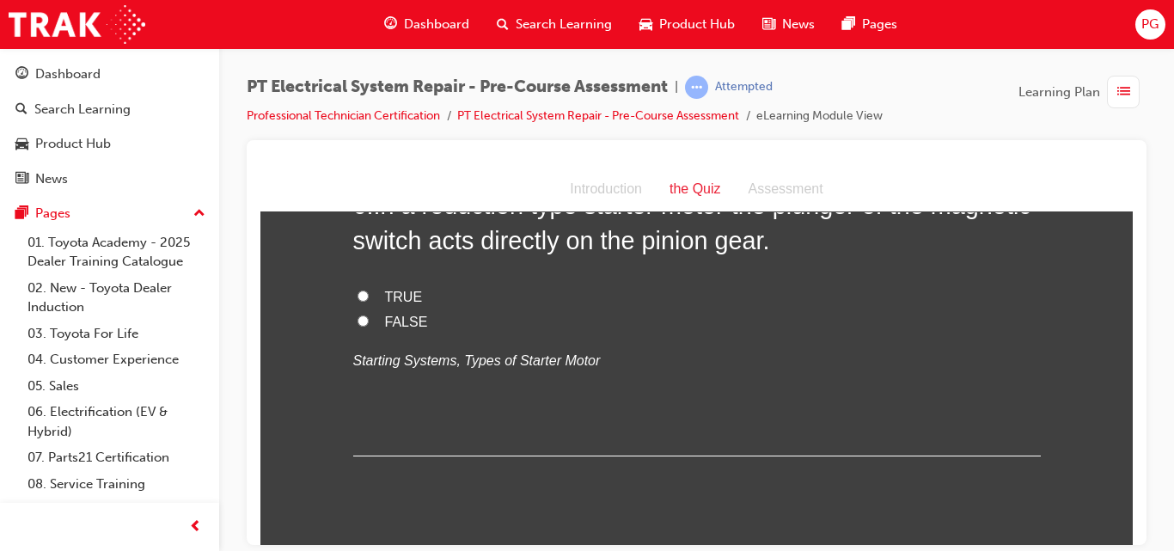
scroll to position [2119, 0]
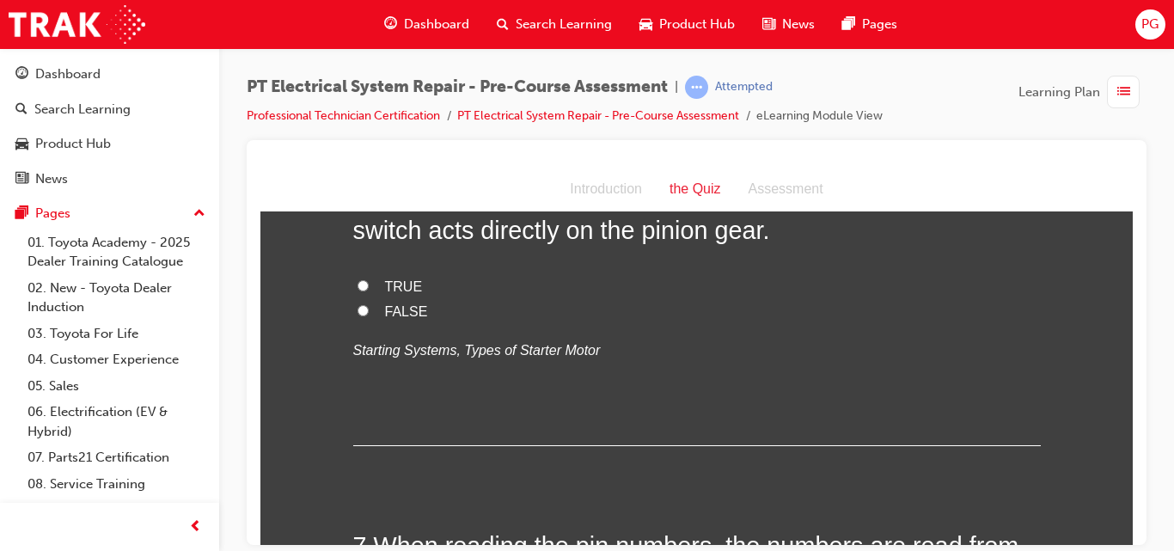
click at [398, 318] on span "FALSE" at bounding box center [406, 310] width 43 height 15
click at [369, 315] on input "FALSE" at bounding box center [363, 309] width 11 height 11
radio input "true"
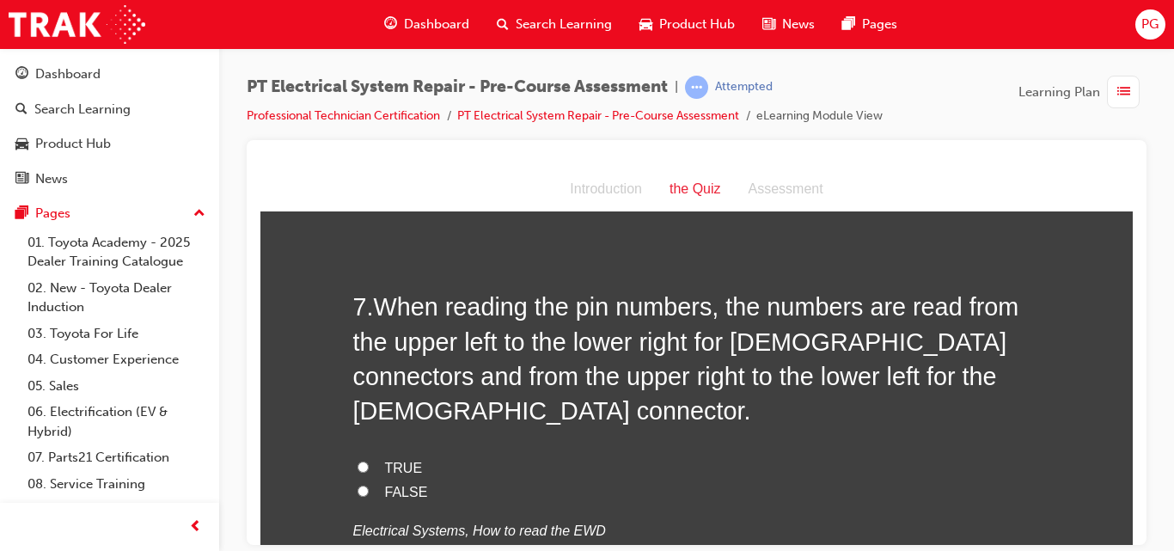
scroll to position [2472, 0]
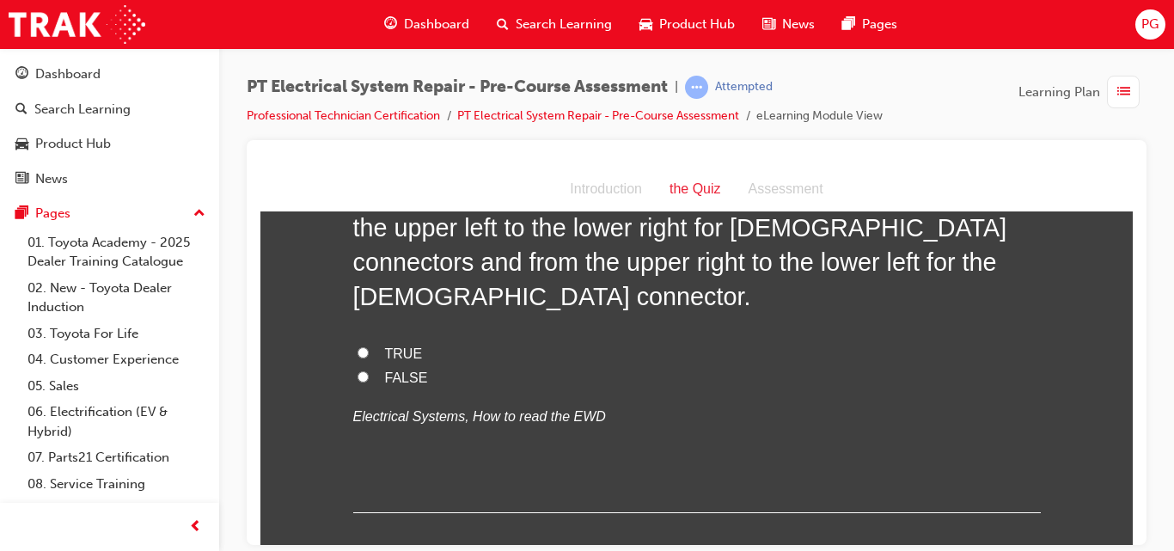
click at [401, 384] on span "FALSE" at bounding box center [406, 377] width 43 height 15
click at [369, 382] on input "FALSE" at bounding box center [363, 375] width 11 height 11
radio input "true"
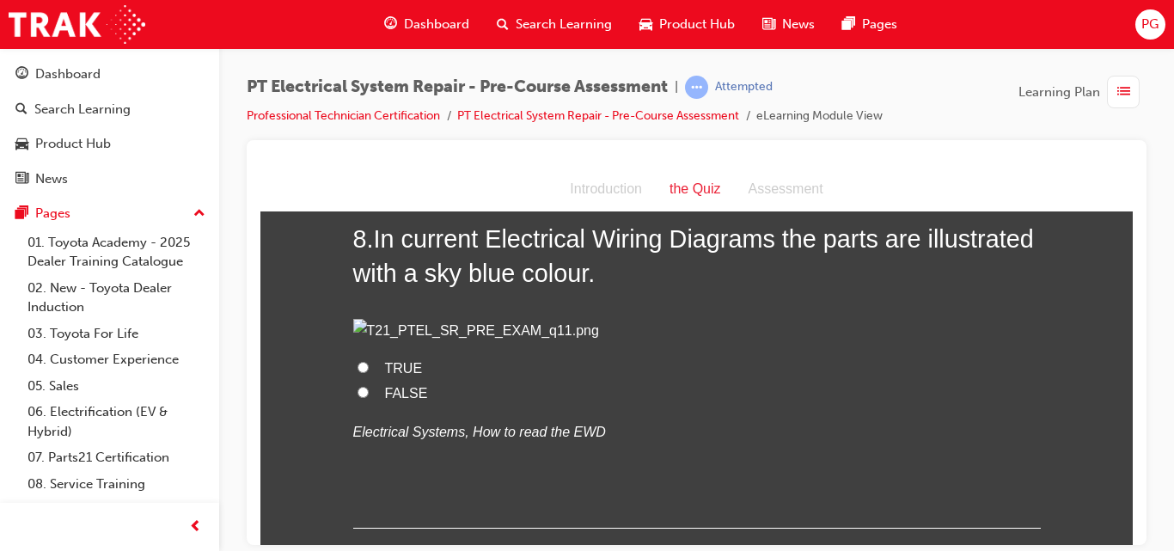
scroll to position [2856, 0]
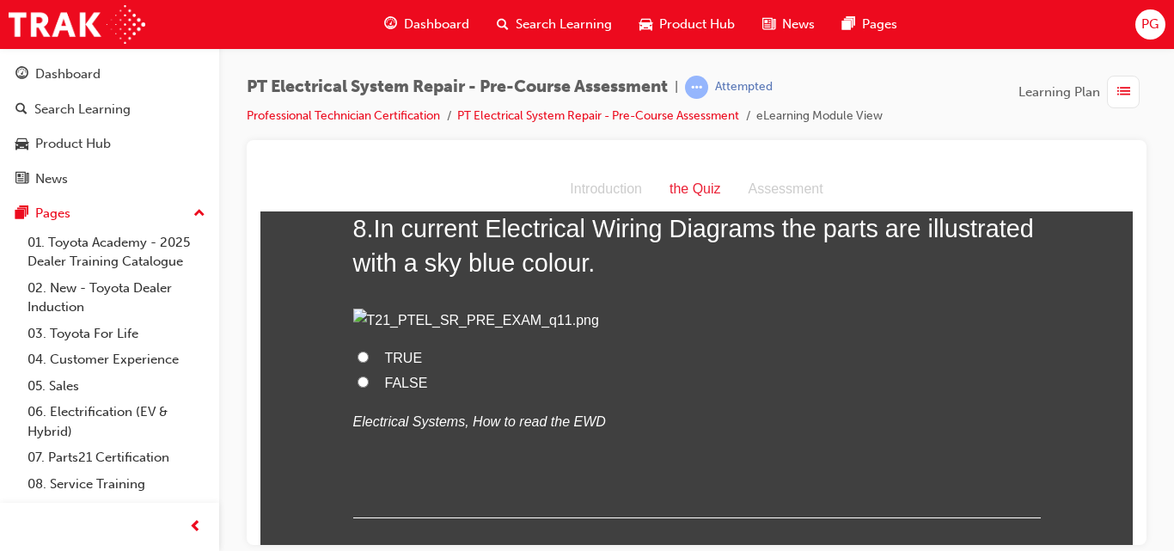
click at [358, 387] on input "FALSE" at bounding box center [363, 381] width 11 height 11
radio input "true"
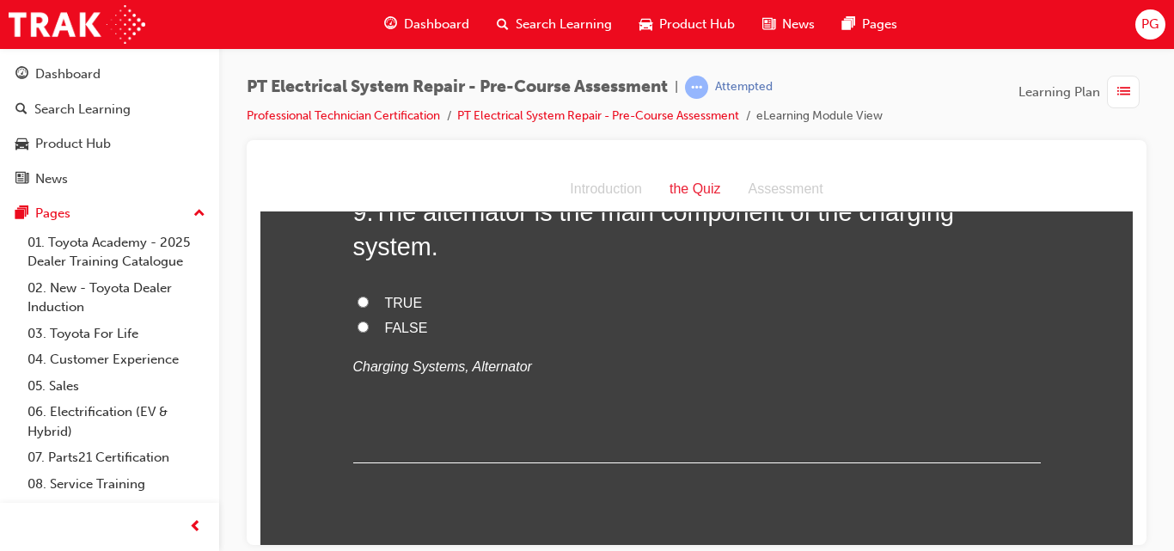
scroll to position [3272, 0]
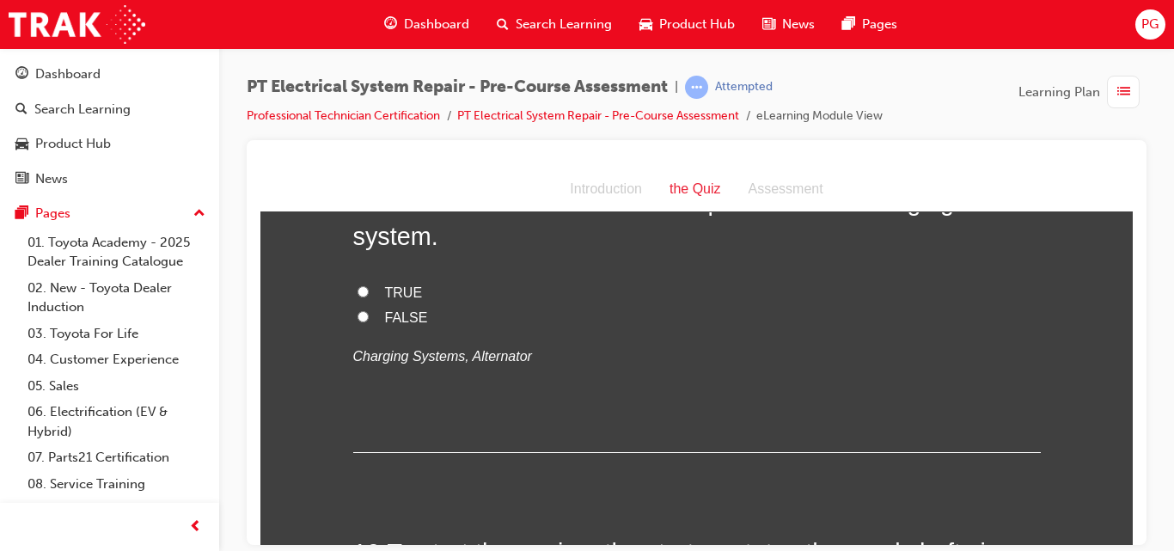
click at [358, 297] on input "TRUE" at bounding box center [363, 290] width 11 height 11
radio input "true"
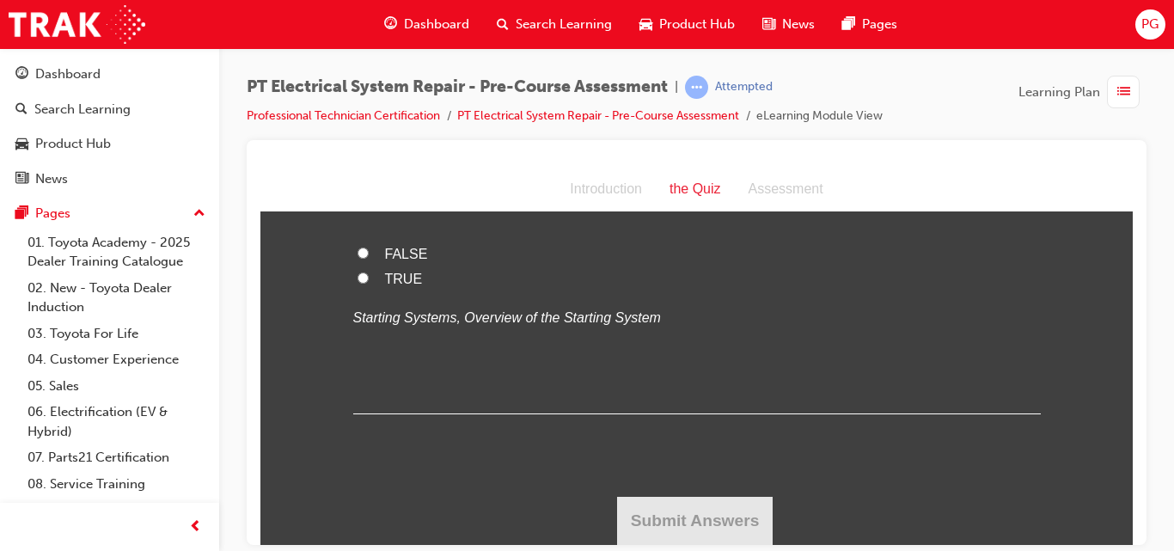
scroll to position [3708, 0]
click at [358, 283] on input "TRUE" at bounding box center [363, 277] width 11 height 11
radio input "true"
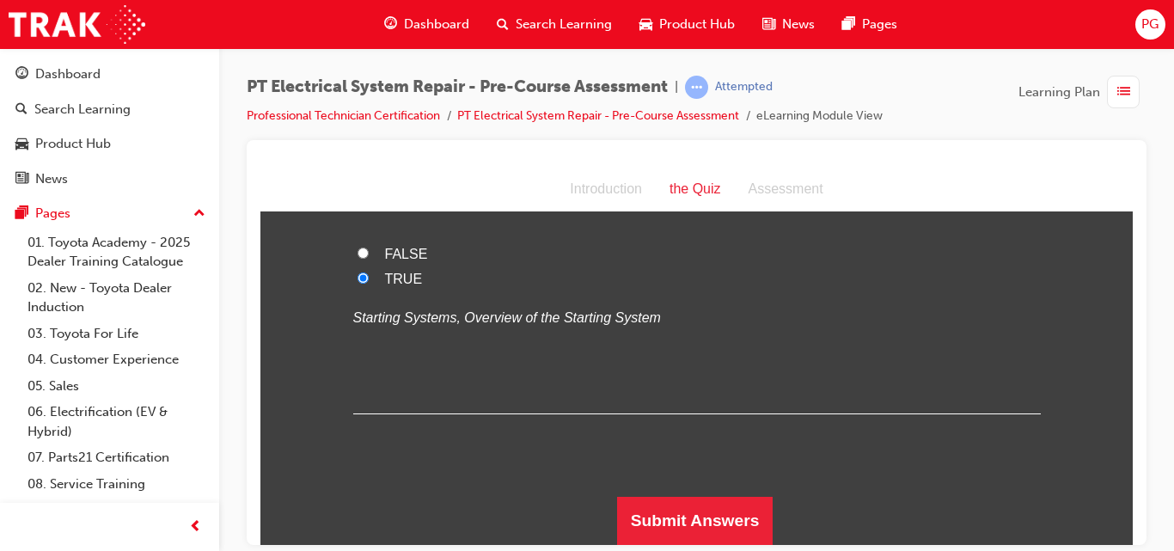
scroll to position [3812, 0]
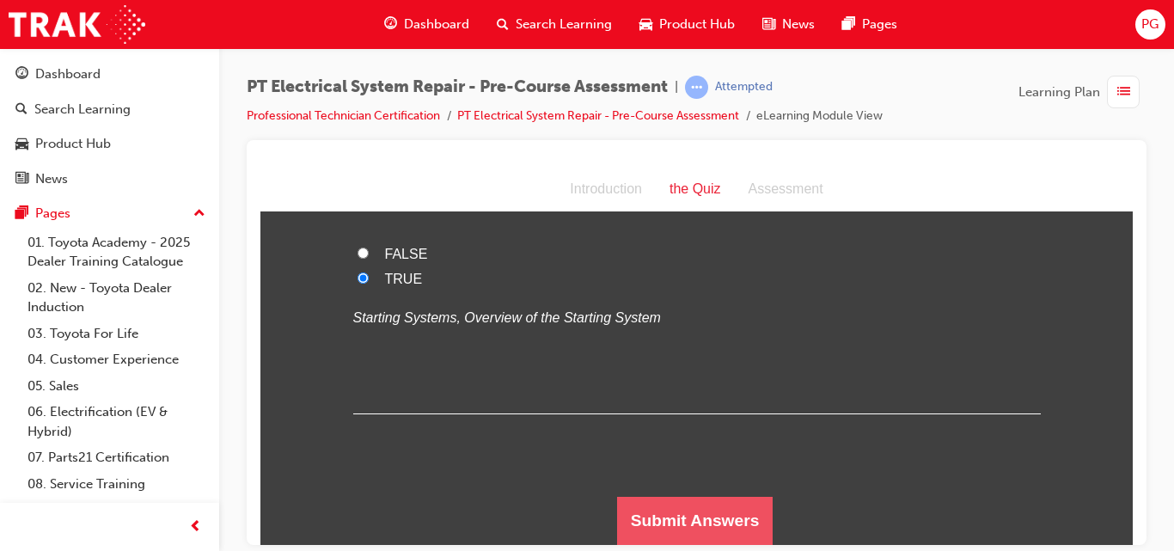
click at [681, 507] on button "Submit Answers" at bounding box center [695, 520] width 156 height 48
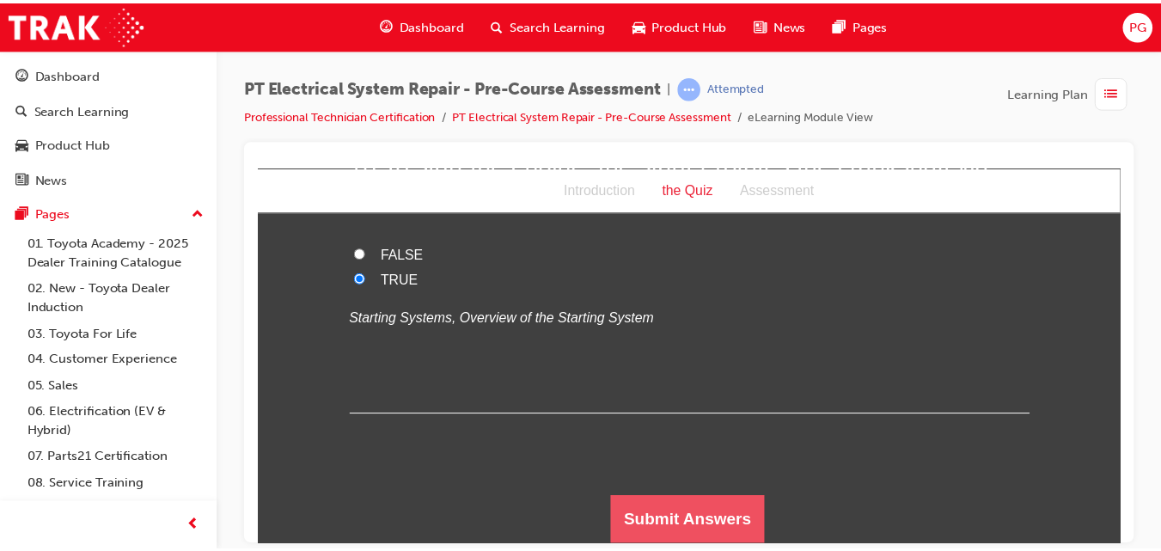
scroll to position [0, 0]
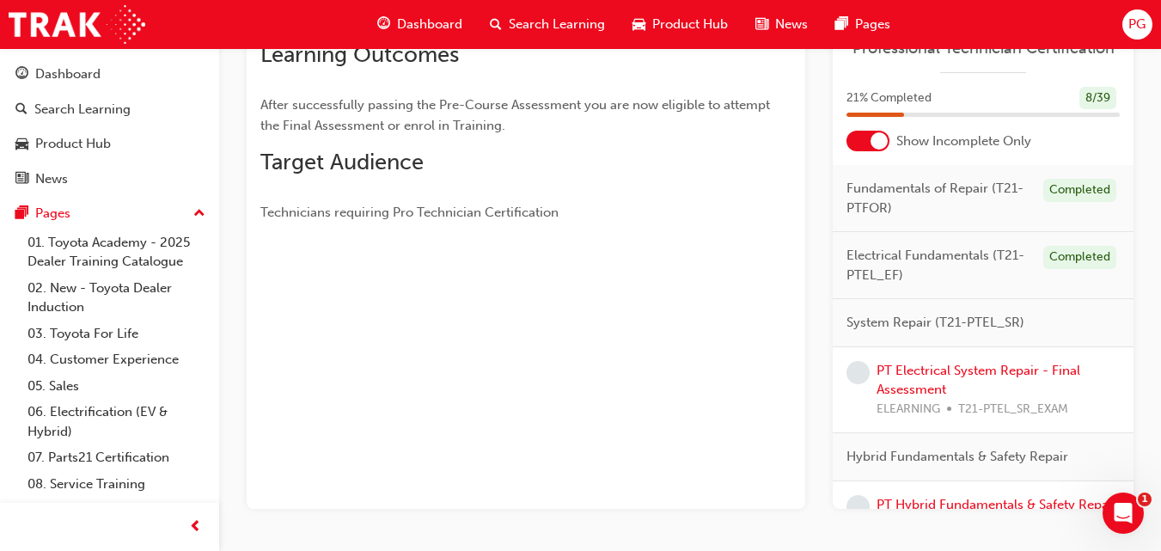
scroll to position [321, 0]
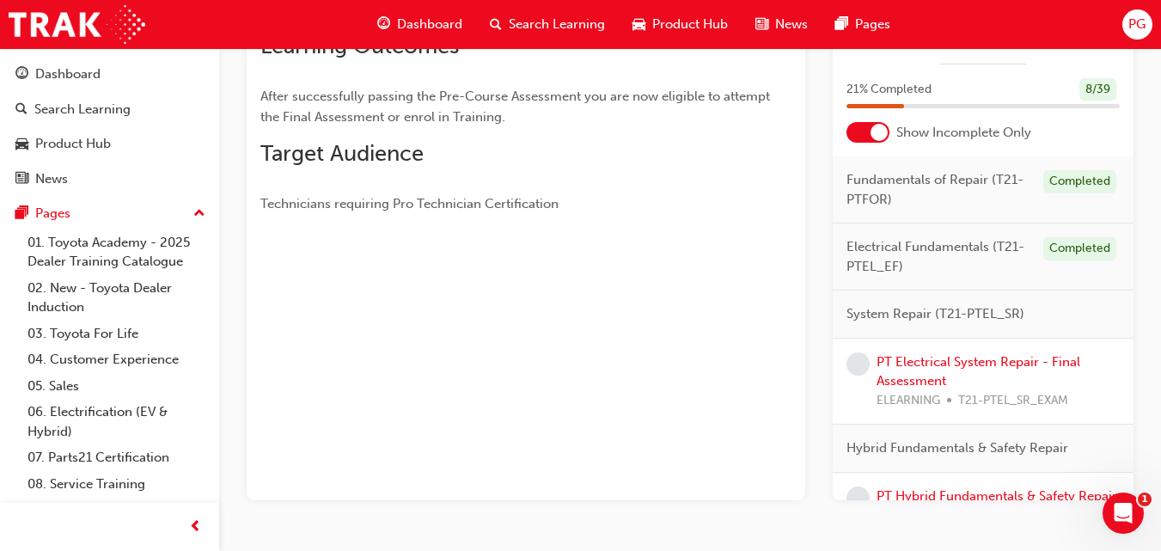
click at [914, 370] on div "PT Electrical System Repair - Final Assessment ELEARNING T21-PTEL_SR_EXAM" at bounding box center [998, 381] width 243 height 58
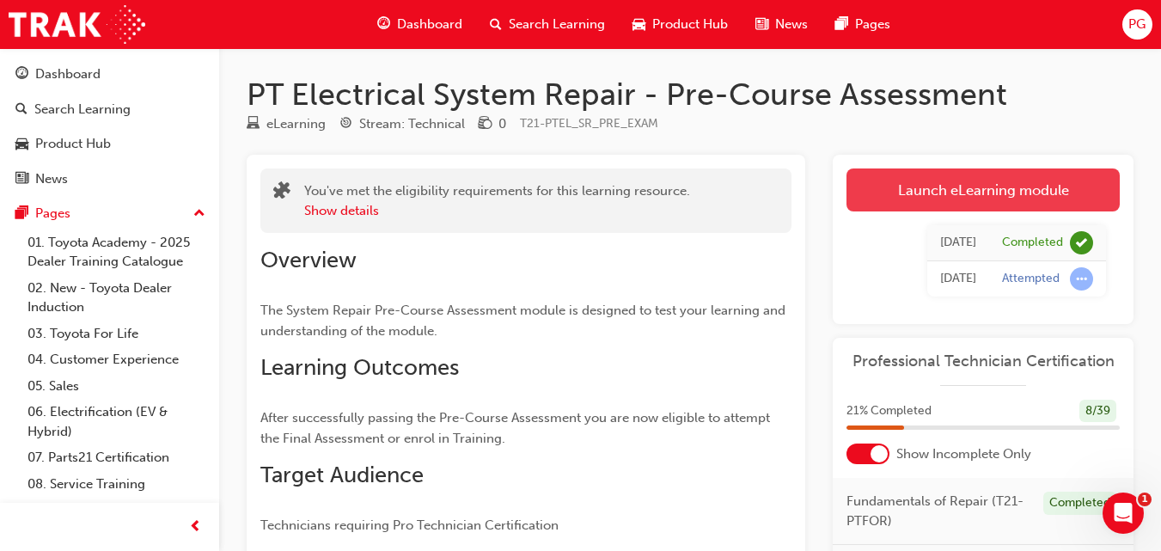
click at [896, 197] on link "Launch eLearning module" at bounding box center [983, 189] width 273 height 43
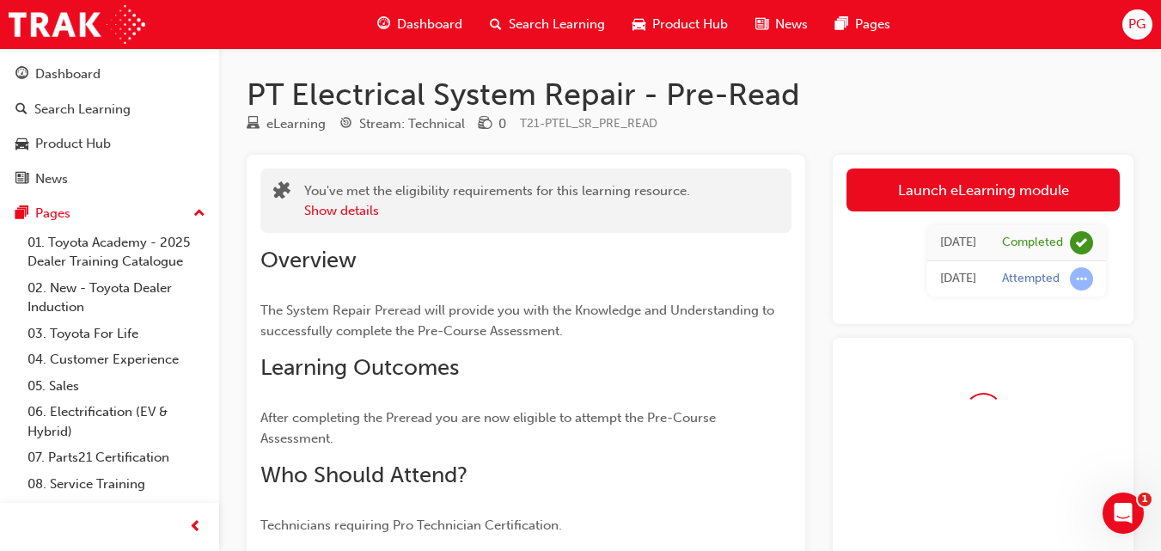
scroll to position [321, 0]
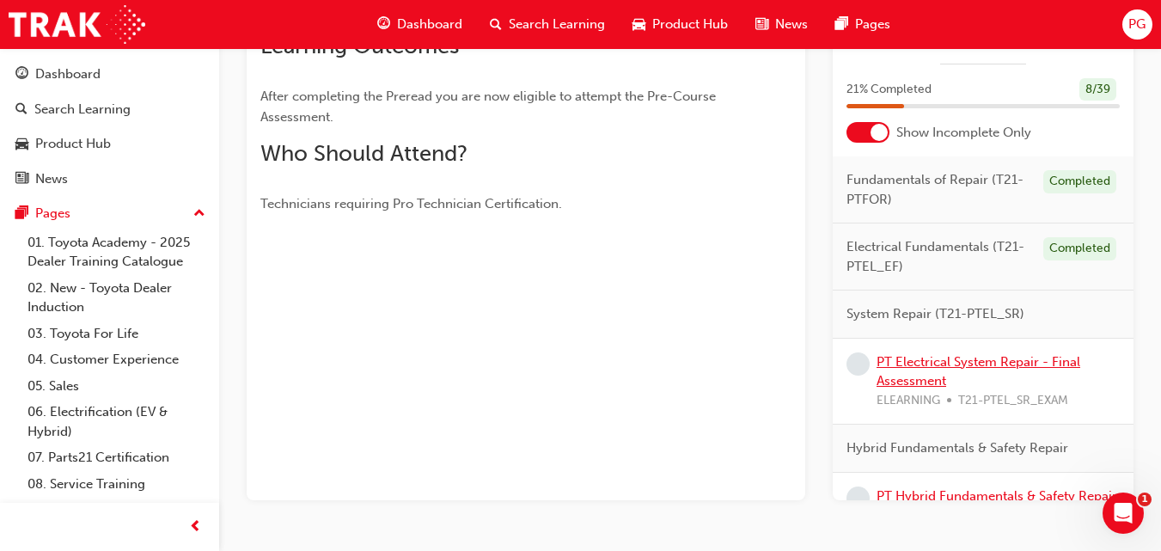
click at [919, 364] on link "PT Electrical System Repair - Final Assessment" at bounding box center [979, 371] width 204 height 35
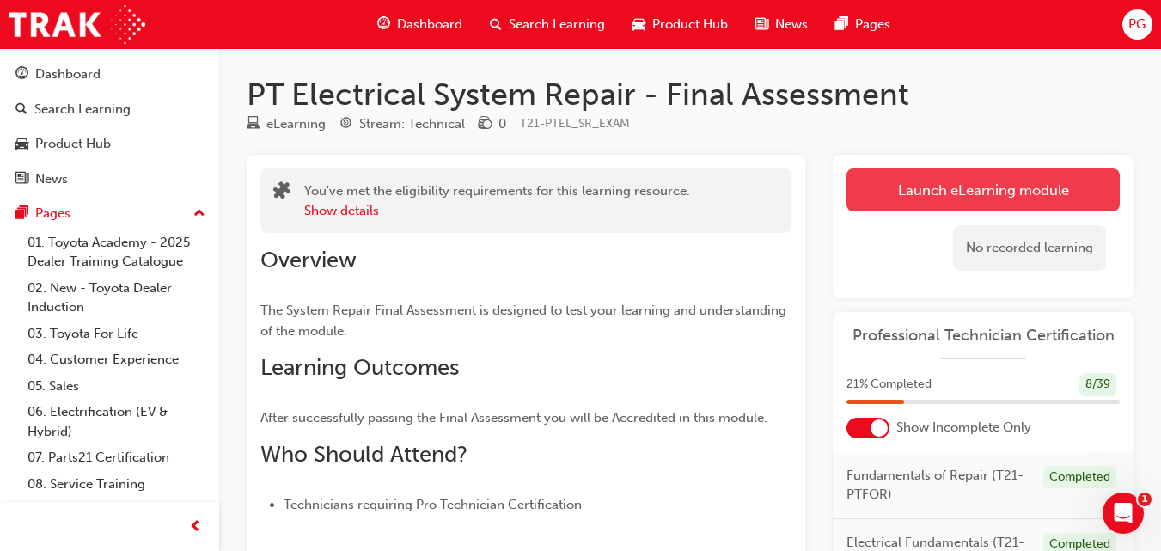
click at [1005, 174] on link "Launch eLearning module" at bounding box center [983, 189] width 273 height 43
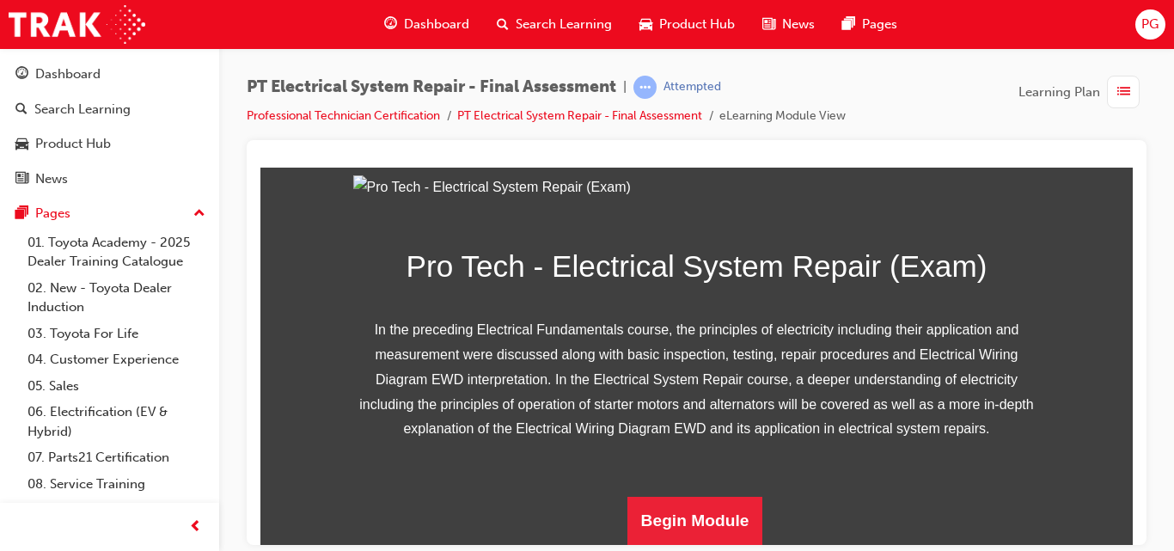
scroll to position [330, 0]
click at [703, 520] on button "Begin Module" at bounding box center [695, 520] width 136 height 48
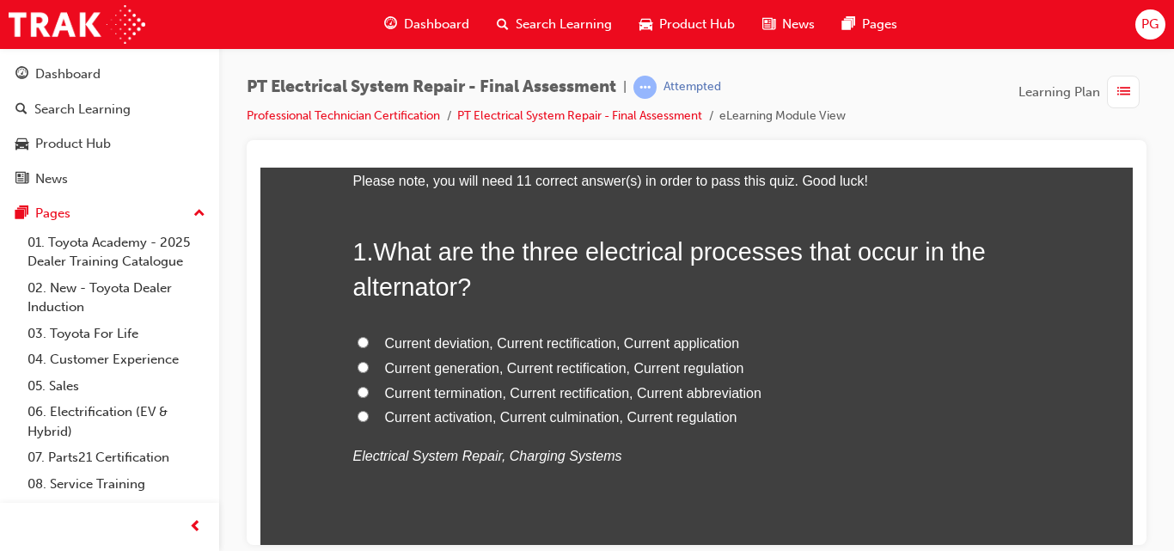
scroll to position [144, 0]
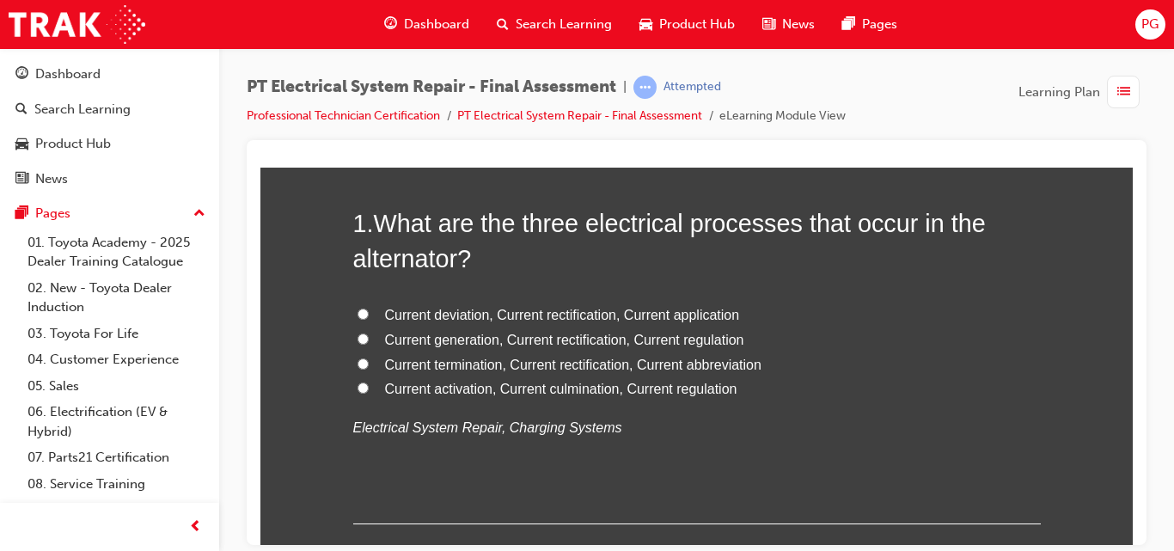
click at [358, 338] on input "Current generation, Current rectification, Current regulation" at bounding box center [363, 338] width 11 height 11
radio input "true"
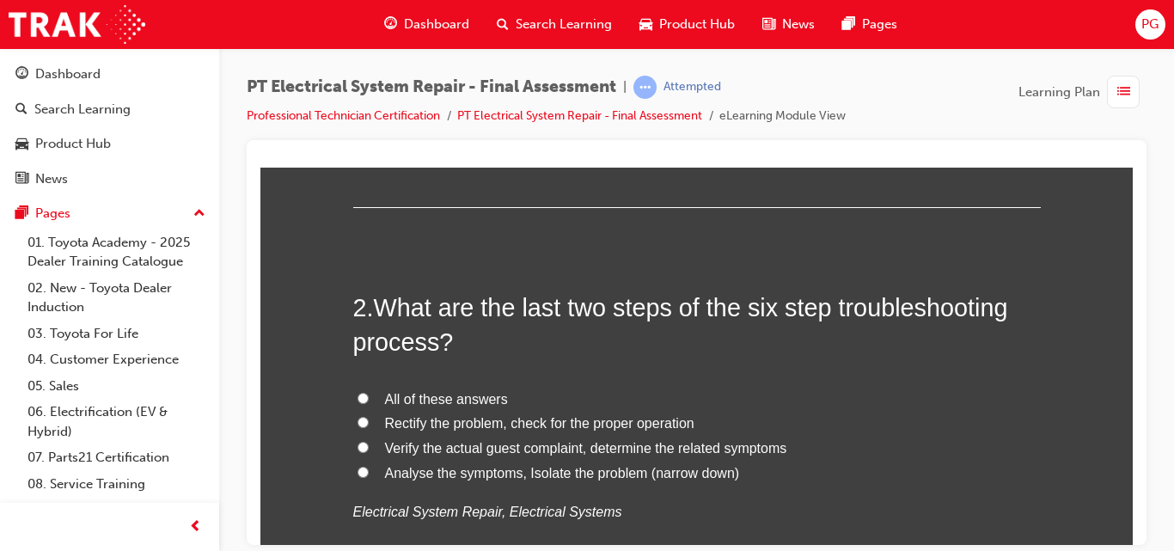
scroll to position [489, 0]
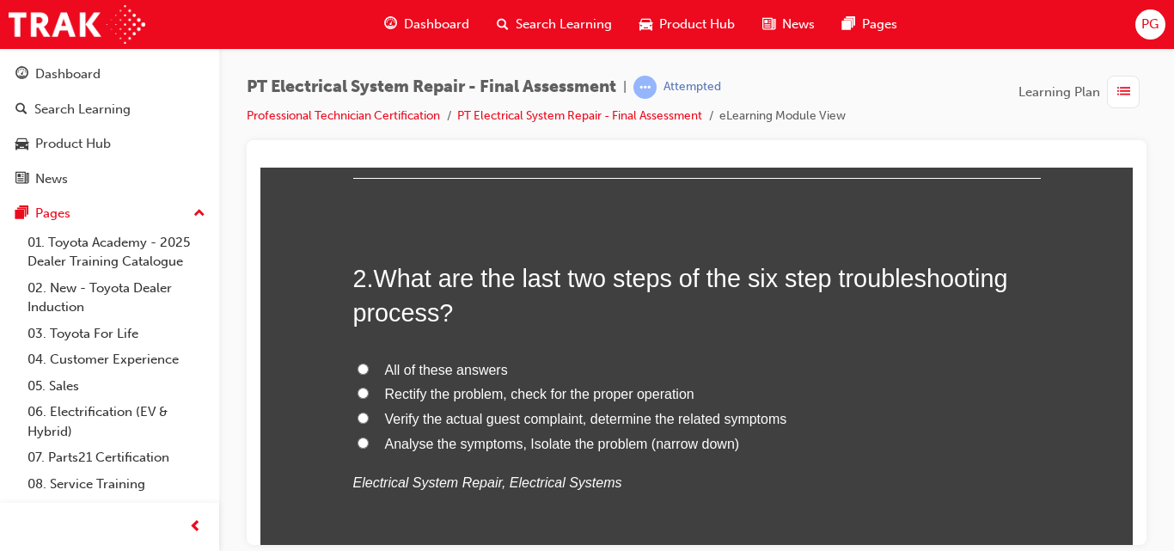
click at [643, 394] on span "Rectify the problem, check for the proper operation" at bounding box center [539, 393] width 309 height 15
click at [369, 394] on input "Rectify the problem, check for the proper operation" at bounding box center [363, 392] width 11 height 11
radio input "true"
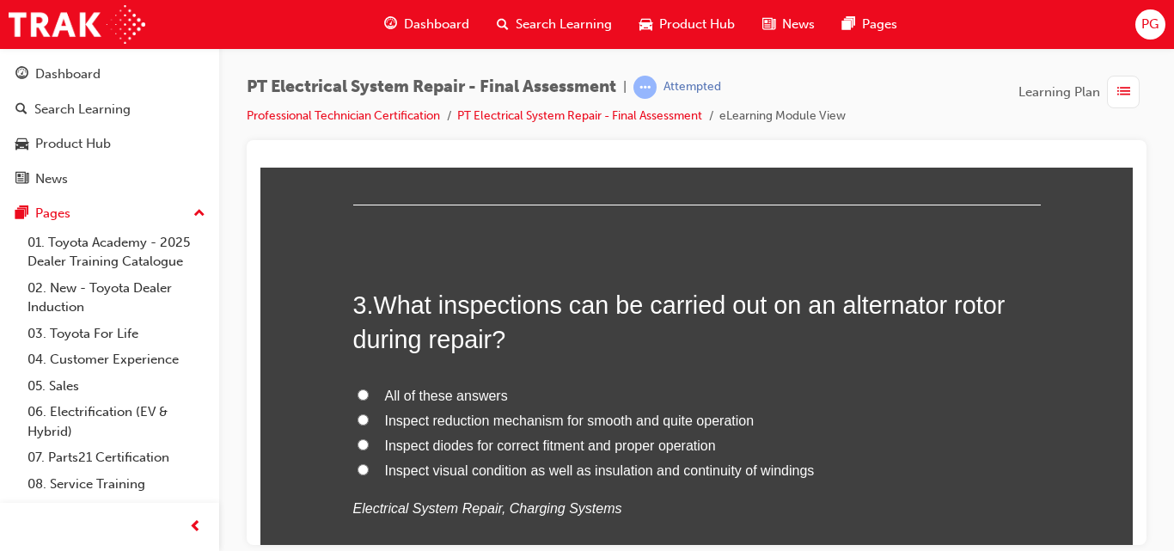
scroll to position [877, 0]
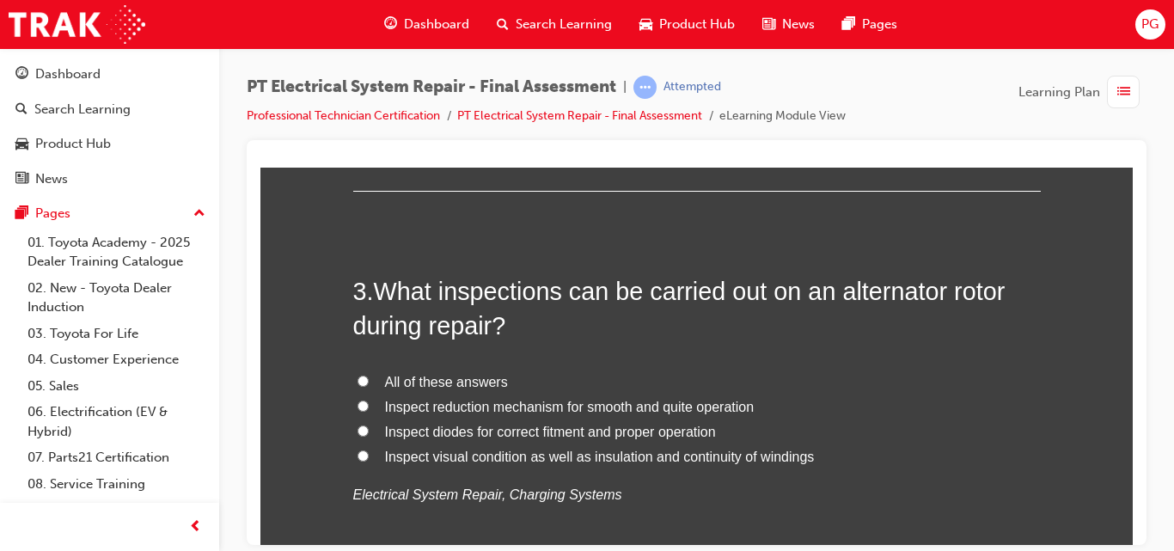
click at [358, 377] on input "All of these answers" at bounding box center [363, 380] width 11 height 11
radio input "true"
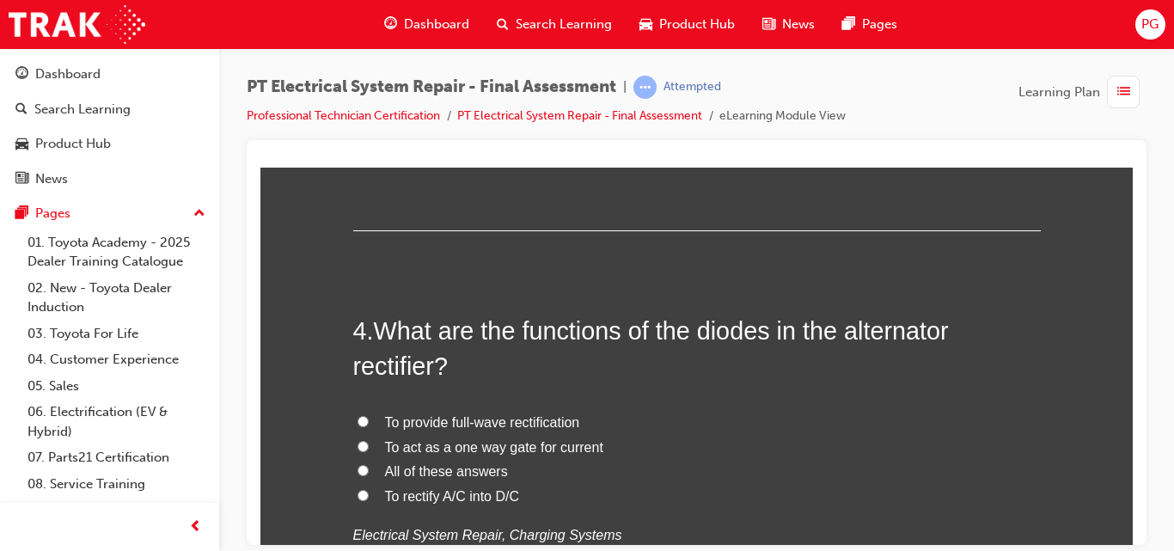
scroll to position [1280, 0]
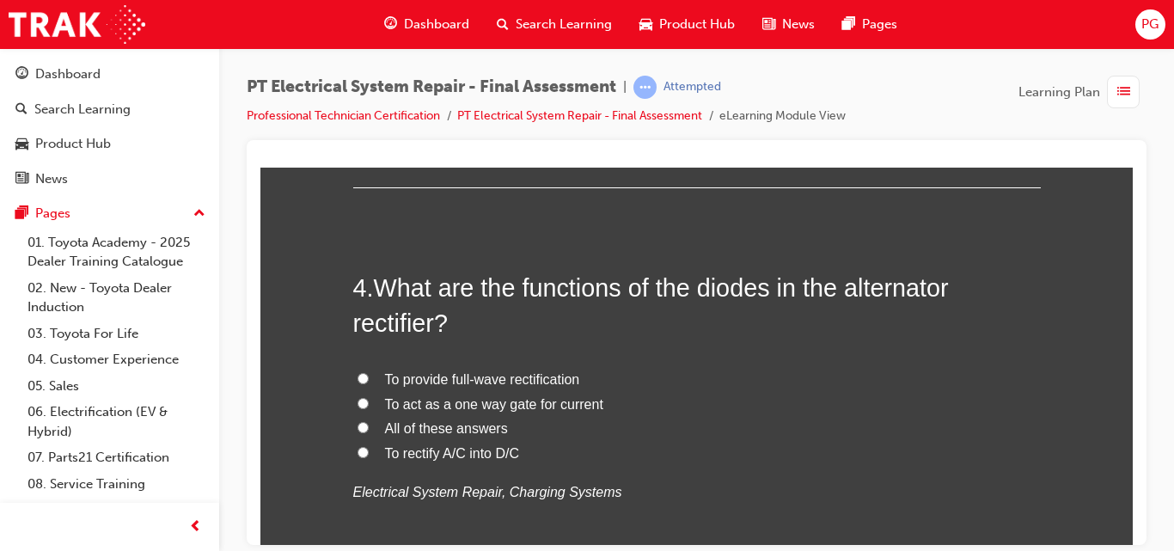
click at [358, 429] on input "All of these answers" at bounding box center [363, 426] width 11 height 11
radio input "true"
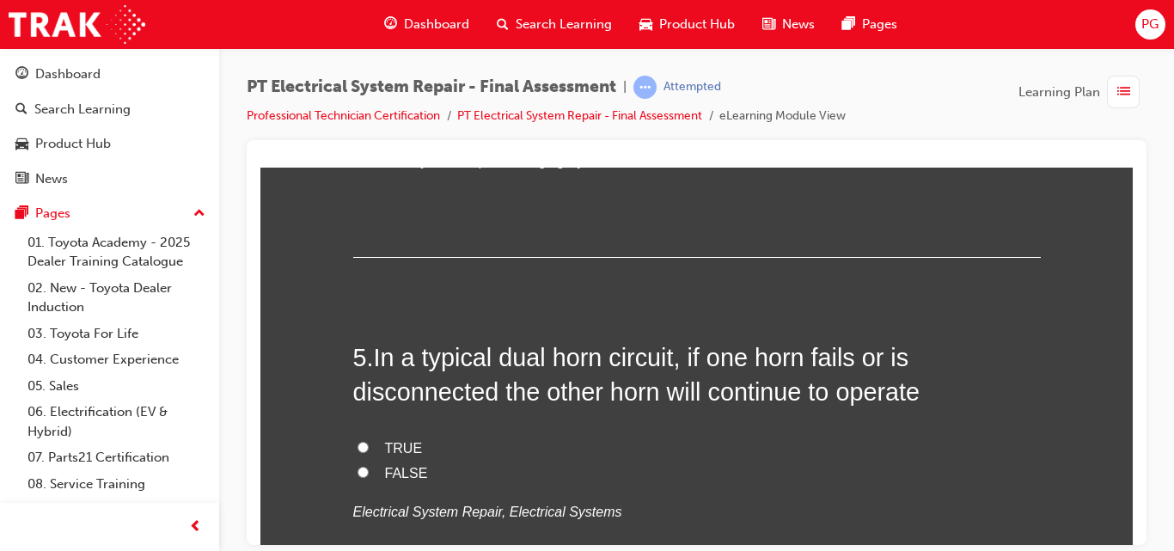
scroll to position [1624, 0]
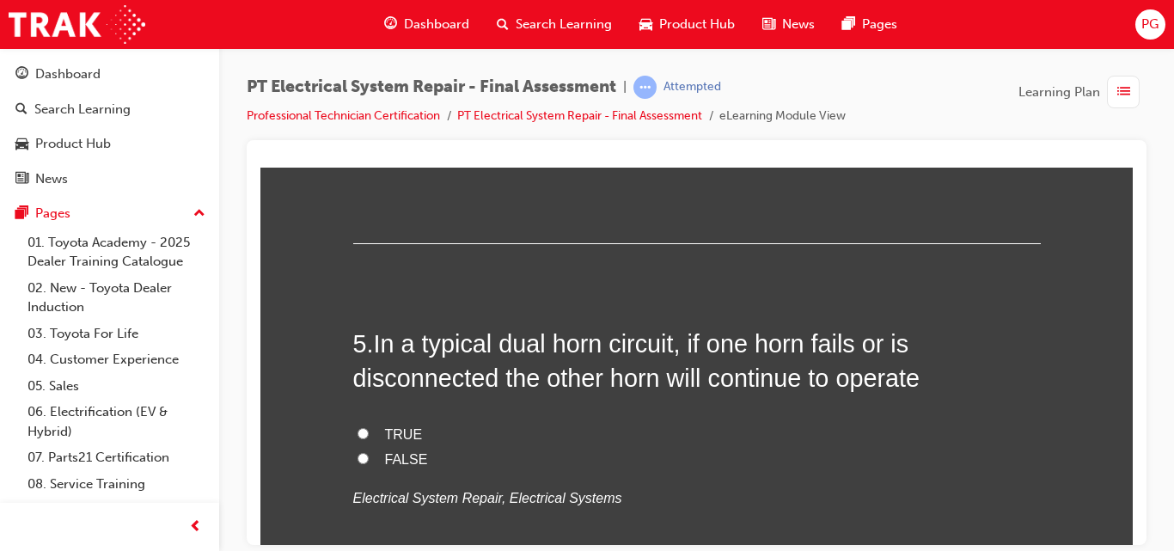
click at [358, 433] on input "TRUE" at bounding box center [363, 432] width 11 height 11
radio input "true"
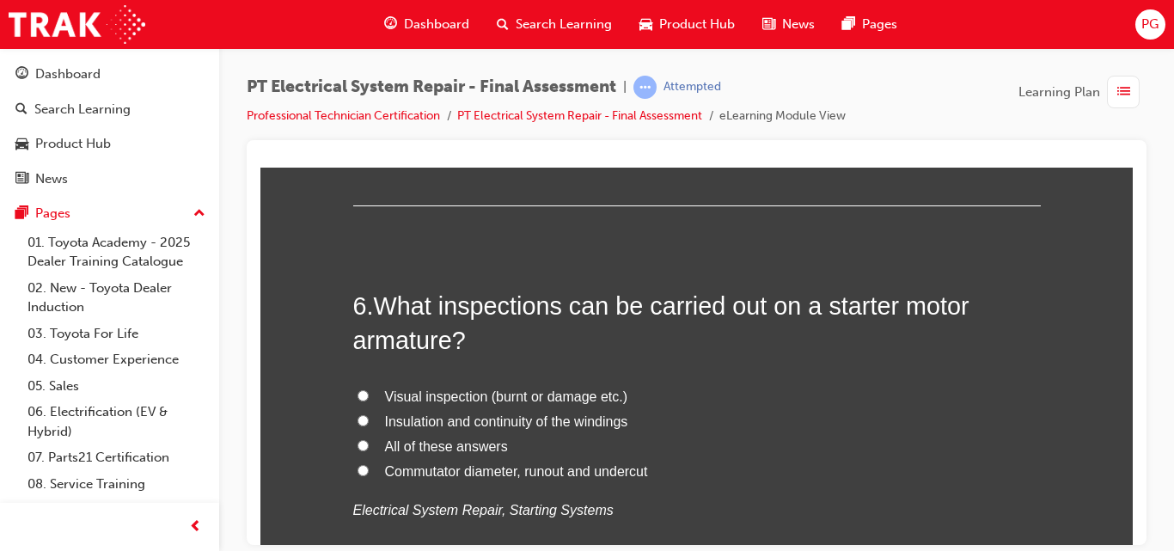
scroll to position [2042, 0]
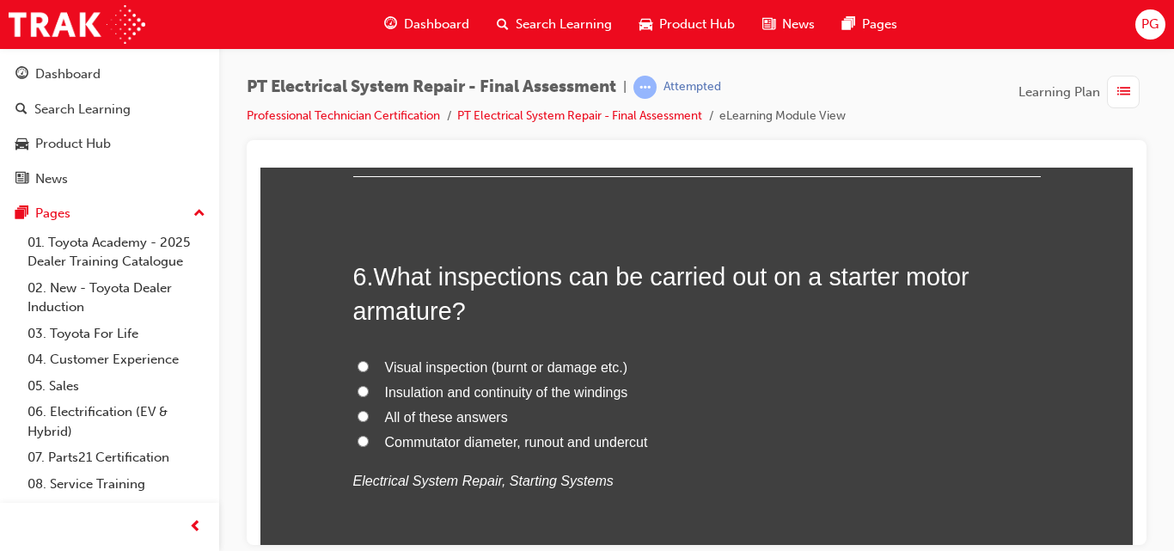
click at [358, 414] on input "All of these answers" at bounding box center [363, 415] width 11 height 11
radio input "true"
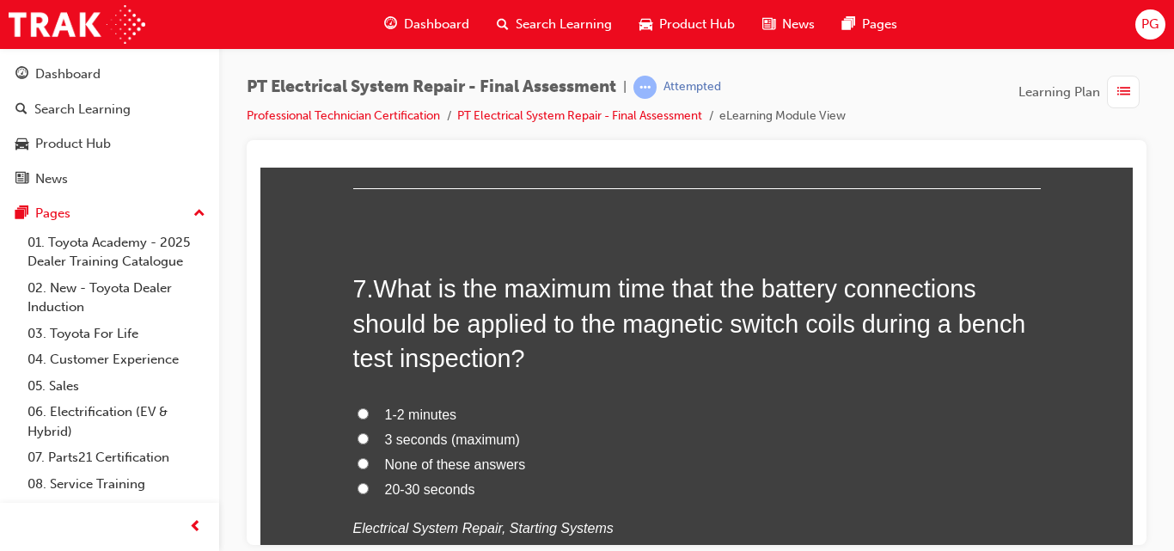
scroll to position [2444, 0]
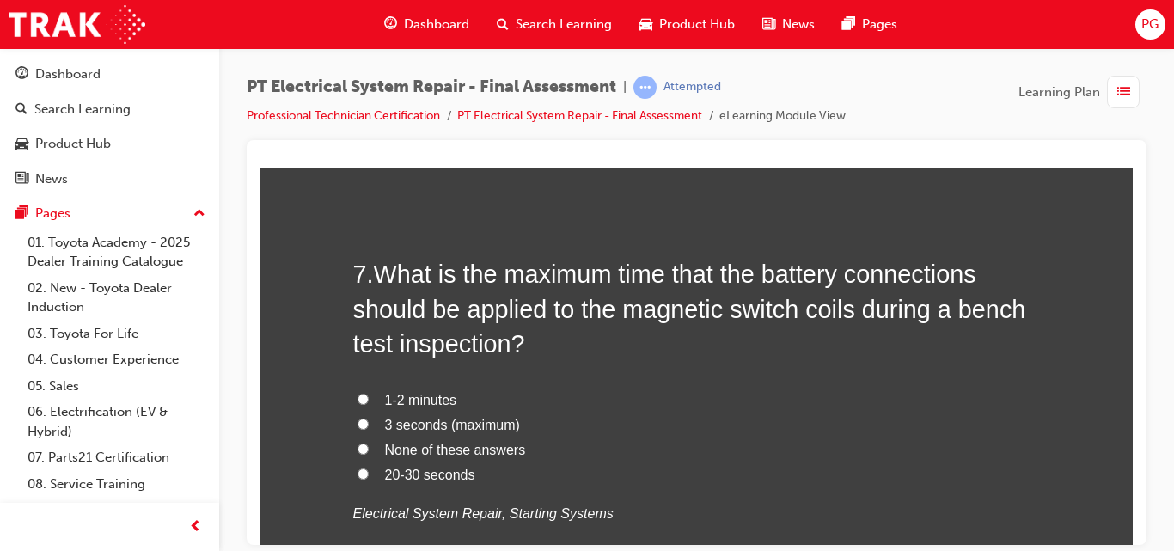
click at [385, 424] on span "3 seconds (maximum)" at bounding box center [452, 424] width 135 height 15
click at [369, 424] on input "3 seconds (maximum)" at bounding box center [363, 423] width 11 height 11
radio input "true"
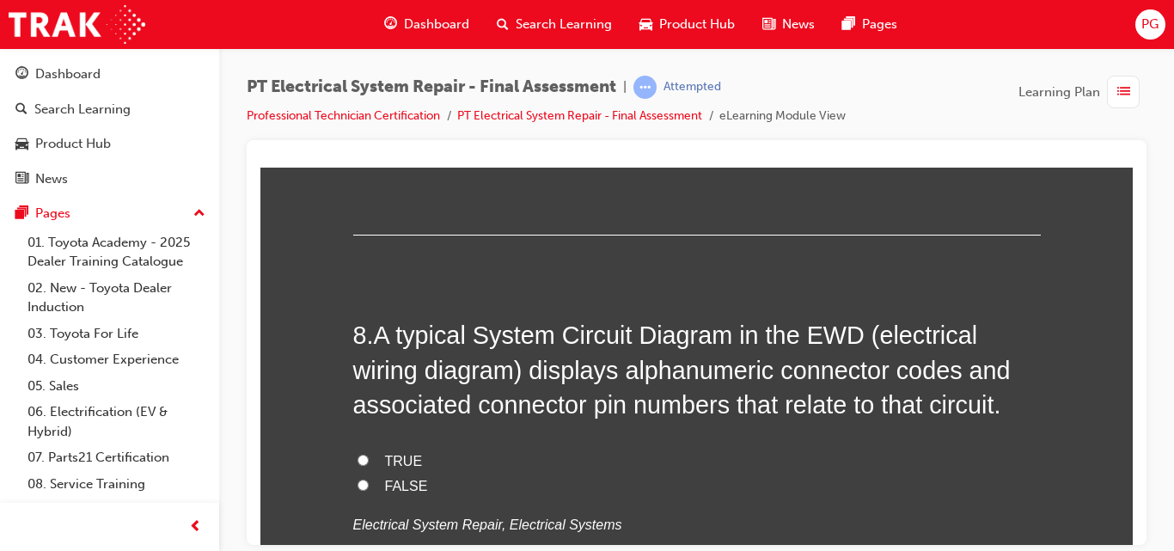
scroll to position [2847, 0]
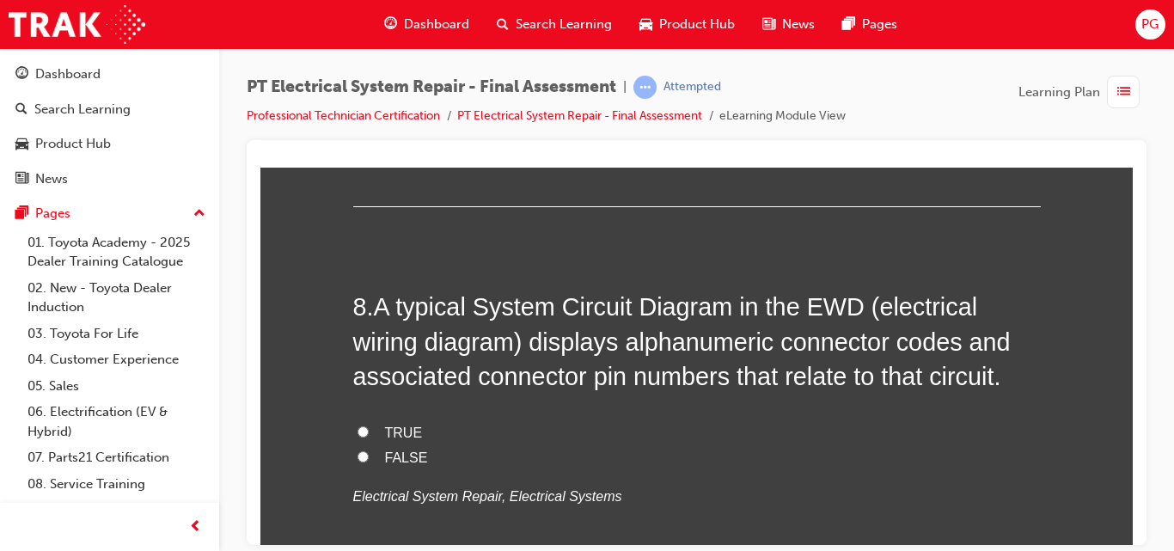
click at [358, 431] on input "TRUE" at bounding box center [363, 430] width 11 height 11
radio input "true"
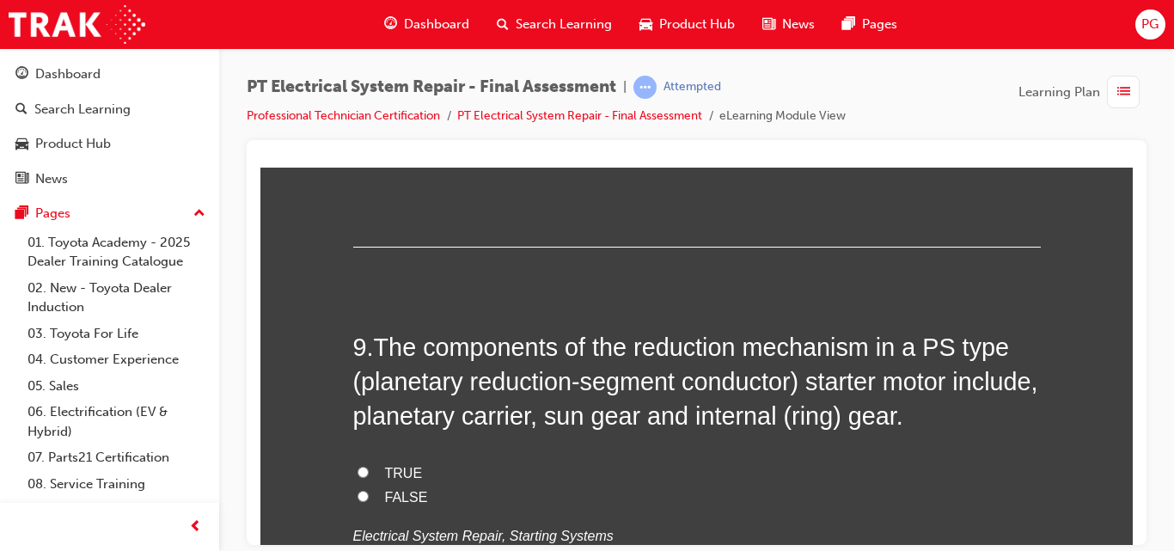
scroll to position [3207, 0]
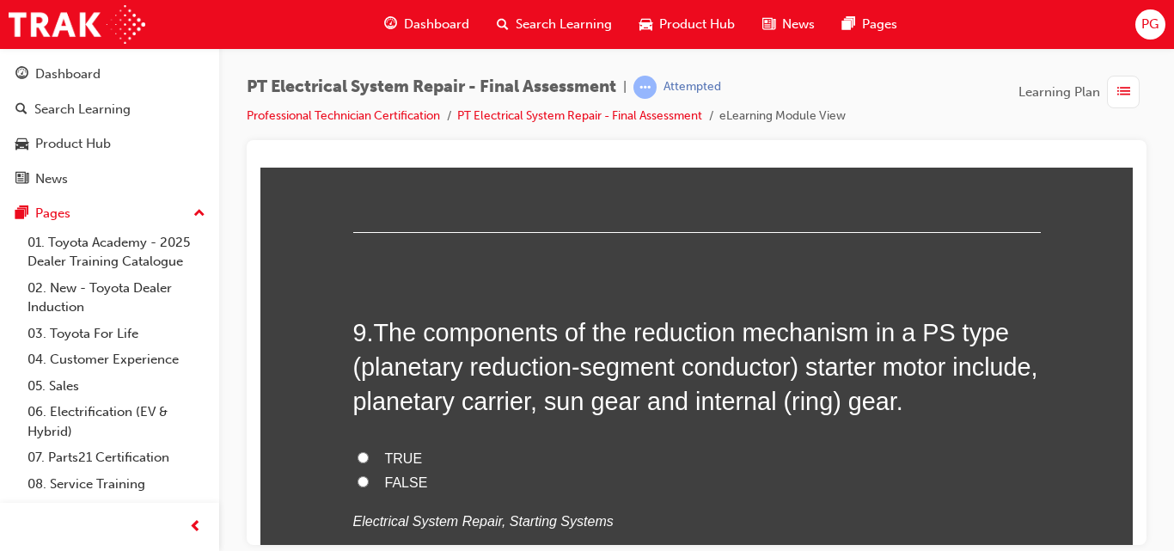
click at [358, 456] on input "TRUE" at bounding box center [363, 456] width 11 height 11
radio input "true"
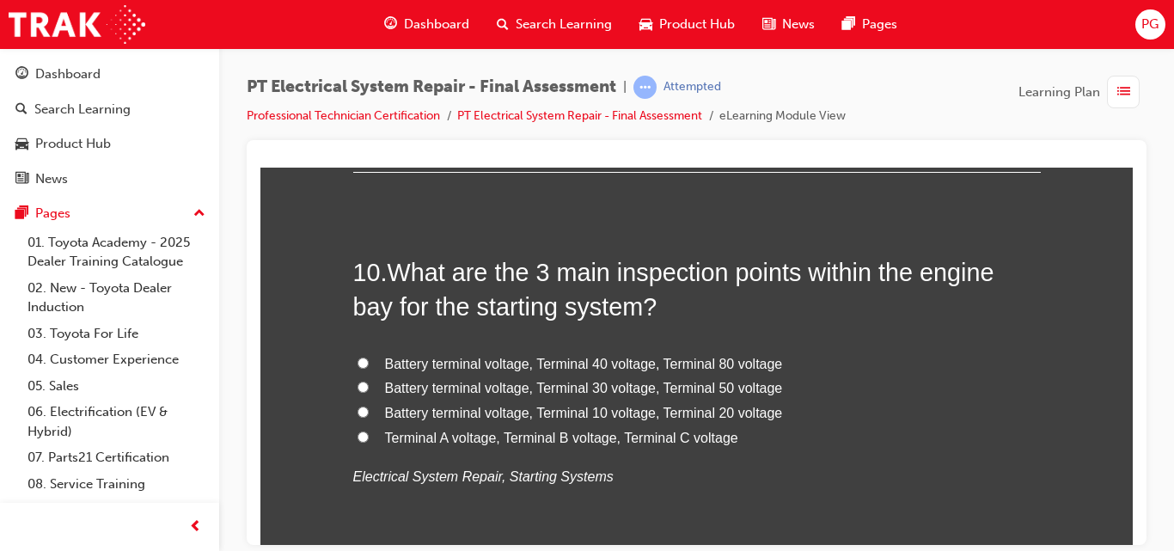
scroll to position [3666, 0]
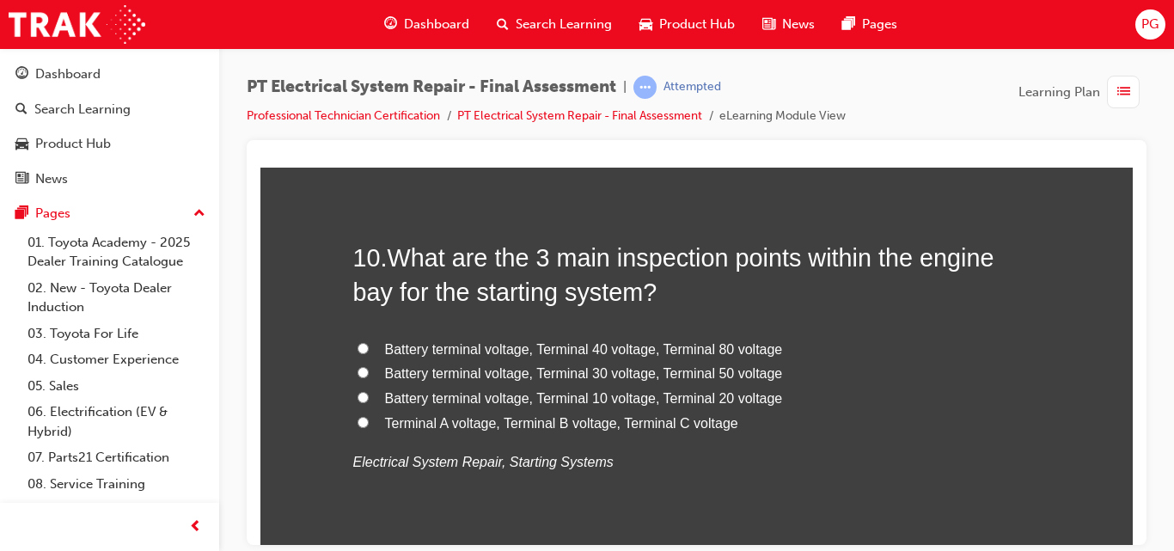
click at [358, 395] on input "Battery terminal voltage, Terminal 10 voltage, Terminal 20 voltage" at bounding box center [363, 396] width 11 height 11
radio input "true"
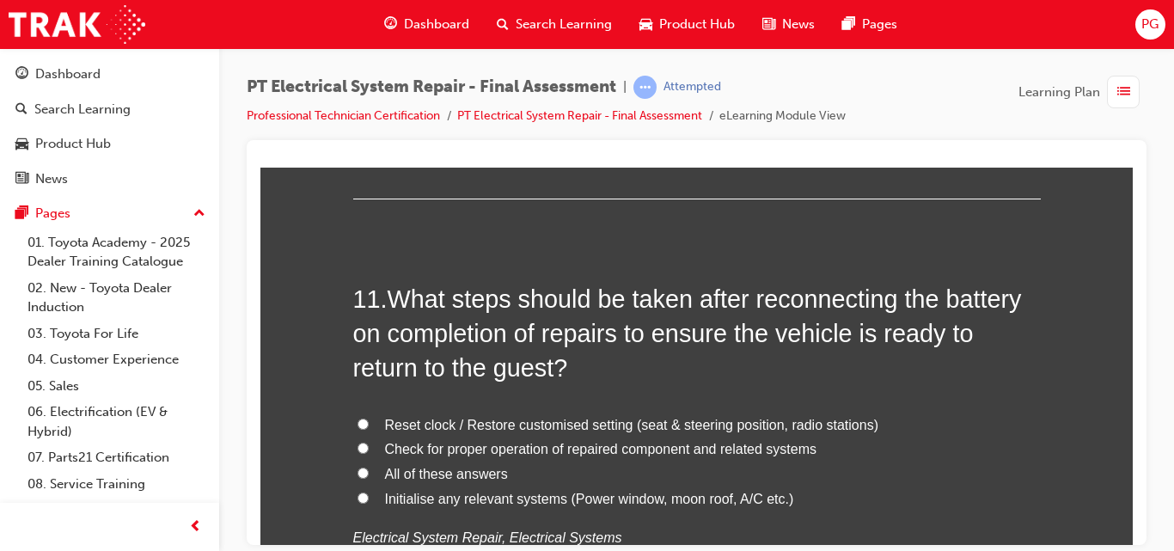
scroll to position [4040, 0]
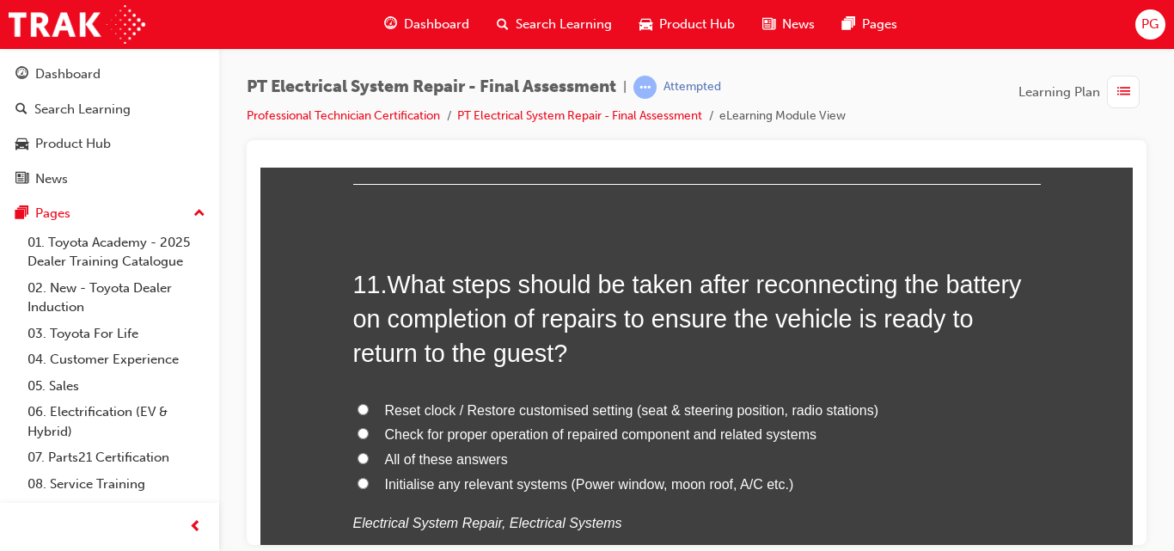
click at [358, 457] on input "All of these answers" at bounding box center [363, 457] width 11 height 11
radio input "true"
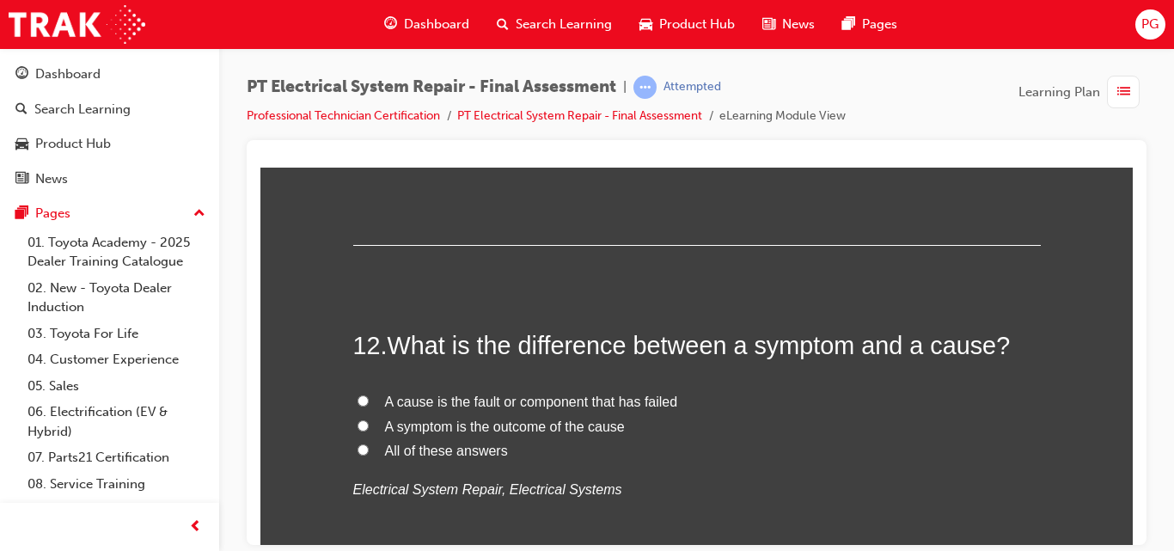
scroll to position [4429, 0]
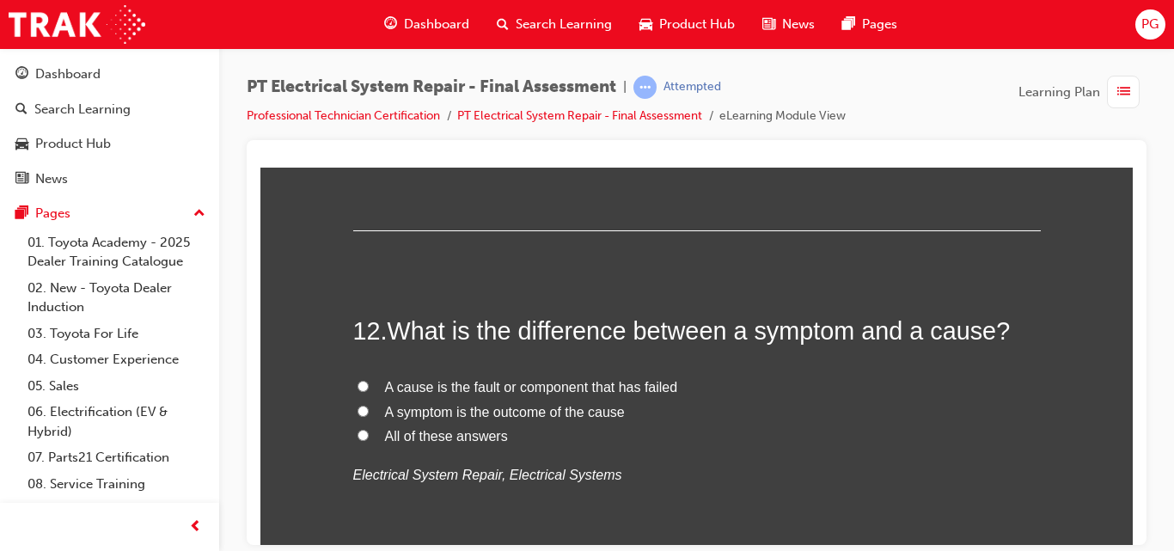
click at [358, 435] on input "All of these answers" at bounding box center [363, 434] width 11 height 11
radio input "true"
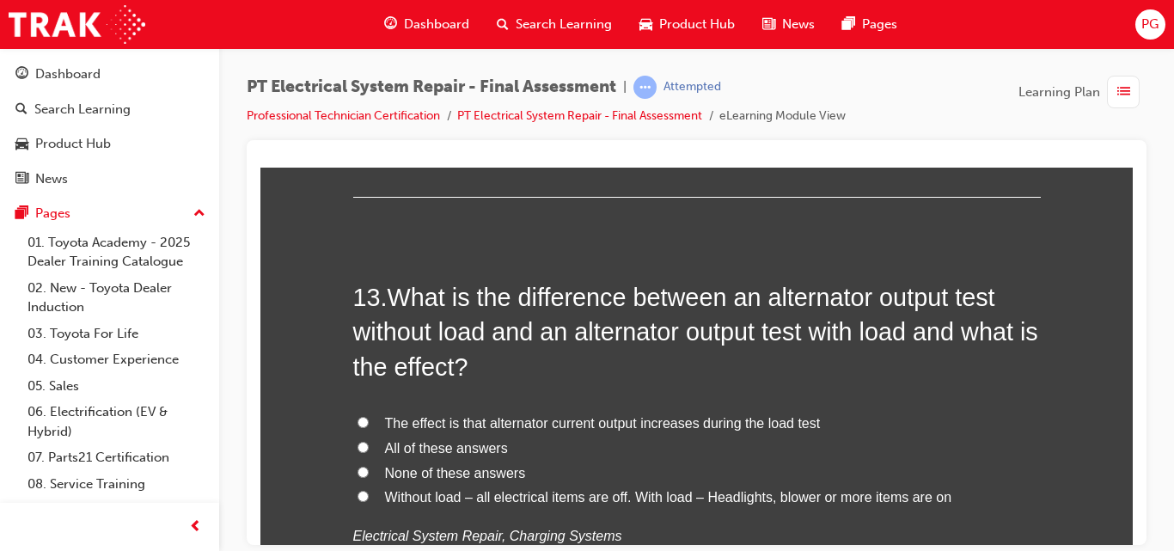
scroll to position [4816, 0]
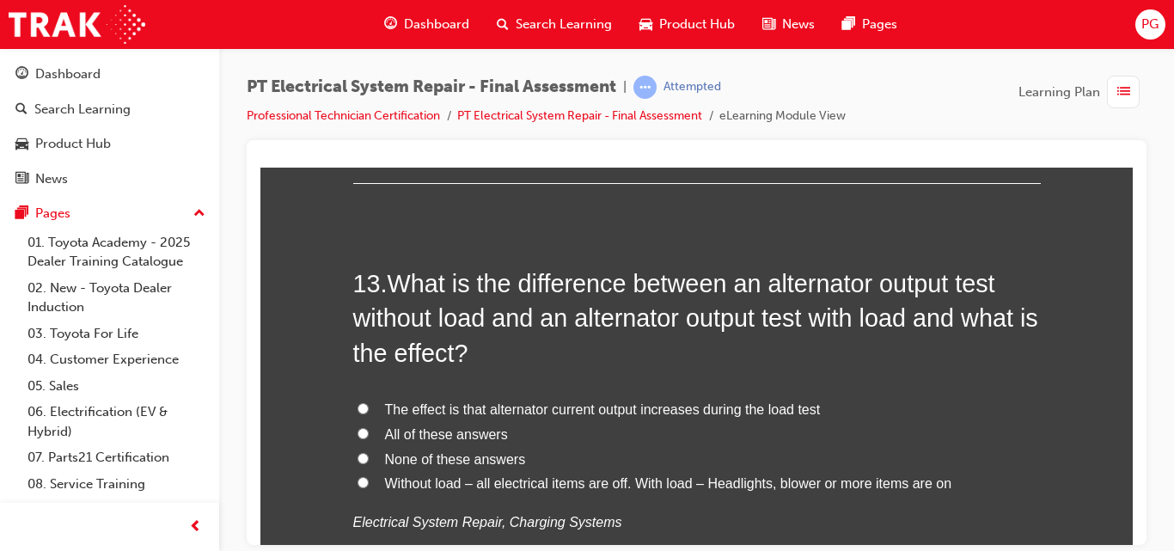
click at [358, 484] on input "Without load – all electrical items are off. With load – Headlights, blower or …" at bounding box center [363, 481] width 11 height 11
radio input "true"
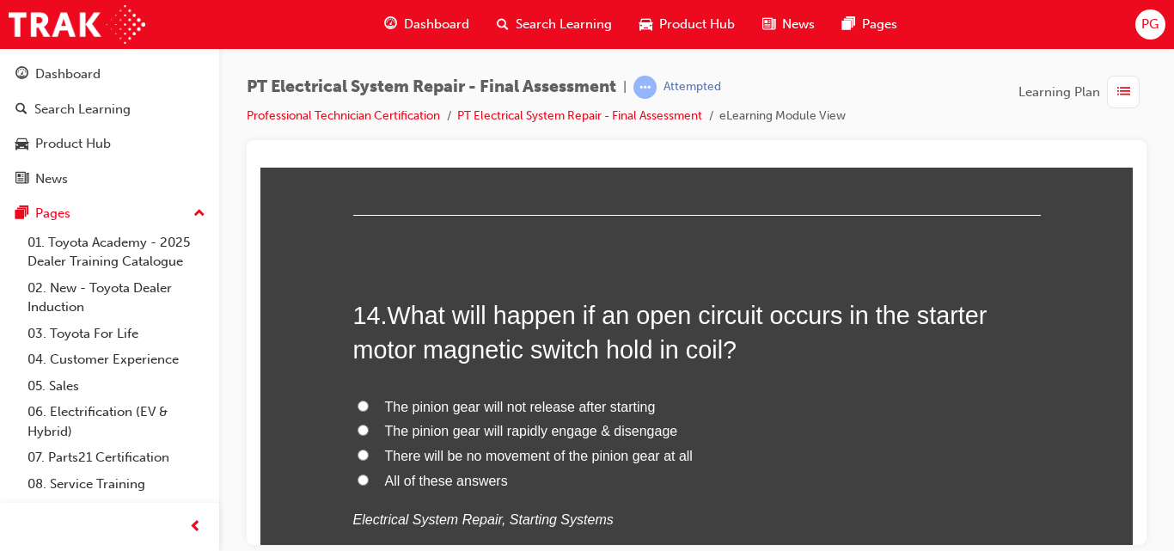
scroll to position [5234, 0]
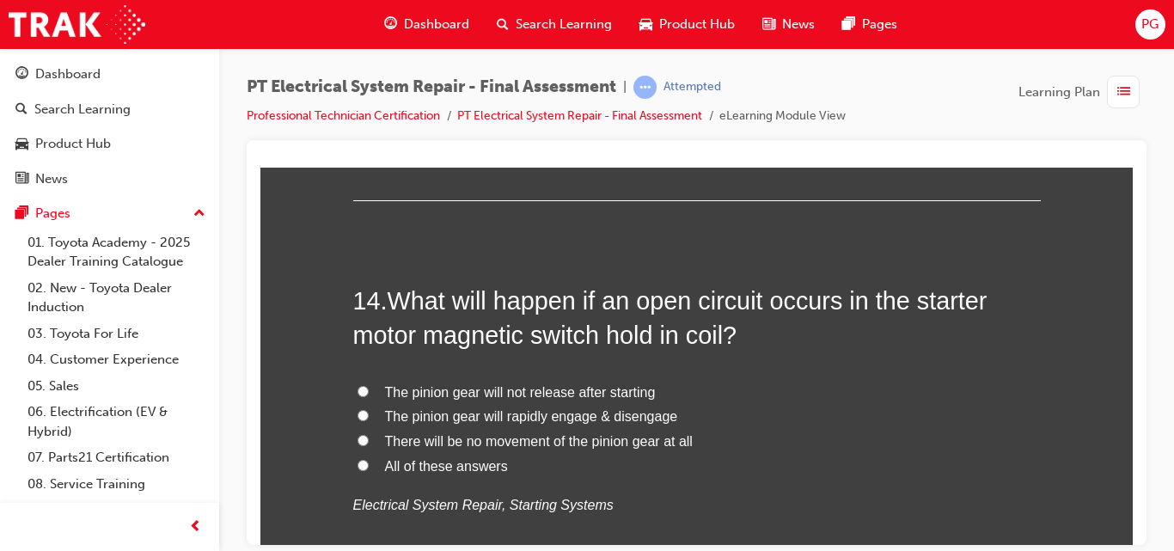
click at [358, 388] on input "The pinion gear will not release after starting" at bounding box center [363, 390] width 11 height 11
radio input "true"
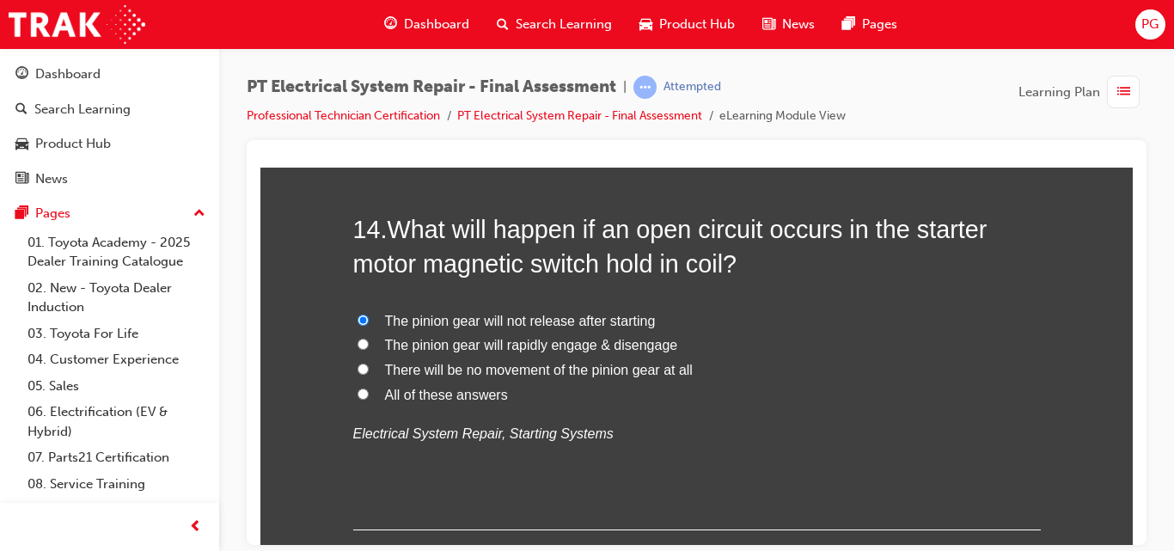
scroll to position [5421, 0]
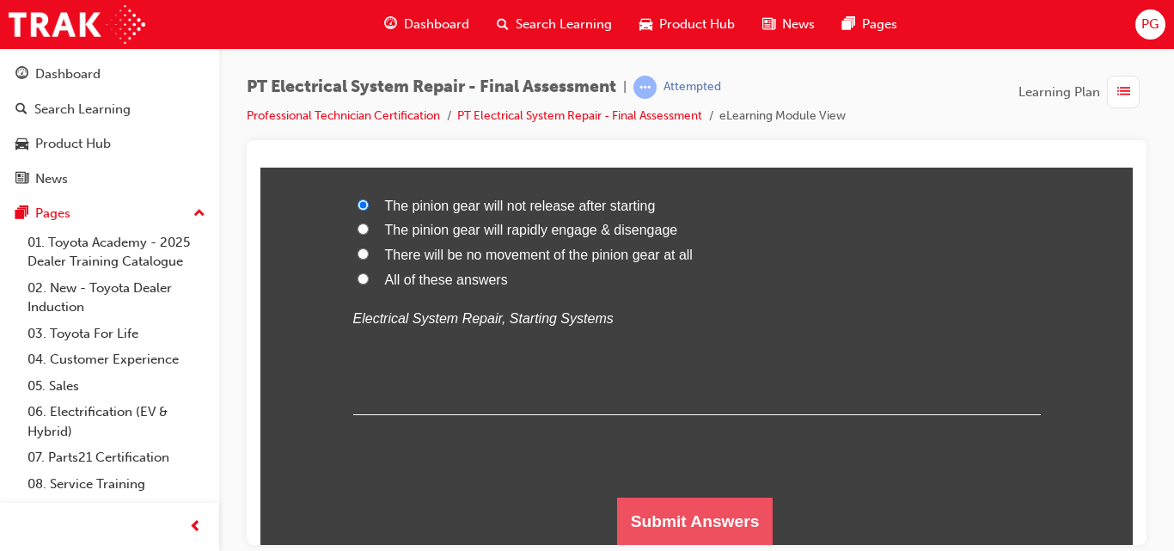
click at [713, 517] on button "Submit Answers" at bounding box center [695, 521] width 156 height 48
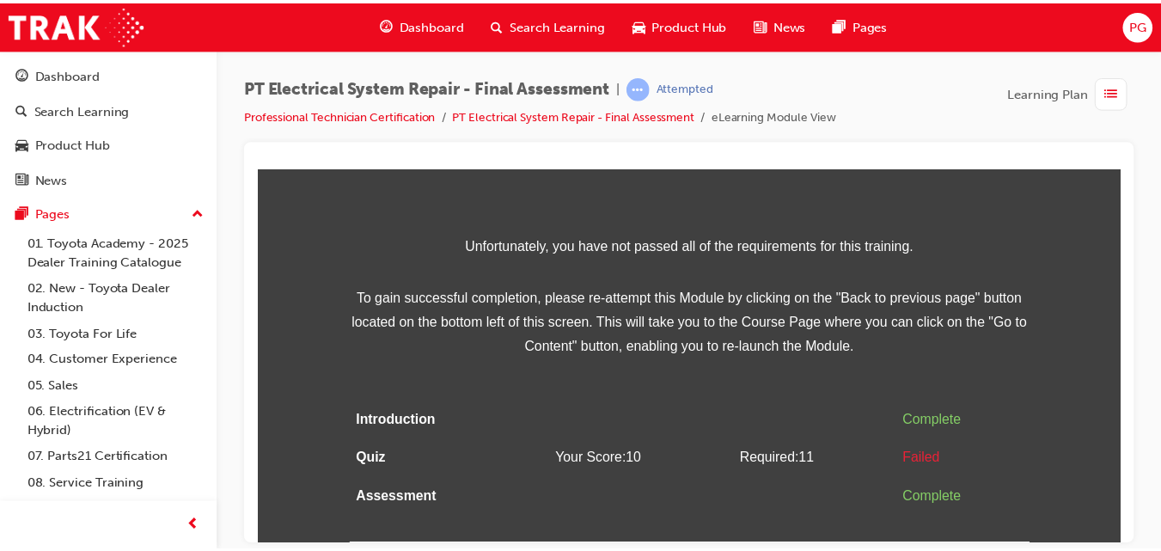
scroll to position [0, 0]
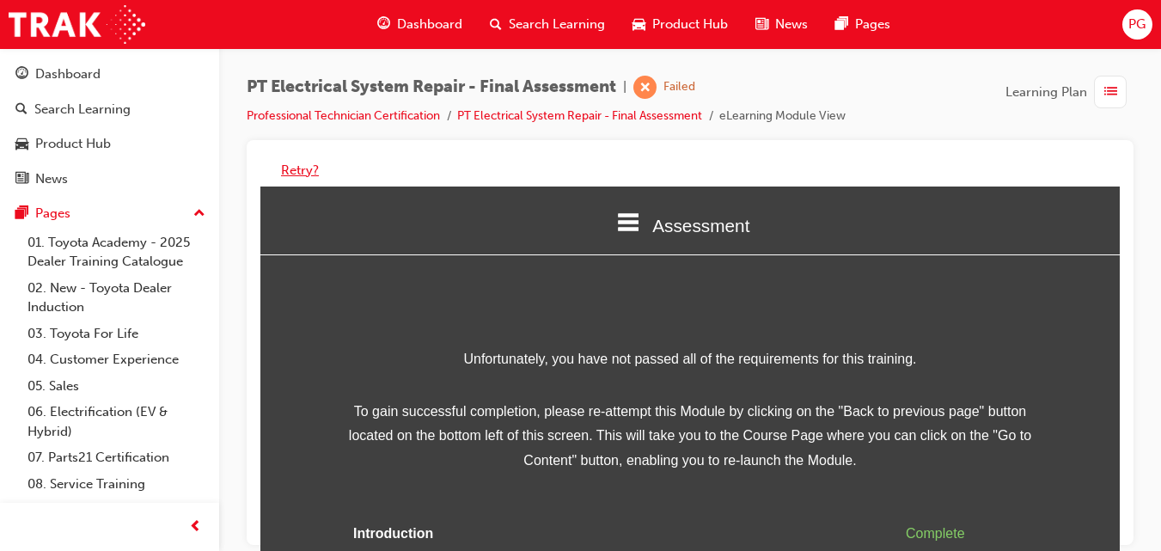
click at [290, 163] on button "Retry?" at bounding box center [300, 171] width 38 height 20
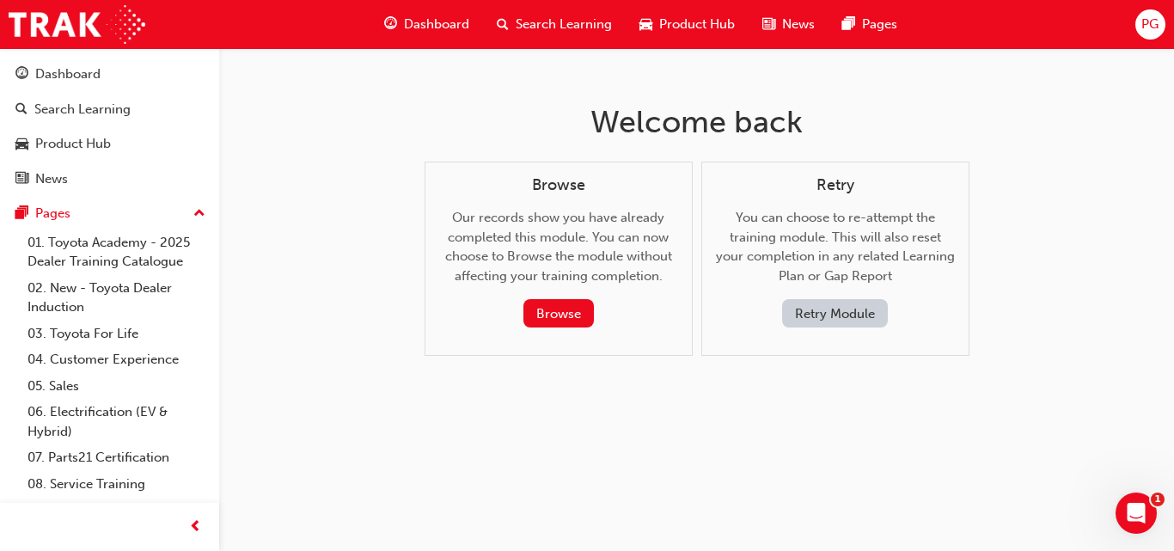
click at [812, 315] on button "Retry Module" at bounding box center [835, 313] width 106 height 28
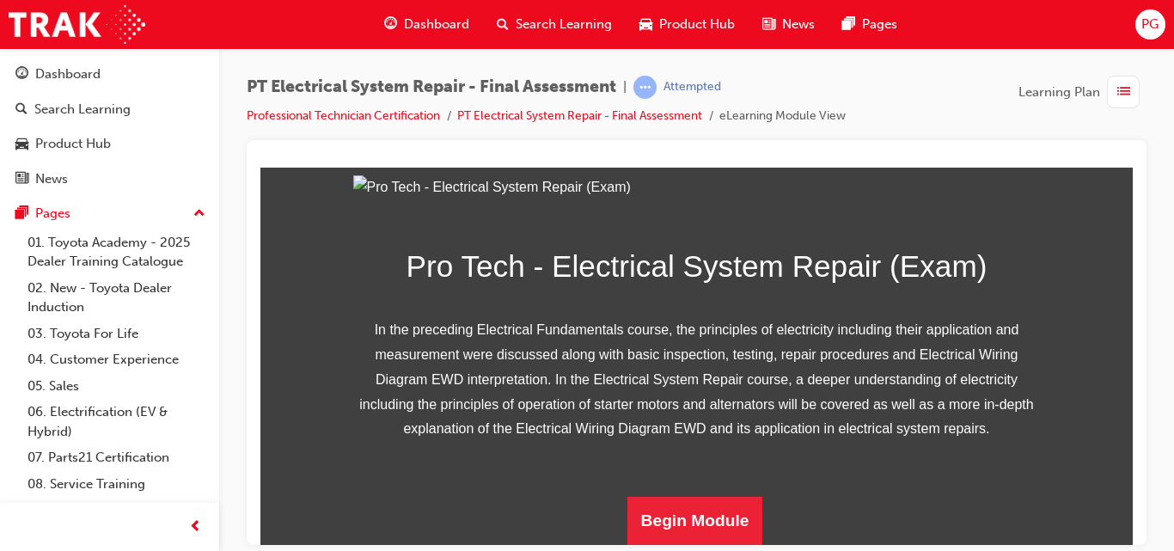
scroll to position [342, 0]
click at [663, 508] on button "Begin Module" at bounding box center [695, 520] width 136 height 48
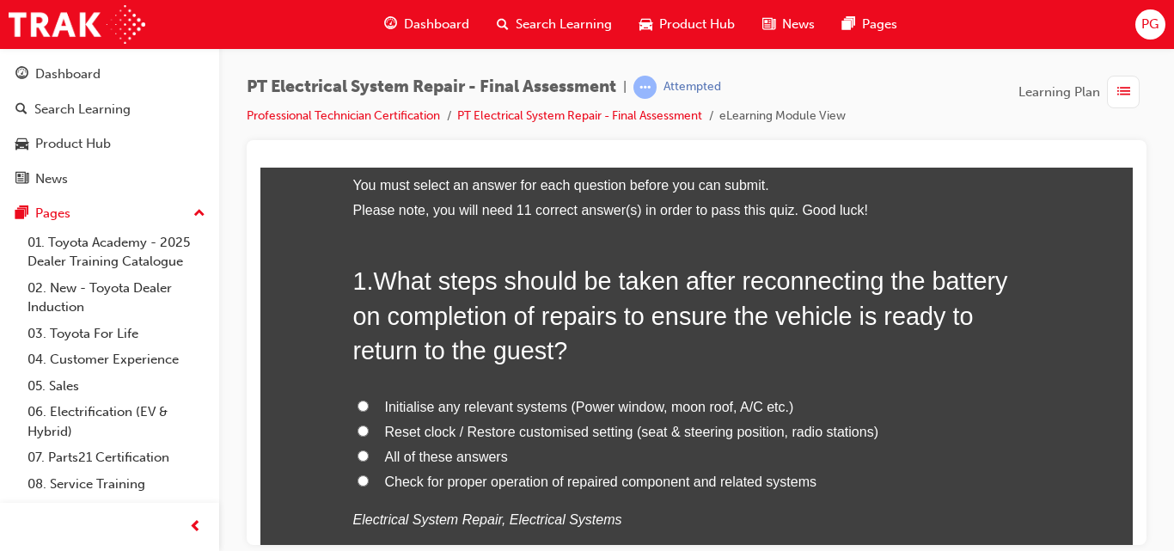
scroll to position [115, 0]
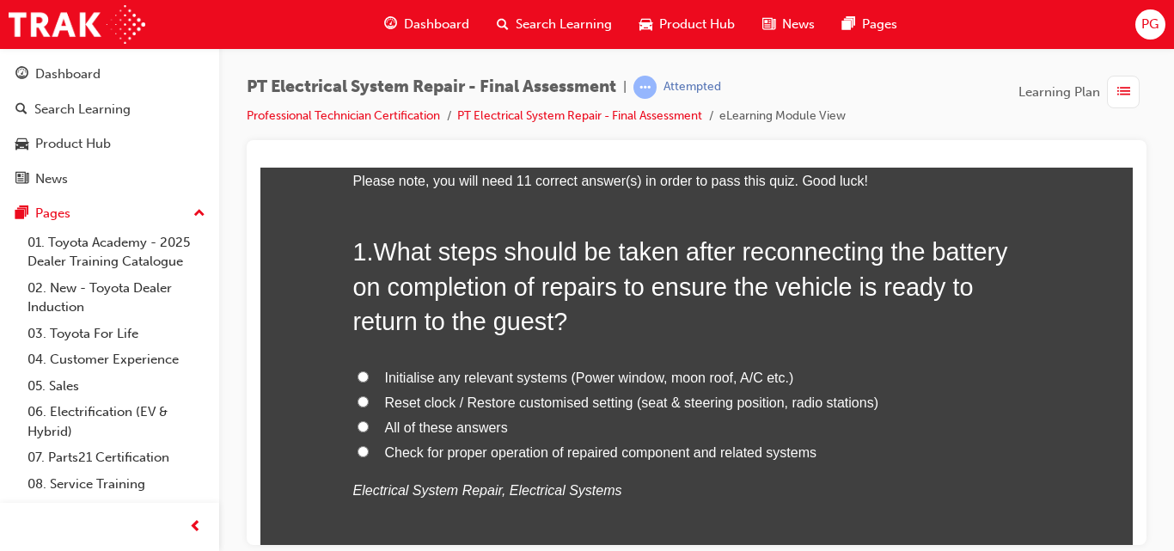
click at [358, 423] on input "All of these answers" at bounding box center [363, 425] width 11 height 11
radio input "true"
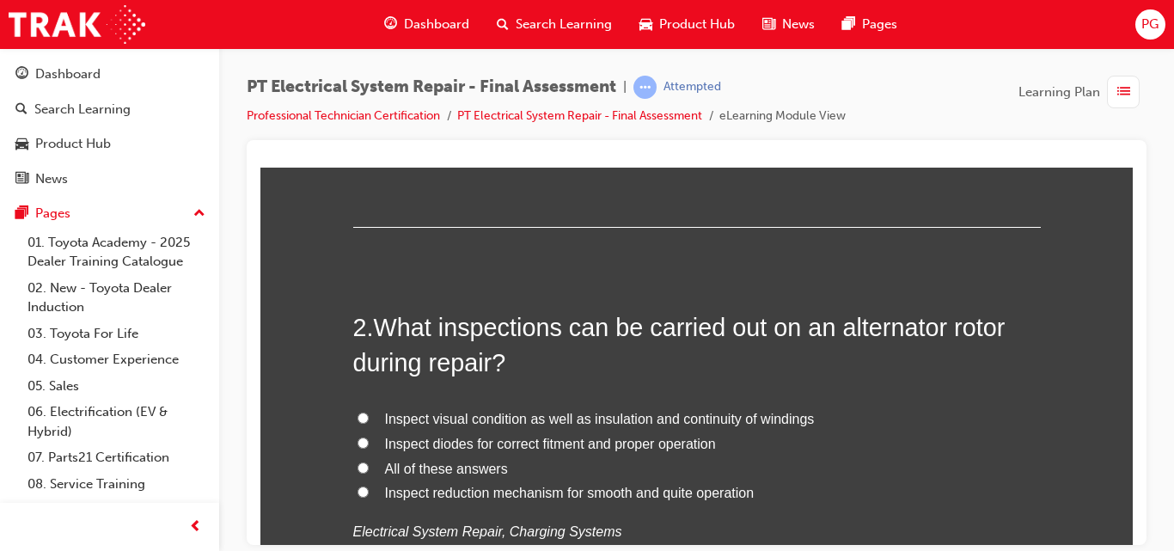
scroll to position [504, 0]
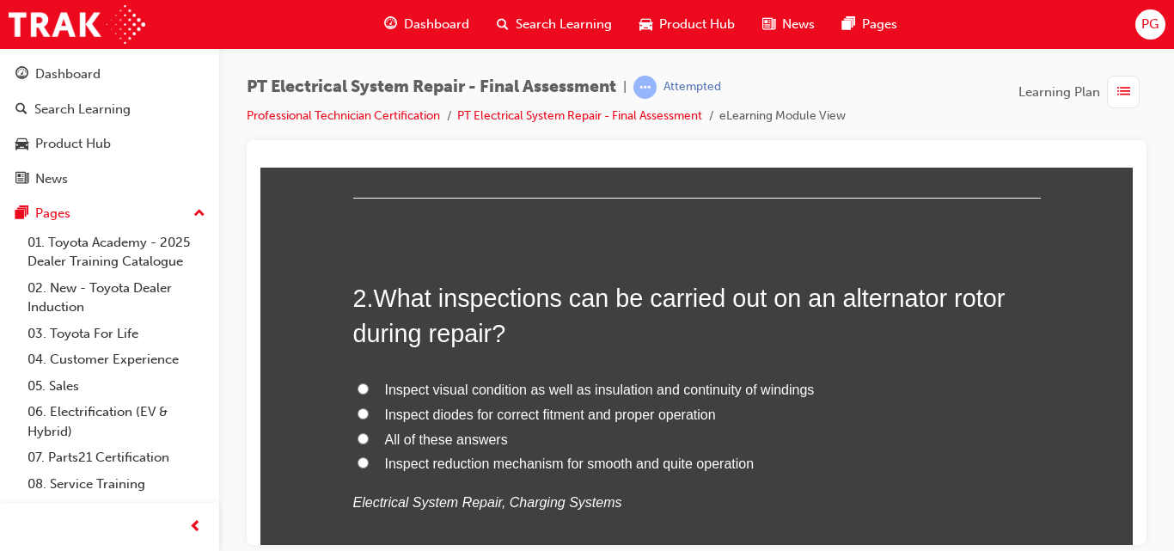
click at [399, 440] on span "All of these answers" at bounding box center [446, 438] width 123 height 15
click at [369, 440] on input "All of these answers" at bounding box center [363, 437] width 11 height 11
radio input "true"
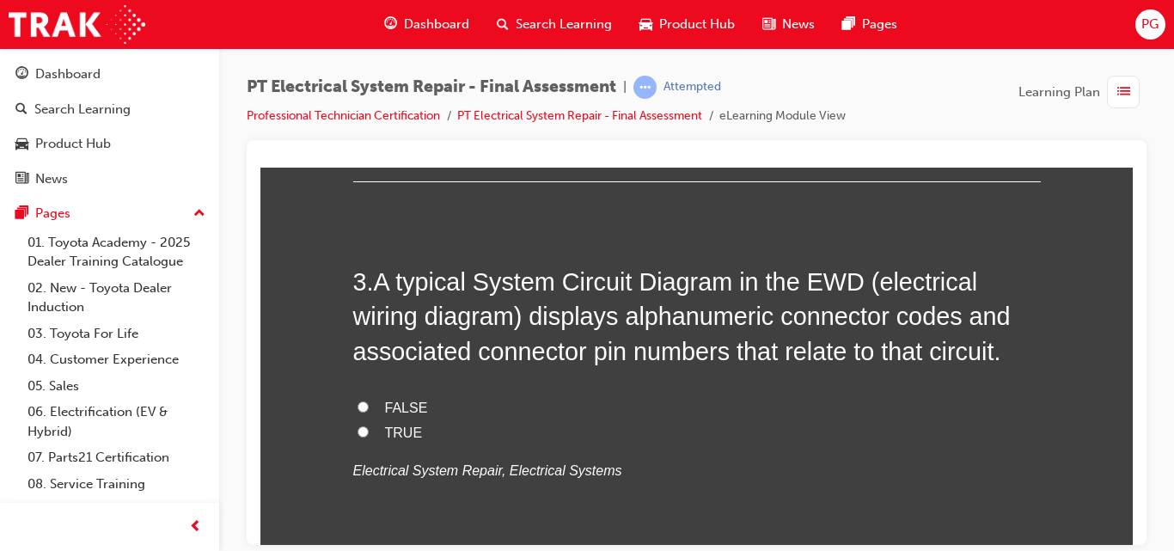
scroll to position [949, 0]
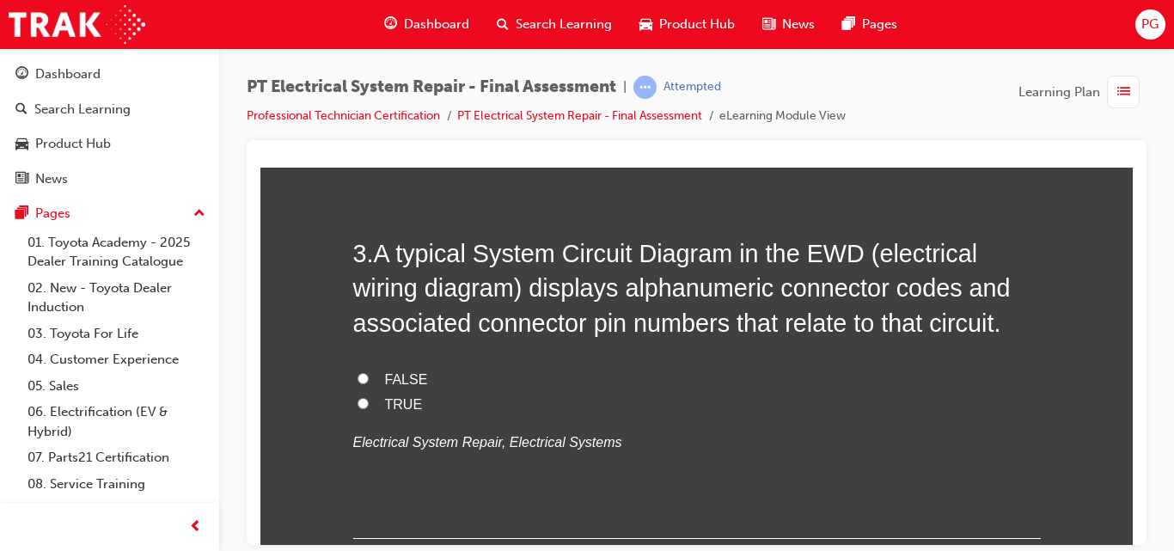
click at [358, 403] on input "TRUE" at bounding box center [363, 402] width 11 height 11
radio input "true"
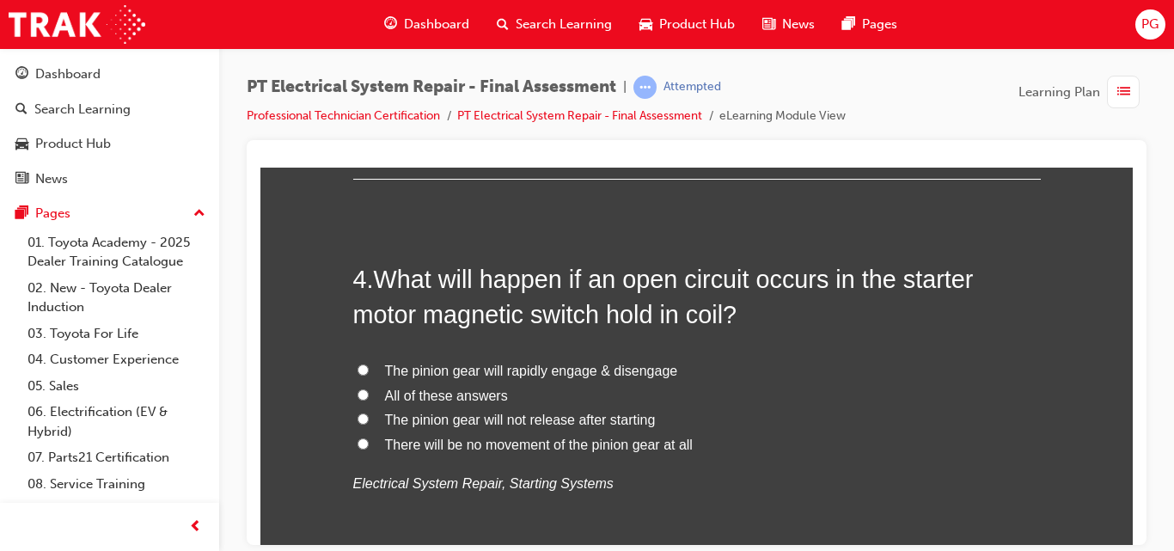
scroll to position [1337, 0]
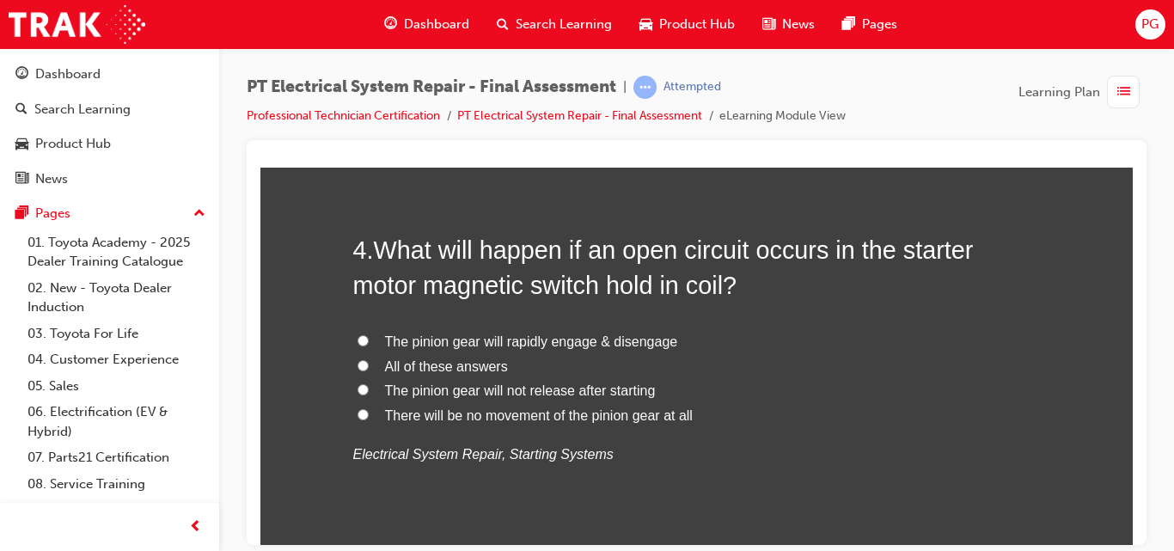
click at [481, 418] on span "There will be no movement of the pinion gear at all" at bounding box center [539, 414] width 308 height 15
click at [369, 418] on input "There will be no movement of the pinion gear at all" at bounding box center [363, 413] width 11 height 11
radio input "true"
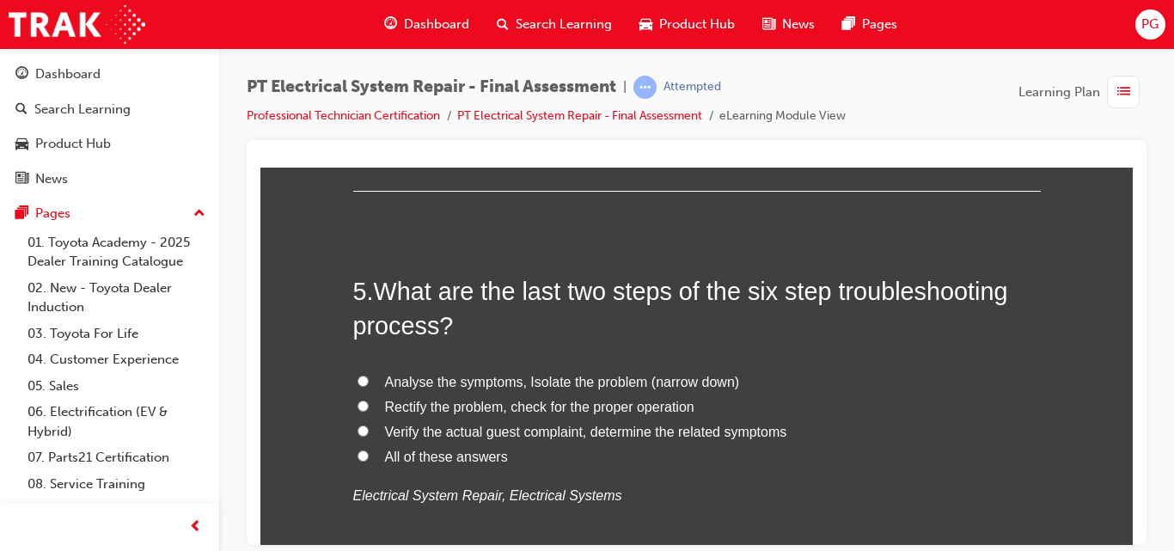
scroll to position [1726, 0]
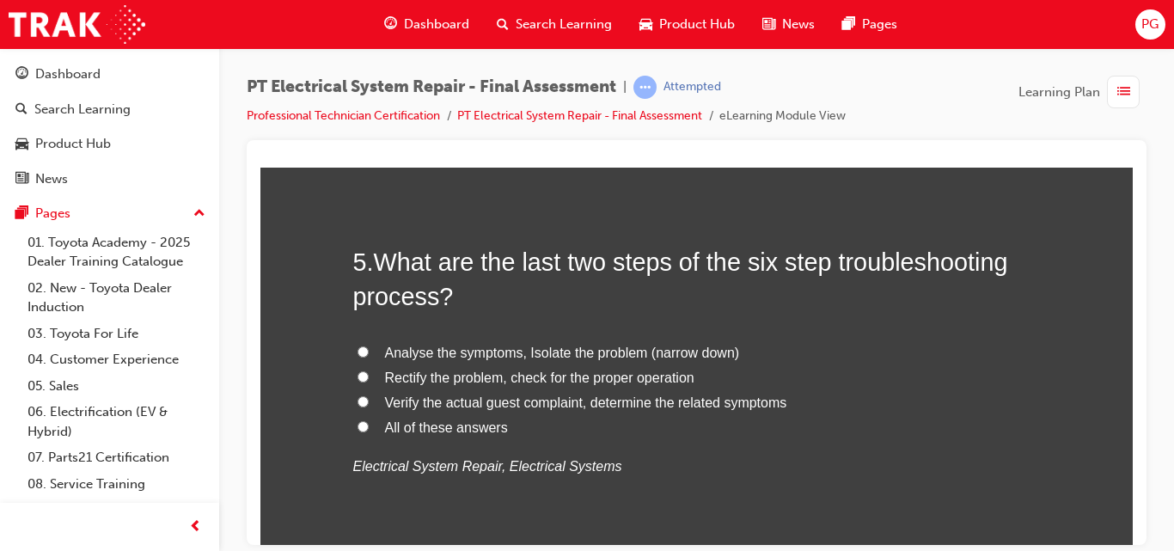
click at [615, 377] on span "Rectify the problem, check for the proper operation" at bounding box center [539, 377] width 309 height 15
click at [369, 377] on input "Rectify the problem, check for the proper operation" at bounding box center [363, 375] width 11 height 11
radio input "true"
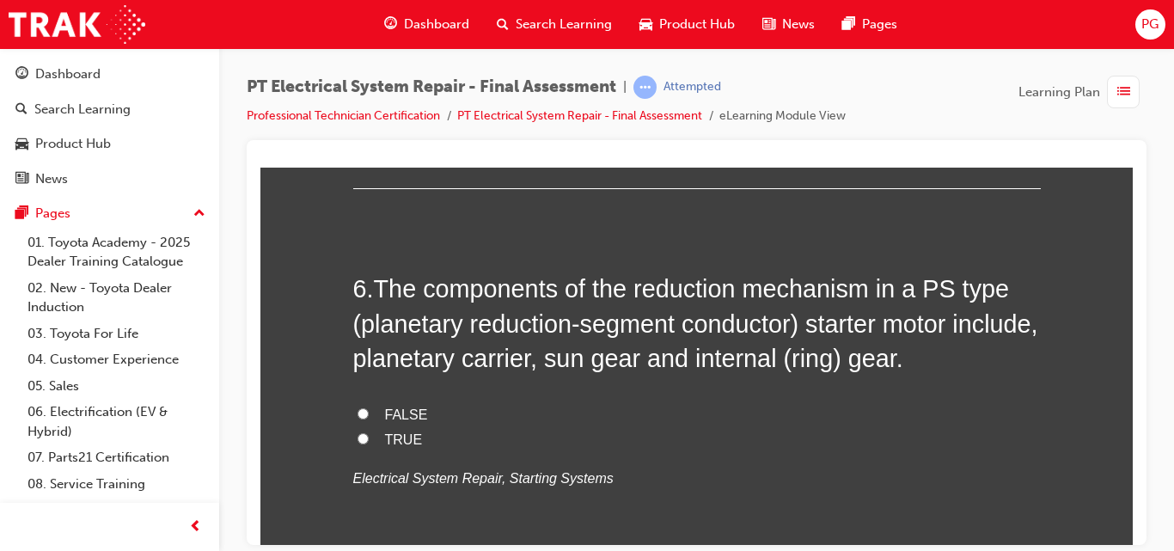
scroll to position [2113, 0]
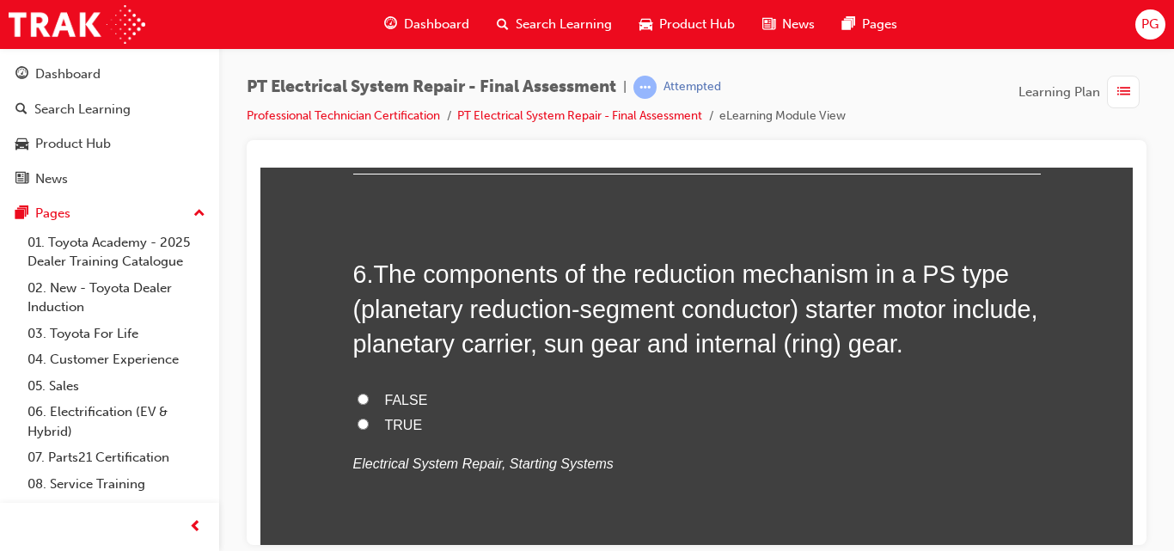
click at [394, 422] on span "TRUE" at bounding box center [404, 424] width 38 height 15
click at [369, 422] on input "TRUE" at bounding box center [363, 423] width 11 height 11
radio input "true"
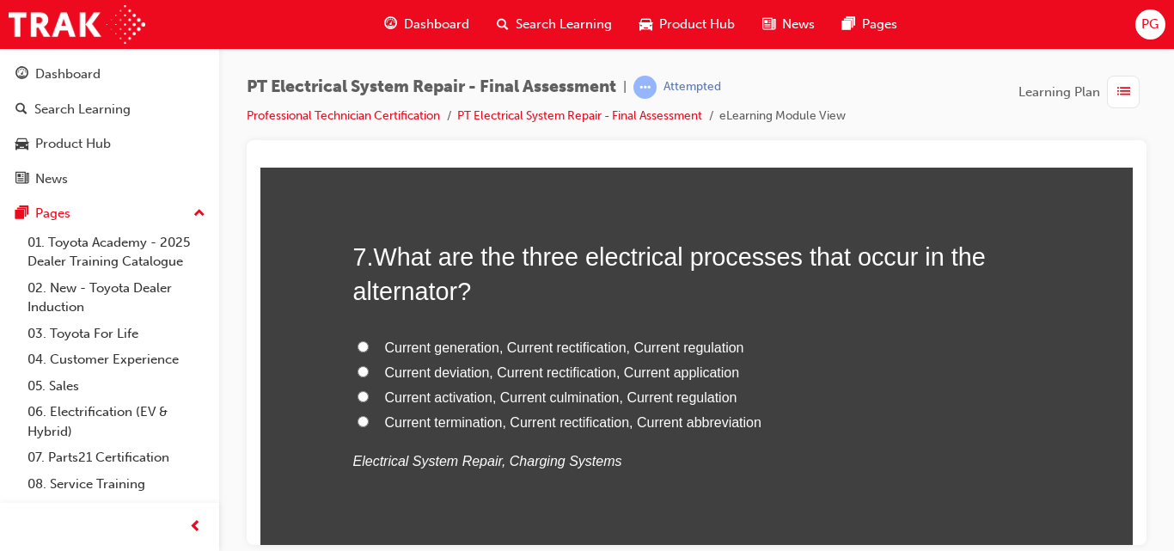
scroll to position [2530, 0]
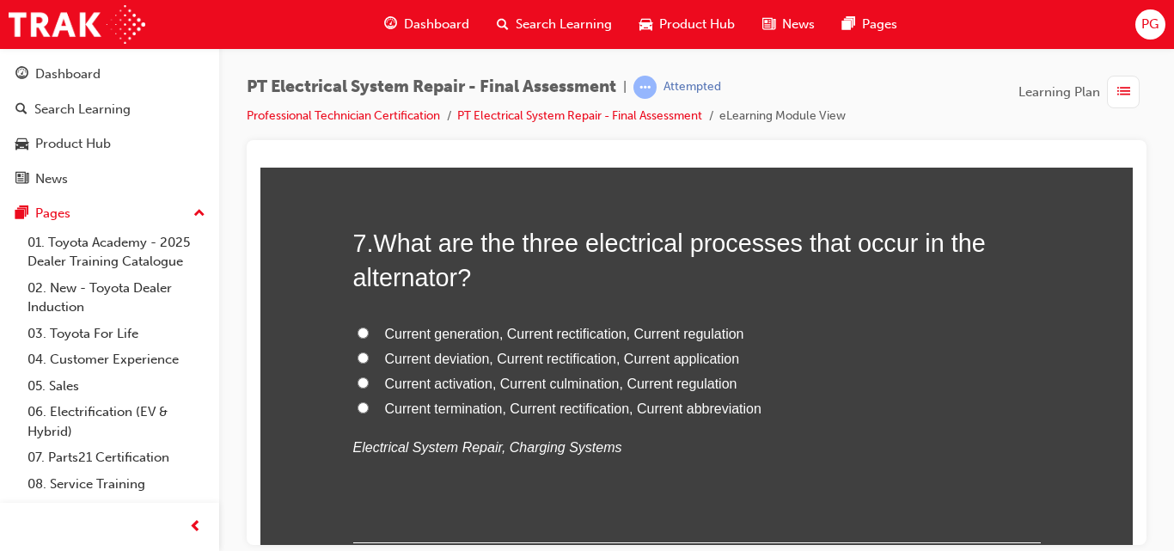
click at [480, 332] on span "Current generation, Current rectification, Current regulation" at bounding box center [564, 333] width 359 height 15
click at [369, 332] on input "Current generation, Current rectification, Current regulation" at bounding box center [363, 332] width 11 height 11
radio input "true"
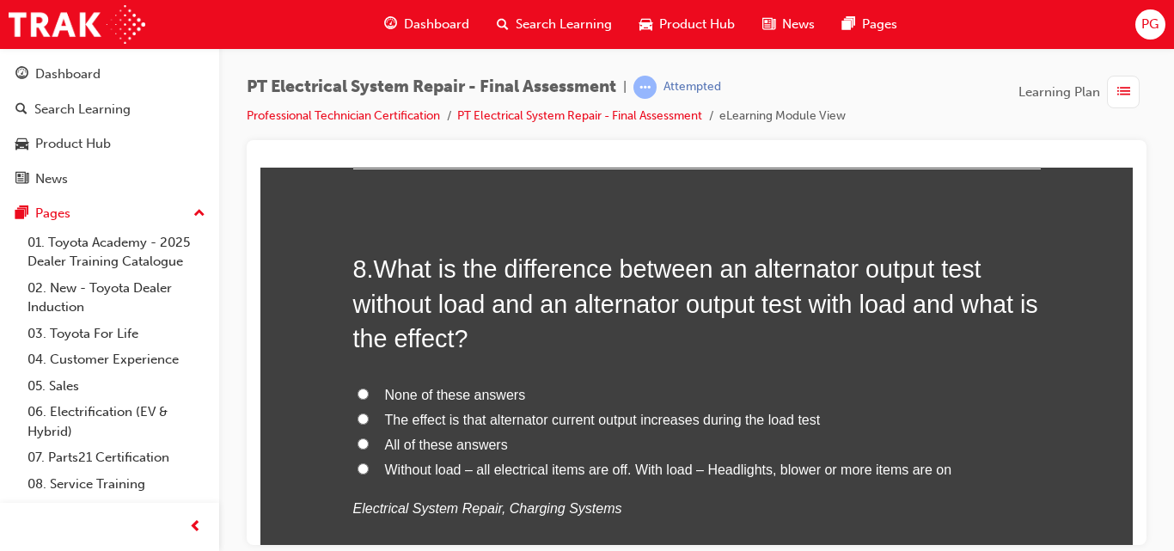
scroll to position [2962, 0]
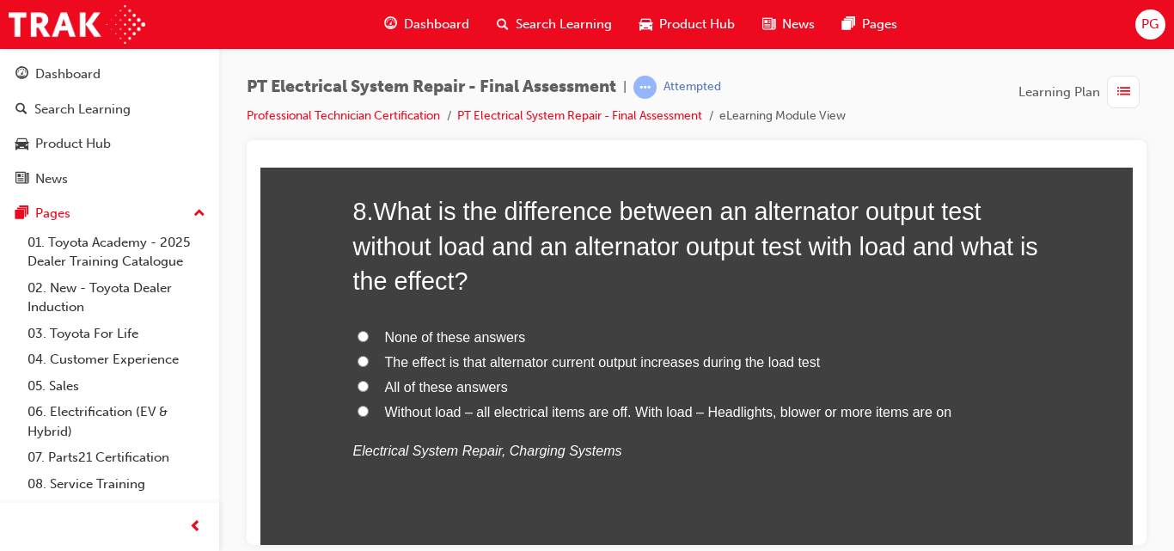
click at [473, 413] on span "Without load – all electrical items are off. With load – Headlights, blower or …" at bounding box center [668, 411] width 567 height 15
click at [369, 413] on input "Without load – all electrical items are off. With load – Headlights, blower or …" at bounding box center [363, 410] width 11 height 11
radio input "true"
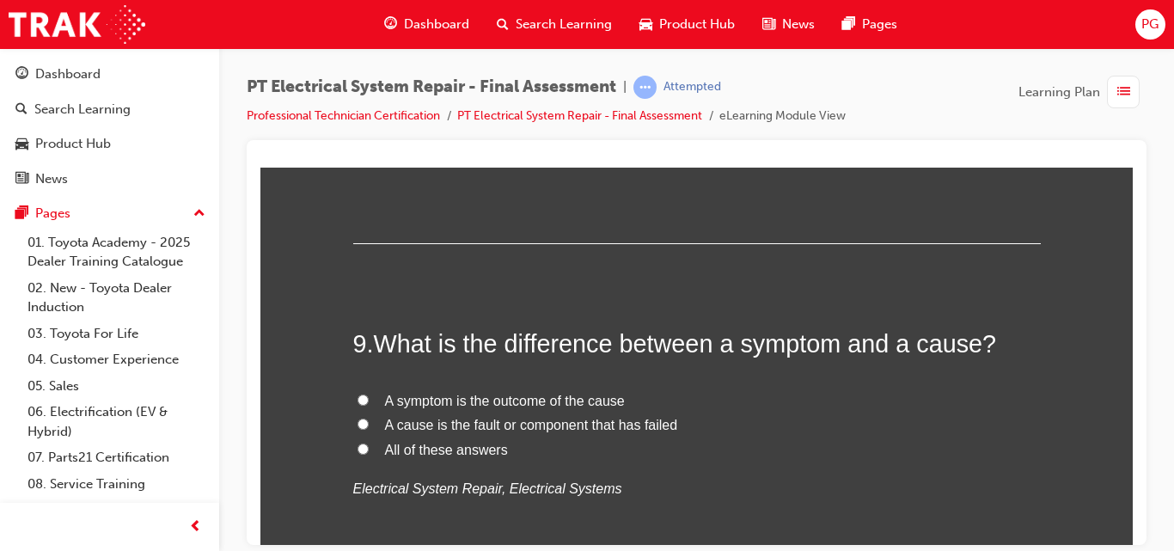
scroll to position [3293, 0]
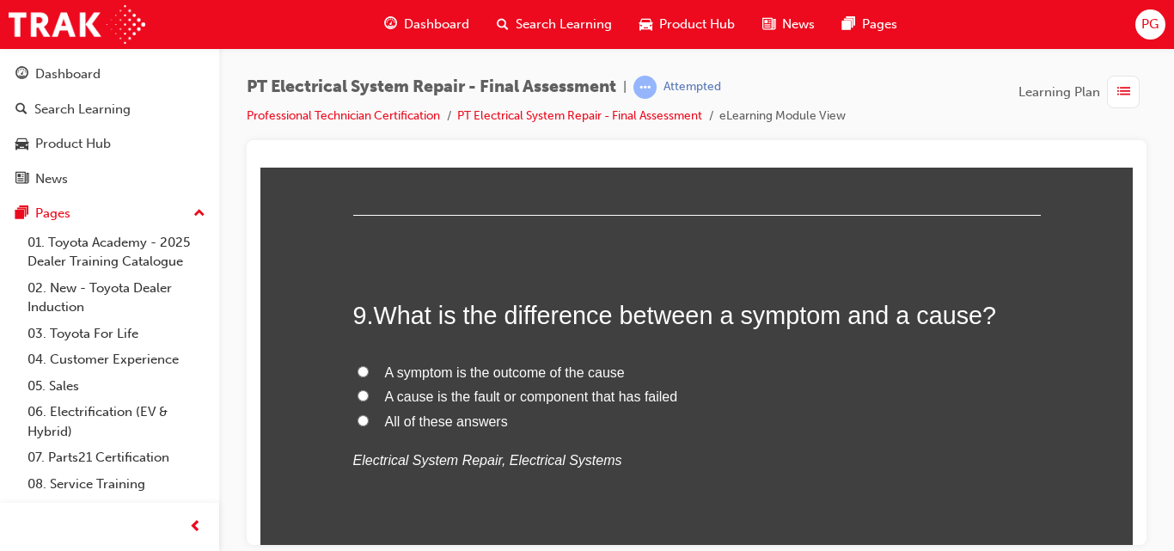
click at [459, 422] on span "All of these answers" at bounding box center [446, 420] width 123 height 15
click at [369, 422] on input "All of these answers" at bounding box center [363, 419] width 11 height 11
radio input "true"
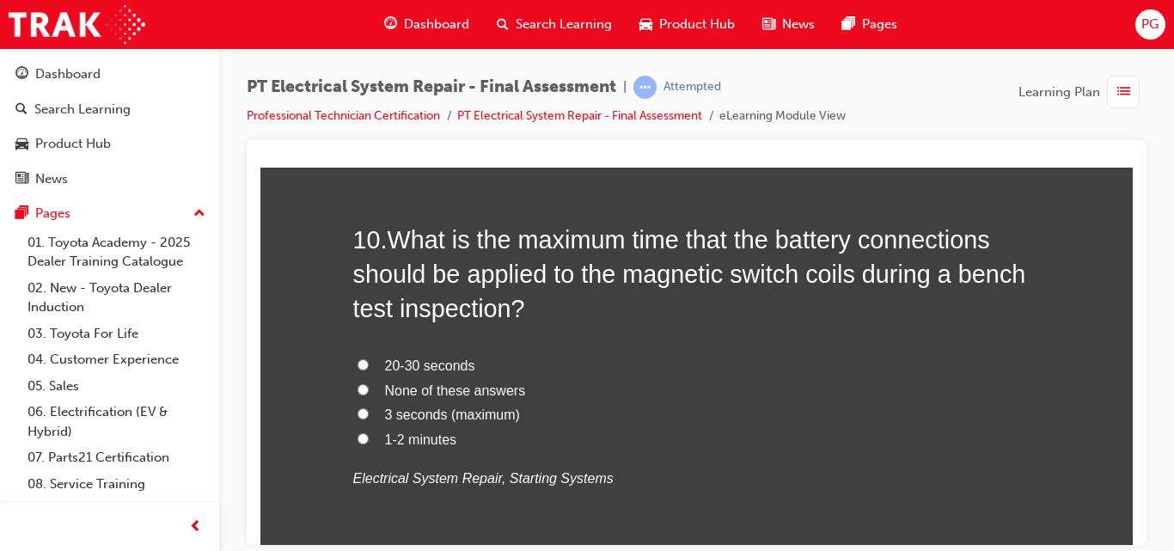
scroll to position [3739, 0]
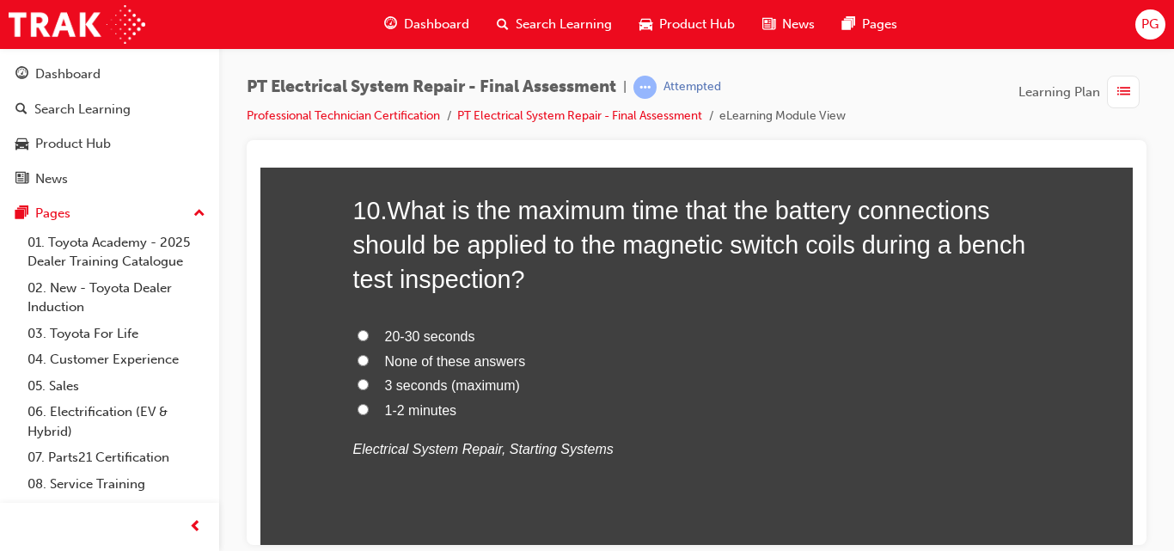
click at [358, 380] on input "3 seconds (maximum)" at bounding box center [363, 383] width 11 height 11
radio input "true"
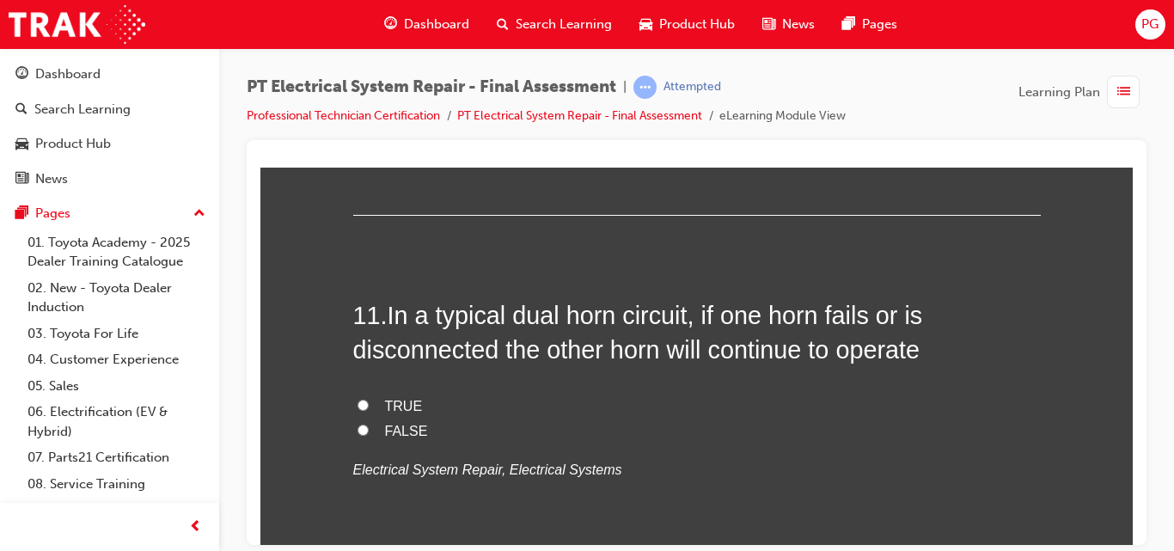
scroll to position [4083, 0]
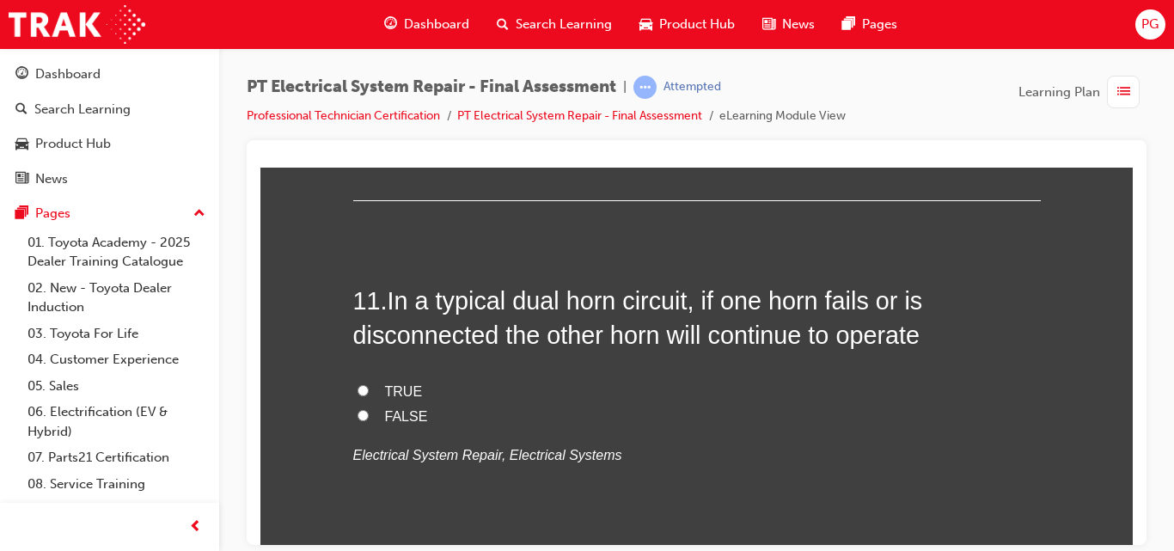
click at [358, 385] on input "TRUE" at bounding box center [363, 389] width 11 height 11
radio input "true"
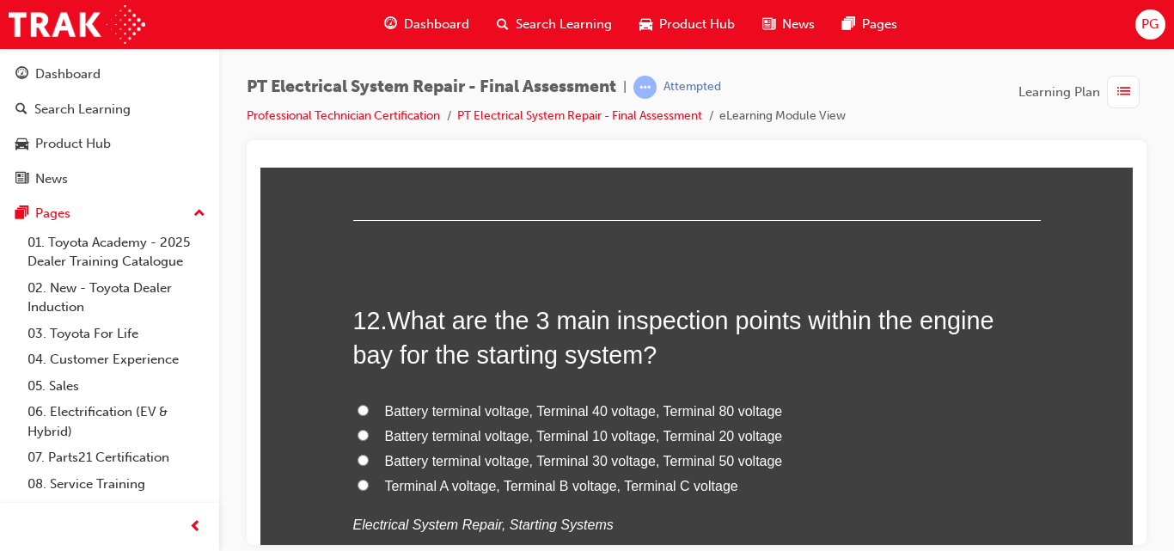
scroll to position [4457, 0]
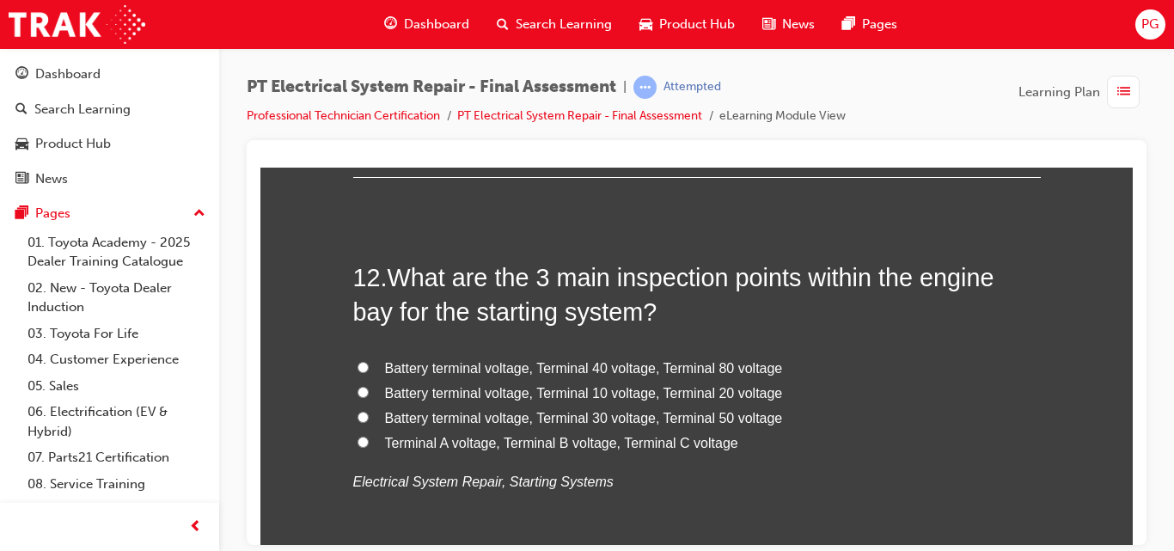
click at [562, 394] on span "Battery terminal voltage, Terminal 10 voltage, Terminal 20 voltage" at bounding box center [584, 392] width 398 height 15
click at [369, 394] on input "Battery terminal voltage, Terminal 10 voltage, Terminal 20 voltage" at bounding box center [363, 391] width 11 height 11
radio input "true"
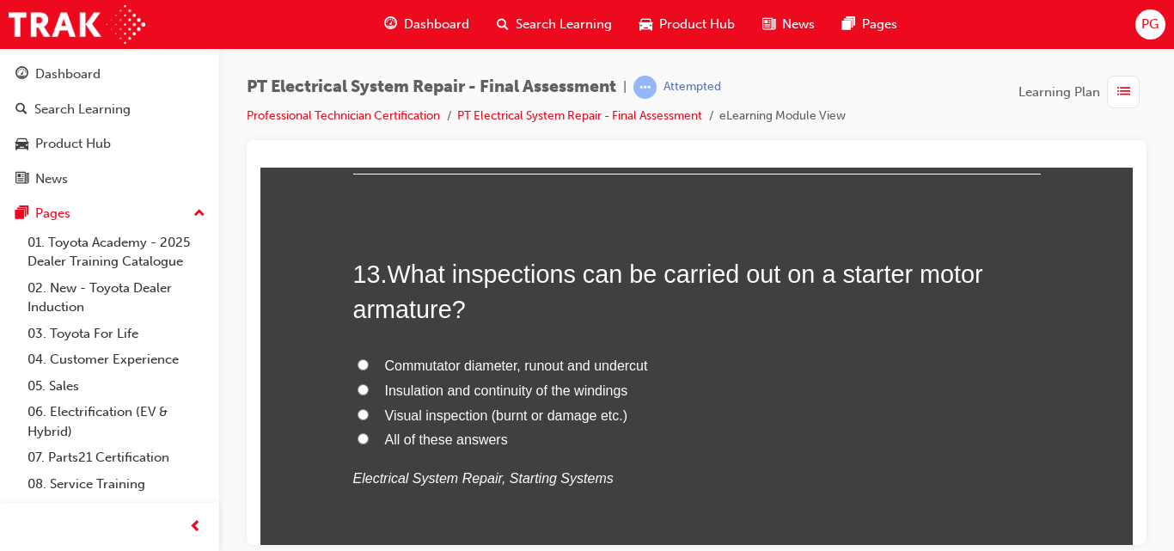
scroll to position [4874, 0]
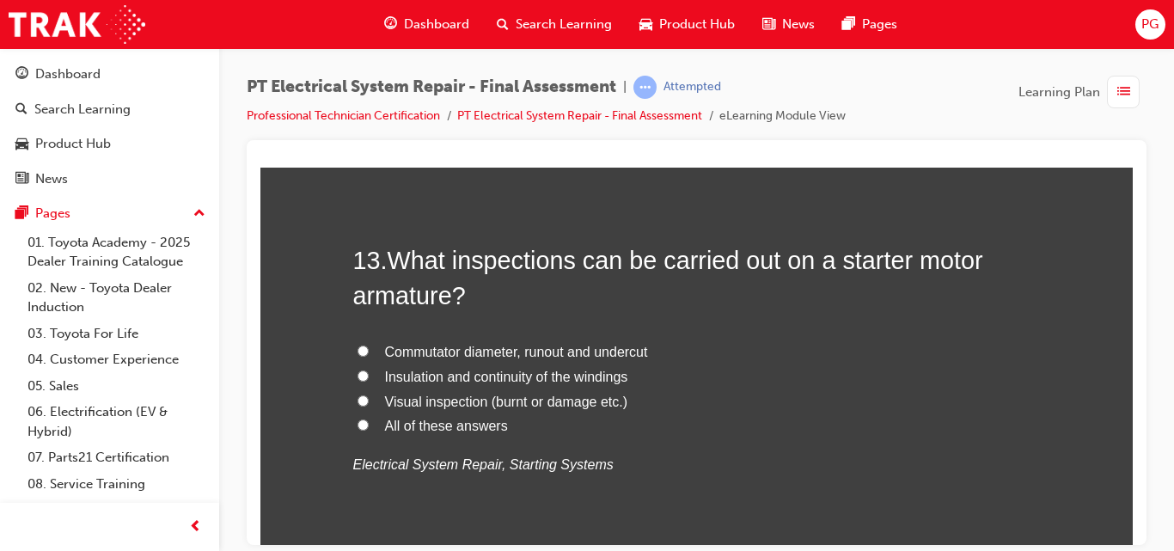
click at [391, 430] on span "All of these answers" at bounding box center [446, 425] width 123 height 15
click at [369, 430] on input "All of these answers" at bounding box center [363, 424] width 11 height 11
radio input "true"
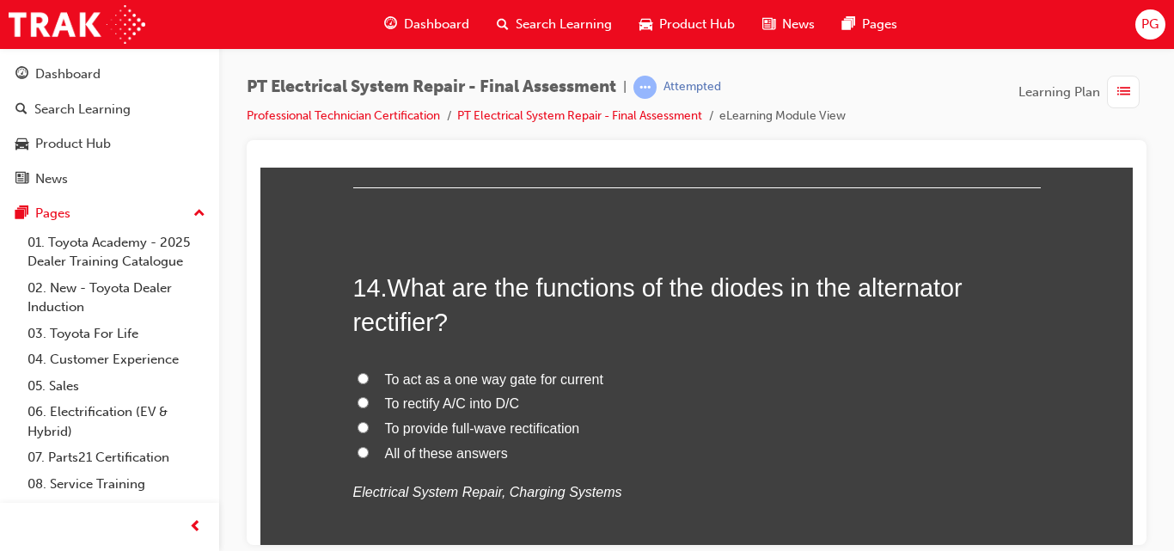
scroll to position [5276, 0]
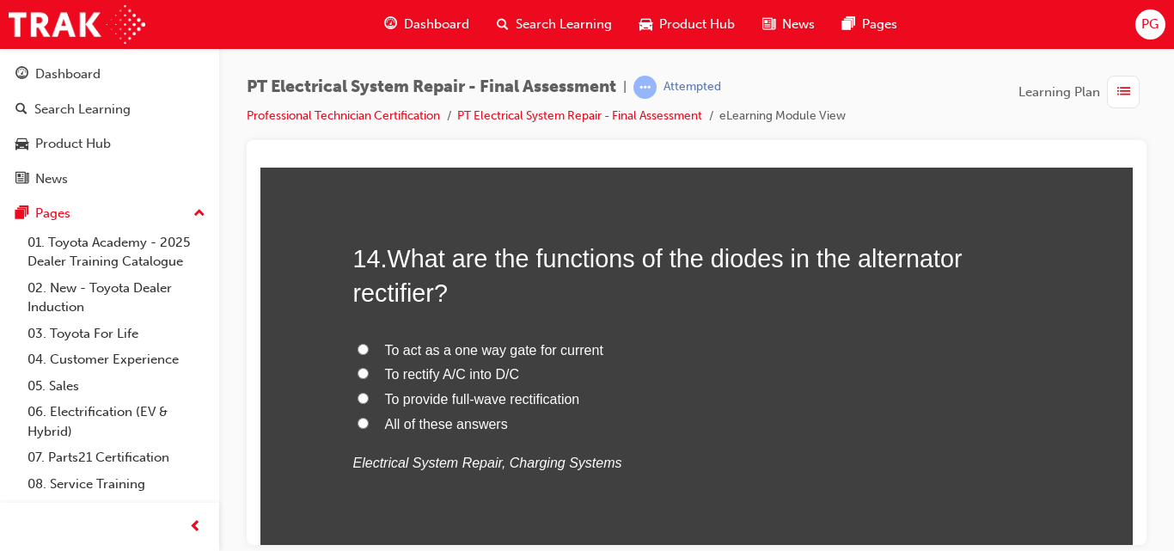
click at [543, 398] on span "To provide full-wave rectification" at bounding box center [482, 398] width 195 height 15
click at [369, 398] on input "To provide full-wave rectification" at bounding box center [363, 397] width 11 height 11
radio input "true"
click at [496, 376] on span "To rectify A/C into D/C" at bounding box center [452, 373] width 135 height 15
click at [369, 376] on input "To rectify A/C into D/C" at bounding box center [363, 372] width 11 height 11
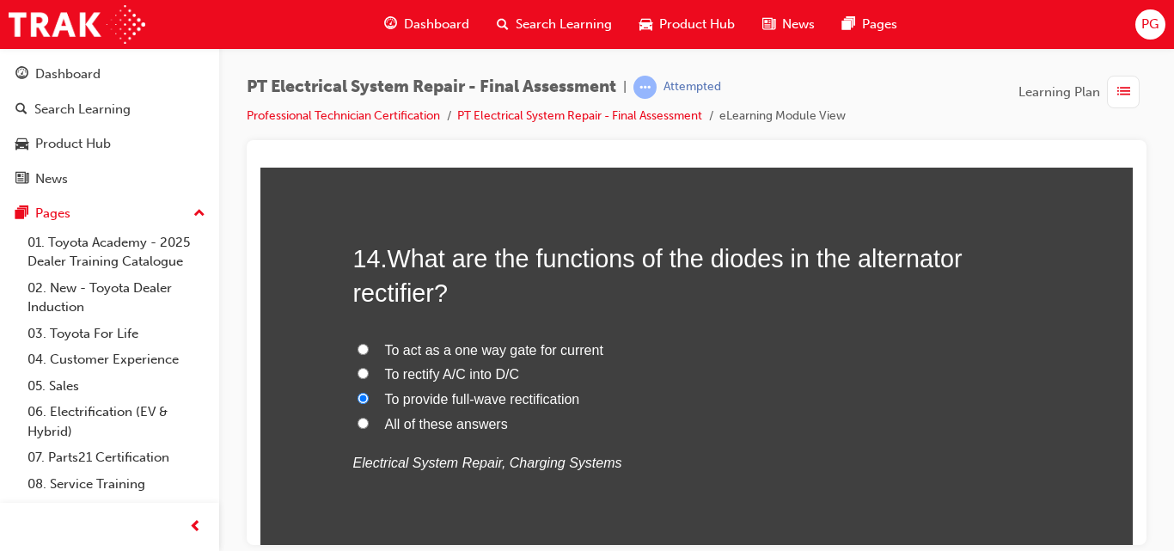
radio input "true"
click at [426, 424] on span "All of these answers" at bounding box center [446, 423] width 123 height 15
click at [369, 424] on input "All of these answers" at bounding box center [363, 422] width 11 height 11
radio input "true"
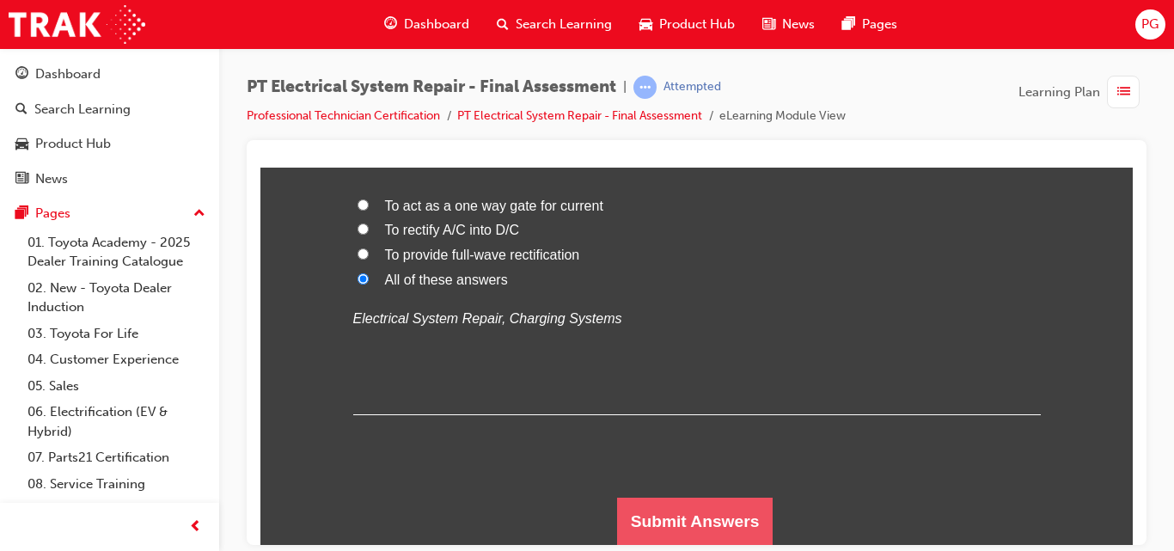
click at [738, 503] on button "Submit Answers" at bounding box center [695, 521] width 156 height 48
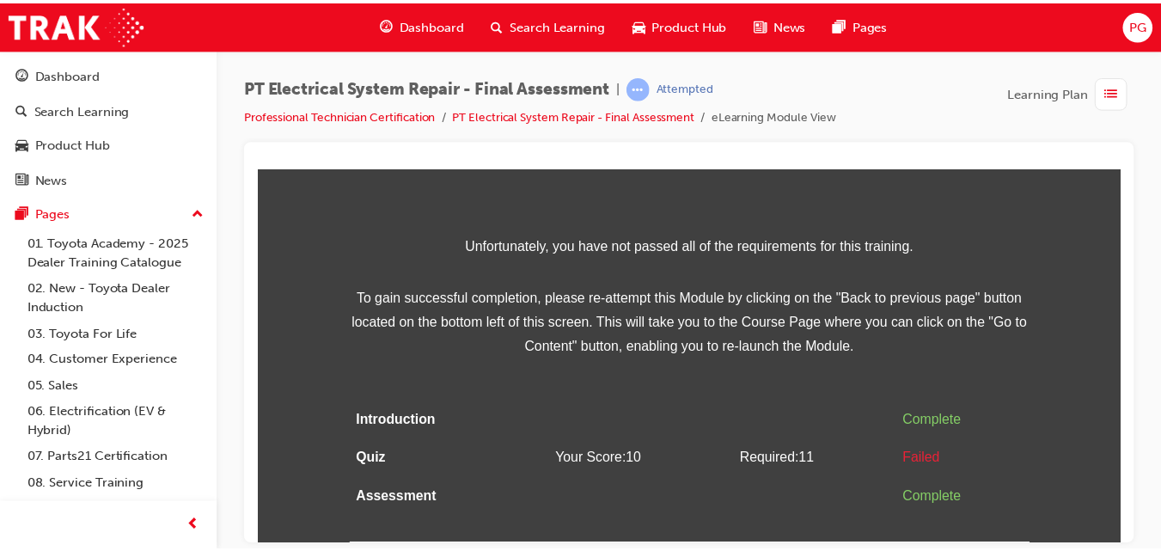
scroll to position [0, 0]
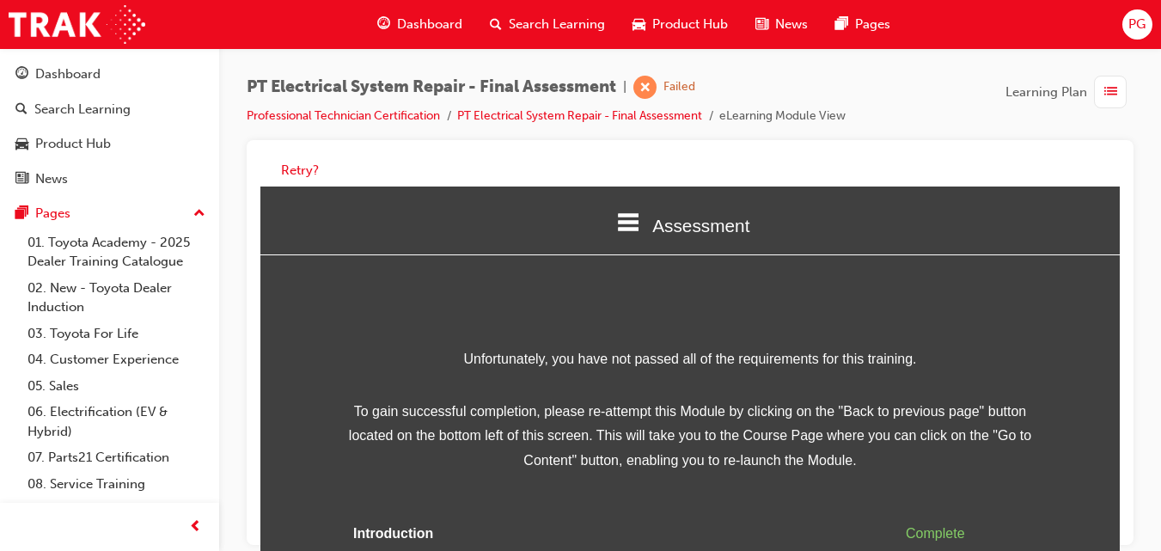
click at [1123, 510] on div "Retry?" at bounding box center [690, 342] width 887 height 405
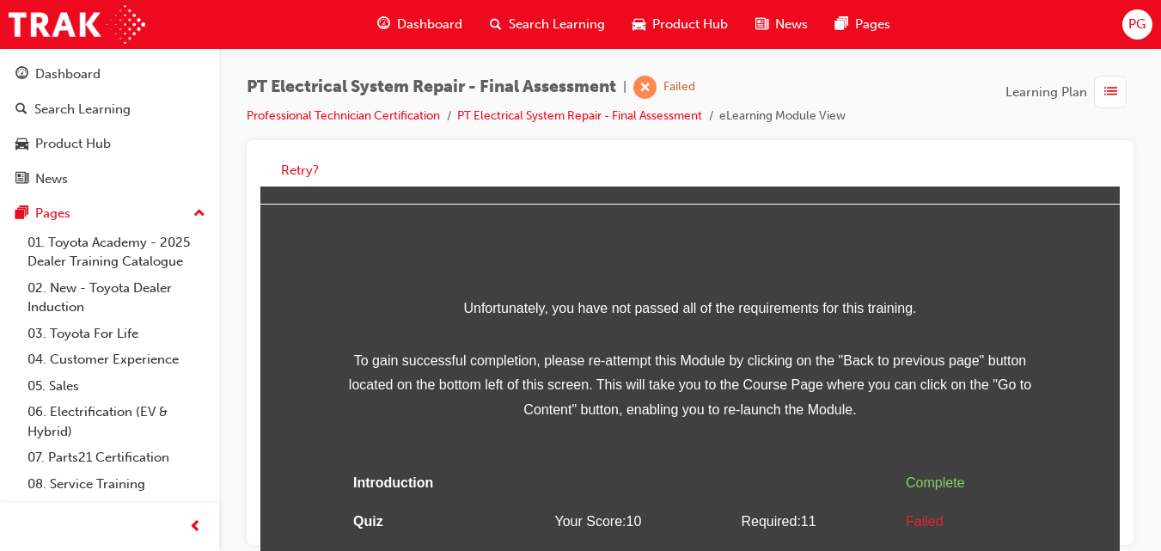
scroll to position [94, 0]
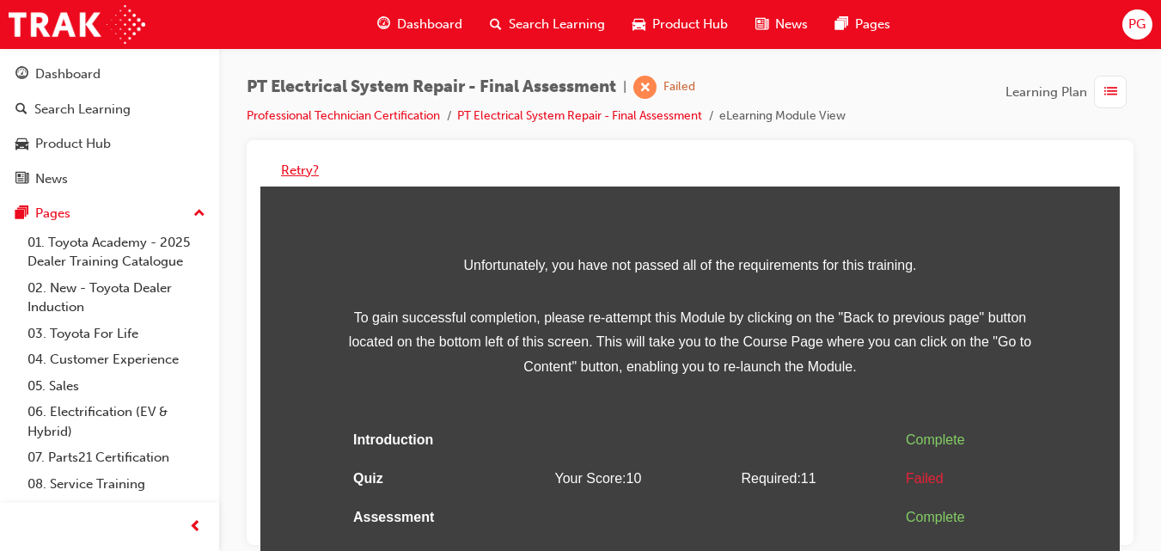
click at [299, 167] on button "Retry?" at bounding box center [300, 171] width 38 height 20
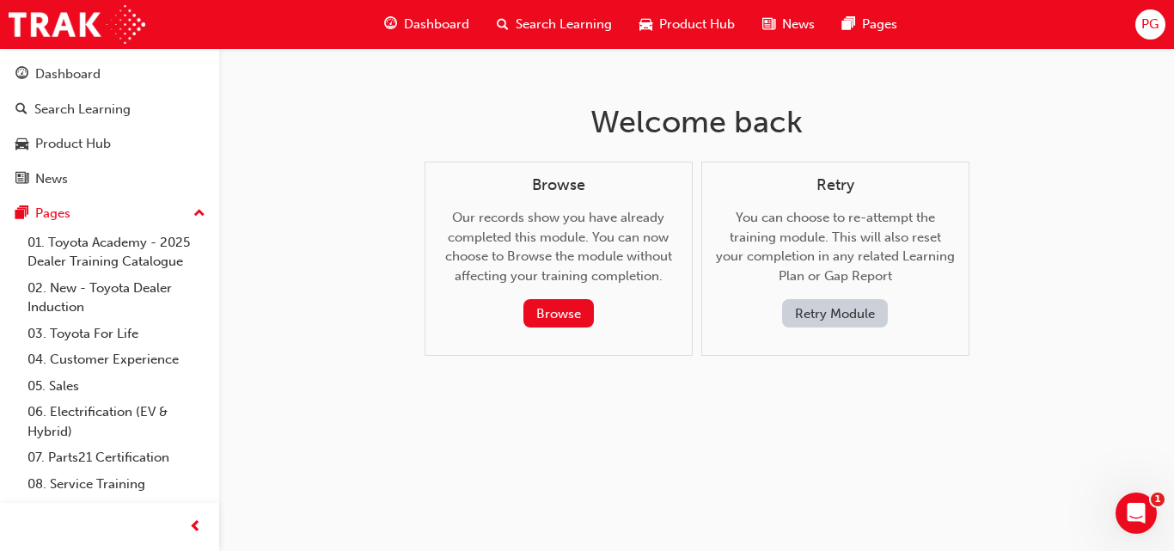
click at [812, 315] on button "Retry Module" at bounding box center [835, 313] width 106 height 28
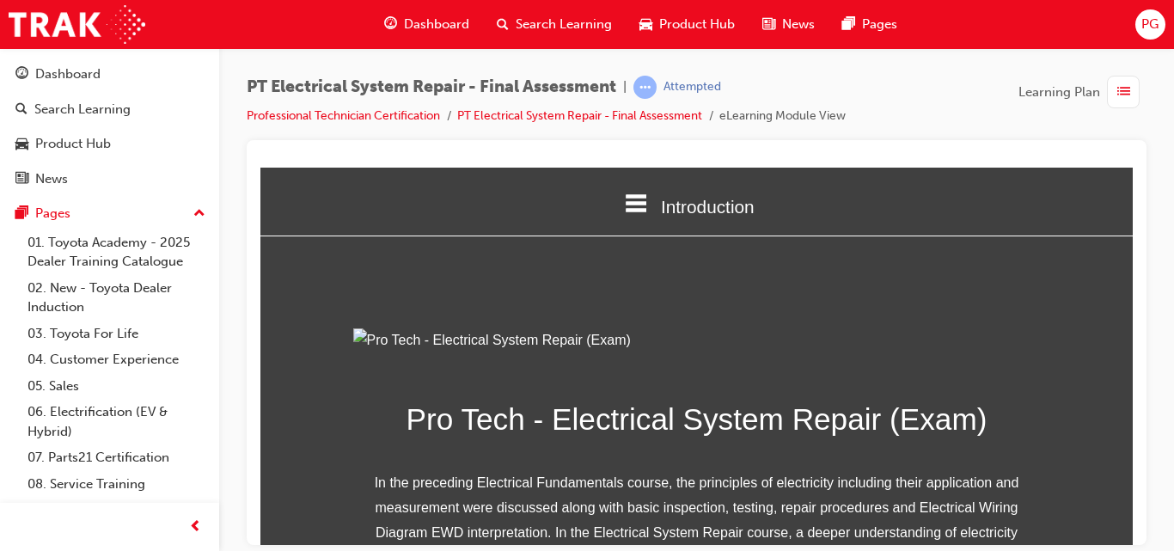
scroll to position [330, 0]
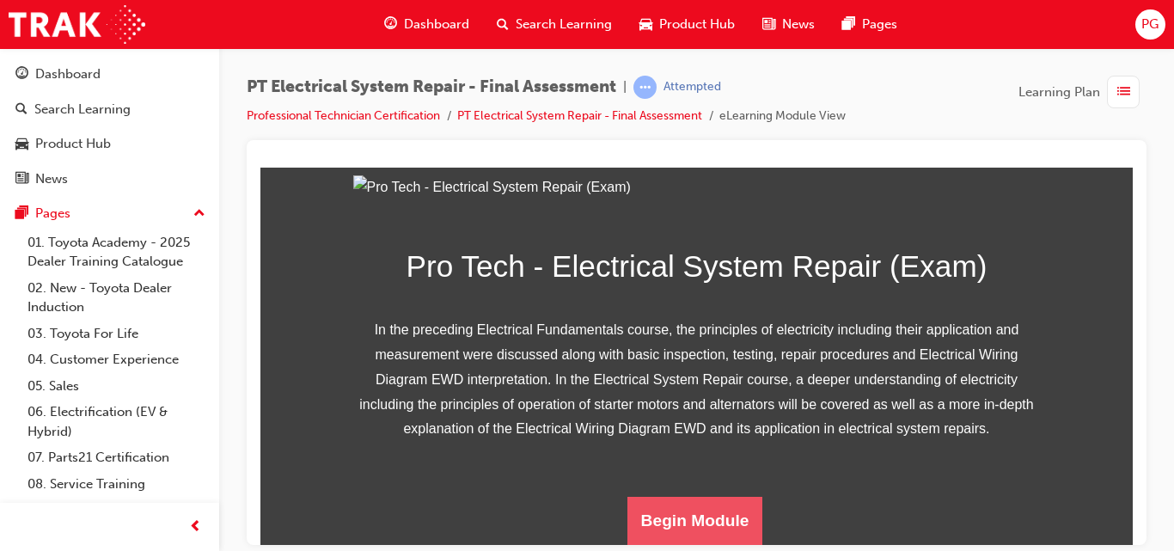
click at [699, 514] on button "Begin Module" at bounding box center [695, 520] width 136 height 48
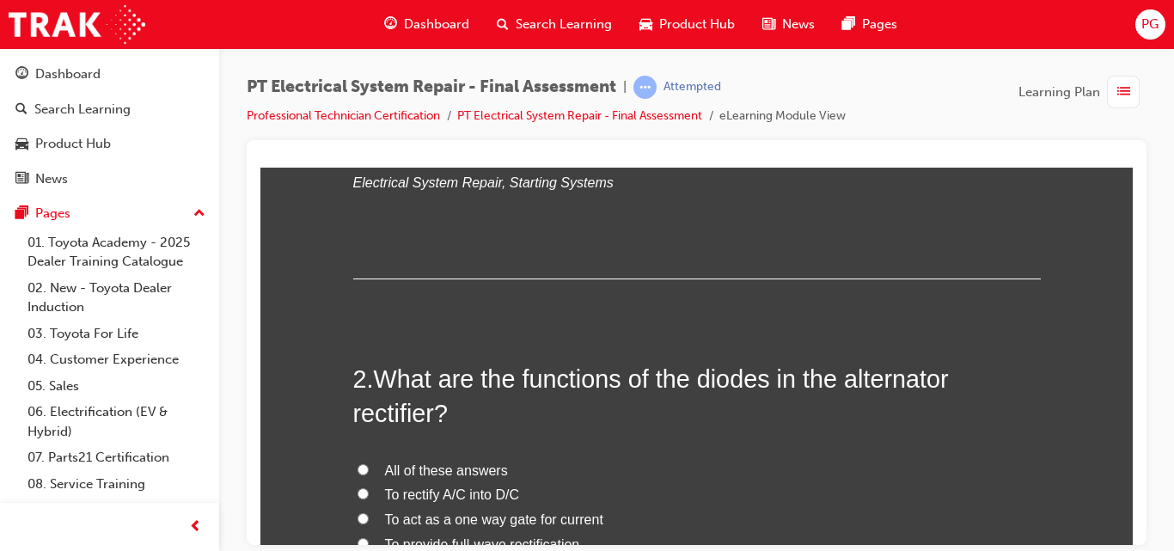
scroll to position [0, 0]
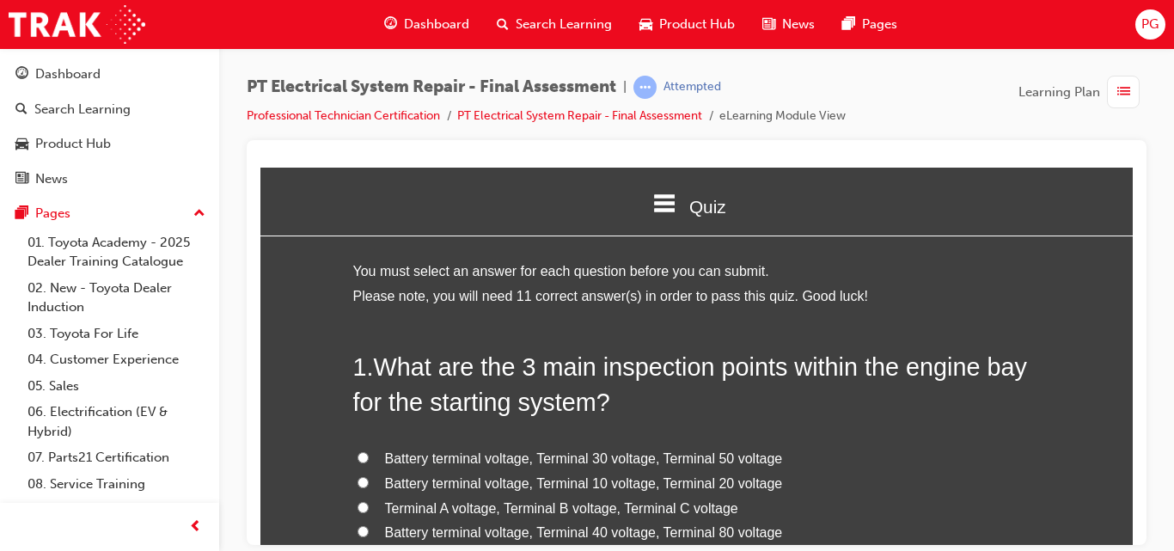
click at [1088, 151] on div at bounding box center [697, 342] width 900 height 405
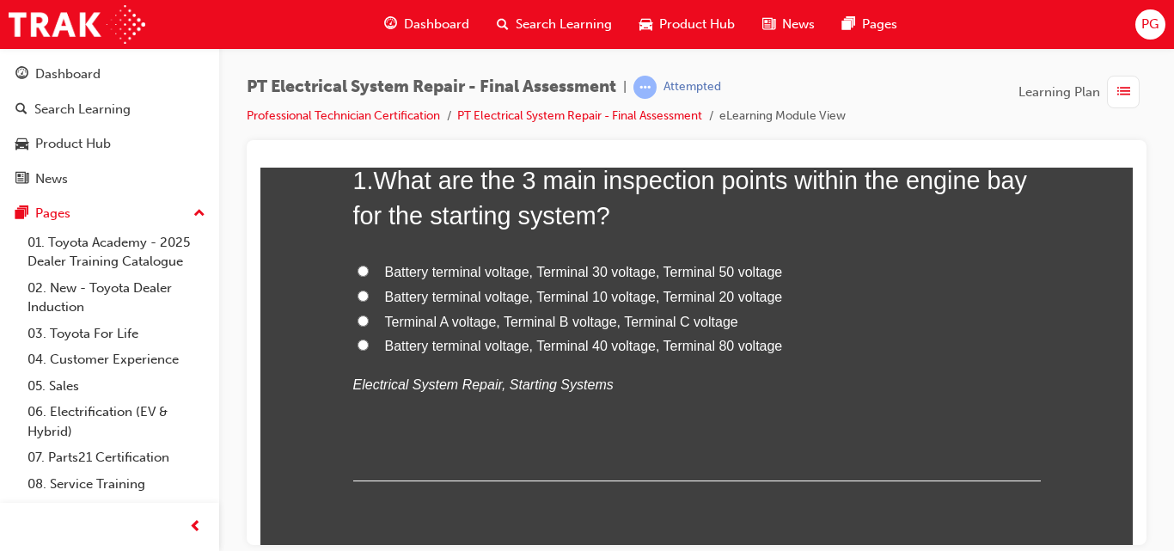
scroll to position [144, 0]
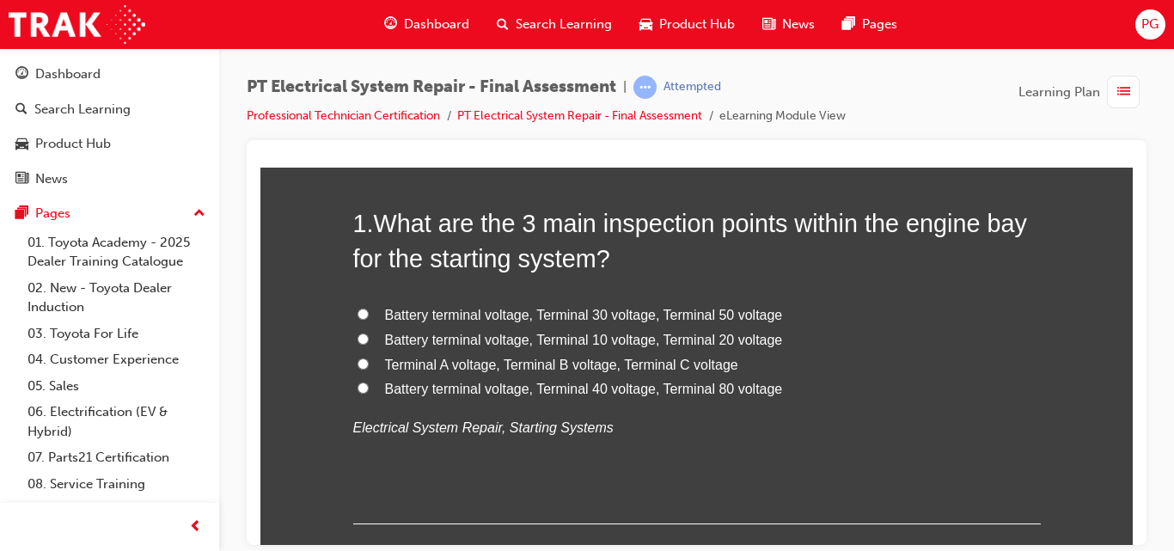
click at [493, 319] on span "Battery terminal voltage, Terminal 30 voltage, Terminal 50 voltage" at bounding box center [584, 314] width 398 height 15
click at [369, 319] on input "Battery terminal voltage, Terminal 30 voltage, Terminal 50 voltage" at bounding box center [363, 313] width 11 height 11
radio input "true"
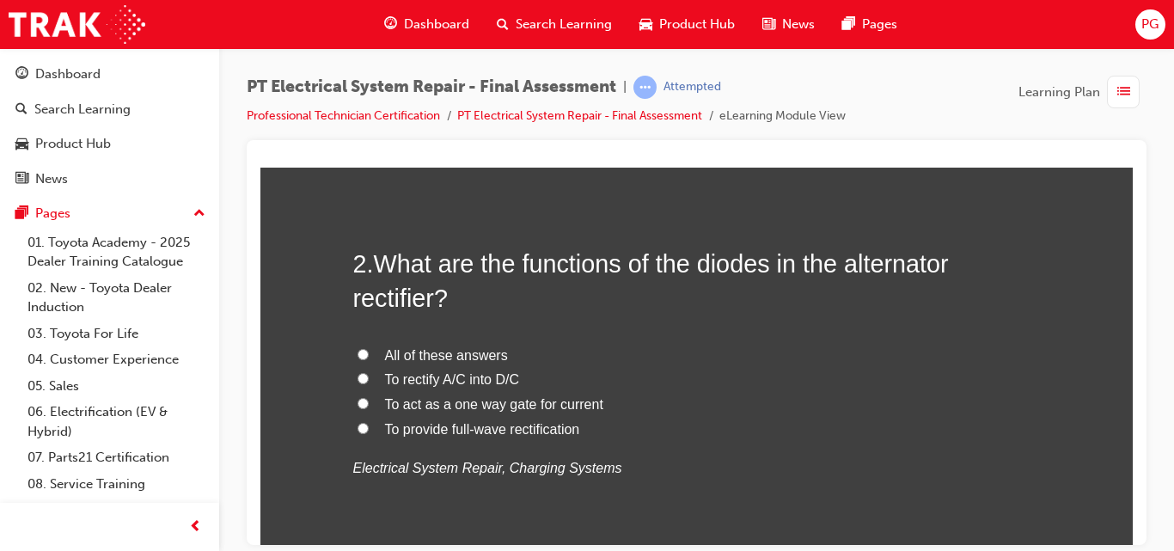
scroll to position [517, 0]
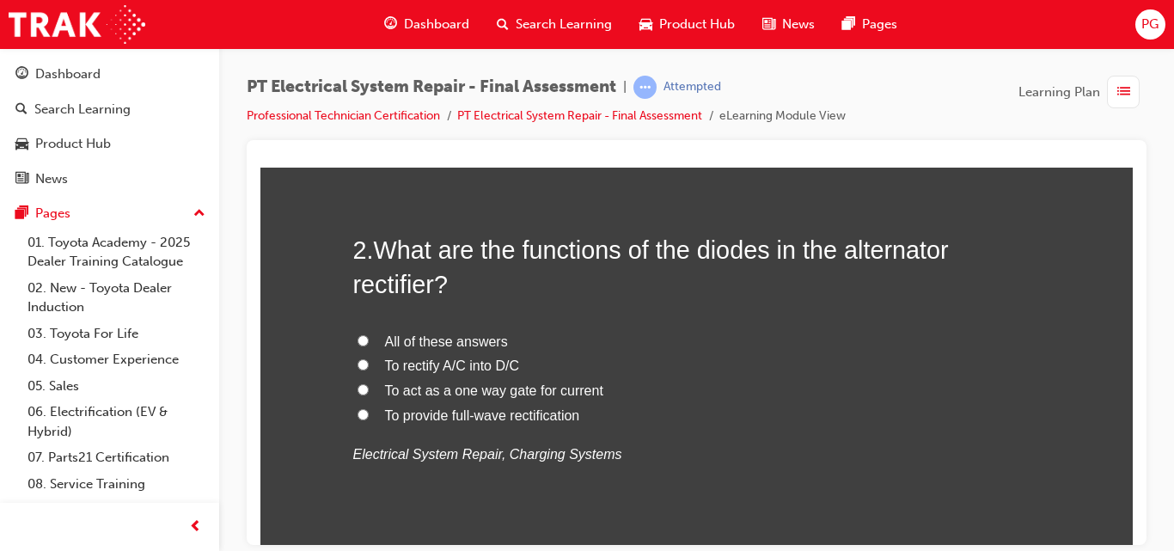
click at [358, 339] on input "All of these answers" at bounding box center [363, 339] width 11 height 11
radio input "true"
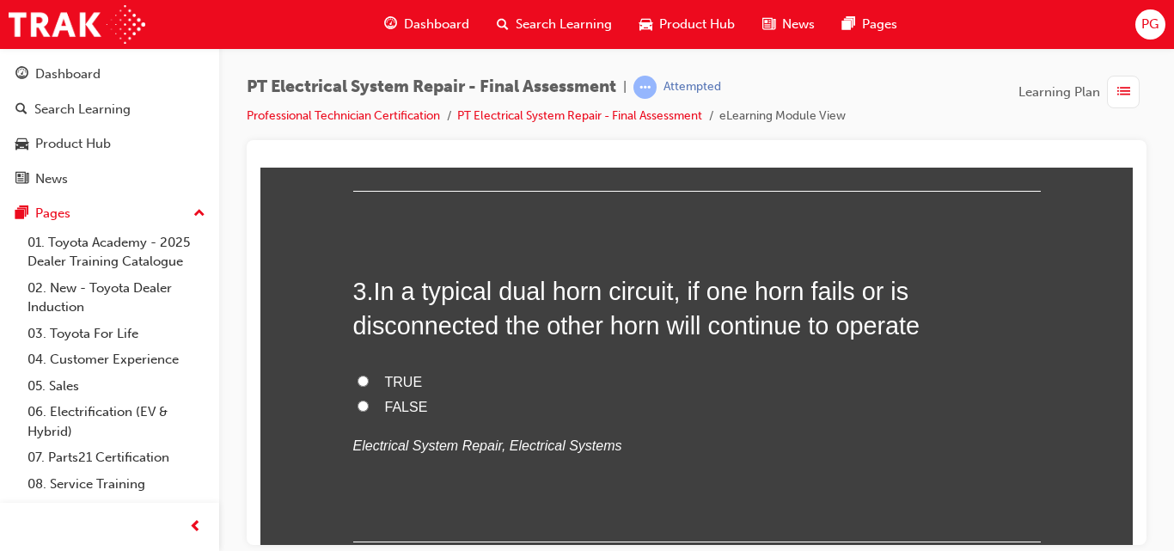
scroll to position [891, 0]
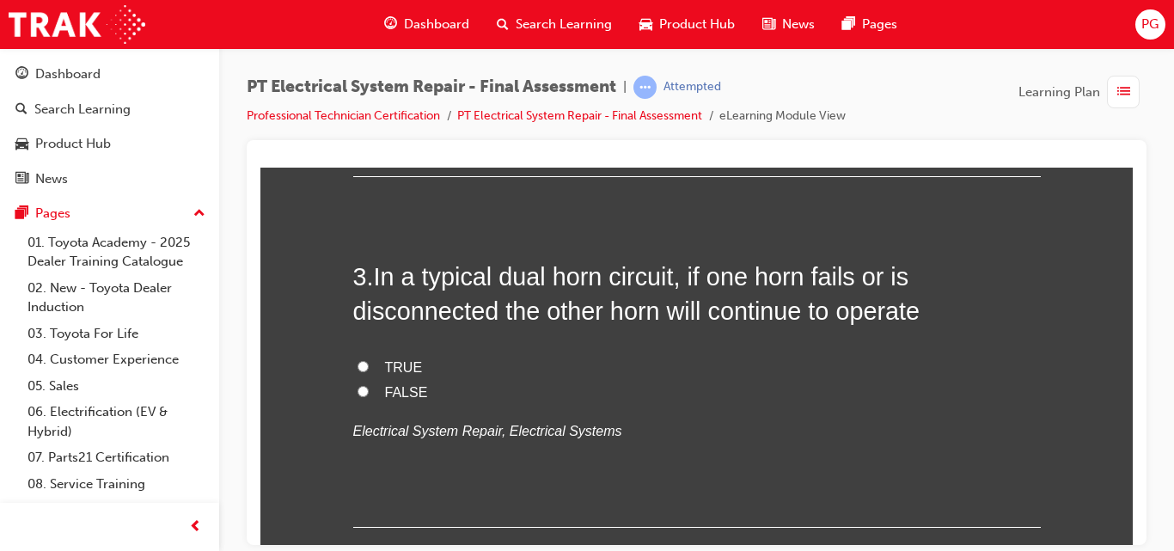
click at [358, 366] on input "TRUE" at bounding box center [363, 365] width 11 height 11
radio input "true"
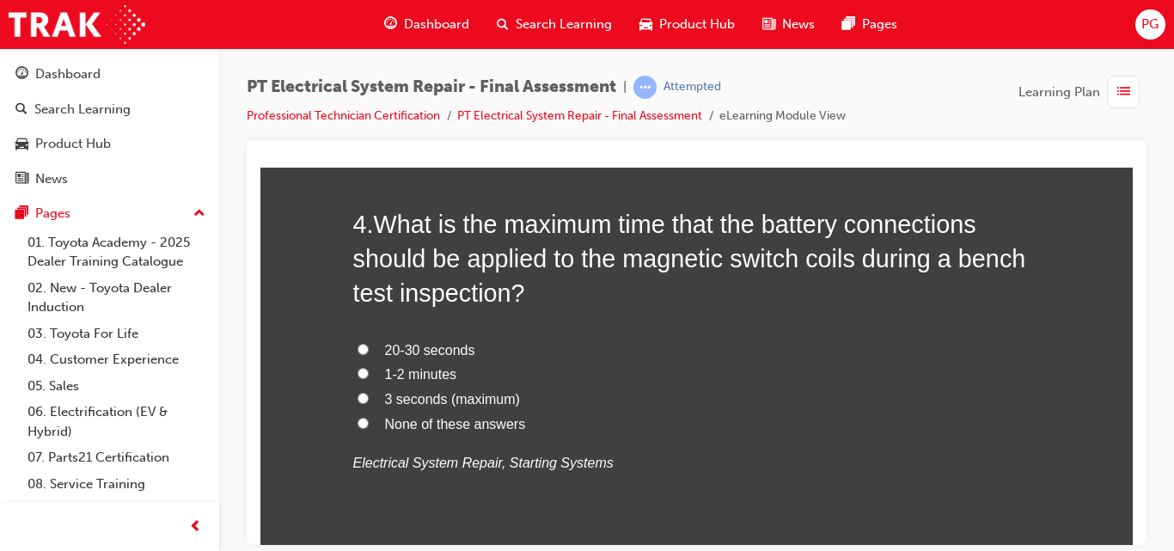
scroll to position [1308, 0]
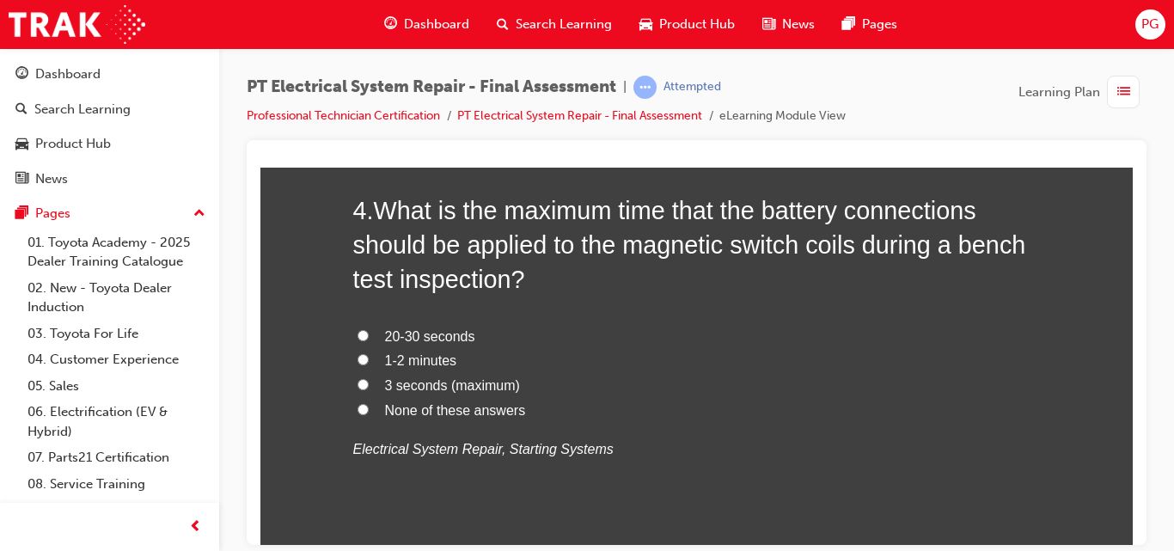
click at [486, 383] on span "3 seconds (maximum)" at bounding box center [452, 384] width 135 height 15
click at [369, 383] on input "3 seconds (maximum)" at bounding box center [363, 383] width 11 height 11
radio input "true"
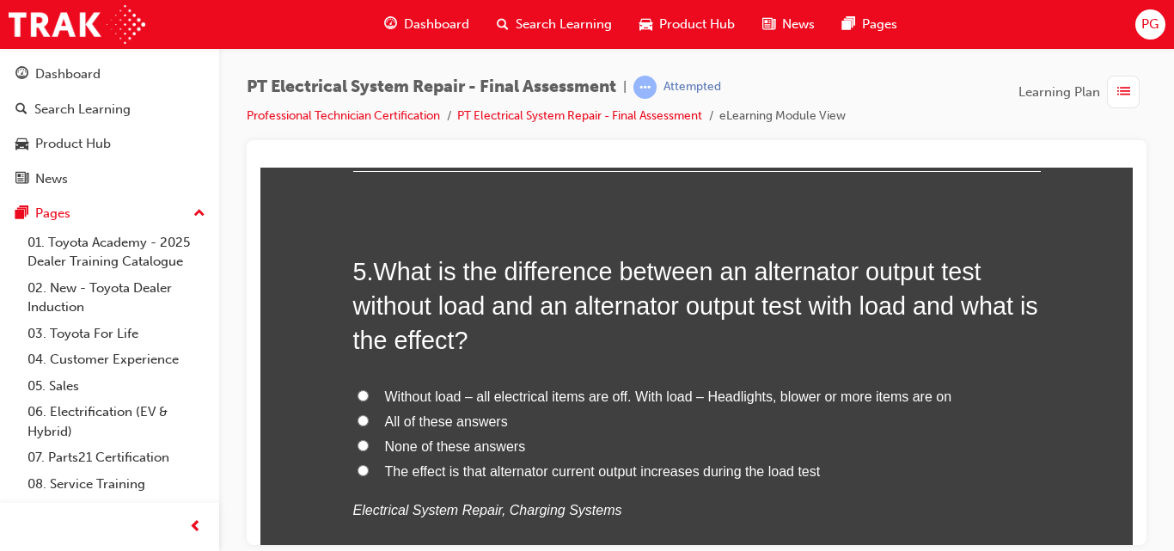
scroll to position [1697, 0]
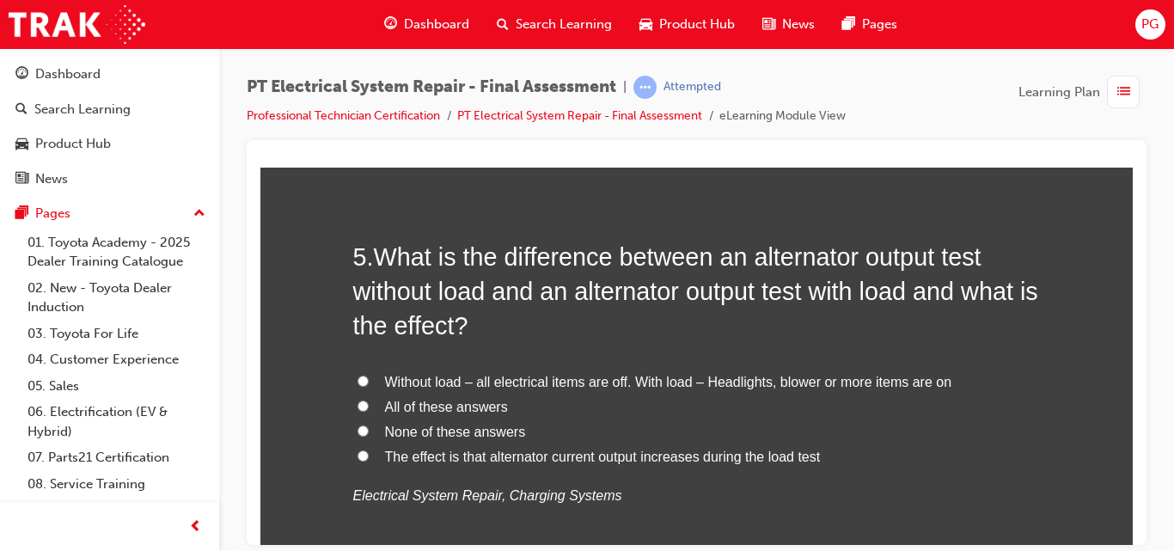
click at [705, 382] on span "Without load – all electrical items are off. With load – Headlights, blower or …" at bounding box center [668, 381] width 567 height 15
click at [369, 382] on input "Without load – all electrical items are off. With load – Headlights, blower or …" at bounding box center [363, 380] width 11 height 11
radio input "true"
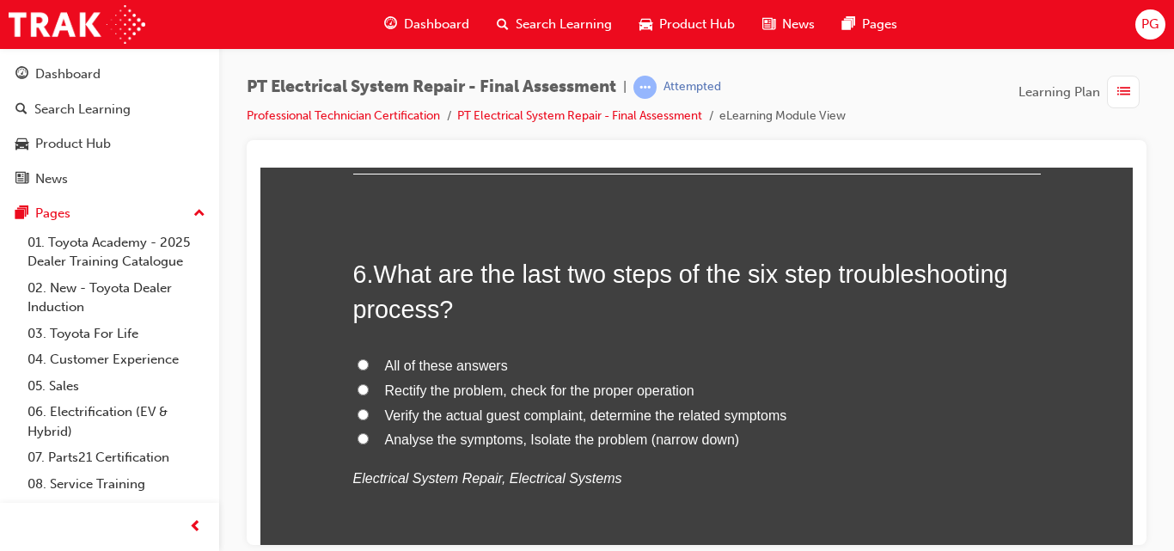
scroll to position [2143, 0]
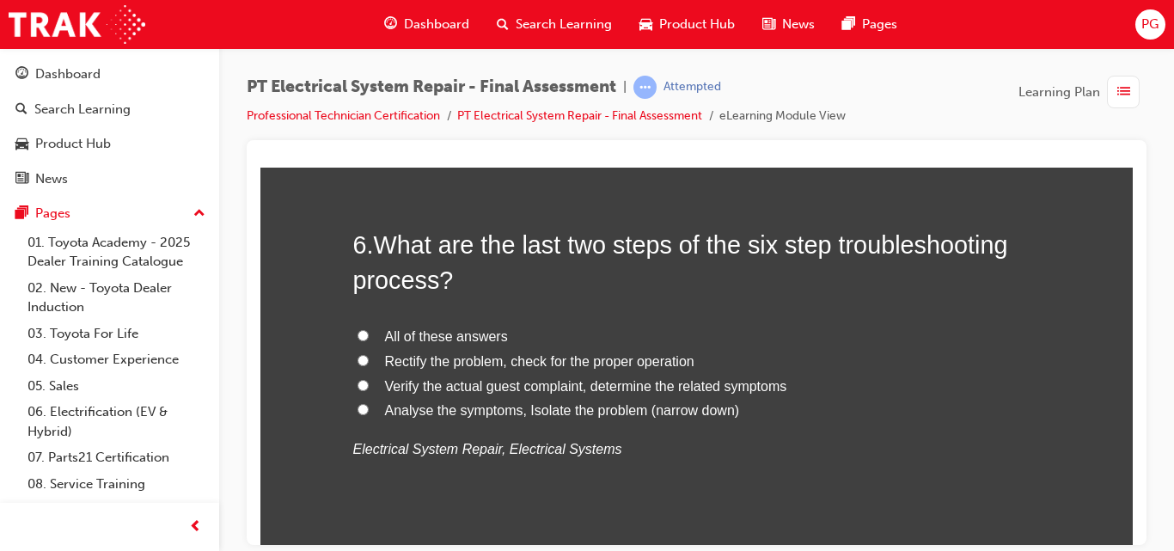
click at [516, 361] on span "Rectify the problem, check for the proper operation" at bounding box center [539, 360] width 309 height 15
click at [369, 361] on input "Rectify the problem, check for the proper operation" at bounding box center [363, 359] width 11 height 11
radio input "true"
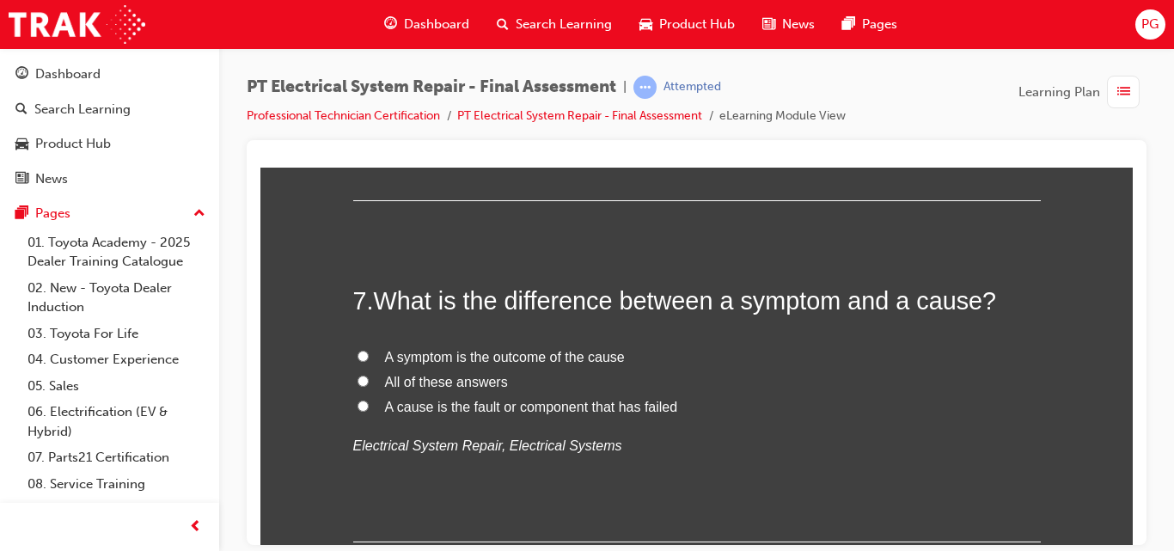
scroll to position [2516, 0]
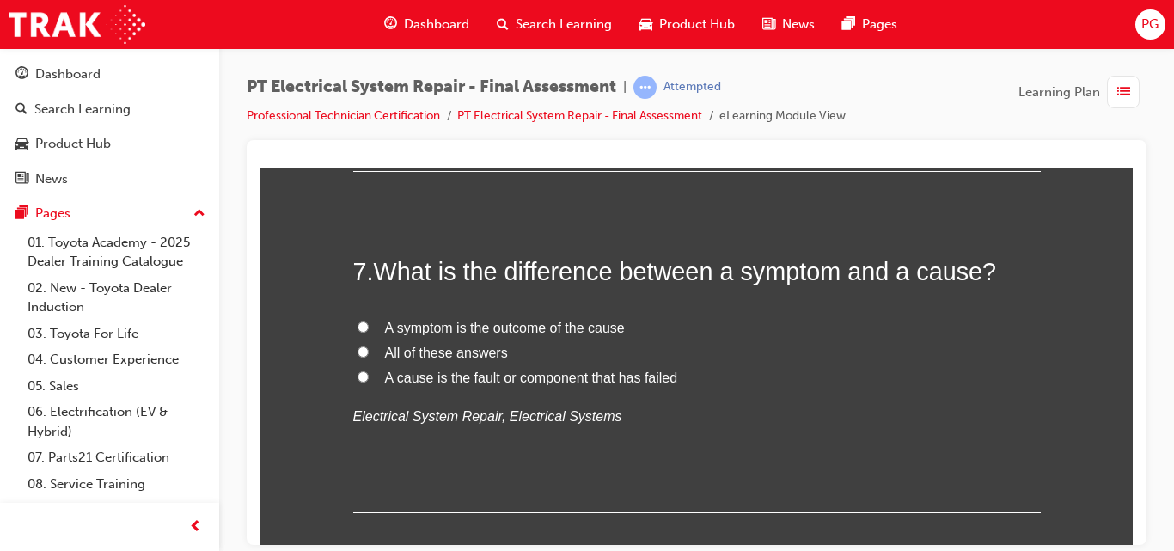
click at [358, 346] on input "All of these answers" at bounding box center [363, 351] width 11 height 11
radio input "true"
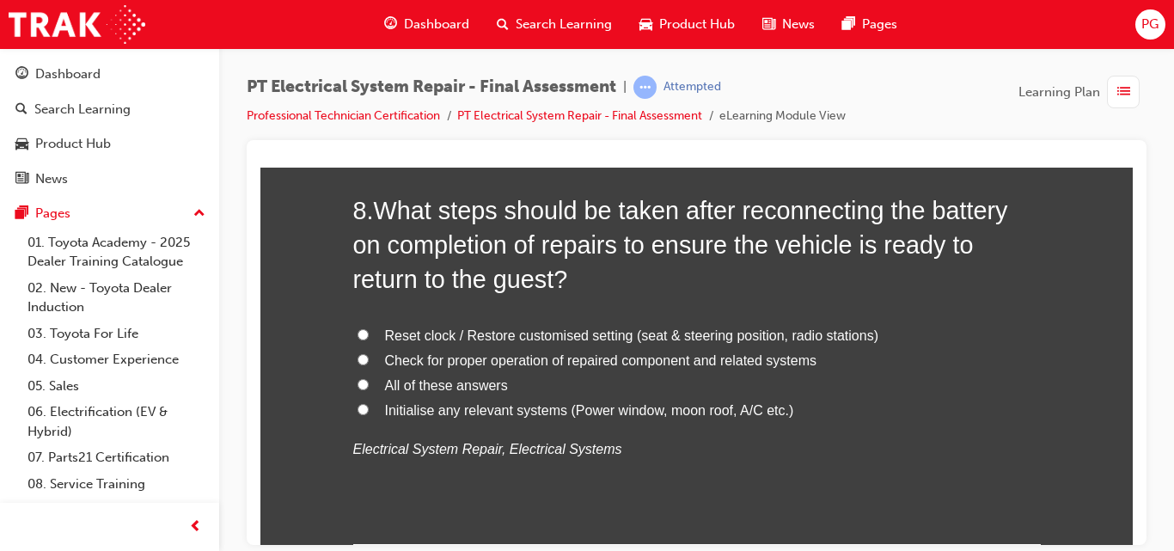
scroll to position [2904, 0]
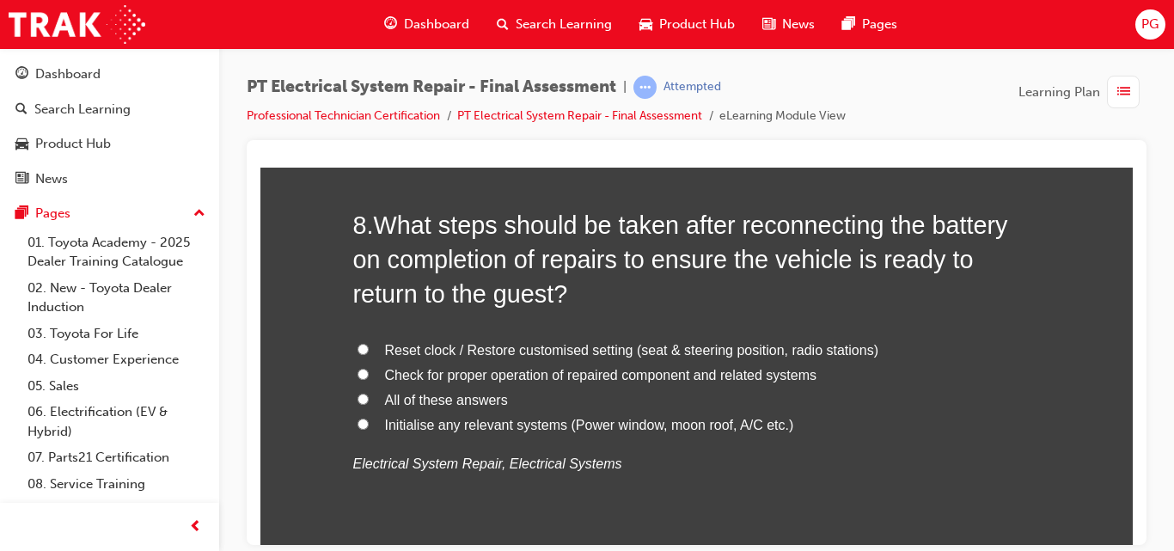
click at [447, 401] on span "All of these answers" at bounding box center [446, 399] width 123 height 15
click at [369, 401] on input "All of these answers" at bounding box center [363, 398] width 11 height 11
radio input "true"
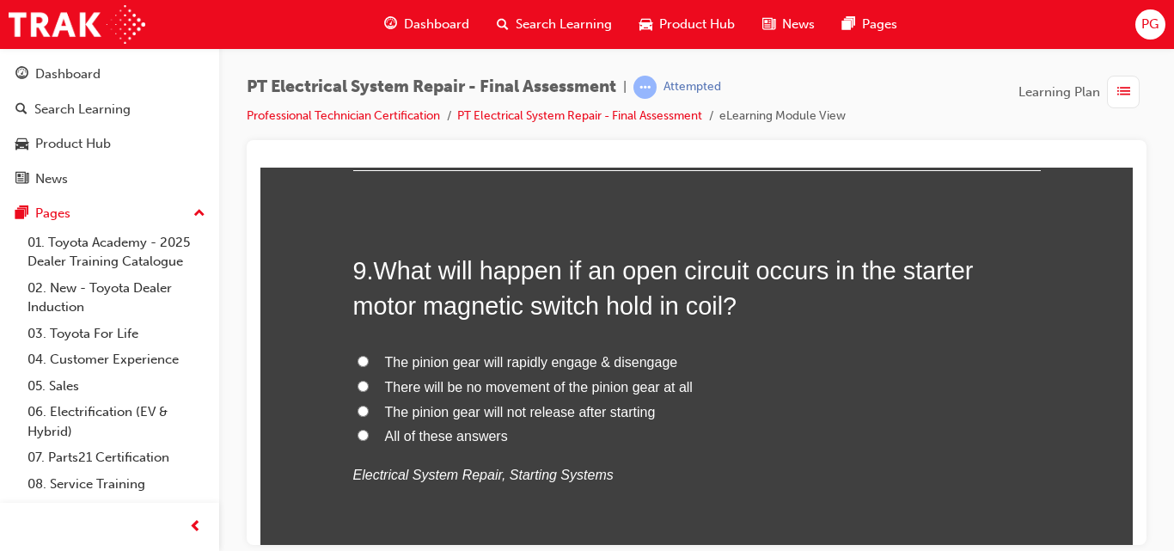
scroll to position [3307, 0]
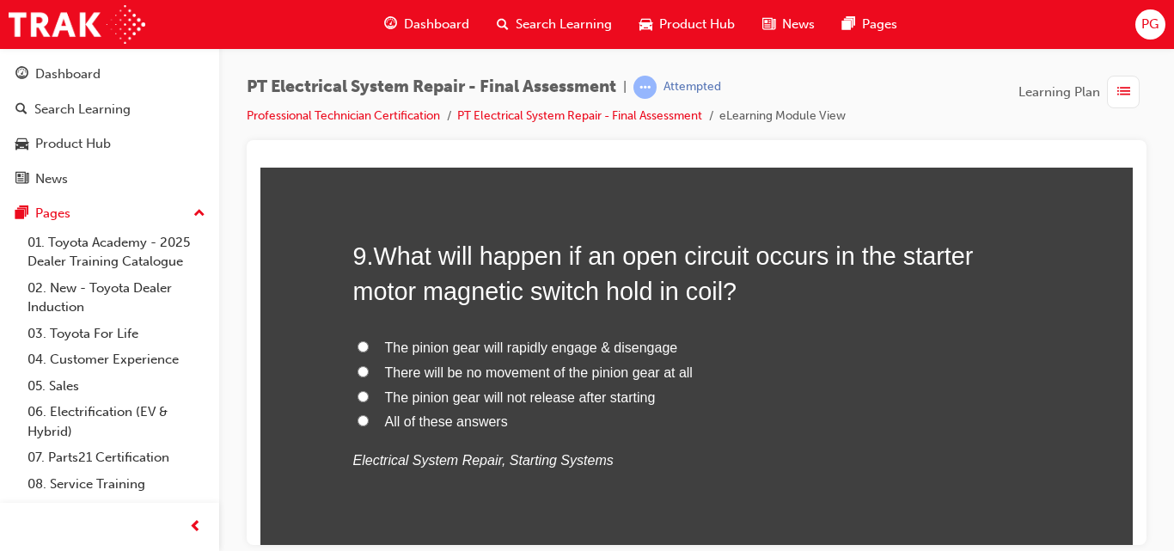
click at [358, 346] on input "The pinion gear will rapidly engage & disengage" at bounding box center [363, 345] width 11 height 11
radio input "true"
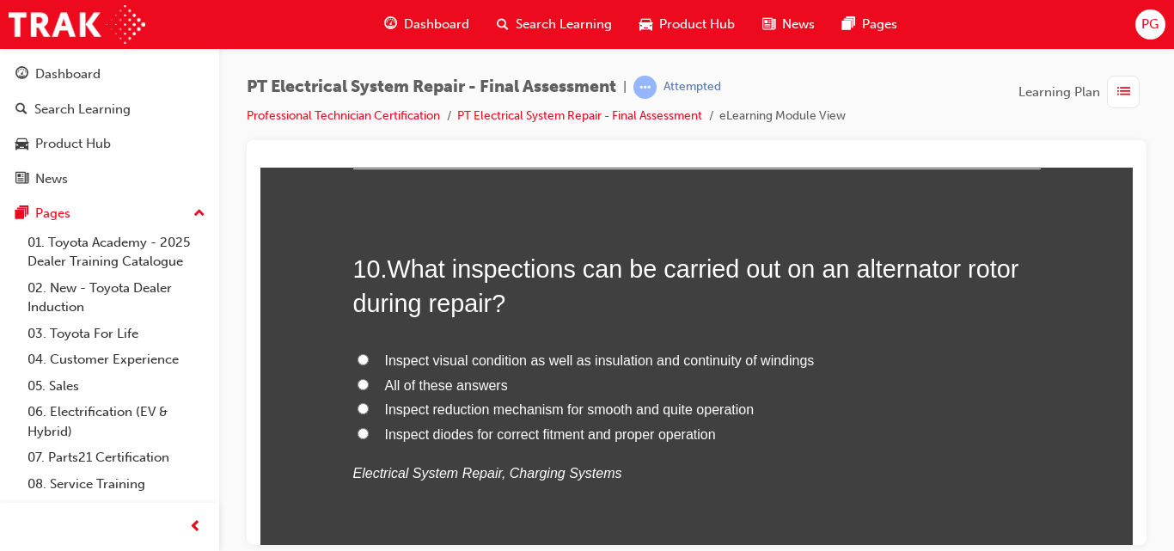
scroll to position [3709, 0]
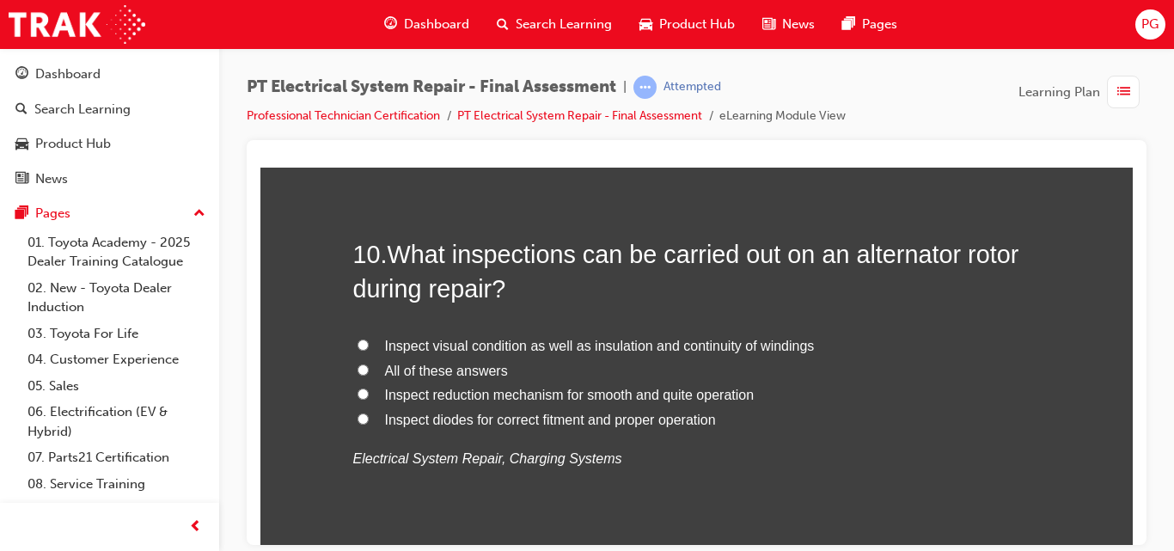
click at [358, 342] on input "Inspect visual condition as well as insulation and continuity of windings" at bounding box center [363, 344] width 11 height 11
radio input "true"
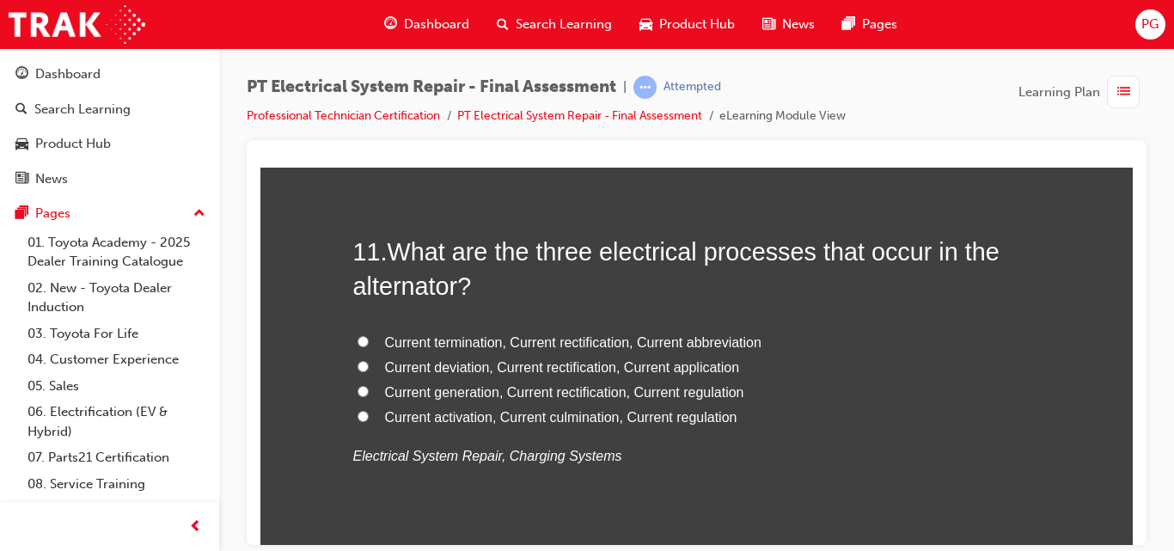
scroll to position [4126, 0]
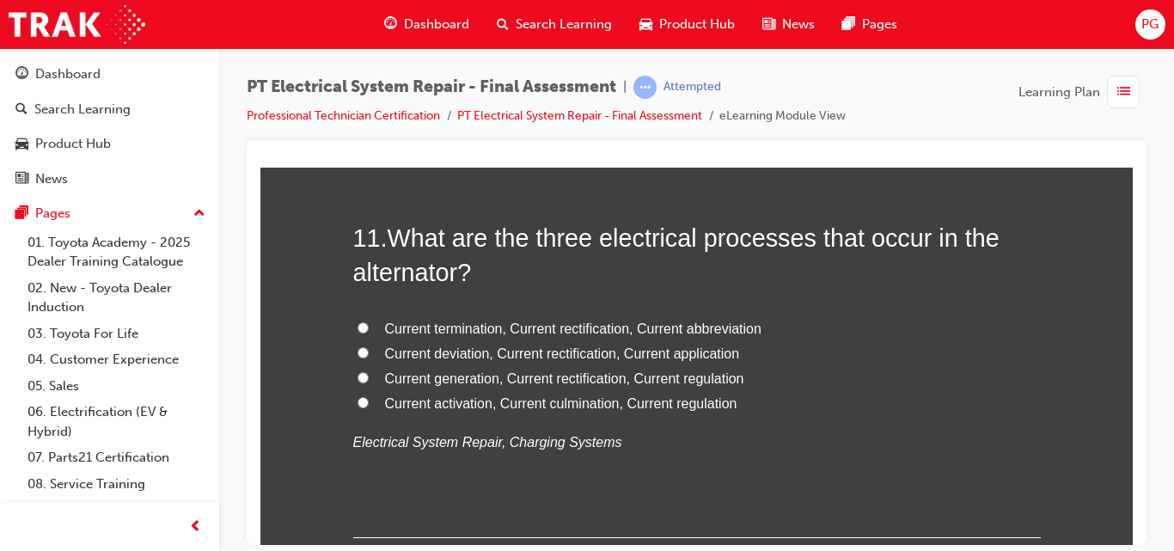
click at [404, 377] on span "Current generation, Current rectification, Current regulation" at bounding box center [564, 377] width 359 height 15
click at [369, 377] on input "Current generation, Current rectification, Current regulation" at bounding box center [363, 376] width 11 height 11
radio input "true"
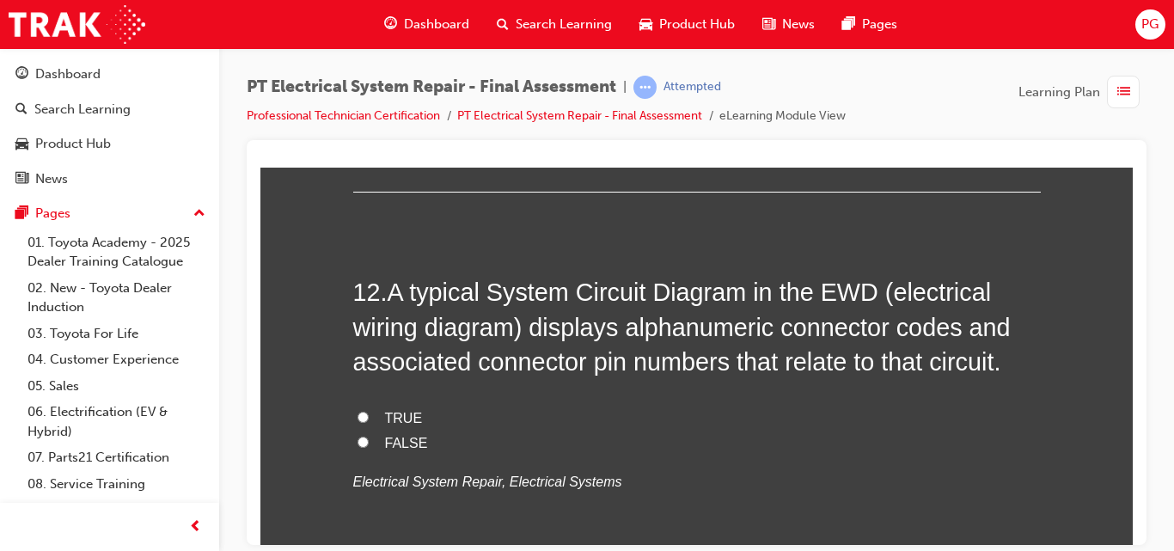
scroll to position [4486, 0]
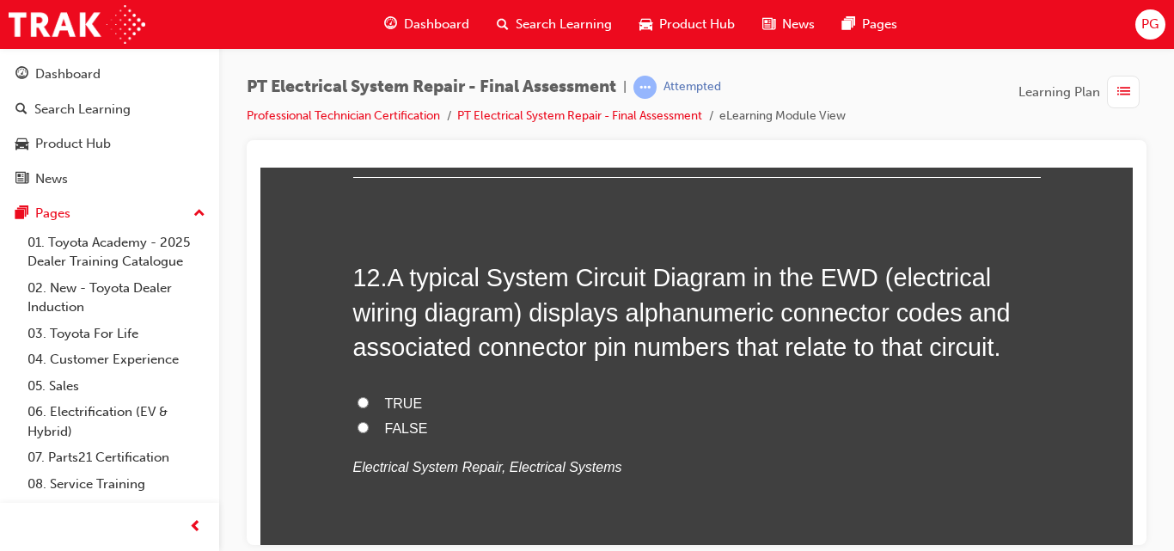
click at [394, 397] on span "TRUE" at bounding box center [404, 402] width 38 height 15
click at [369, 397] on input "TRUE" at bounding box center [363, 401] width 11 height 11
radio input "true"
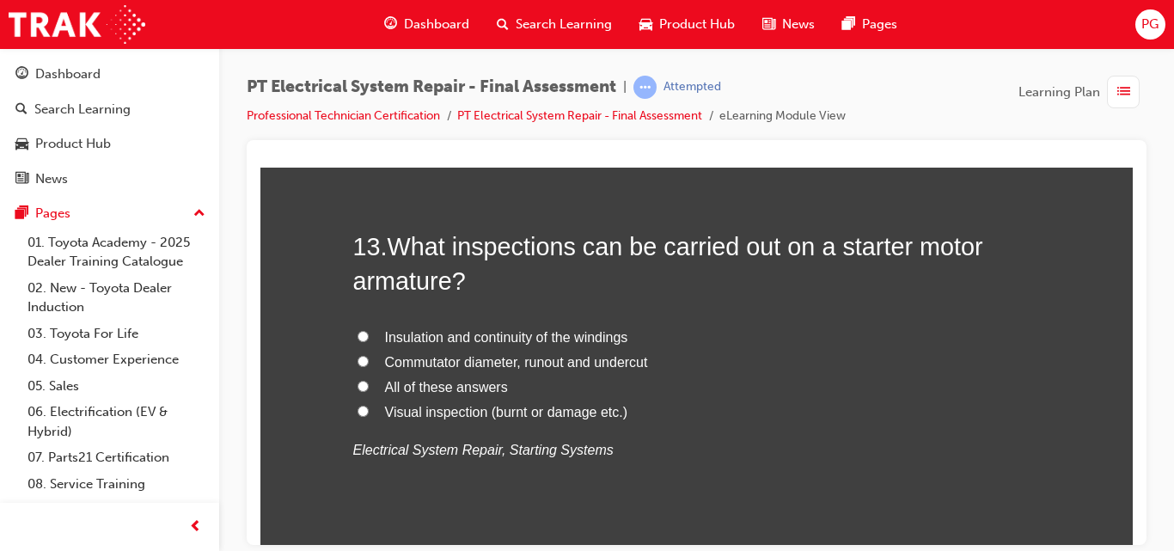
scroll to position [4889, 0]
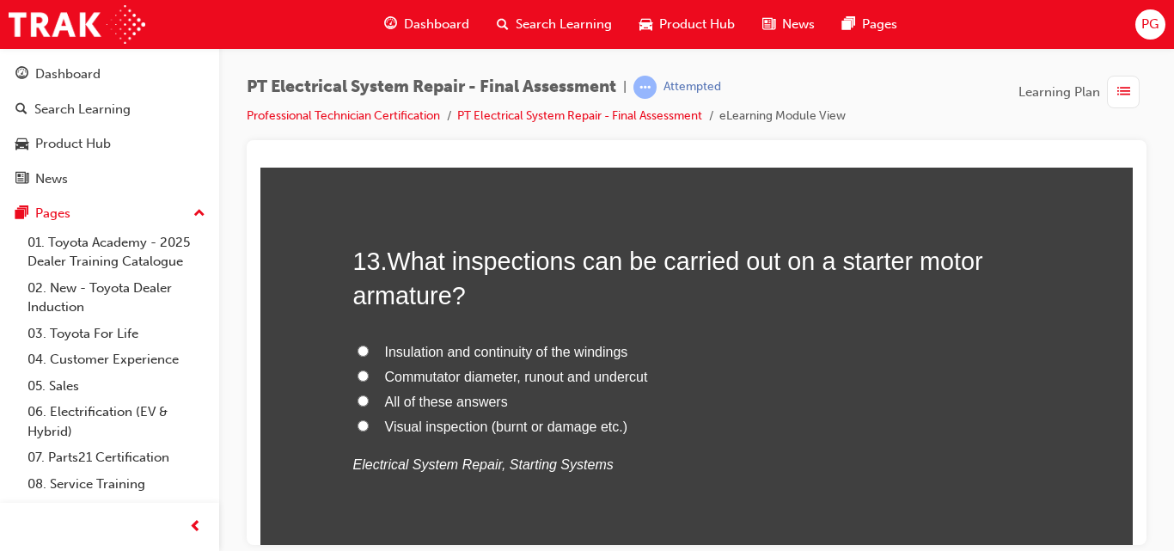
click at [358, 399] on input "All of these answers" at bounding box center [363, 399] width 11 height 11
radio input "true"
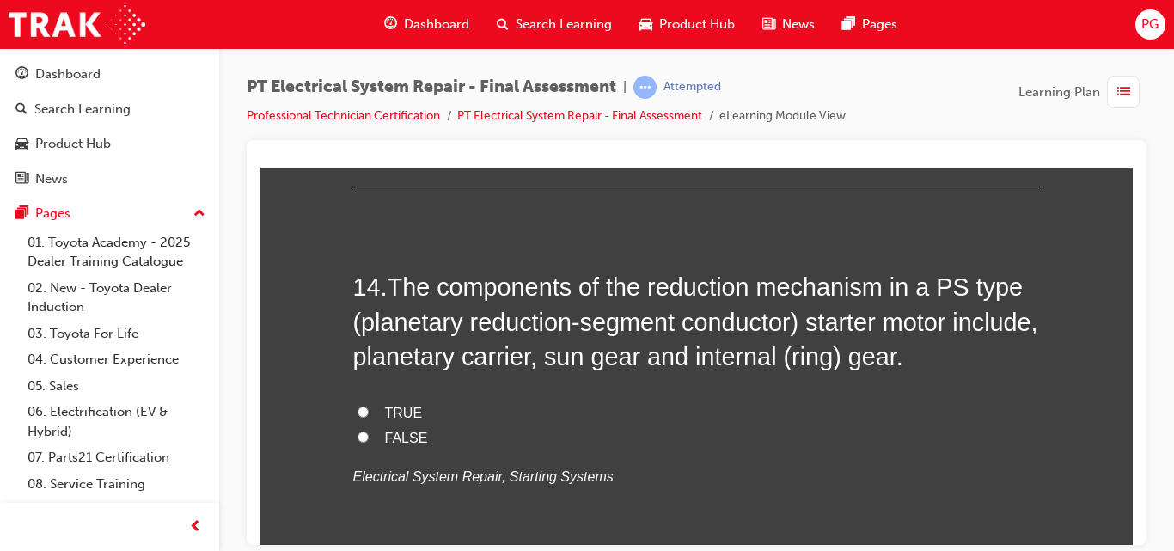
scroll to position [5291, 0]
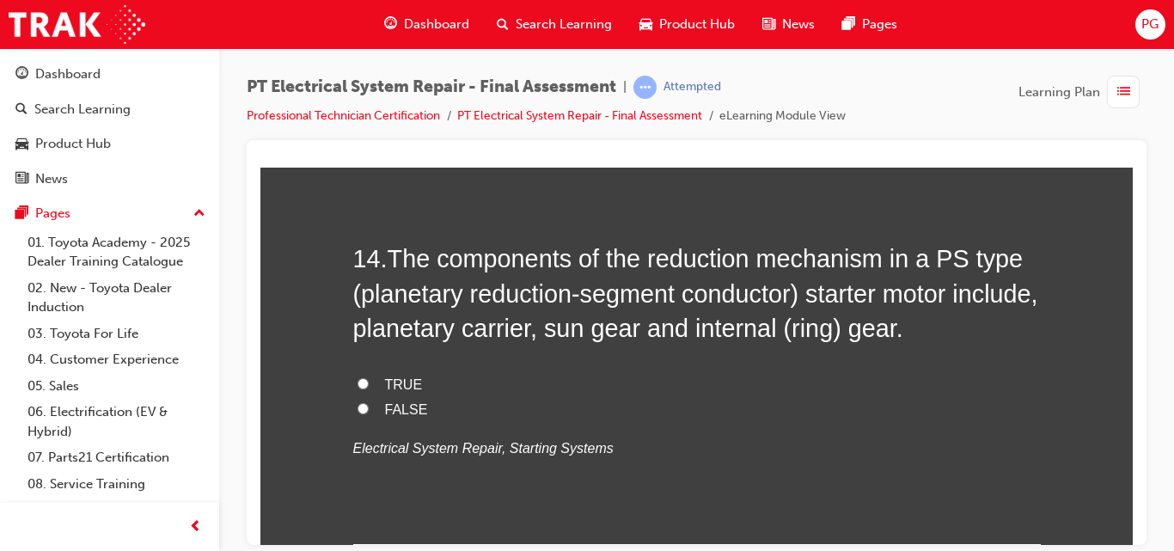
click at [358, 382] on input "TRUE" at bounding box center [363, 382] width 11 height 11
radio input "true"
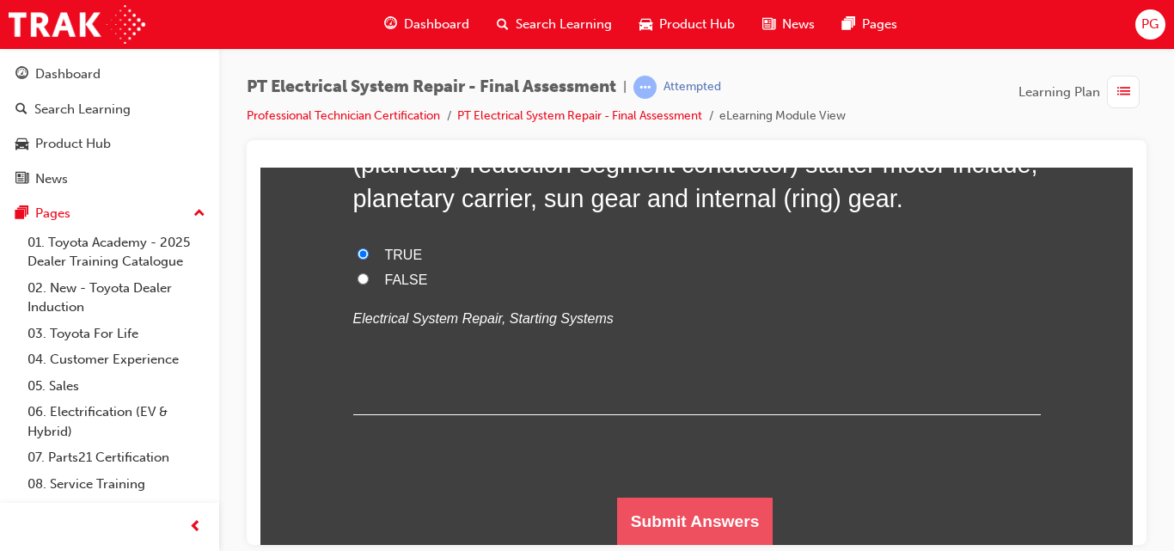
click at [732, 500] on button "Submit Answers" at bounding box center [695, 521] width 156 height 48
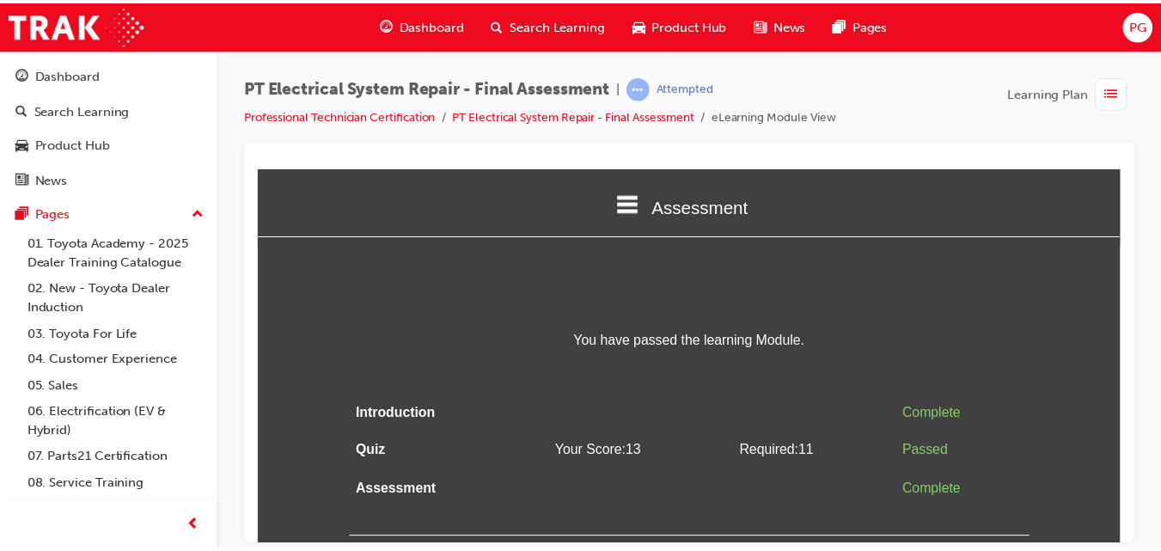
scroll to position [0, 0]
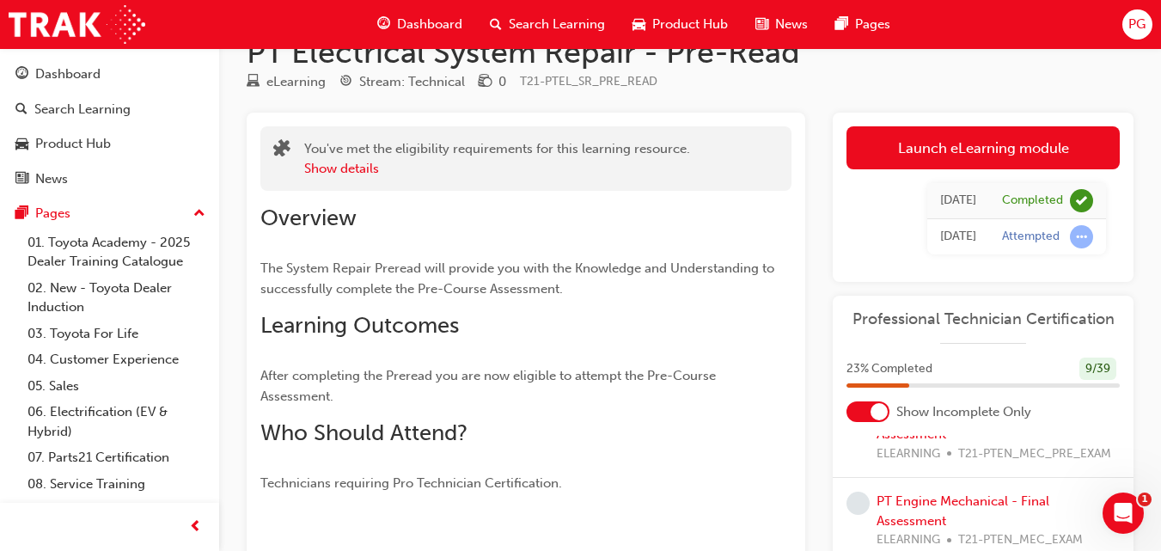
scroll to position [46, 0]
